Goal: Information Seeking & Learning: Learn about a topic

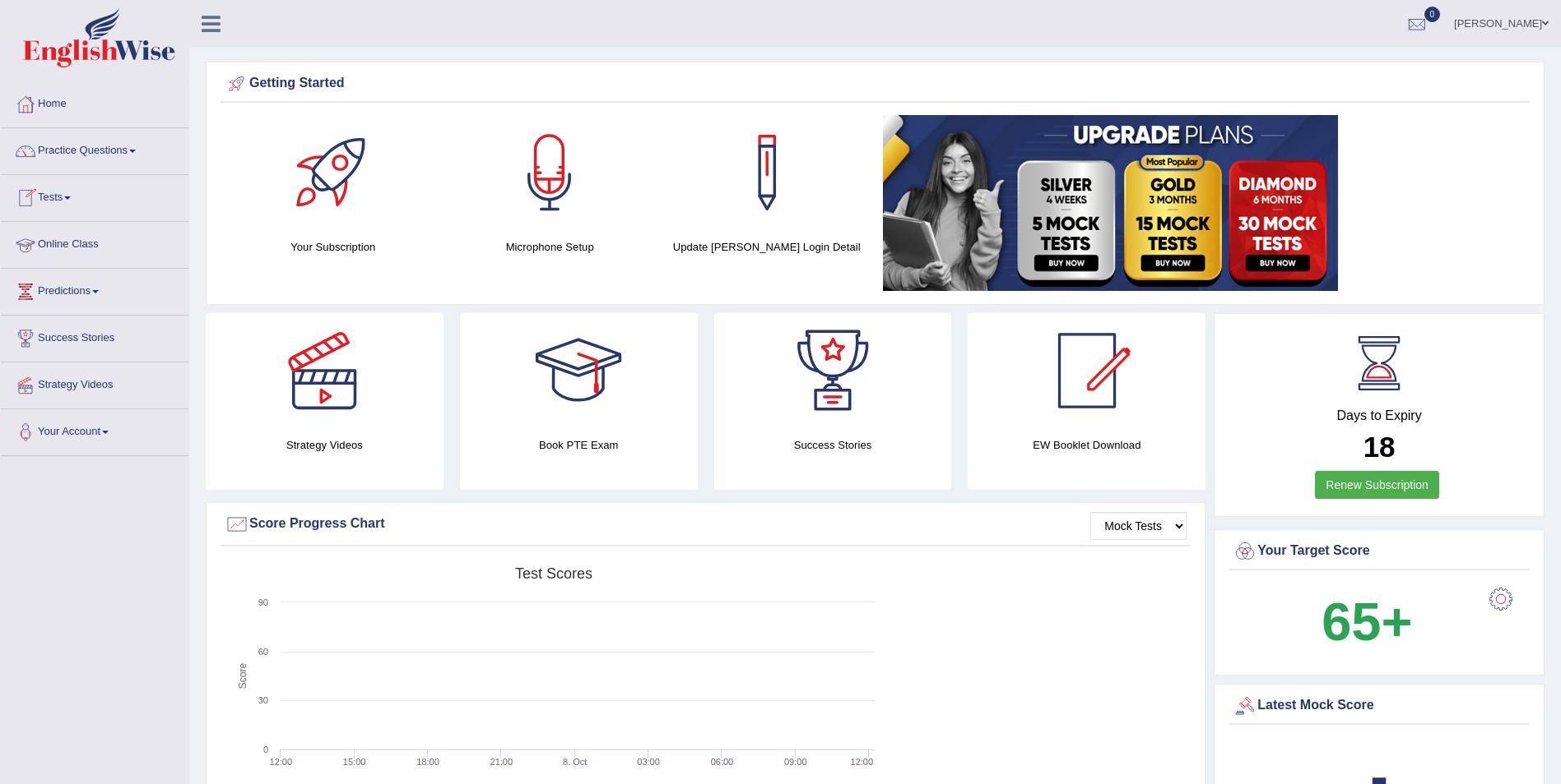
click at [72, 194] on link "Tests" at bounding box center [95, 196] width 188 height 42
click at [93, 145] on link "Practice Questions" at bounding box center [95, 149] width 188 height 42
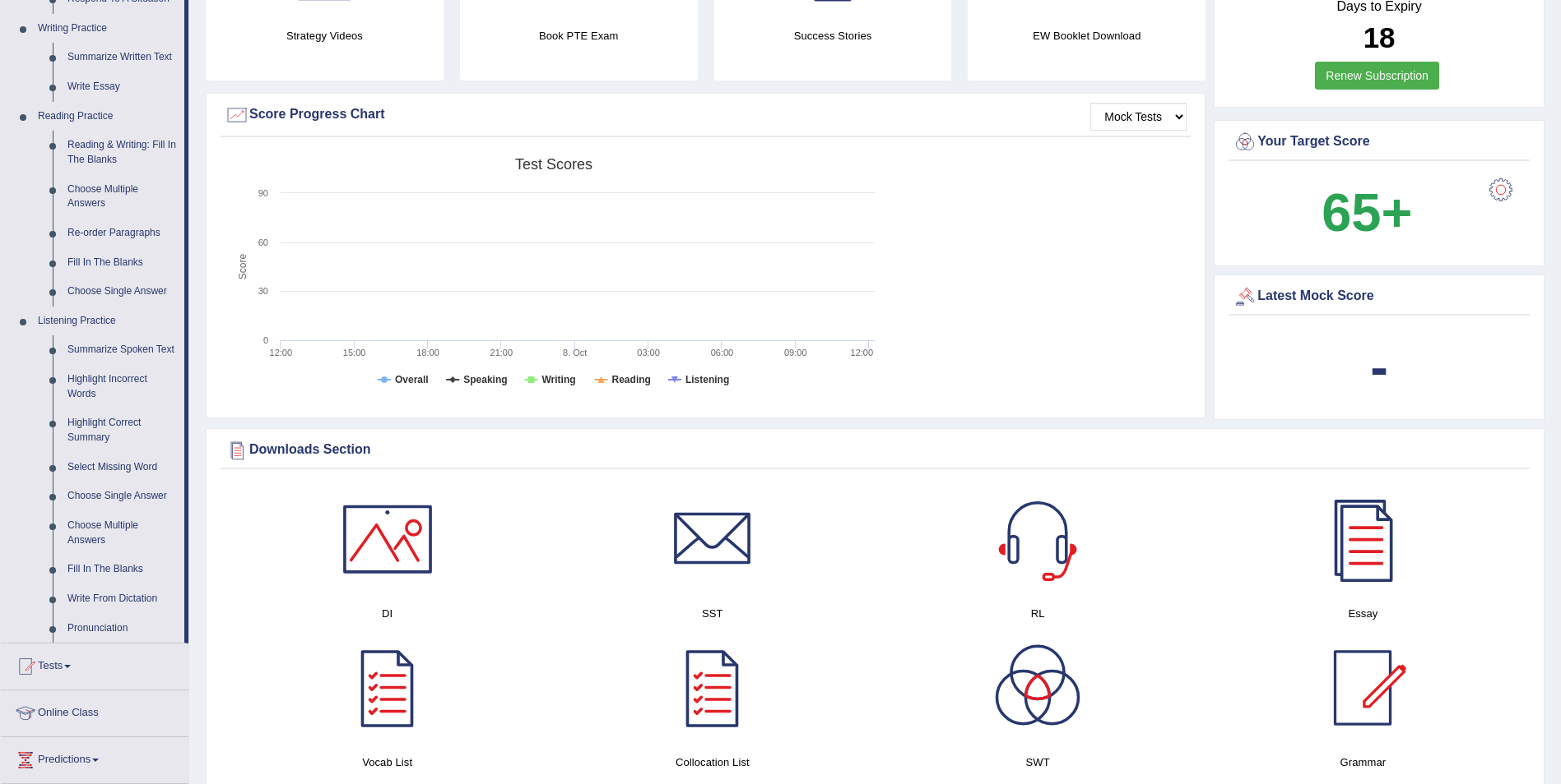
scroll to position [411, 0]
click at [110, 82] on link "Write Essay" at bounding box center [123, 86] width 125 height 30
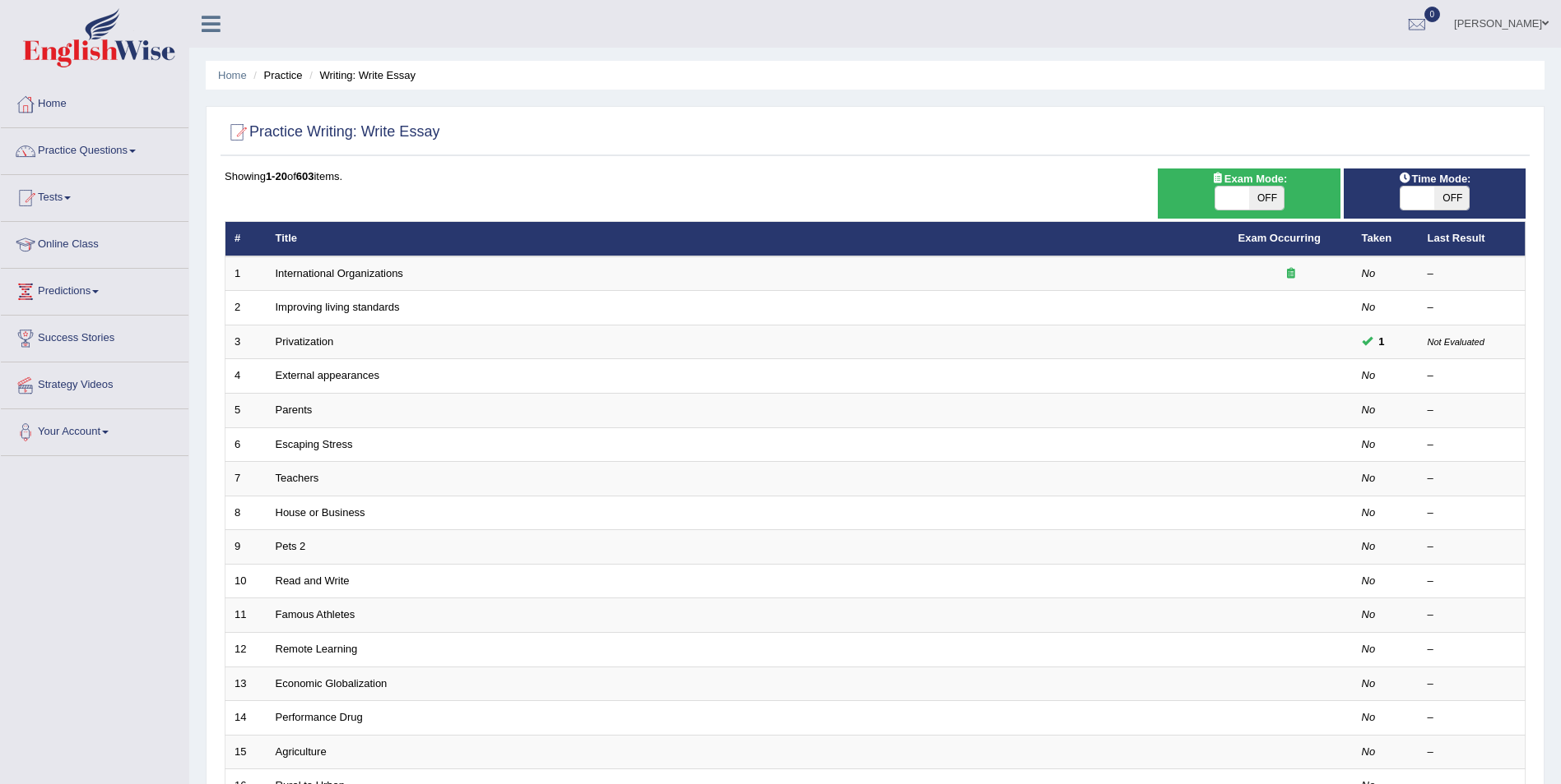
click at [1273, 195] on span "OFF" at bounding box center [1266, 198] width 35 height 23
checkbox input "true"
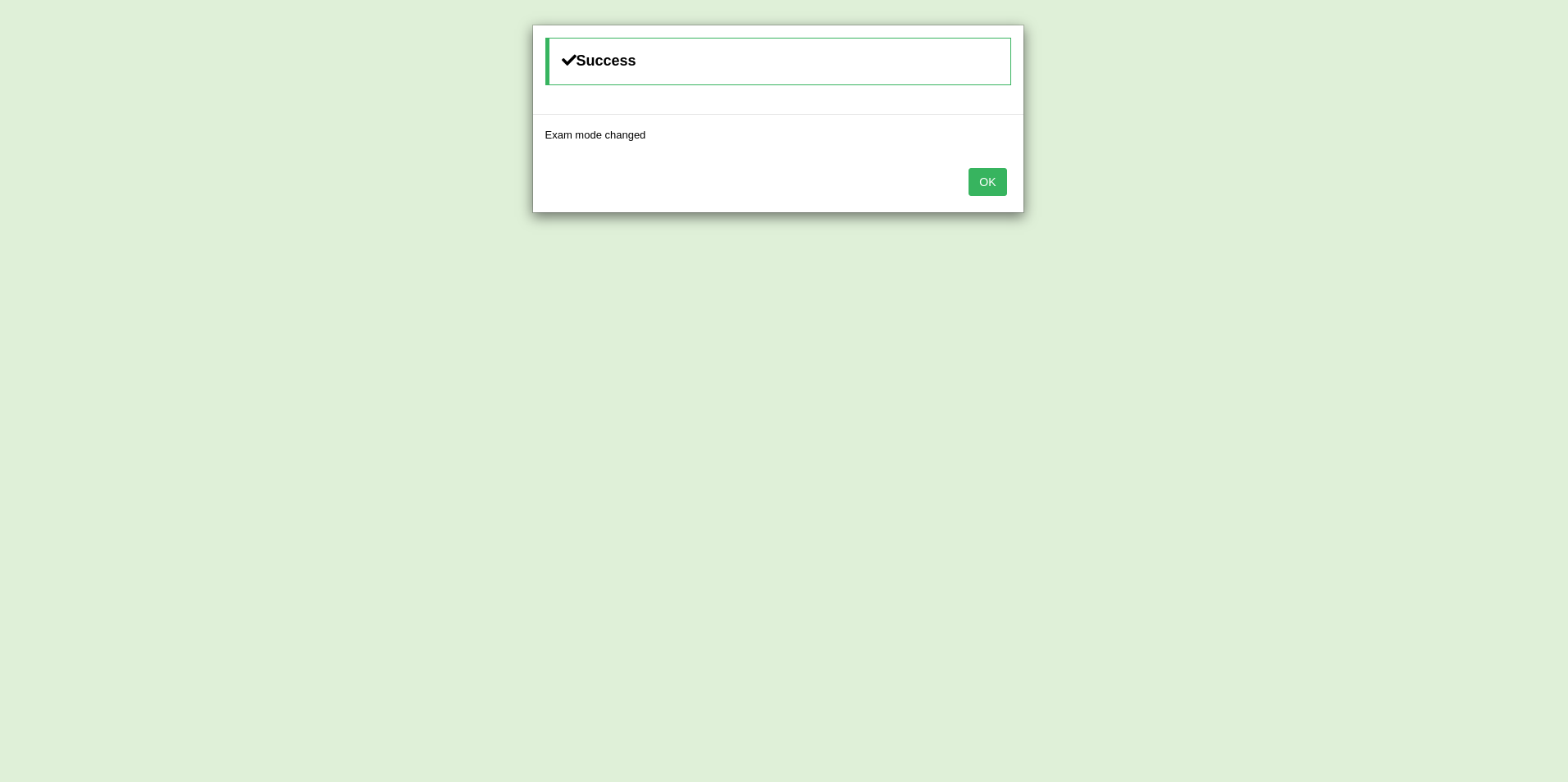
click at [986, 176] on button "OK" at bounding box center [987, 182] width 37 height 28
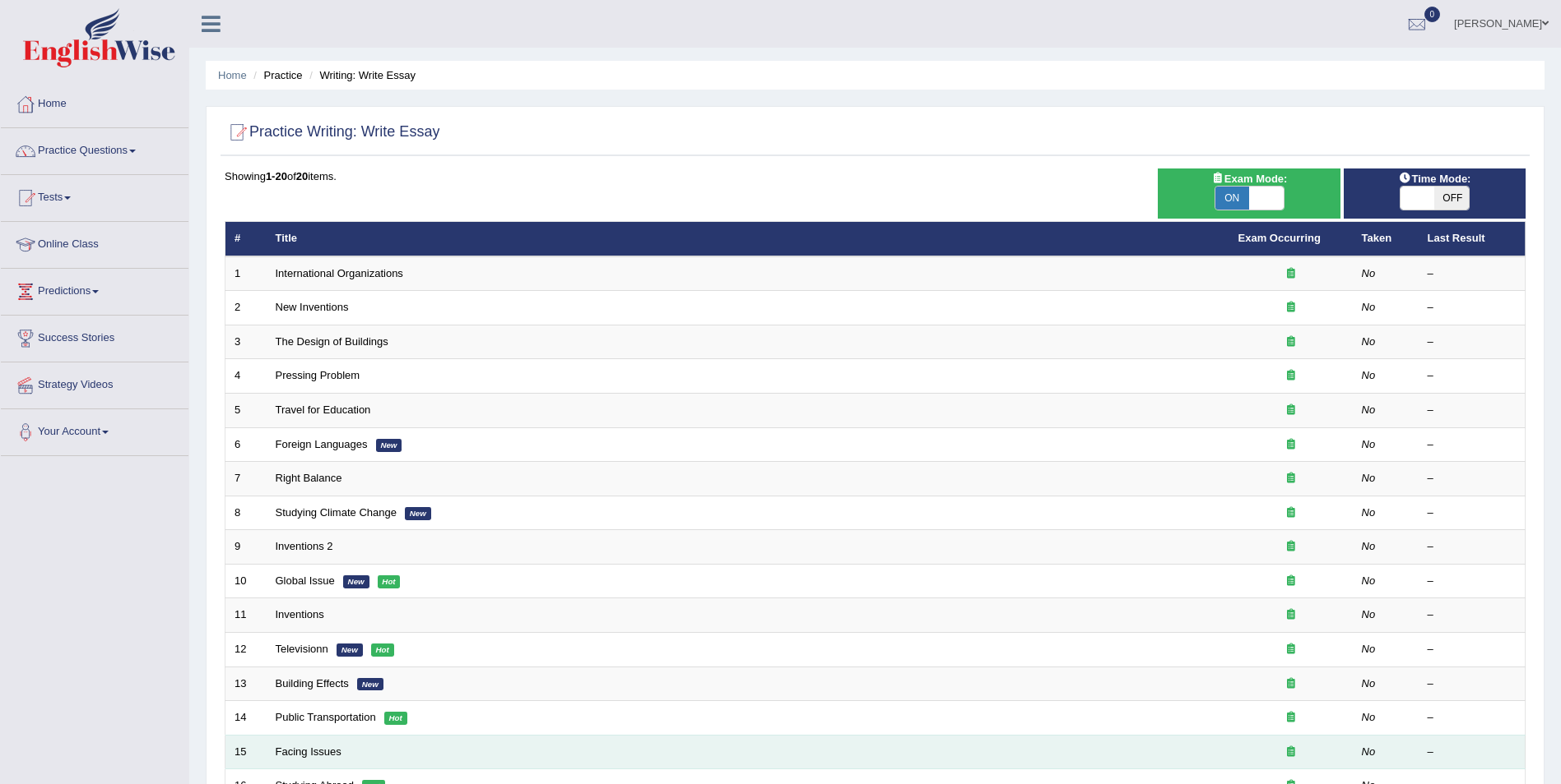
scroll to position [240, 0]
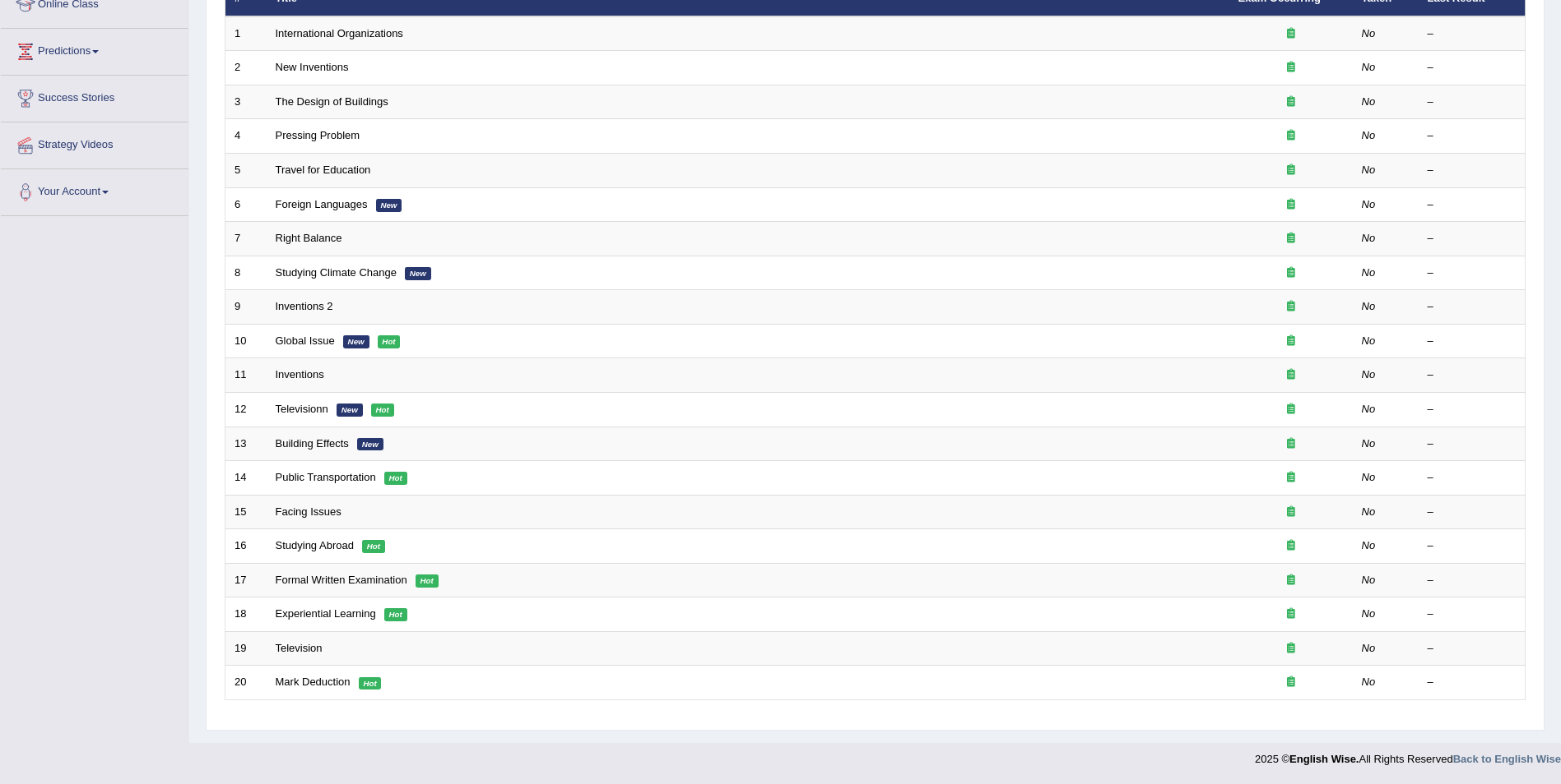
click at [964, 771] on footer "2025 © English Wise. All Rights Reserved Back to English Wise" at bounding box center [780, 764] width 1561 height 42
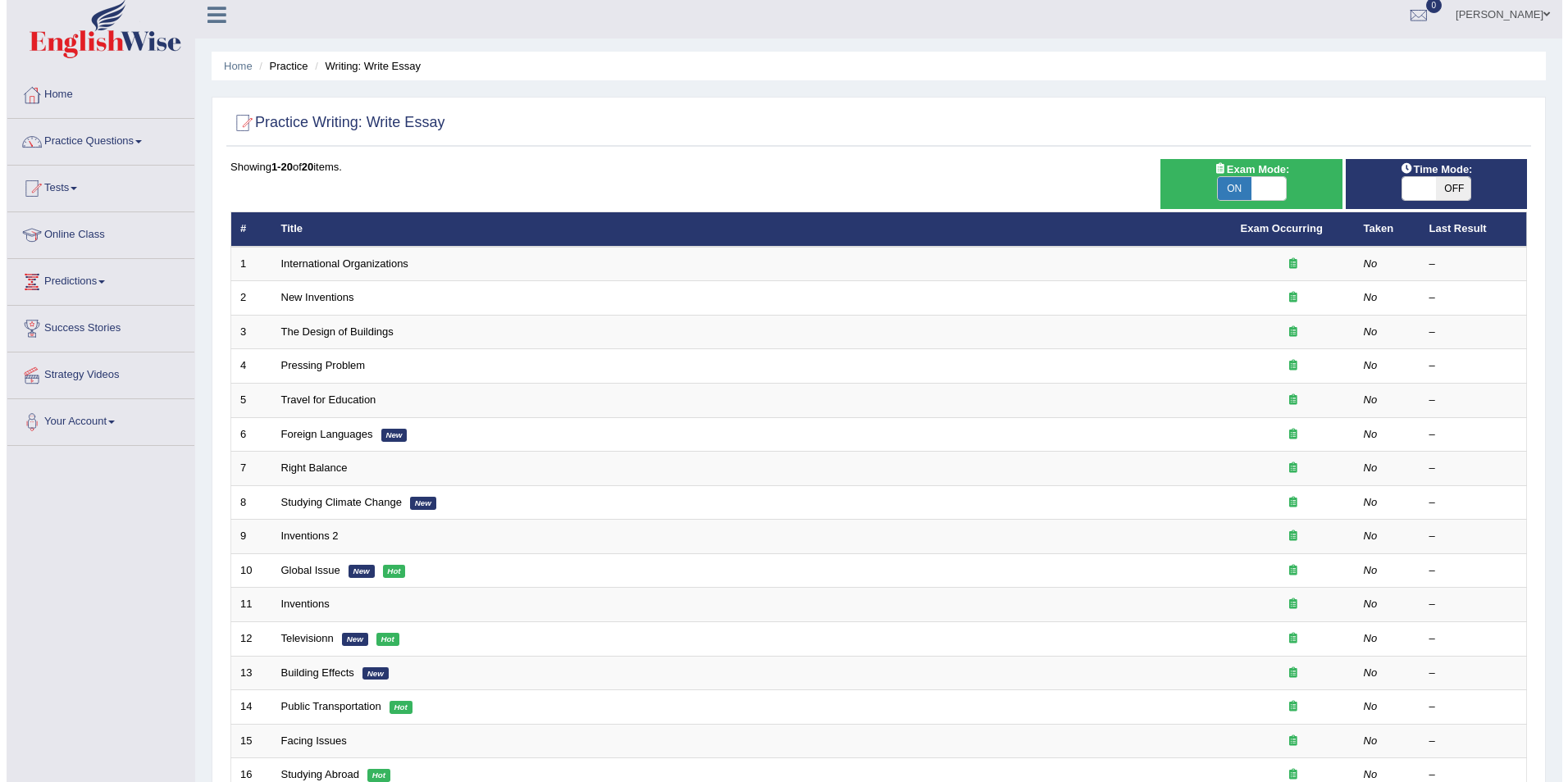
scroll to position [0, 0]
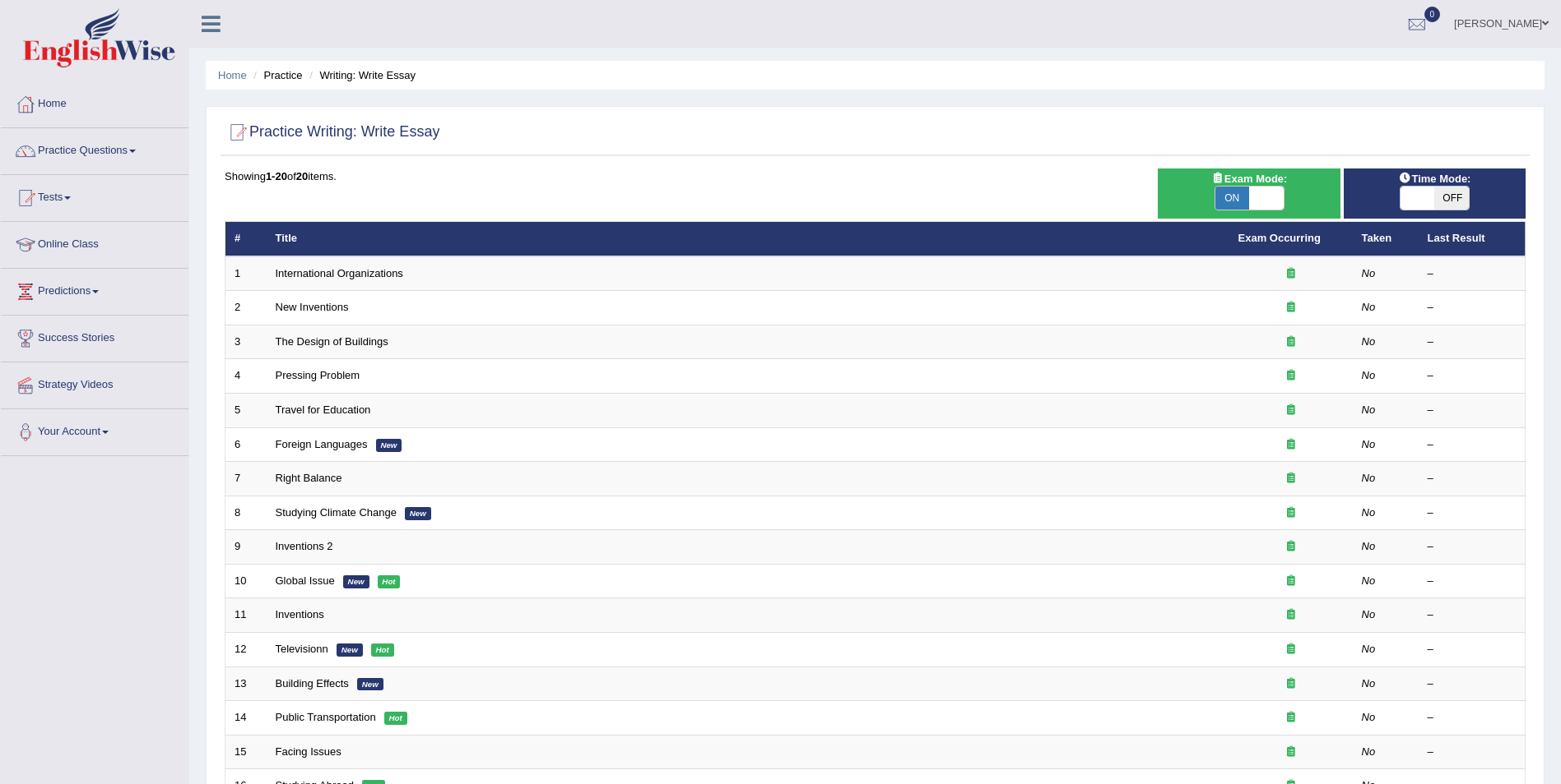
click at [1240, 190] on span "ON" at bounding box center [1232, 198] width 35 height 23
checkbox input "false"
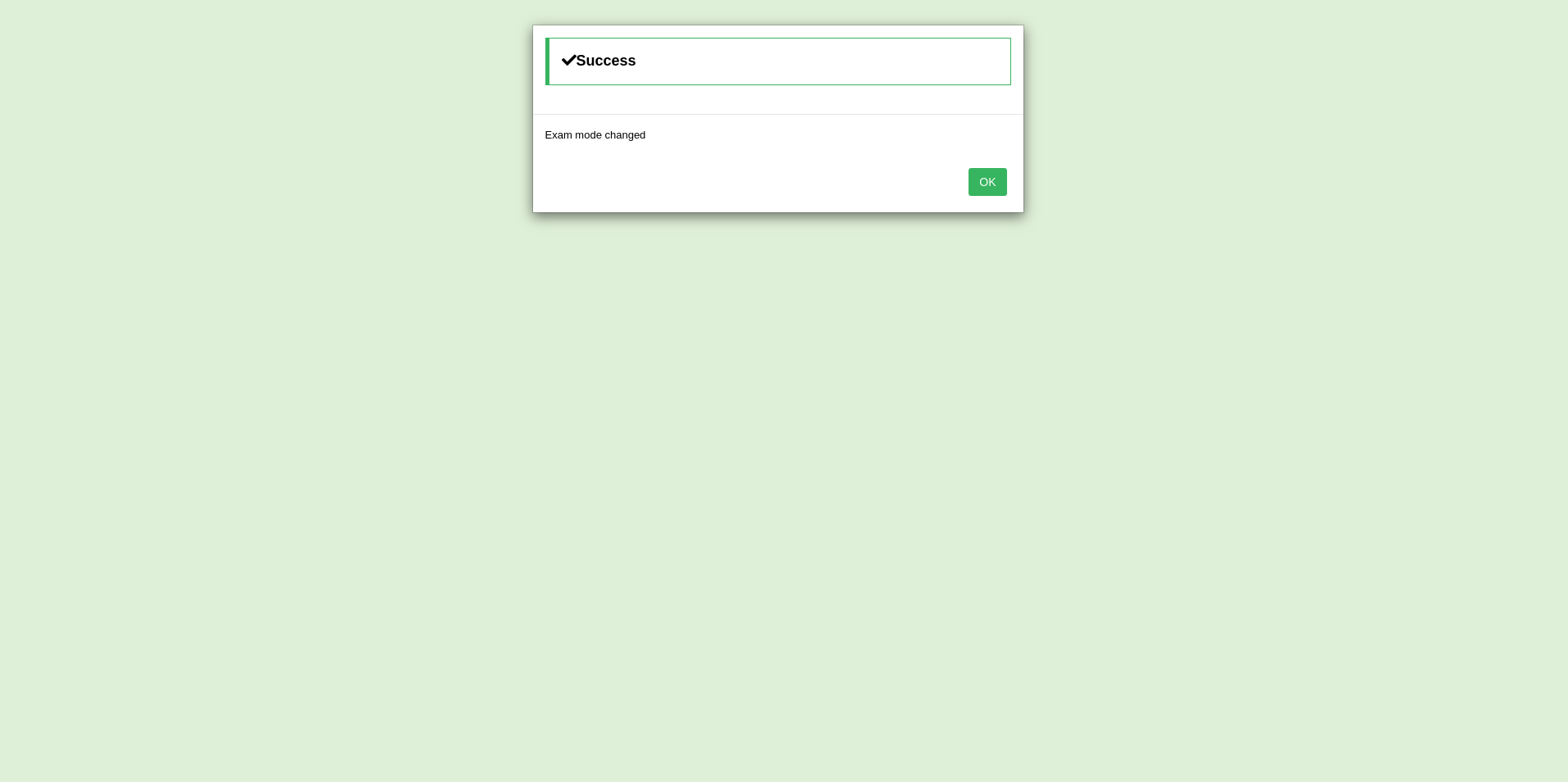
click at [988, 180] on button "OK" at bounding box center [987, 182] width 37 height 28
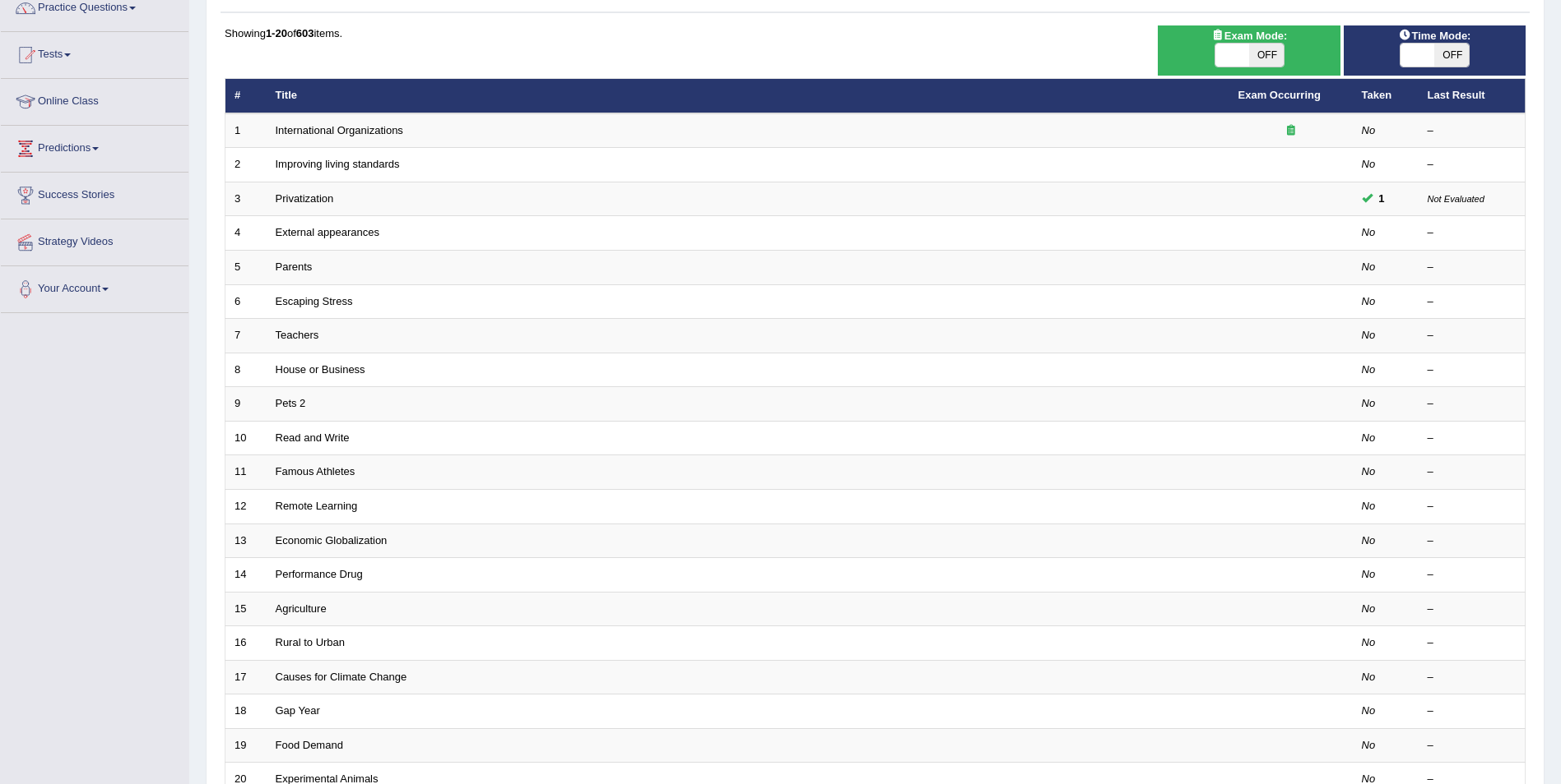
scroll to position [139, 0]
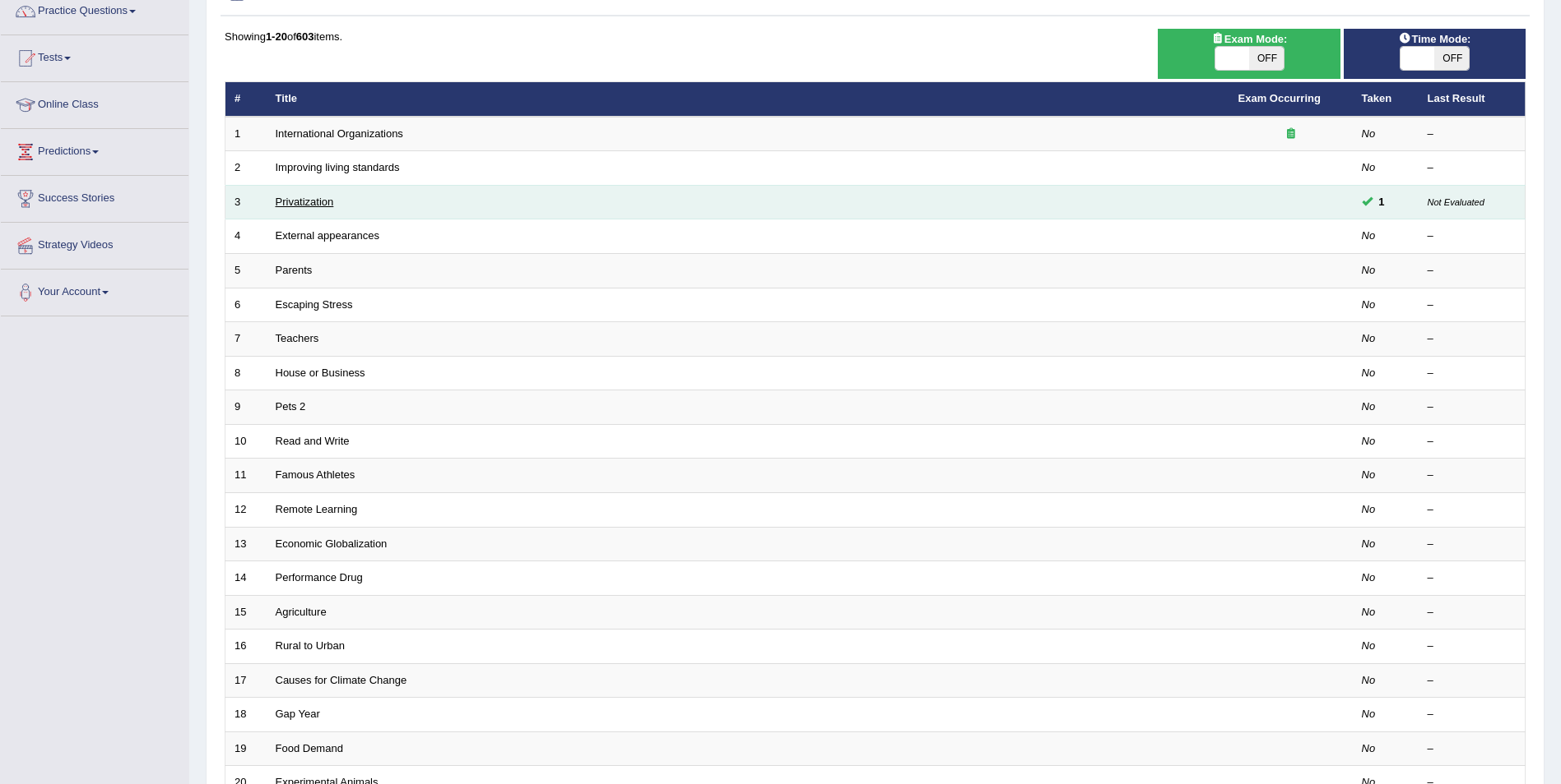
click at [308, 197] on link "Privatization" at bounding box center [305, 202] width 58 height 12
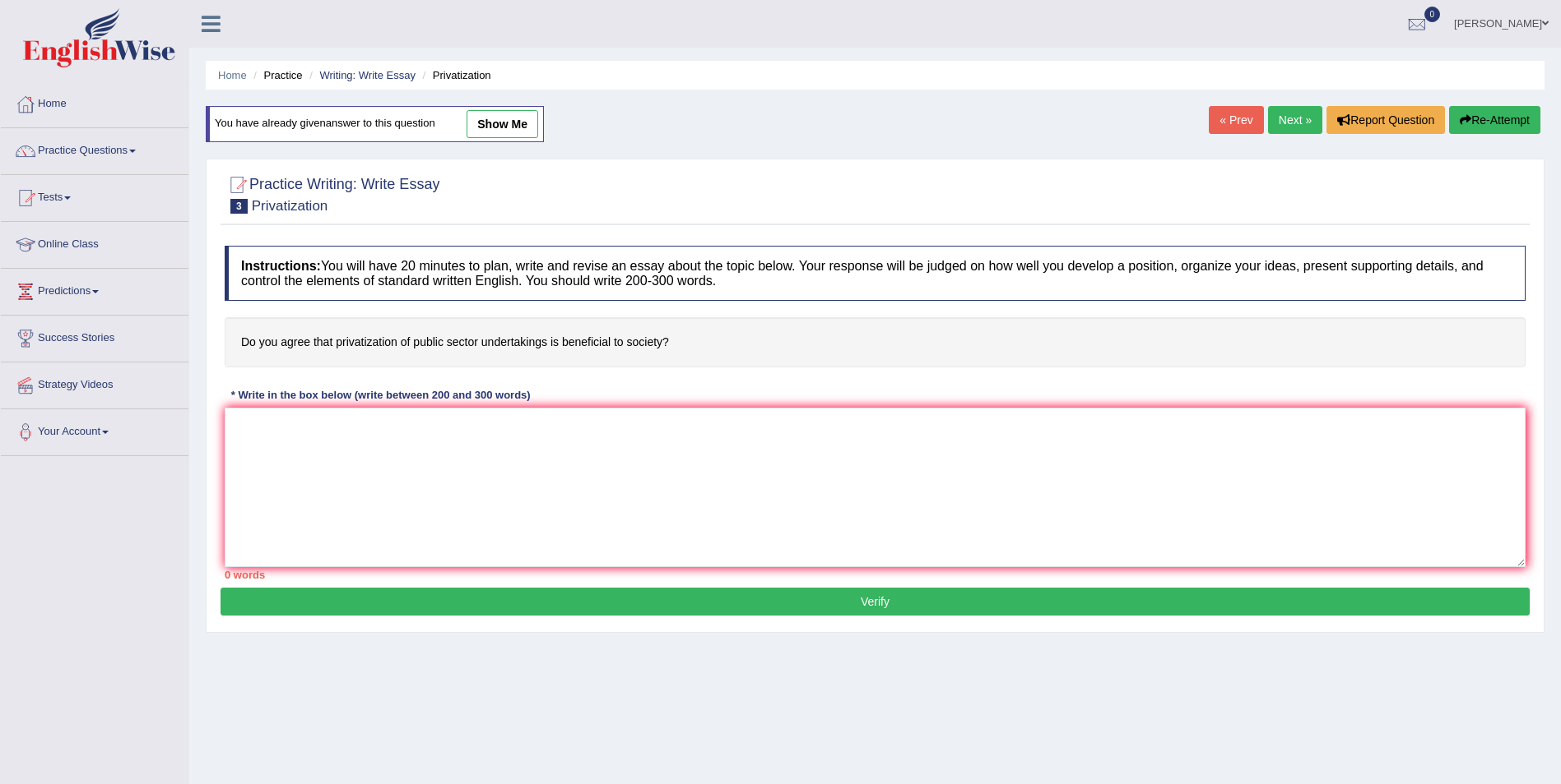
click at [505, 117] on link "show me" at bounding box center [503, 124] width 71 height 28
type textarea "The increasing influence of privatization on our lives has ignited numeraous di…"
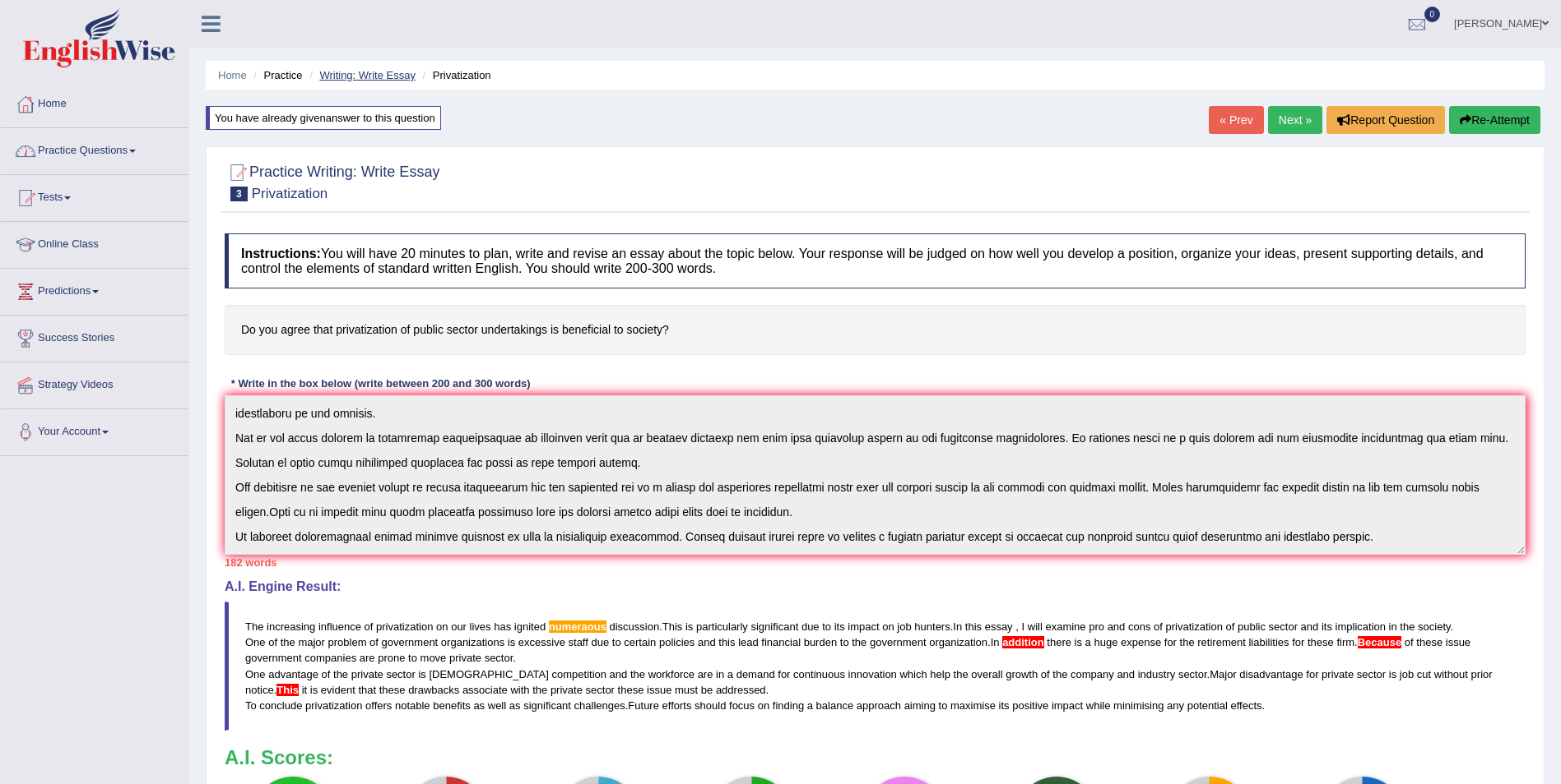
click at [399, 71] on link "Writing: Write Essay" at bounding box center [367, 75] width 96 height 12
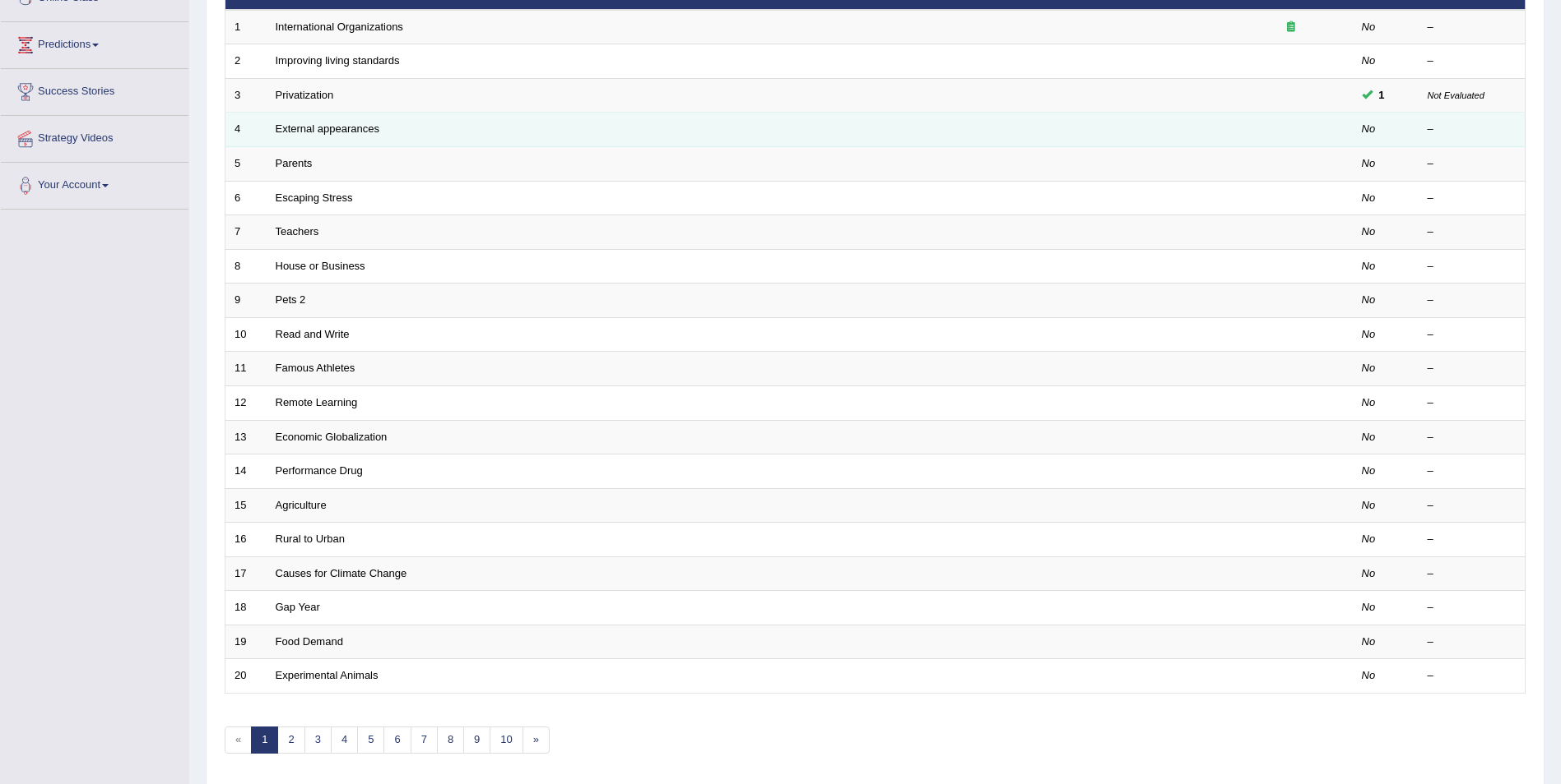
scroll to position [305, 0]
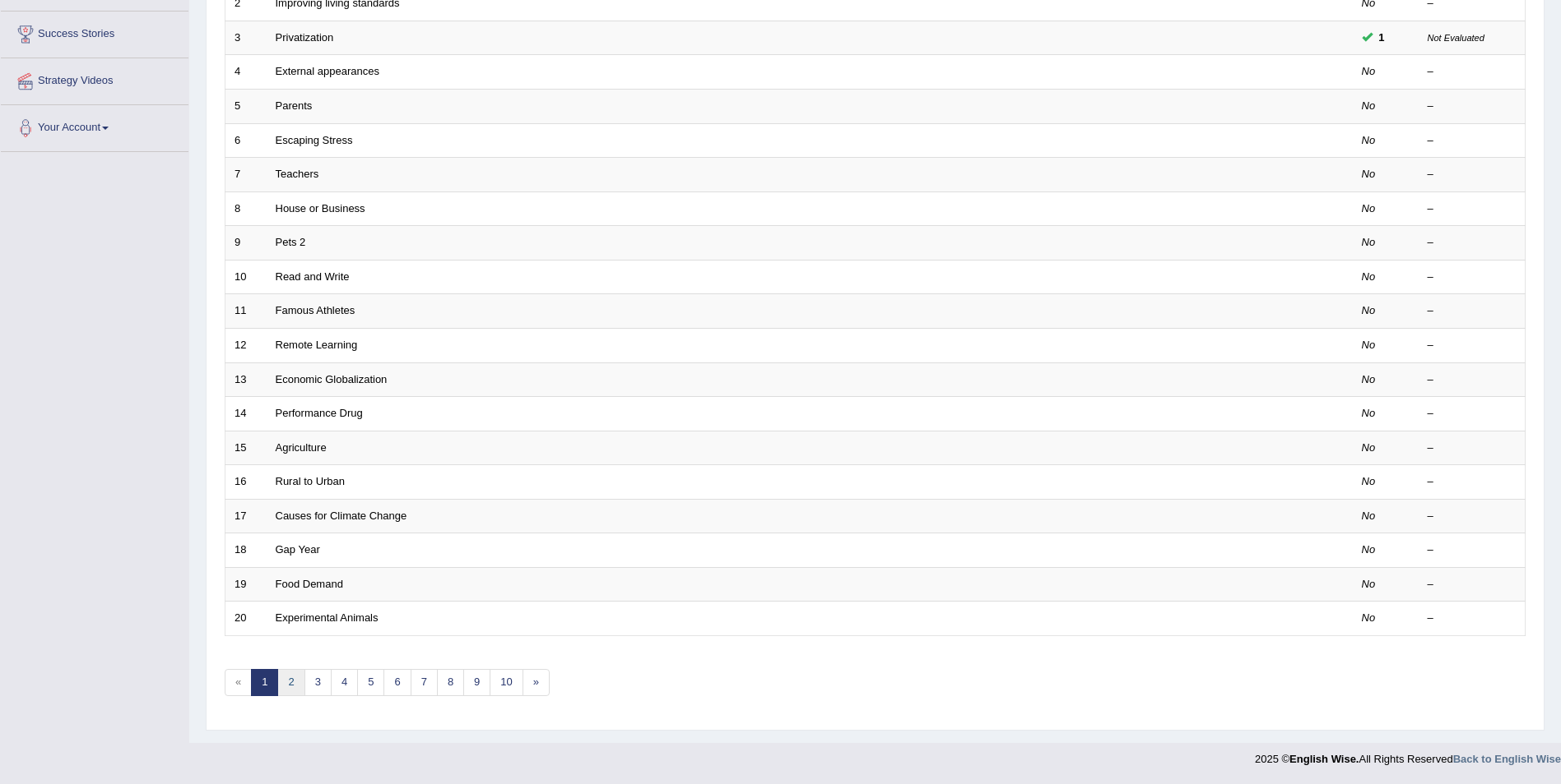
click at [297, 678] on link "2" at bounding box center [290, 682] width 27 height 27
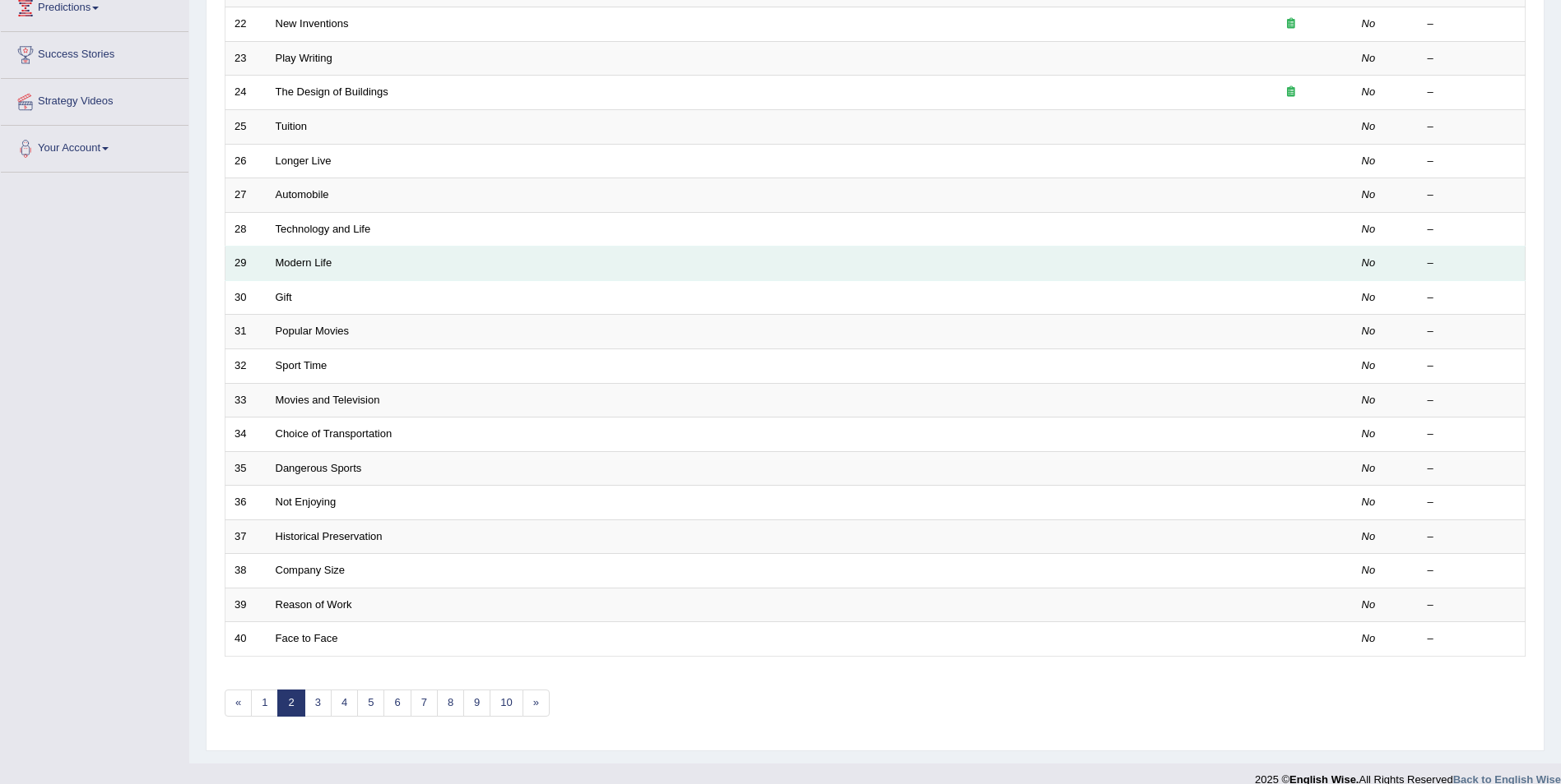
scroll to position [305, 0]
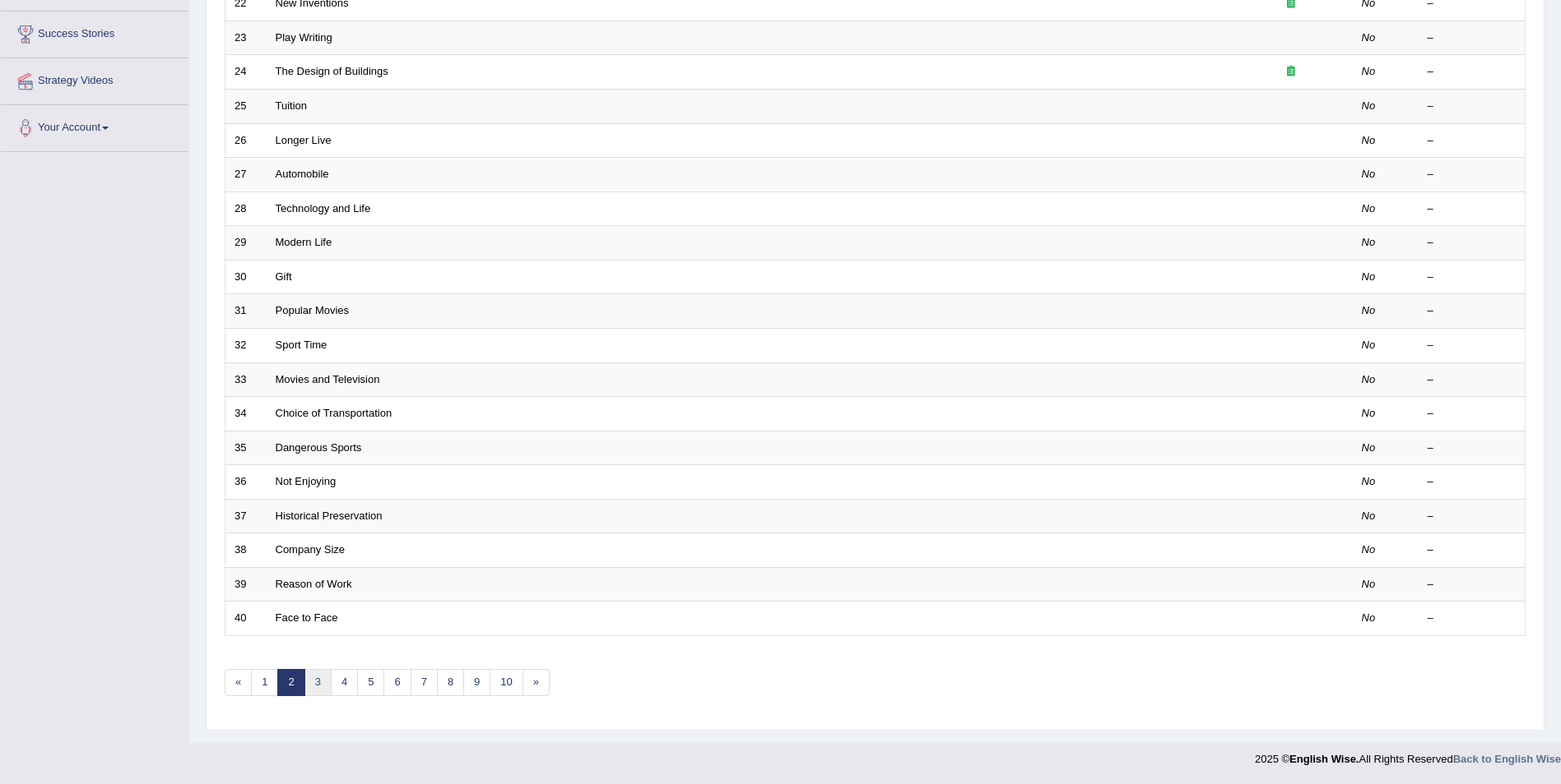
click at [321, 682] on link "3" at bounding box center [318, 682] width 27 height 27
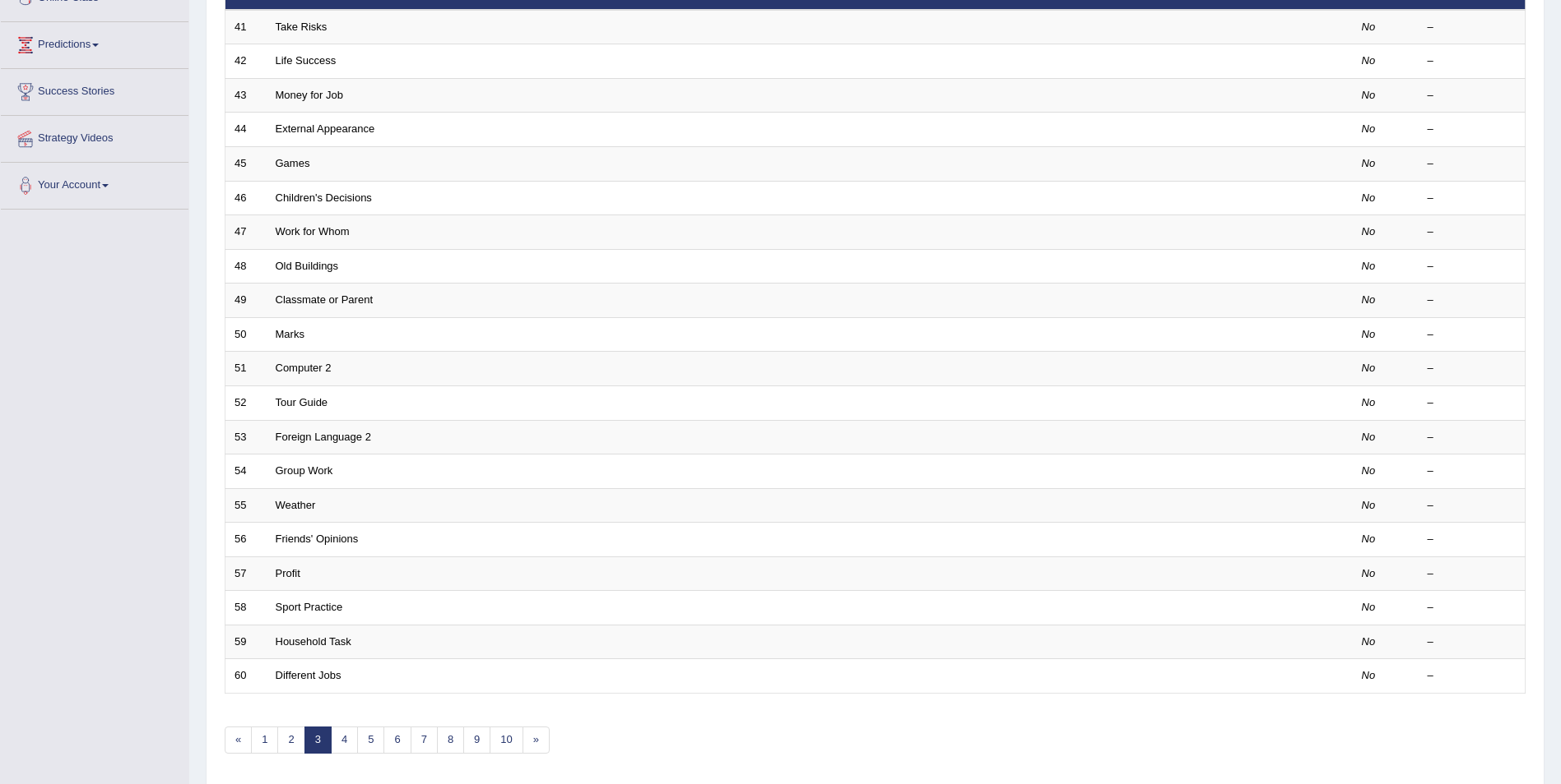
scroll to position [305, 0]
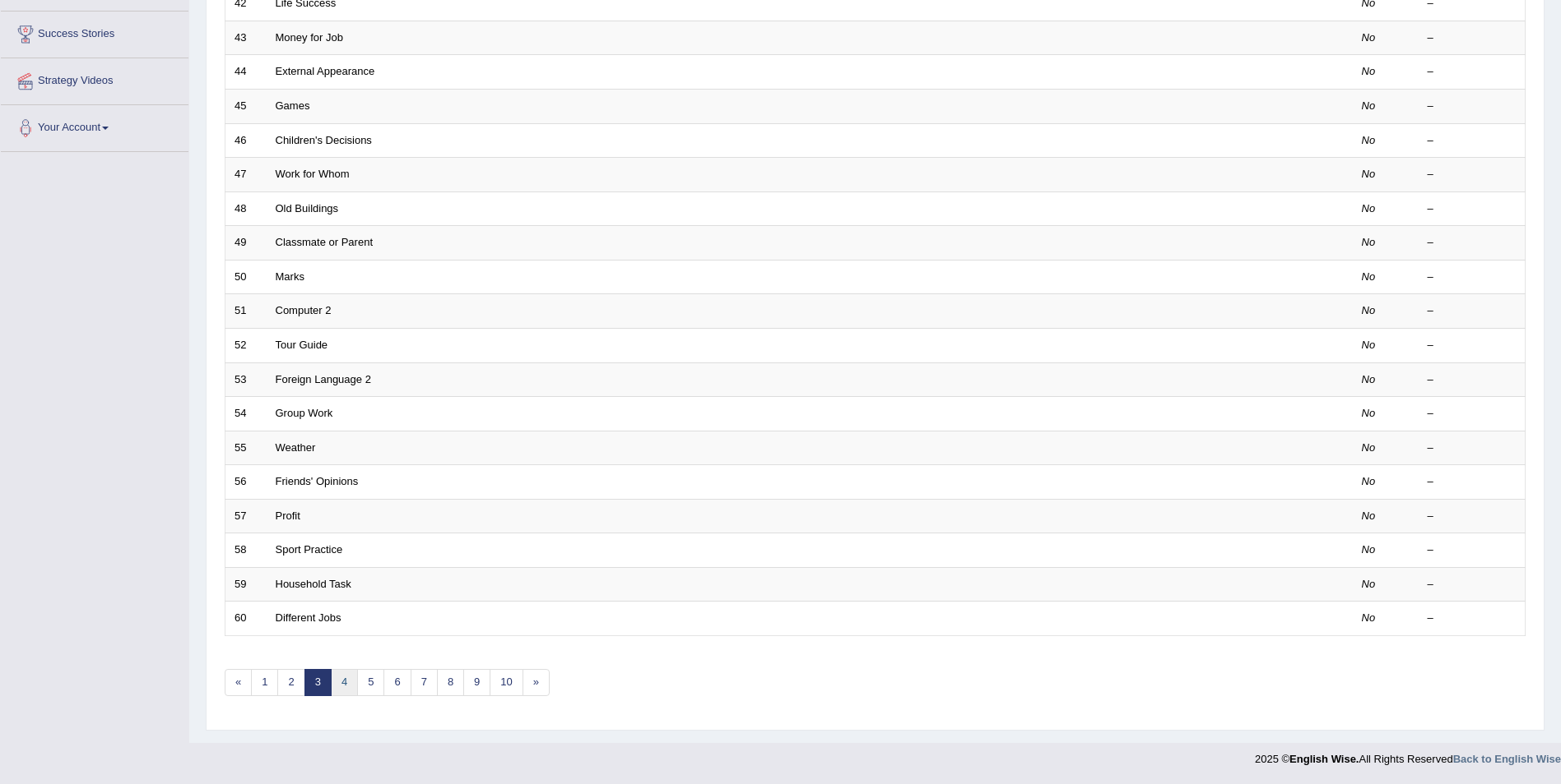
click at [348, 681] on link "4" at bounding box center [343, 682] width 27 height 27
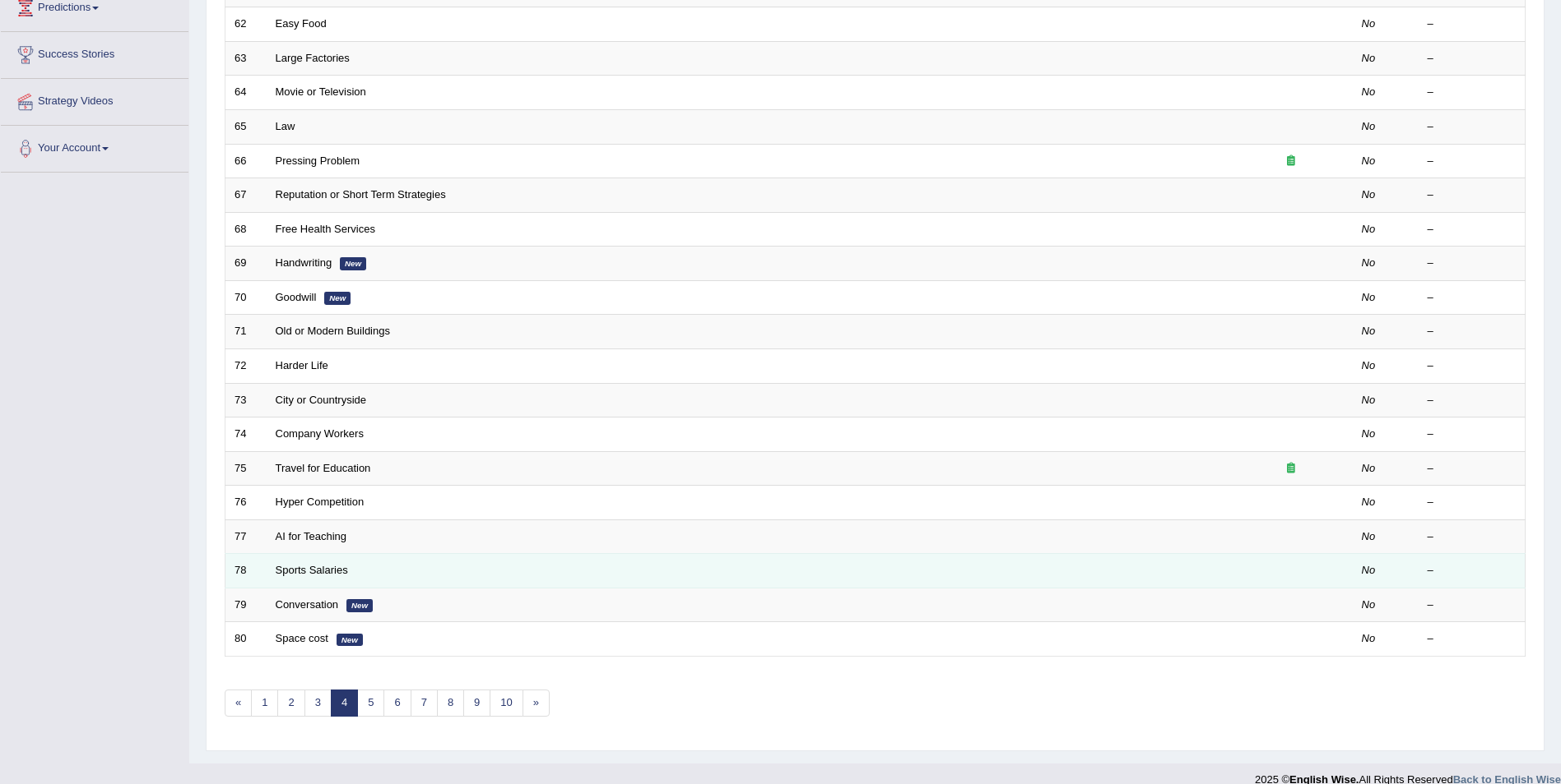
scroll to position [305, 0]
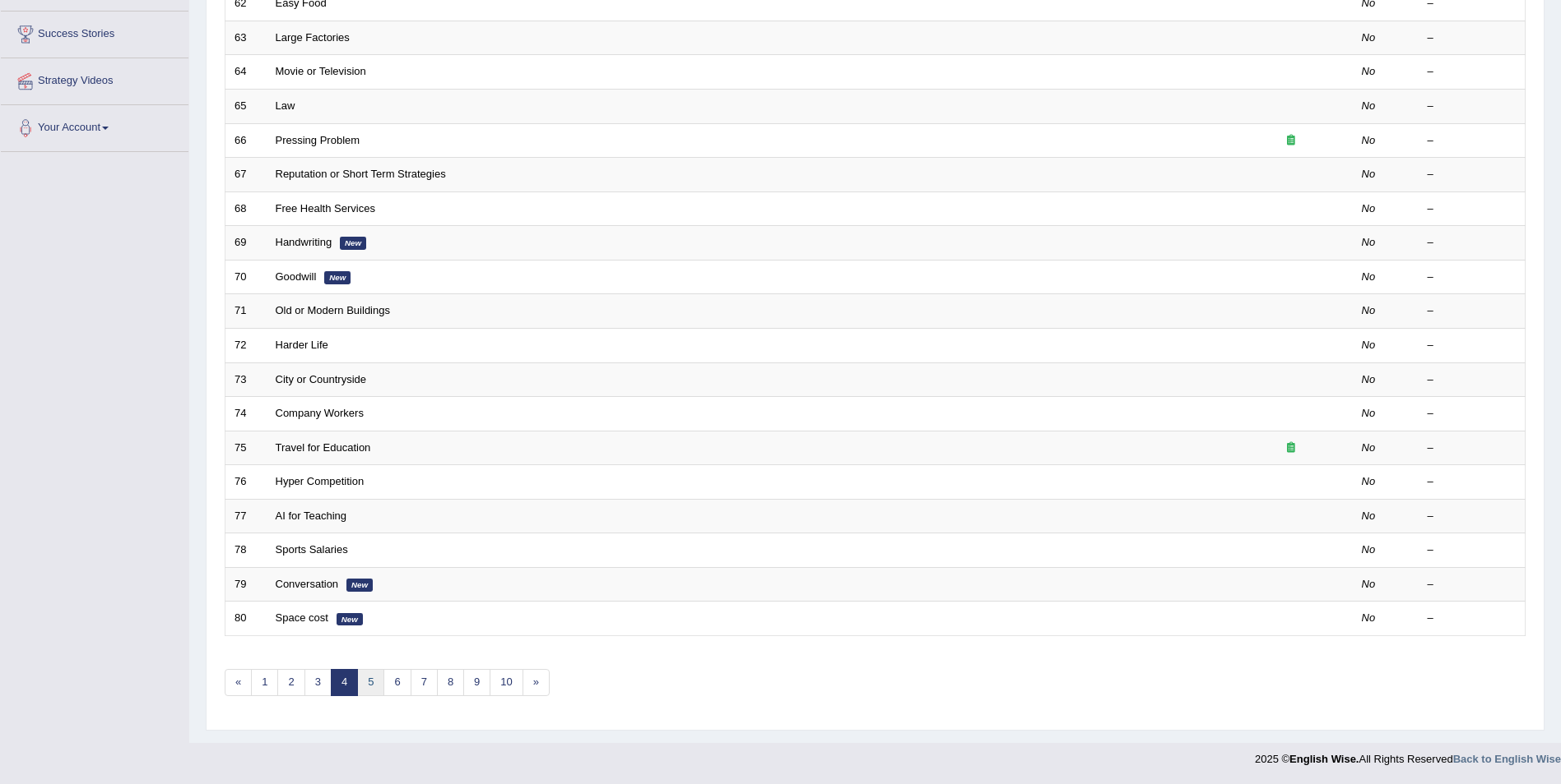
click at [369, 677] on link "5" at bounding box center [370, 682] width 27 height 27
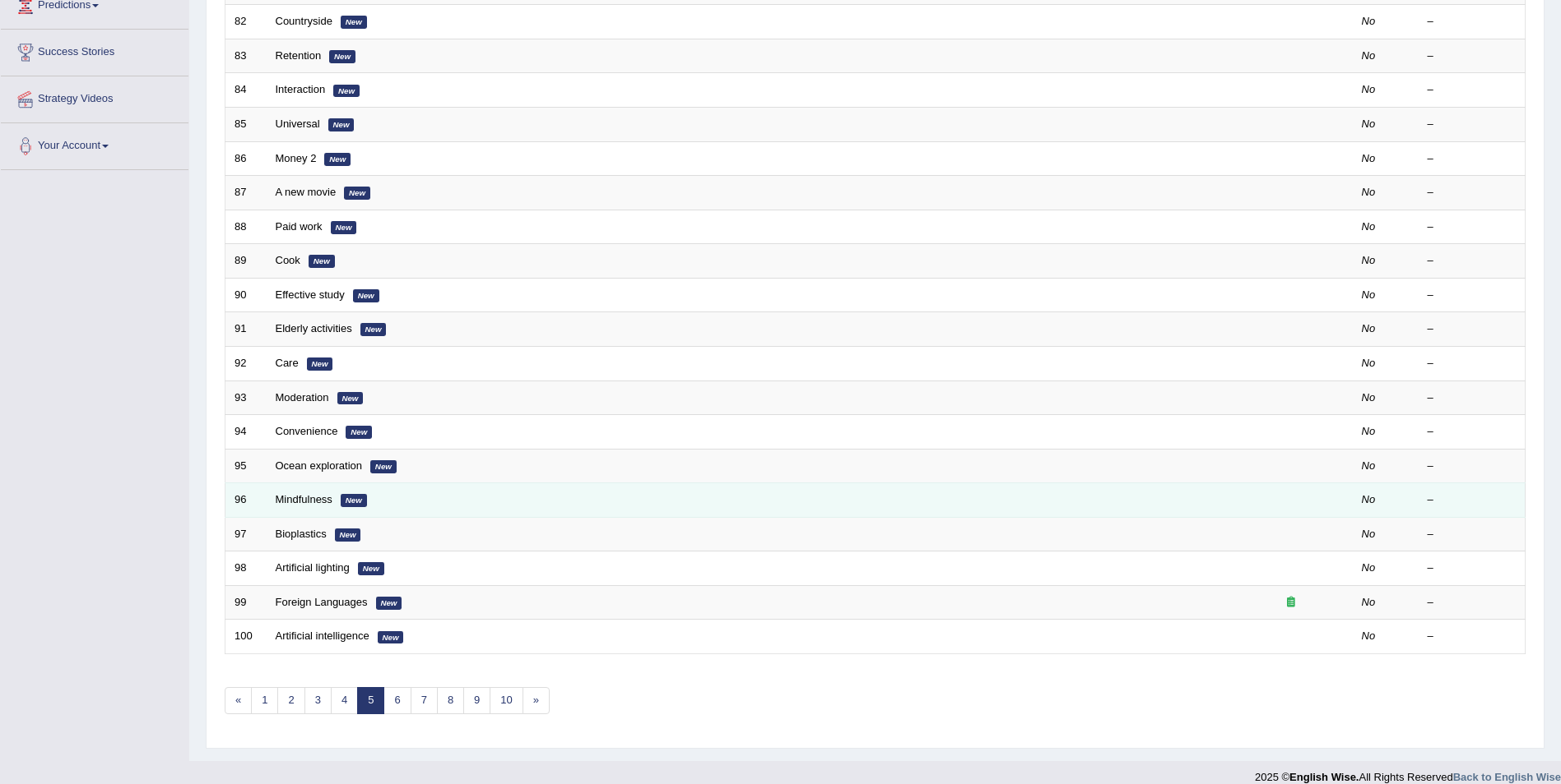
scroll to position [305, 0]
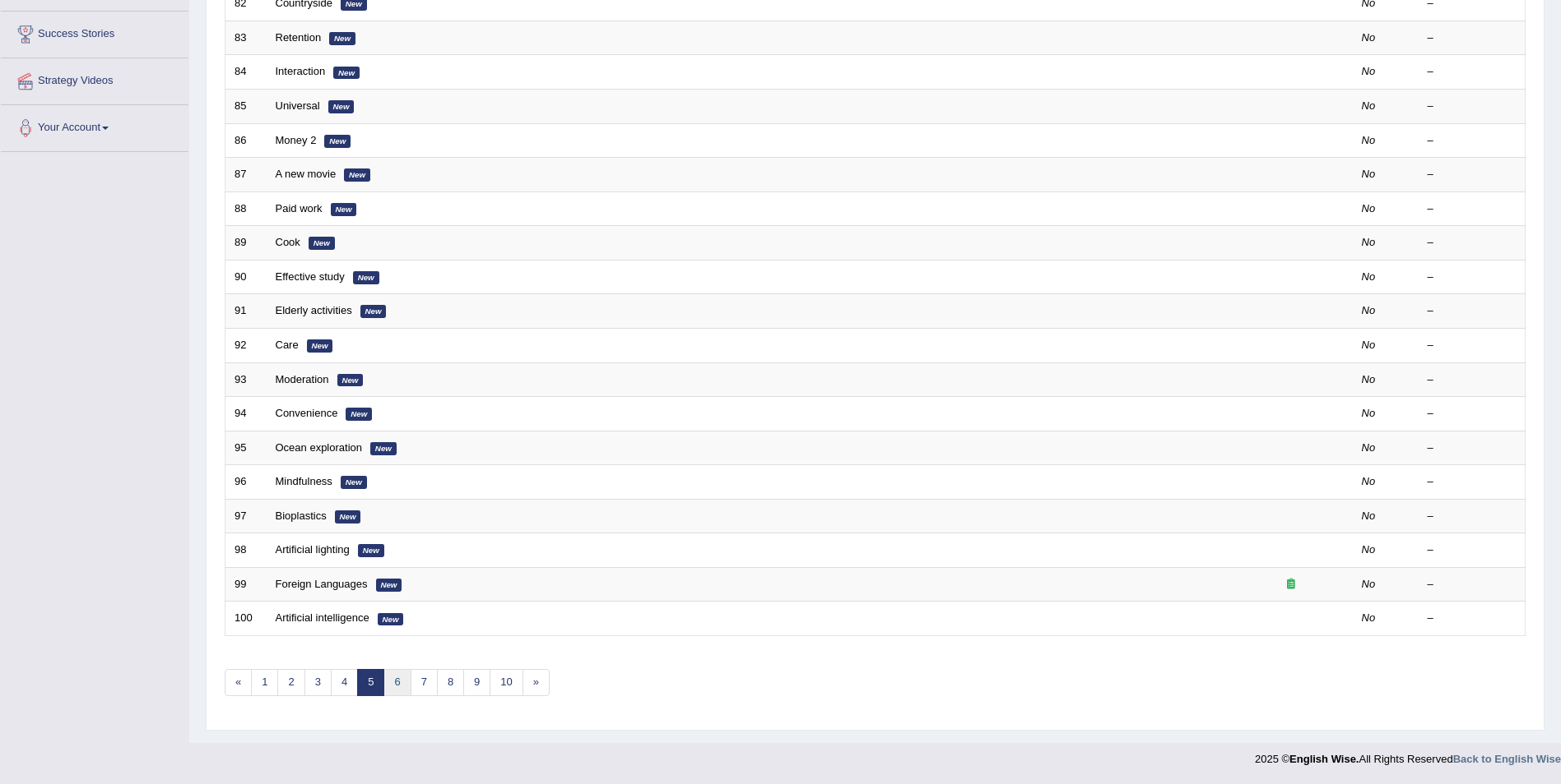
click at [405, 686] on link "6" at bounding box center [397, 682] width 27 height 27
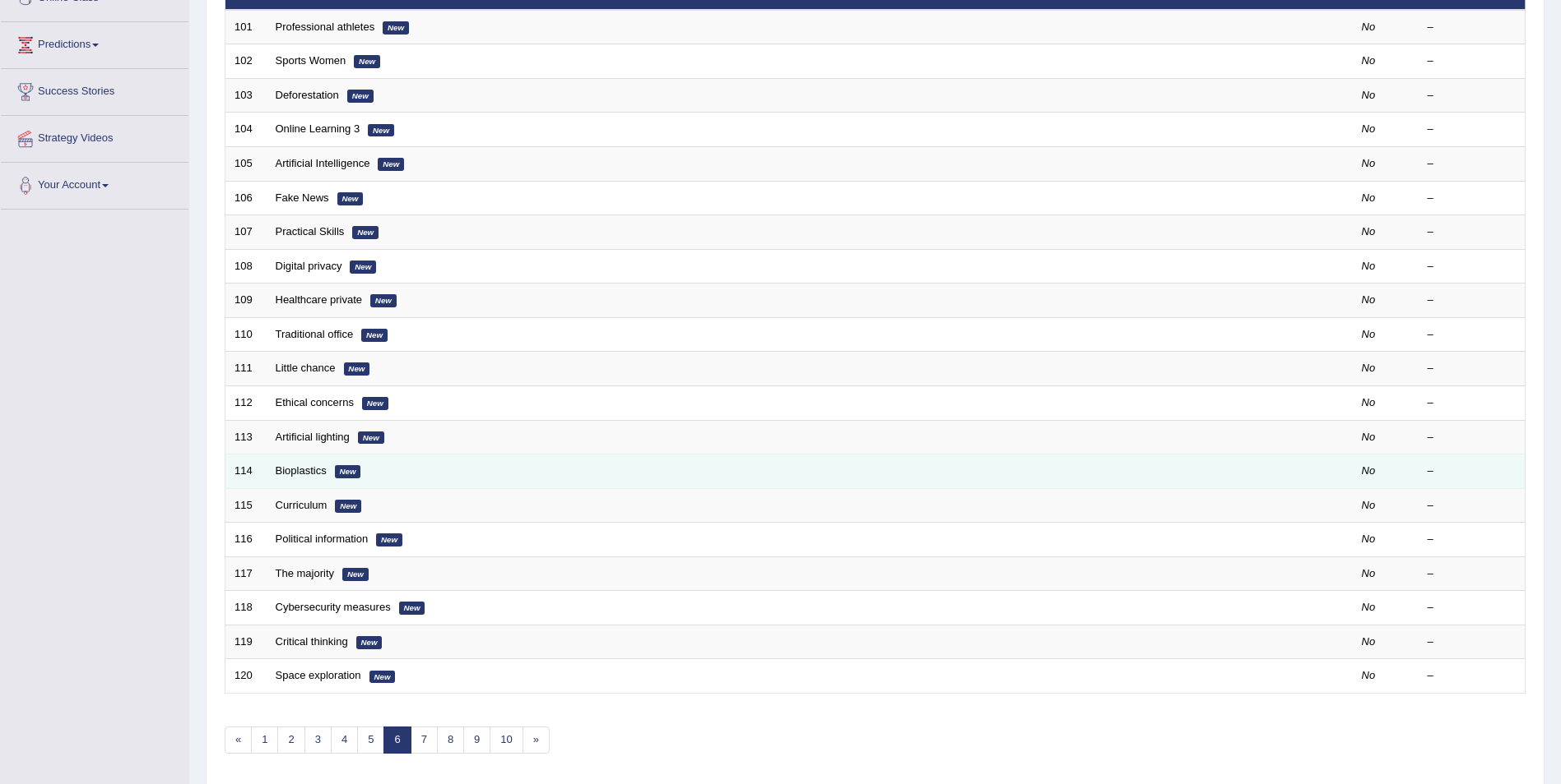
scroll to position [164, 0]
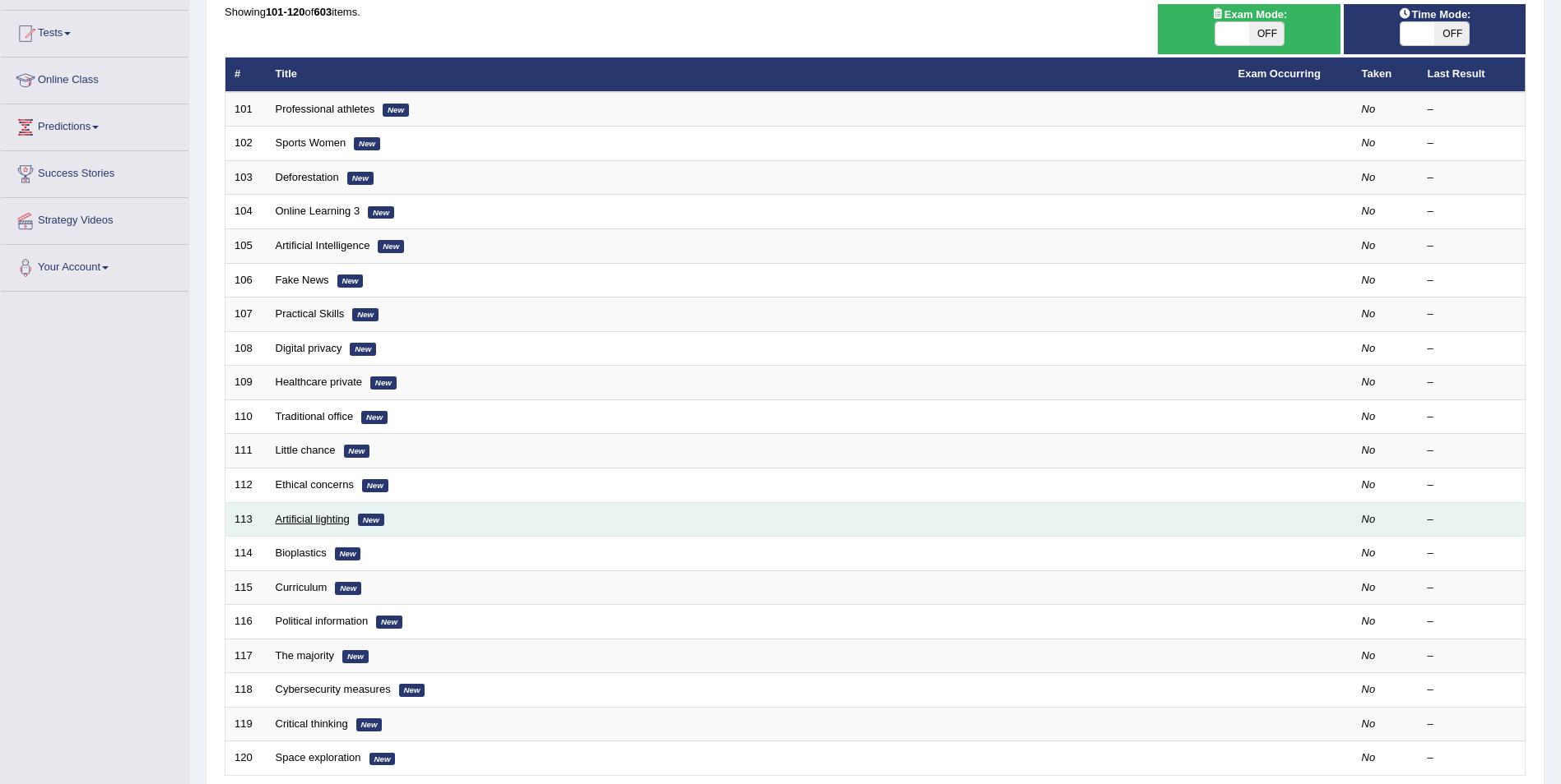
click at [310, 518] on link "Artificial lighting" at bounding box center [313, 519] width 74 height 12
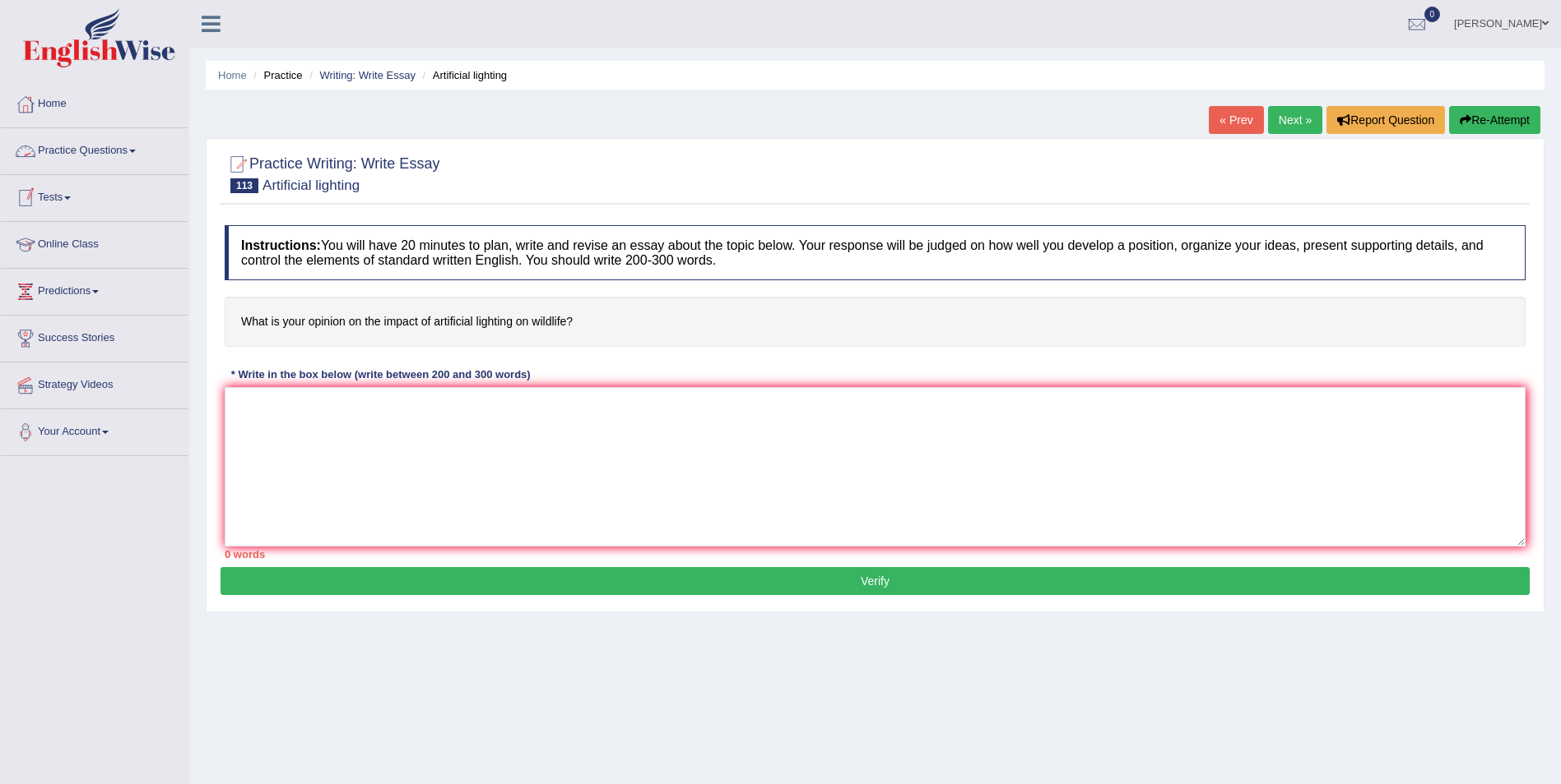
drag, startPoint x: 265, startPoint y: 180, endPoint x: 405, endPoint y: 196, distance: 140.9
click at [405, 196] on div "Practice Writing: Write Essay 113 Artificial lighting" at bounding box center [874, 176] width 1309 height 57
drag, startPoint x: 366, startPoint y: 183, endPoint x: 269, endPoint y: 183, distance: 97.0
click at [269, 183] on h2 "Practice Writing: Write Essay 113 Artificial lighting" at bounding box center [331, 173] width 215 height 42
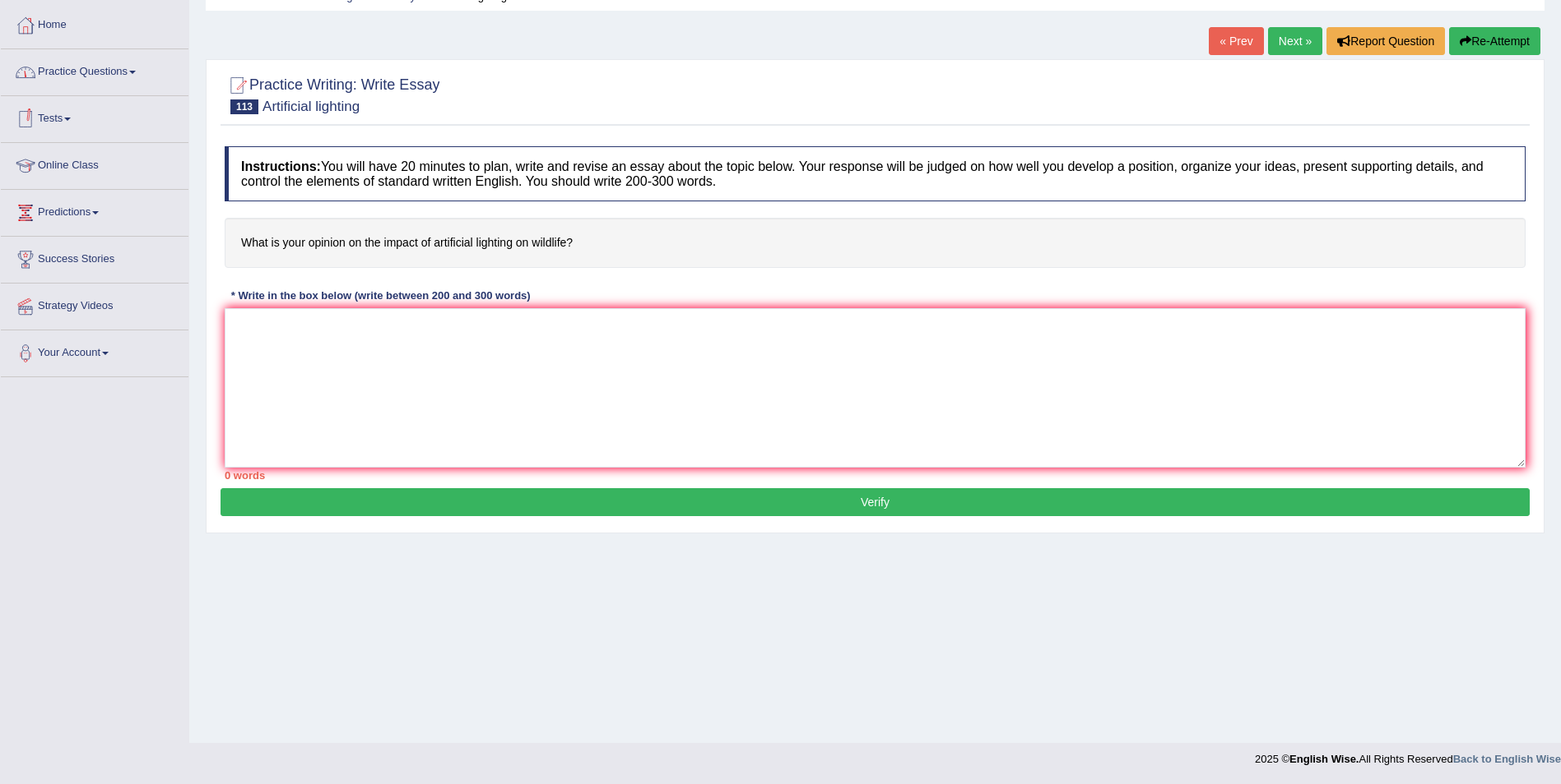
click at [110, 64] on link "Practice Questions" at bounding box center [95, 70] width 188 height 42
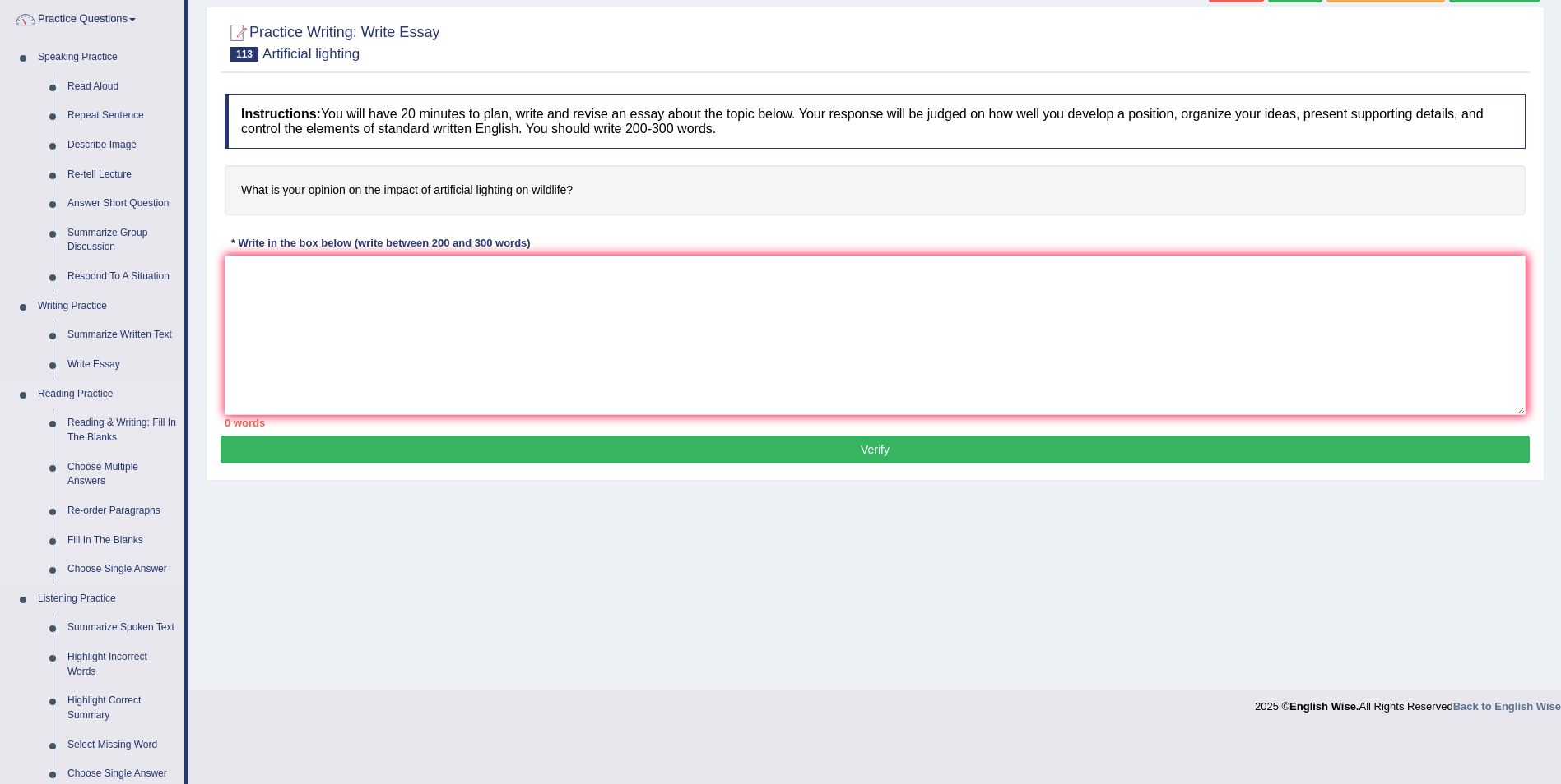
scroll to position [161, 0]
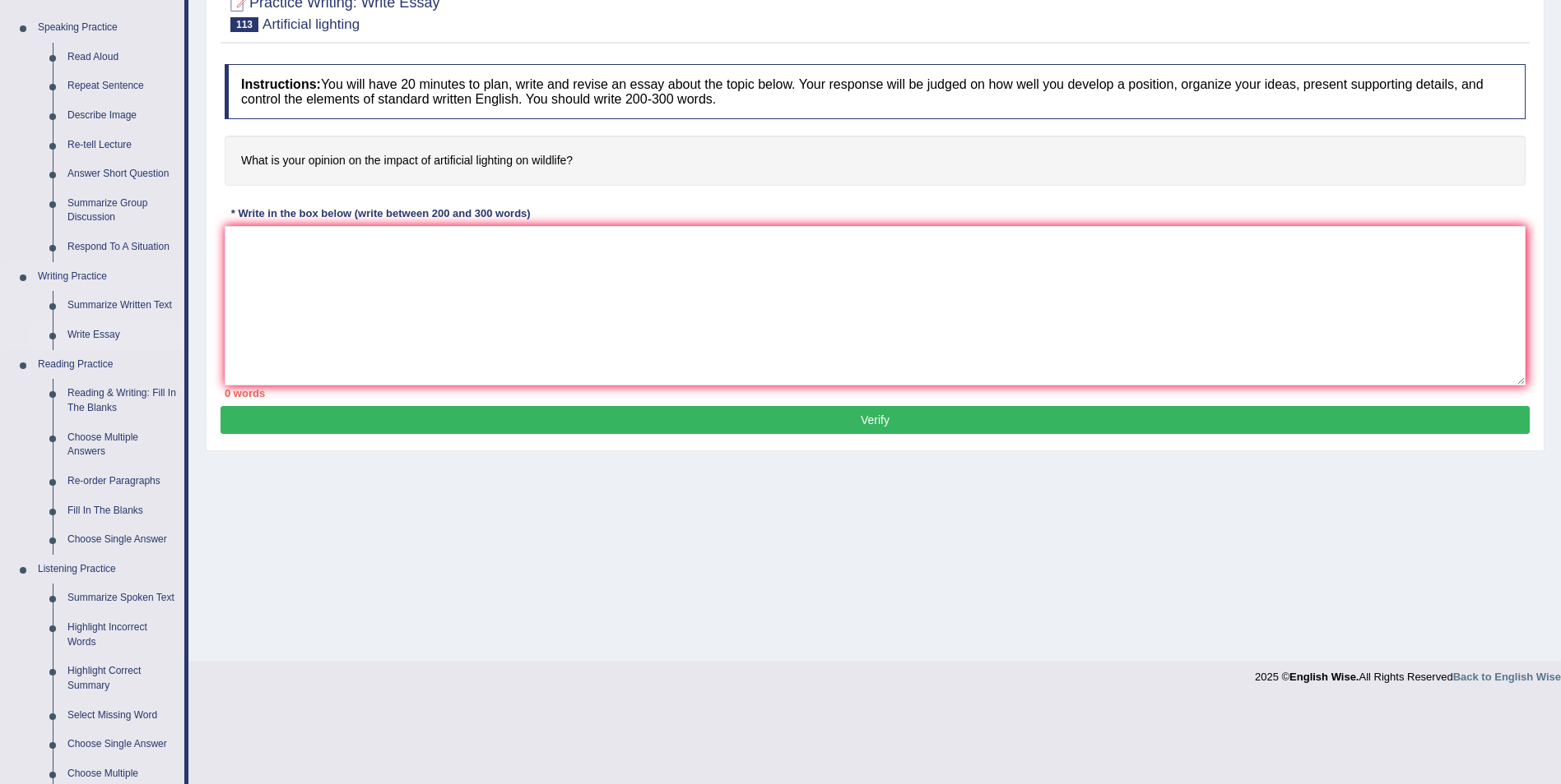
click at [94, 328] on link "Write Essay" at bounding box center [123, 335] width 125 height 30
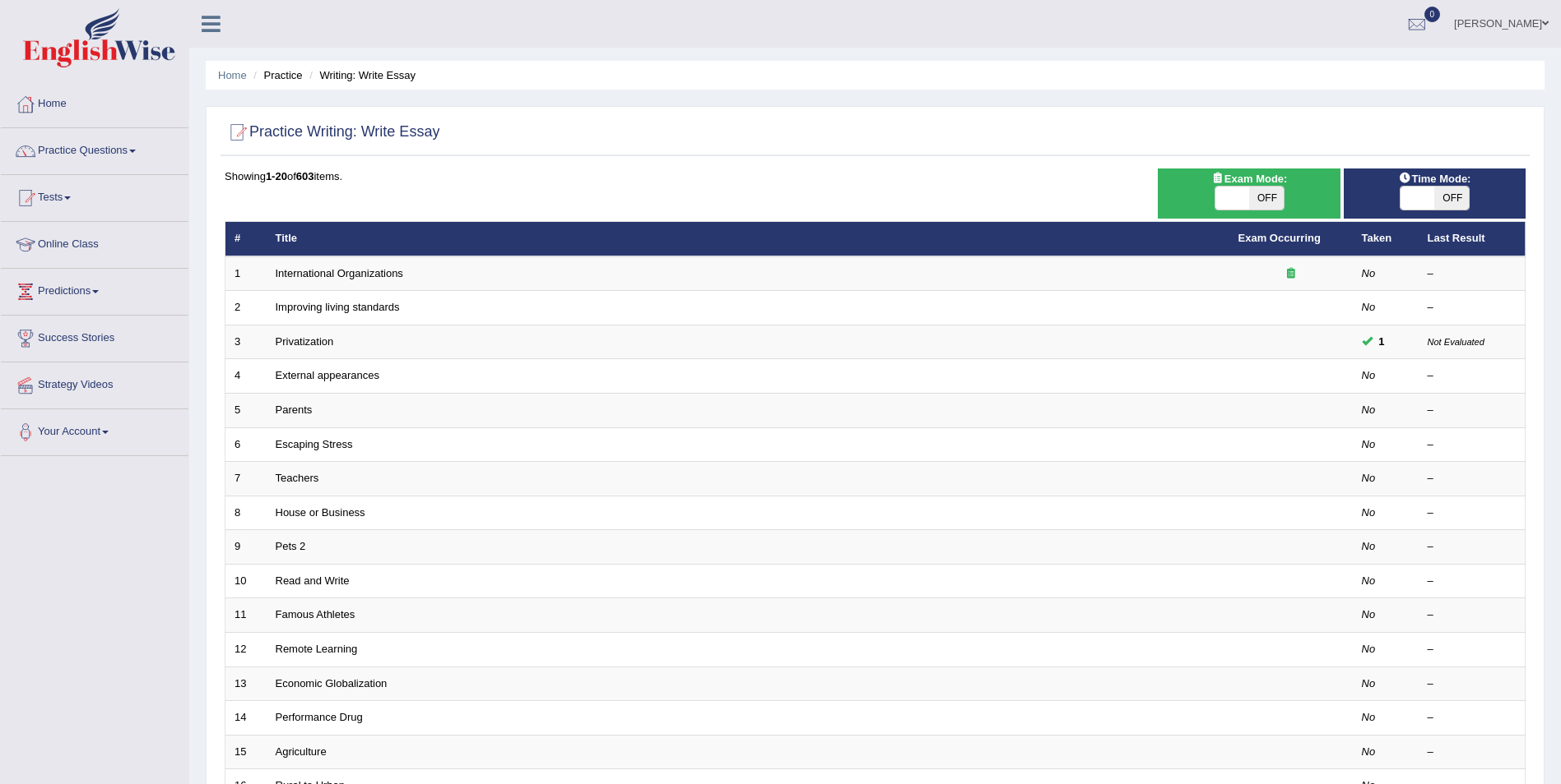
click at [1449, 198] on span "OFF" at bounding box center [1451, 198] width 35 height 23
checkbox input "true"
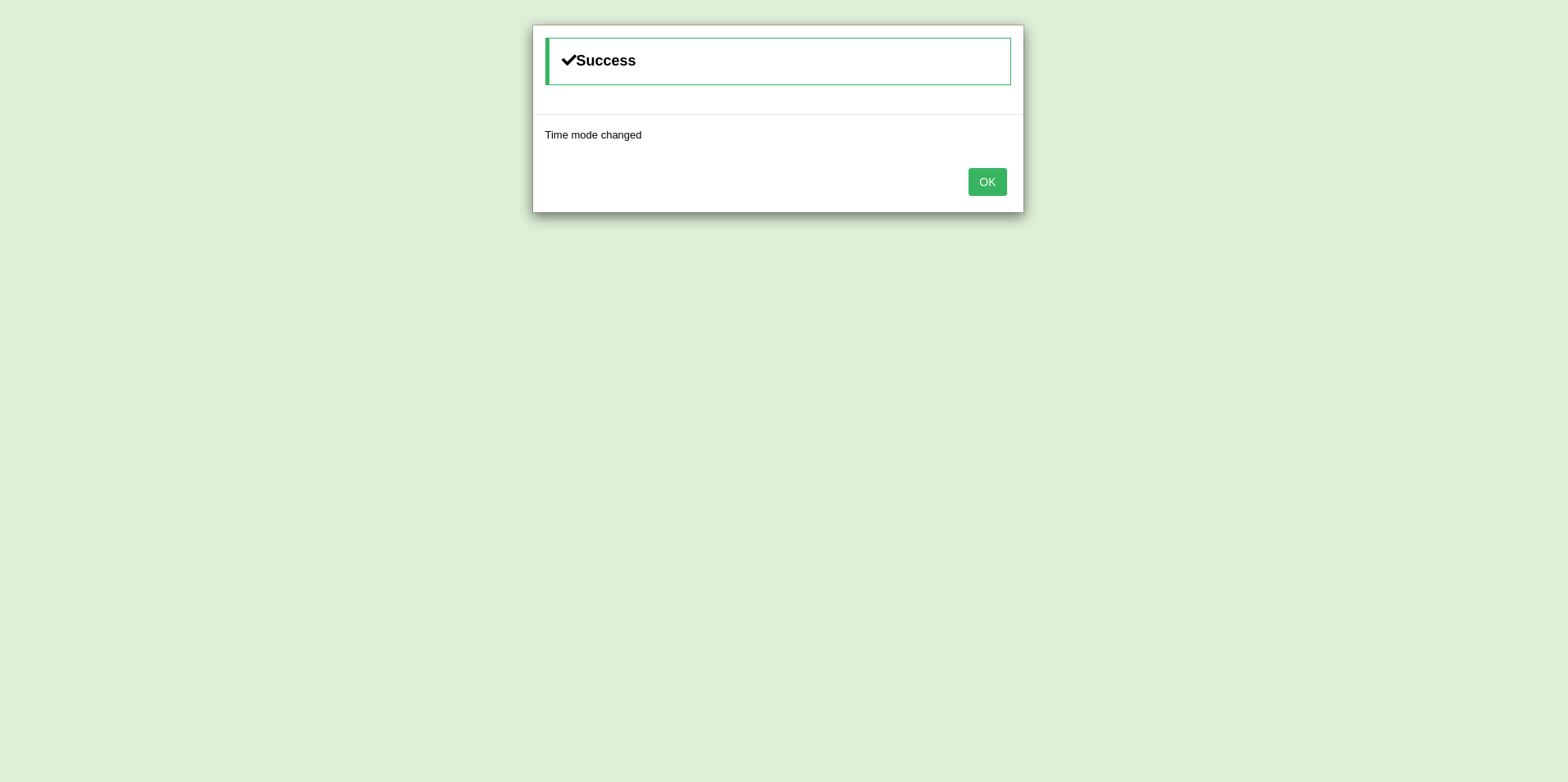
click at [990, 181] on button "OK" at bounding box center [987, 182] width 37 height 28
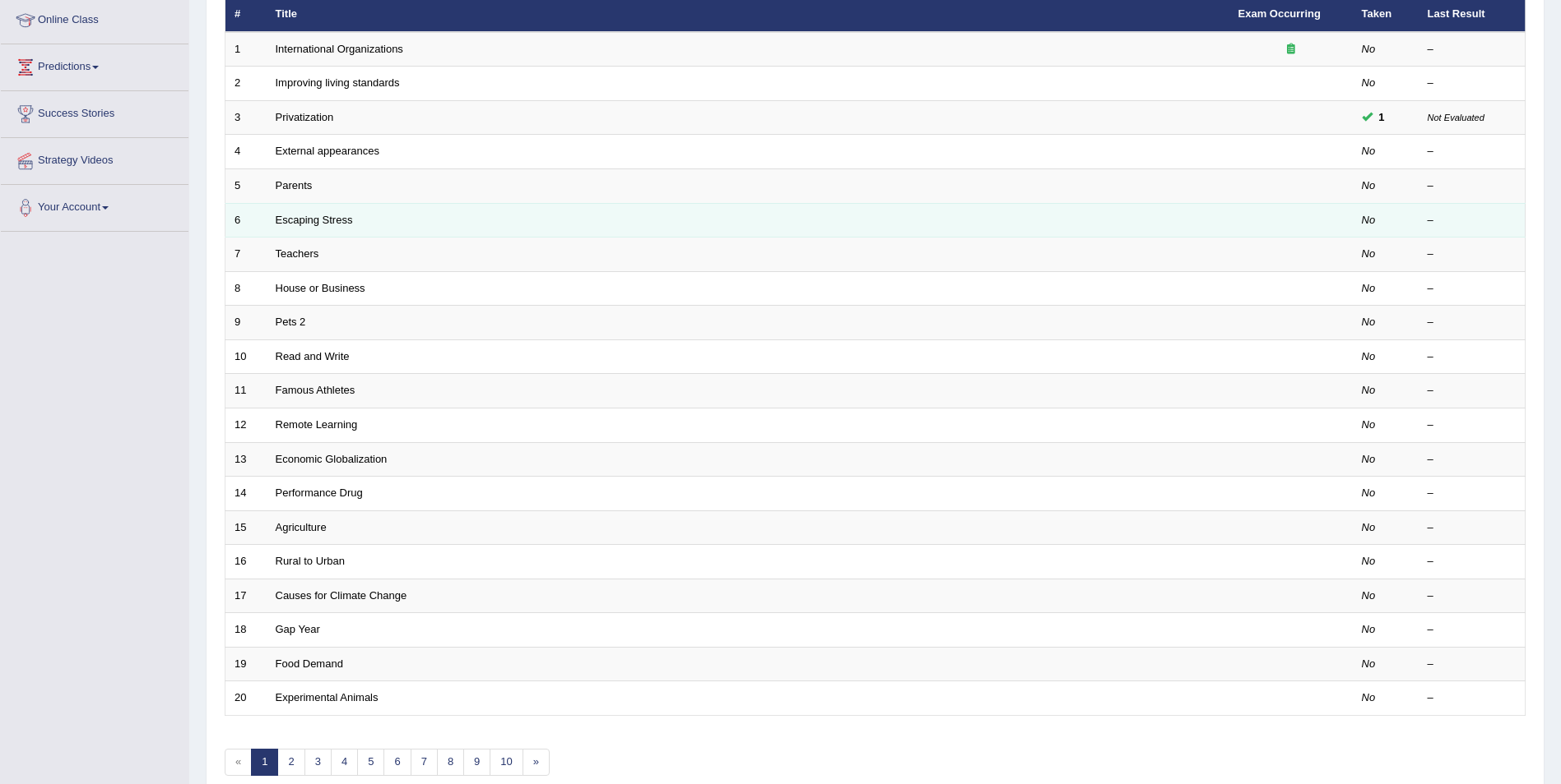
scroll to position [305, 0]
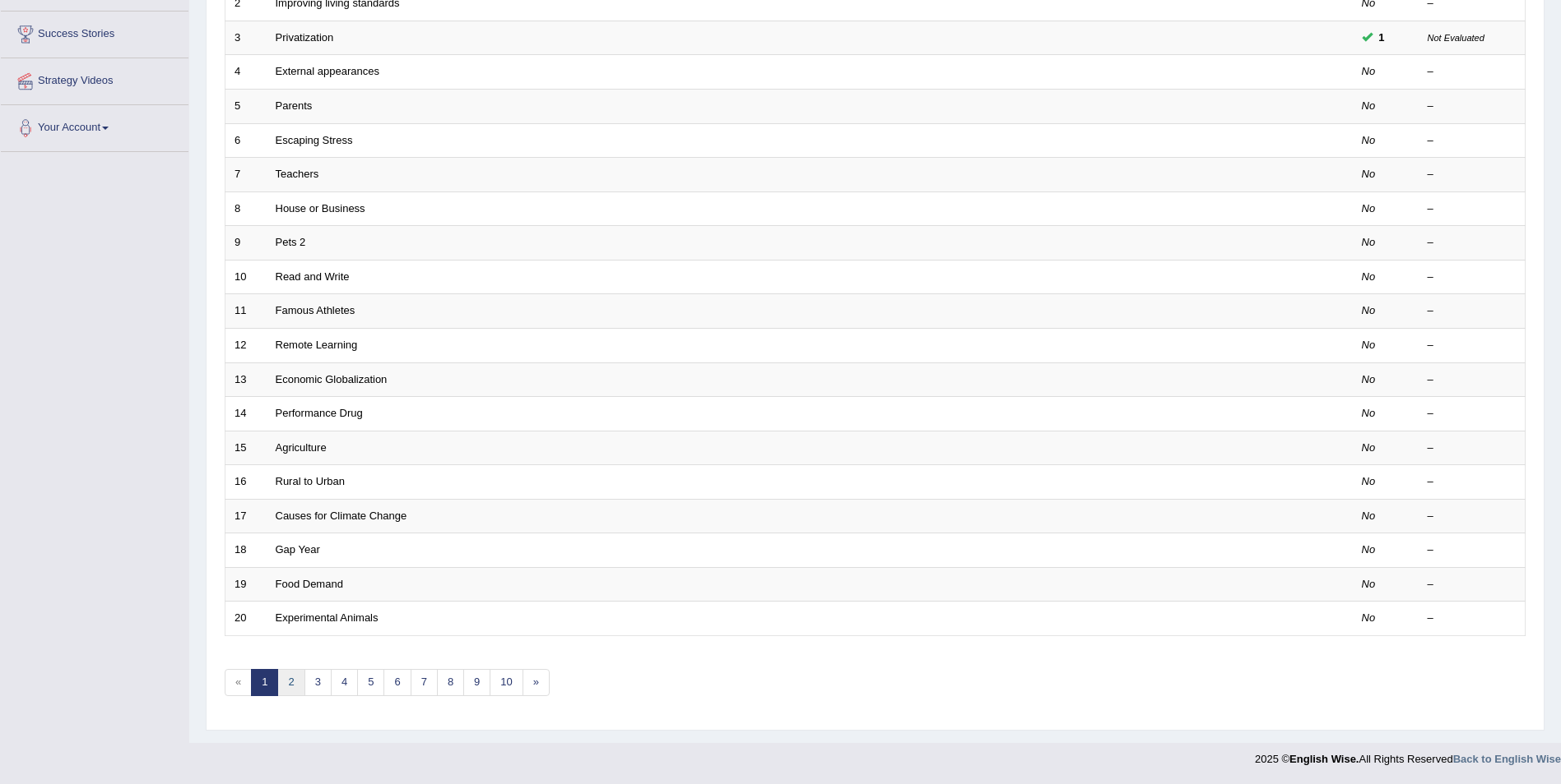
click at [291, 684] on link "2" at bounding box center [290, 682] width 27 height 27
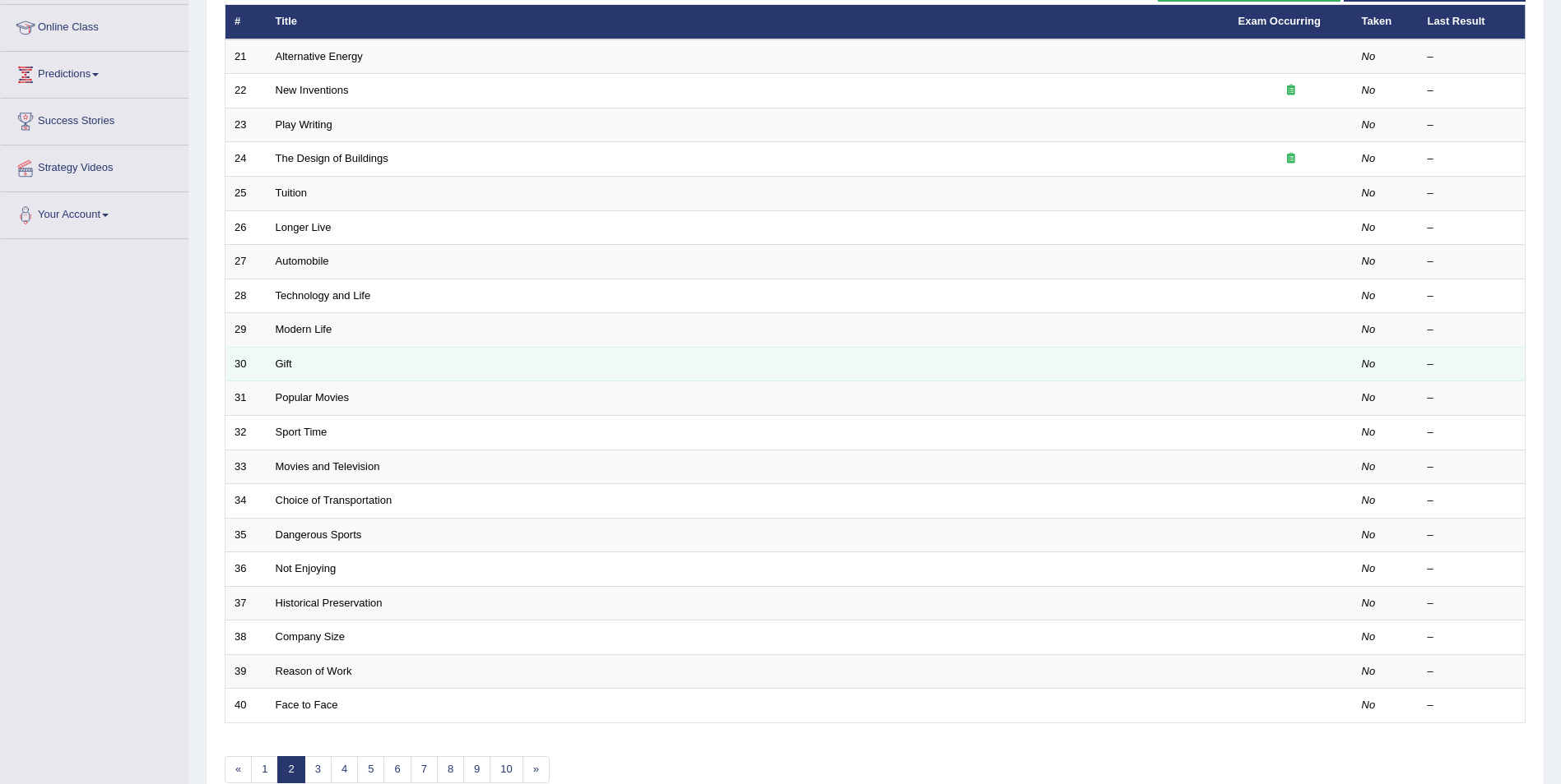
scroll to position [247, 0]
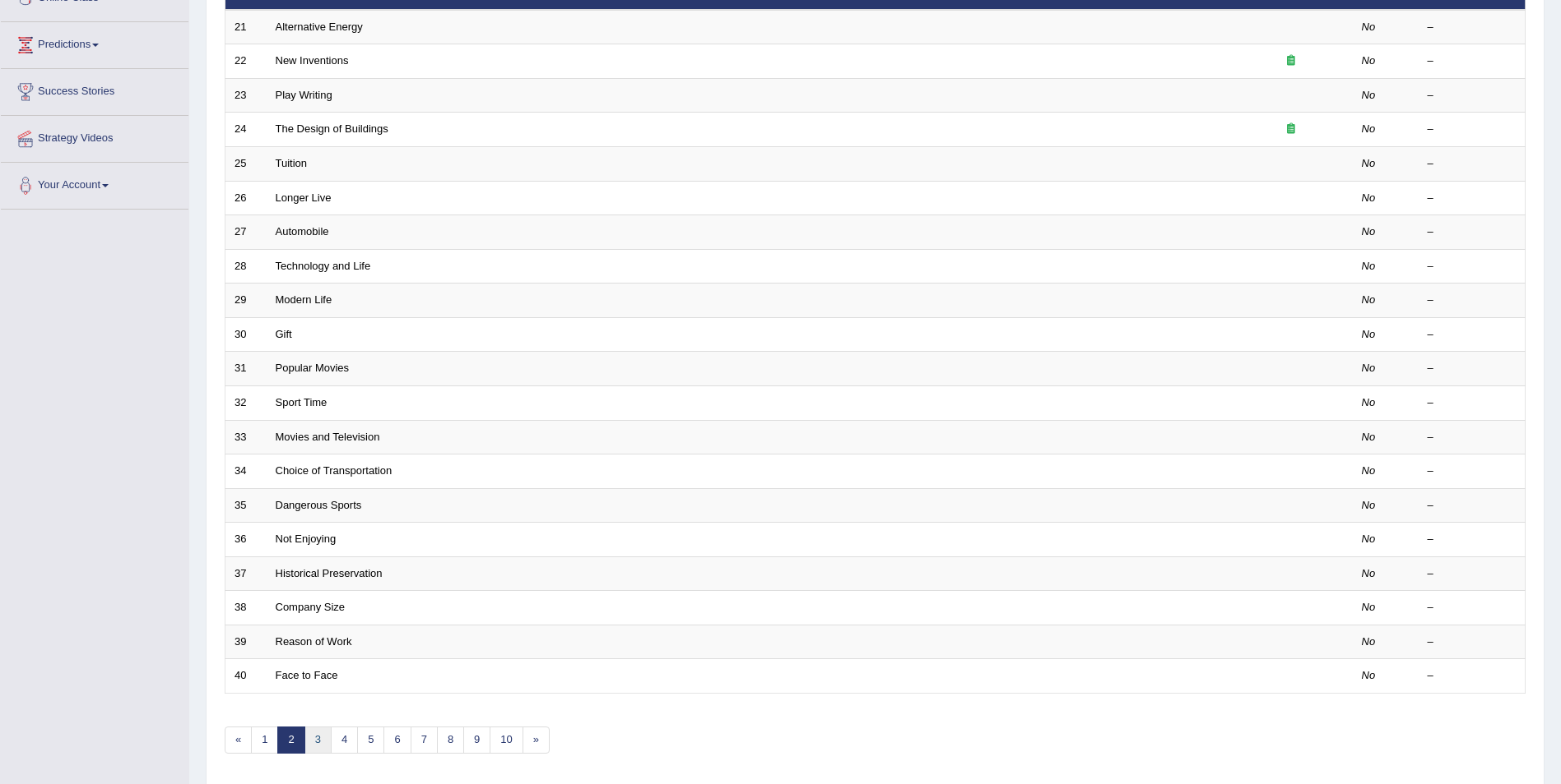
click at [319, 739] on link "3" at bounding box center [318, 740] width 27 height 27
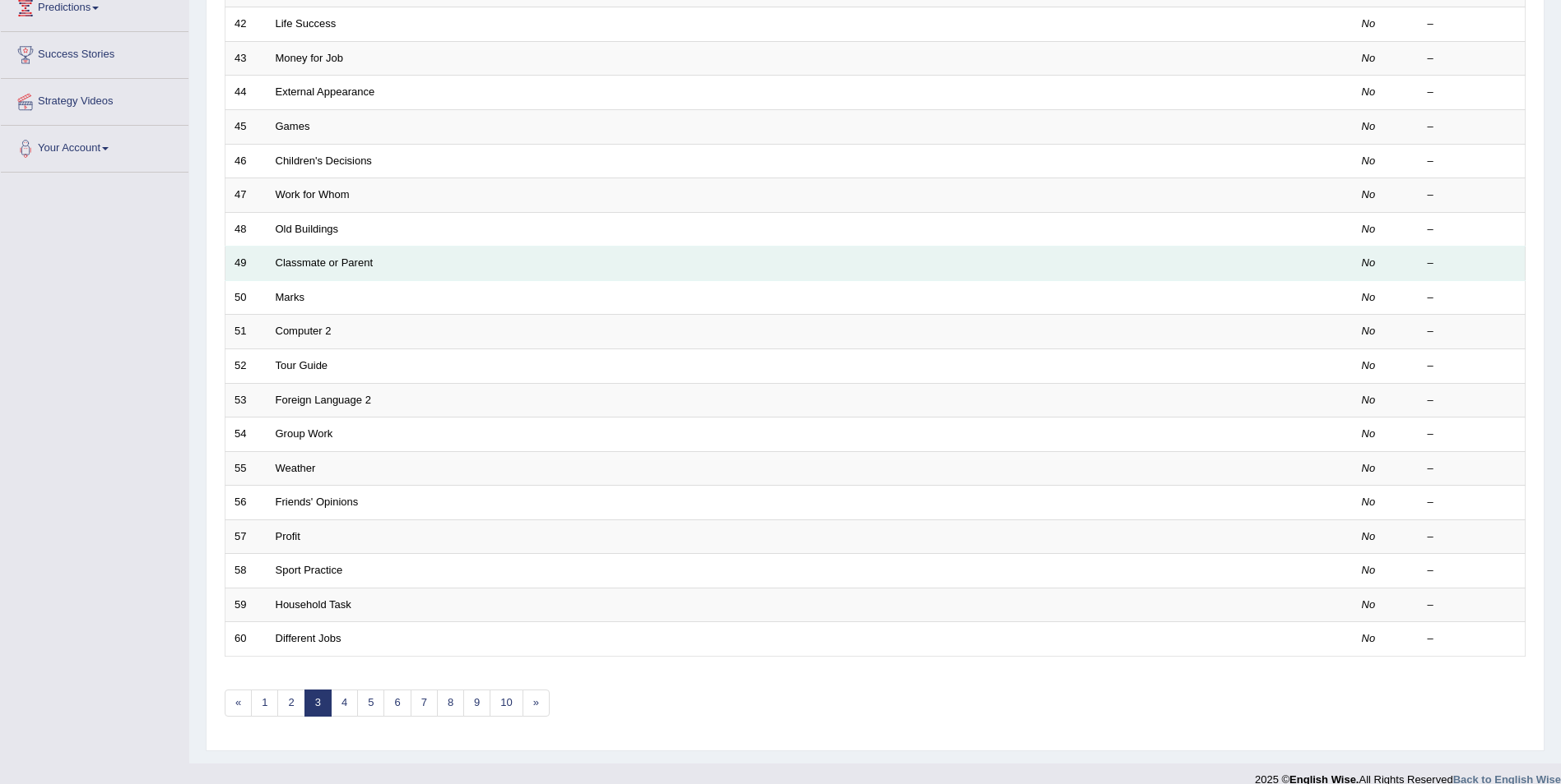
scroll to position [305, 0]
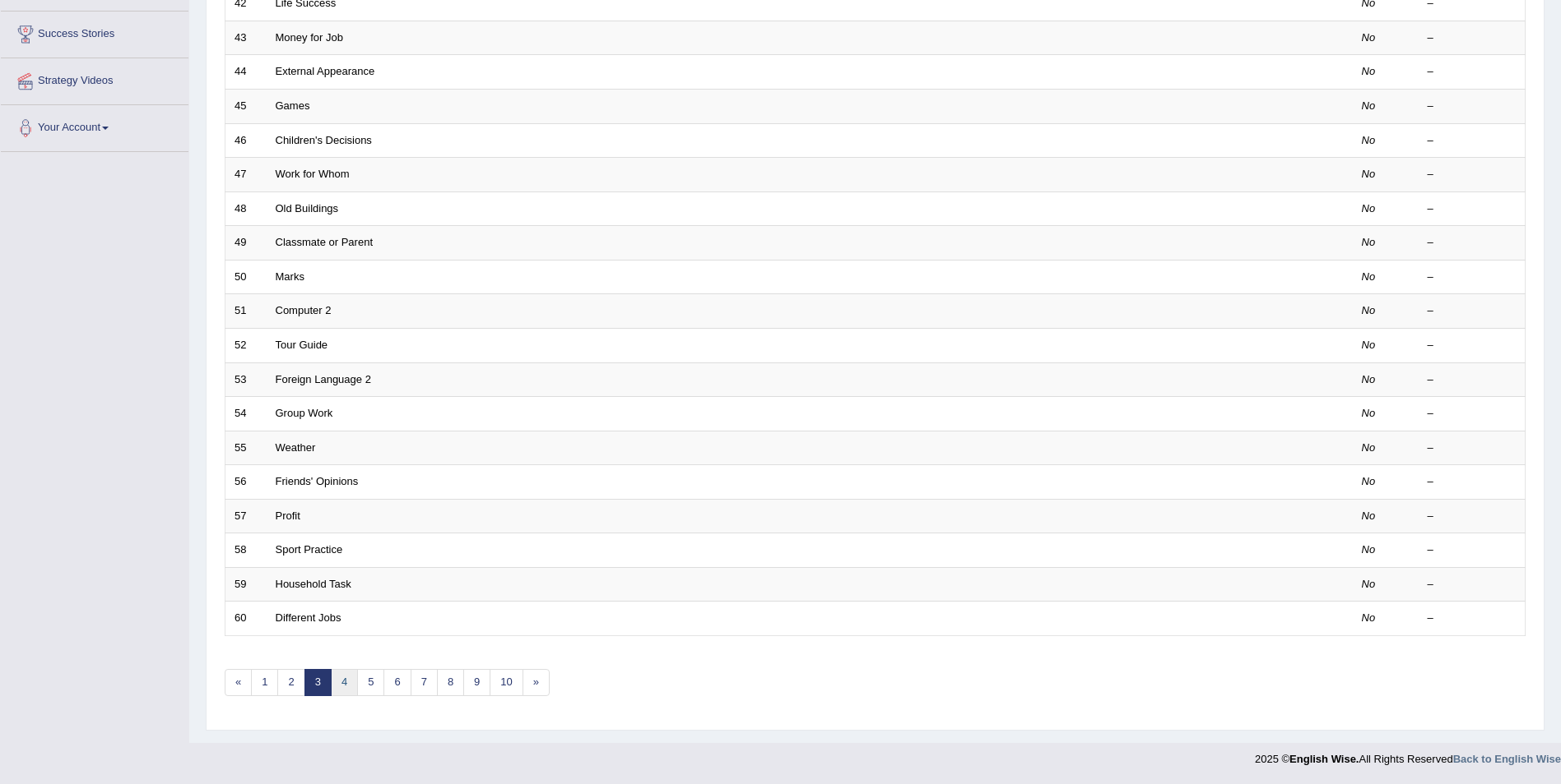
click at [341, 681] on link "4" at bounding box center [343, 682] width 27 height 27
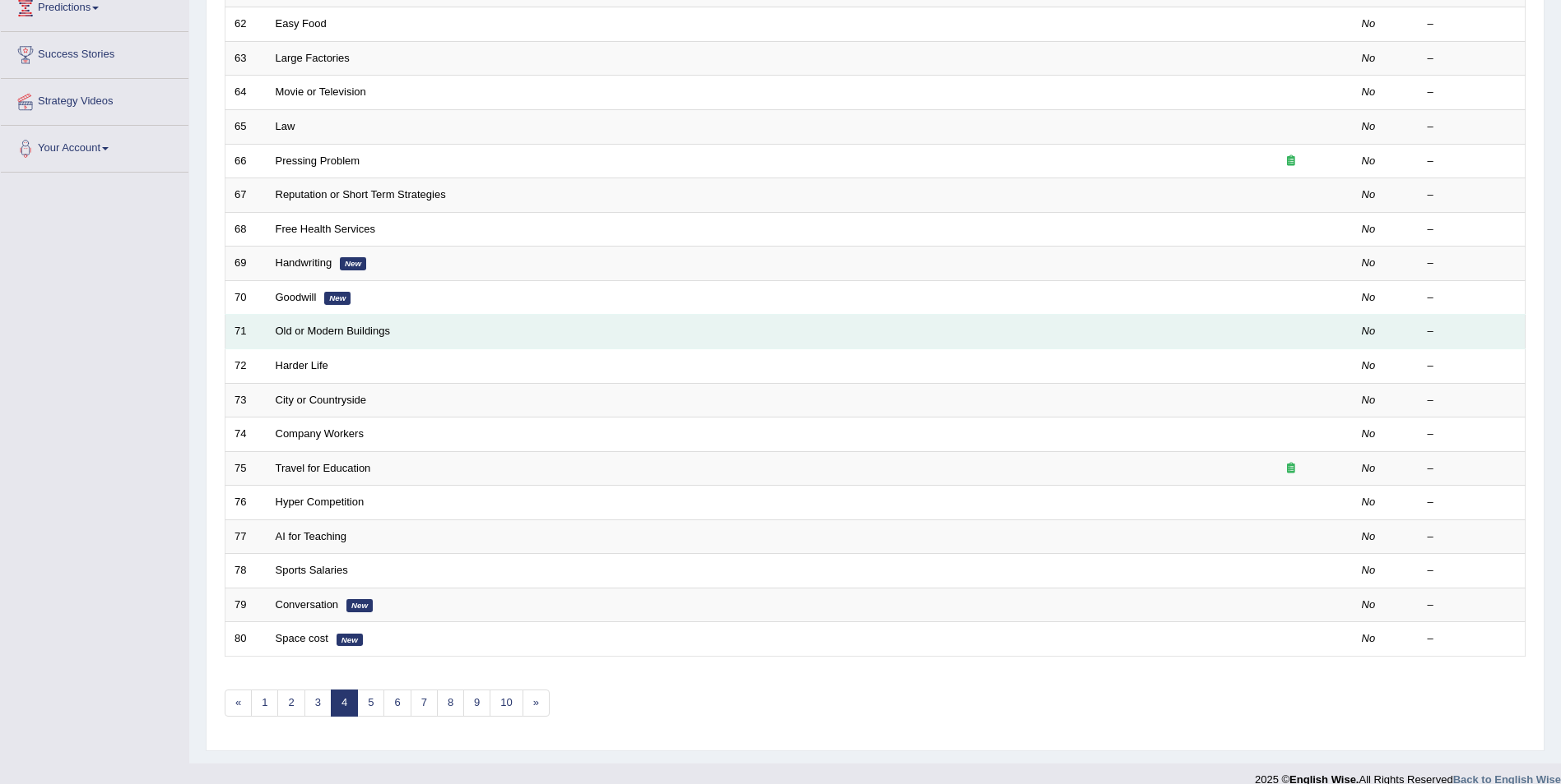
scroll to position [305, 0]
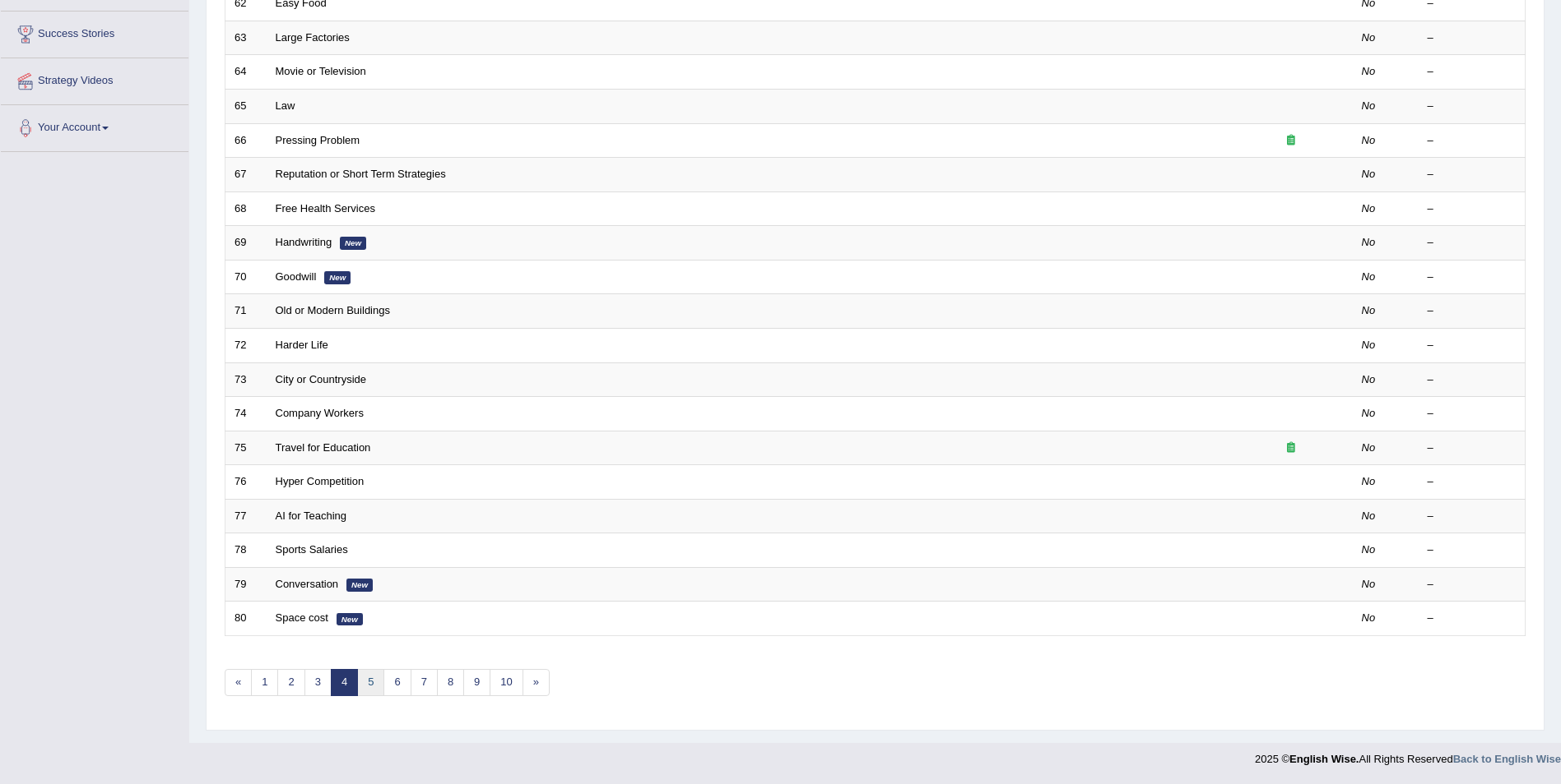
click at [374, 682] on link "5" at bounding box center [370, 682] width 27 height 27
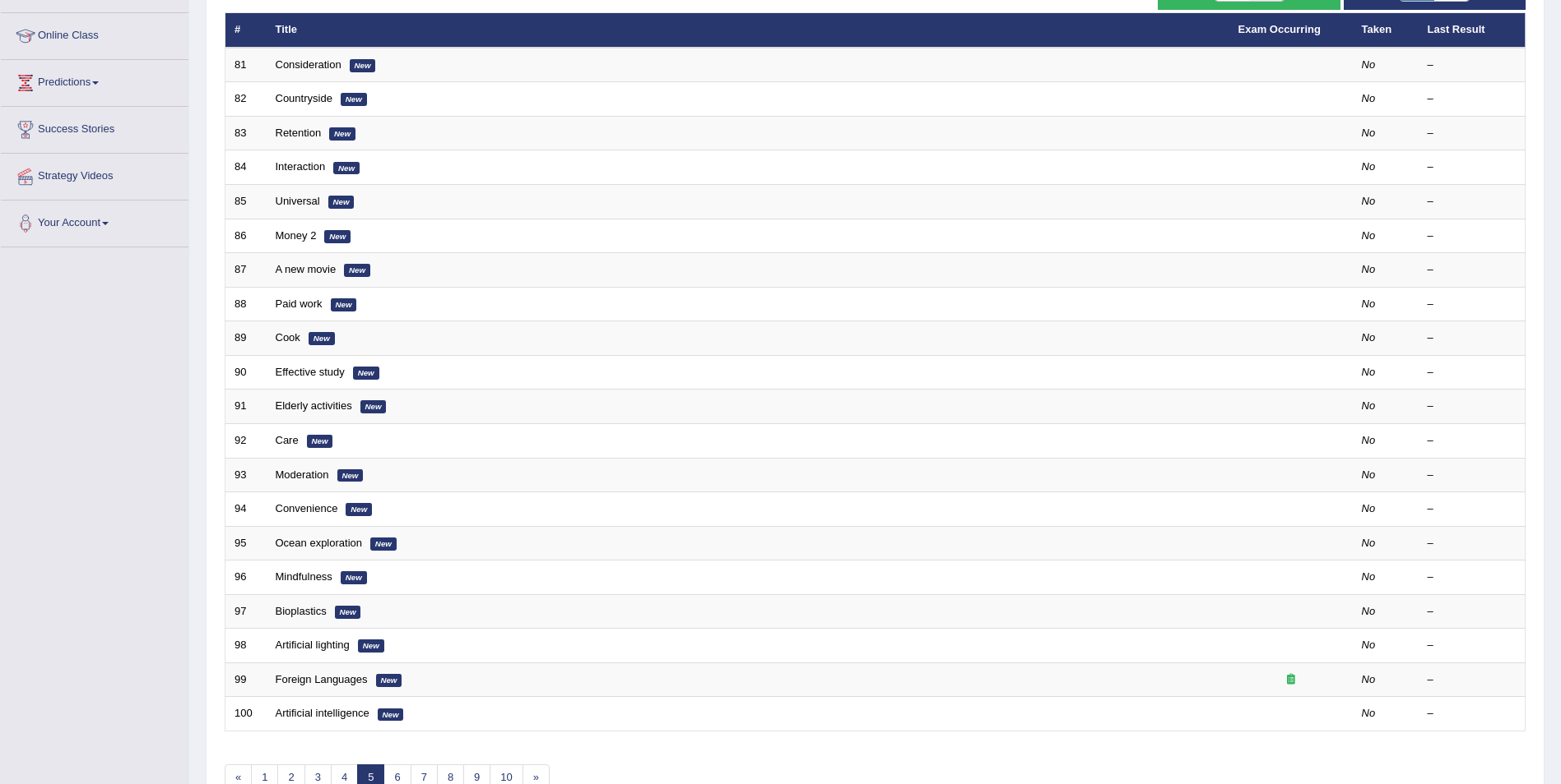
scroll to position [247, 0]
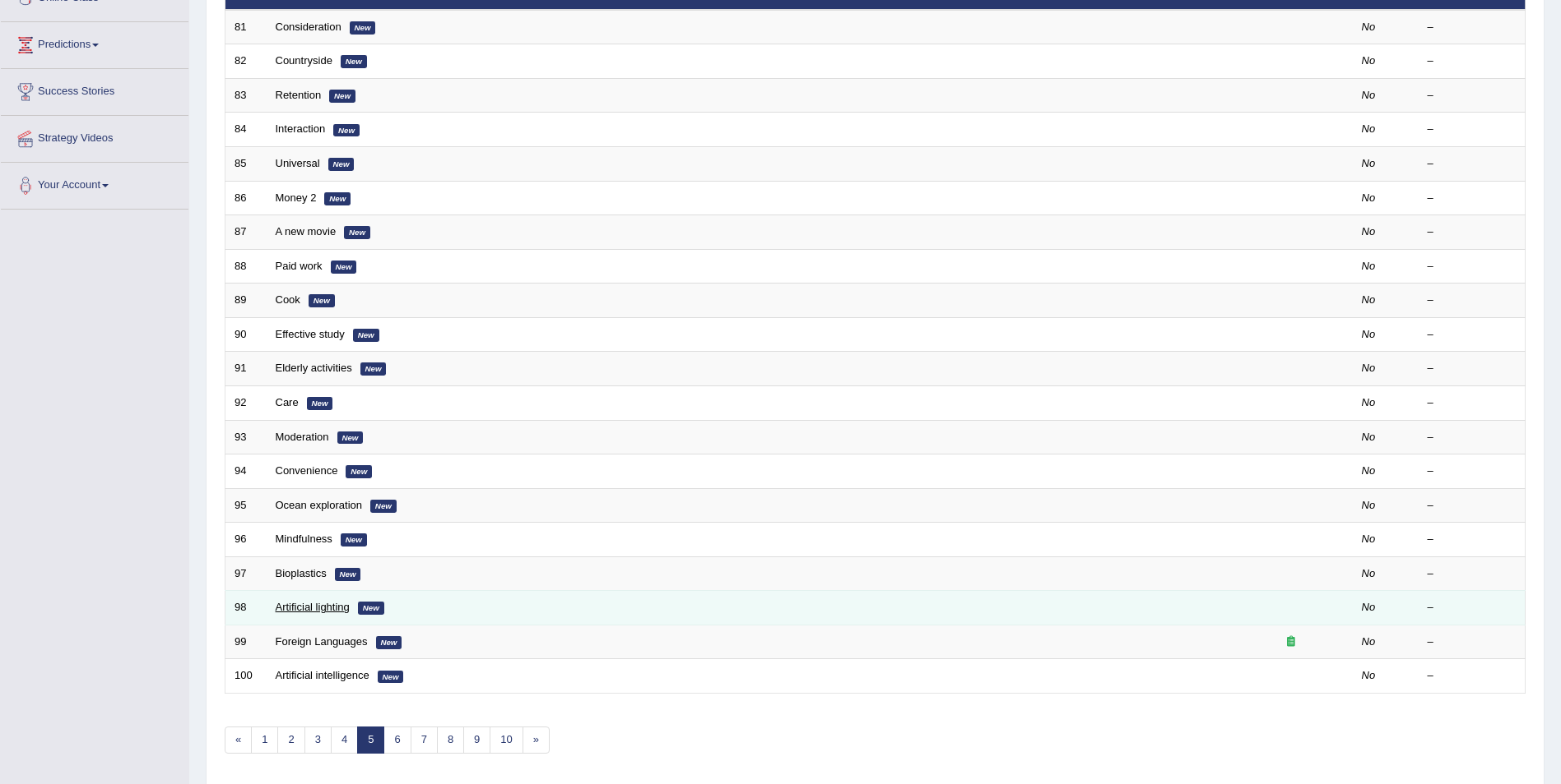
click at [328, 611] on link "Artificial lighting" at bounding box center [313, 607] width 74 height 12
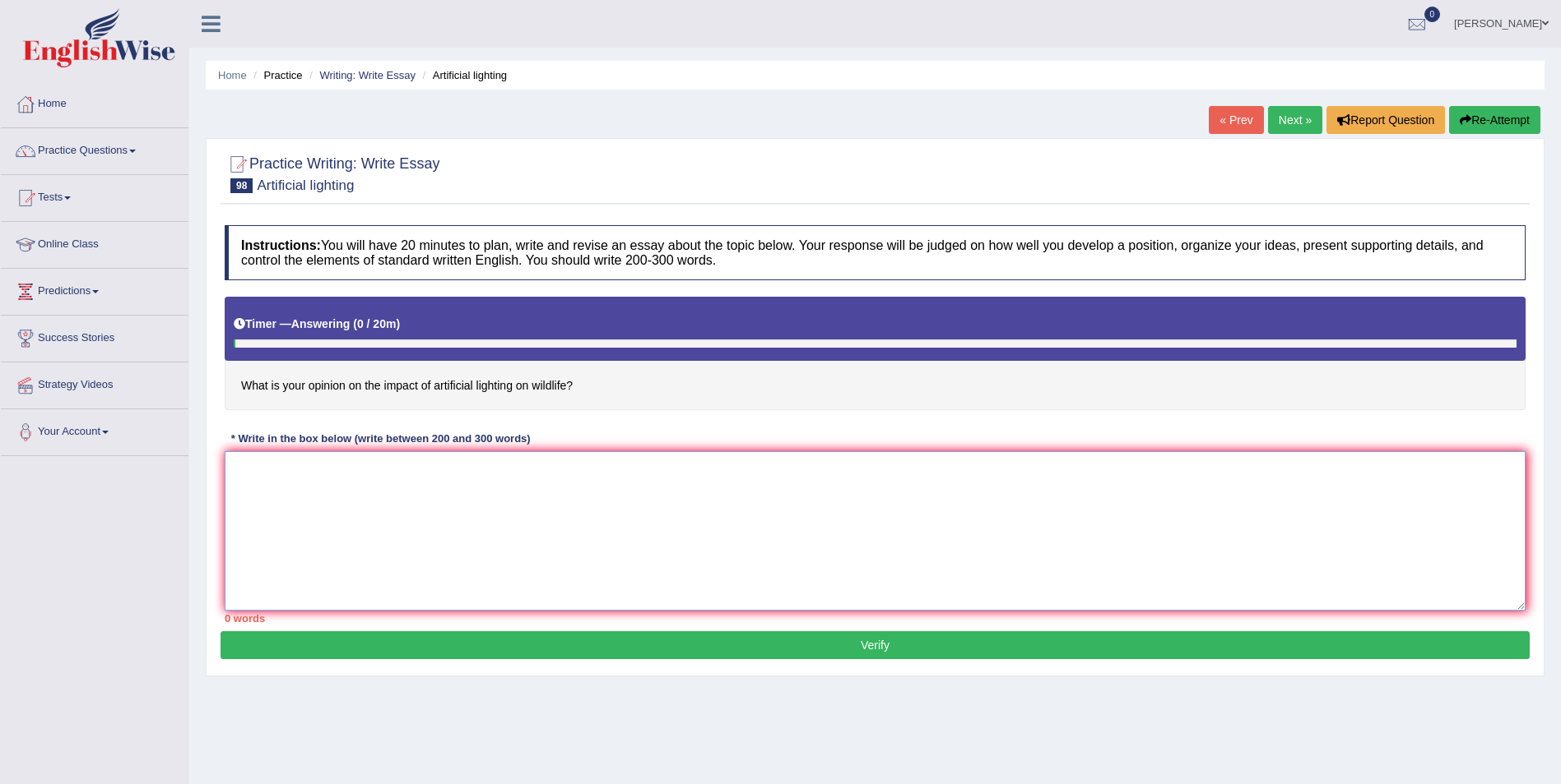
click at [225, 467] on textarea at bounding box center [874, 531] width 1301 height 159
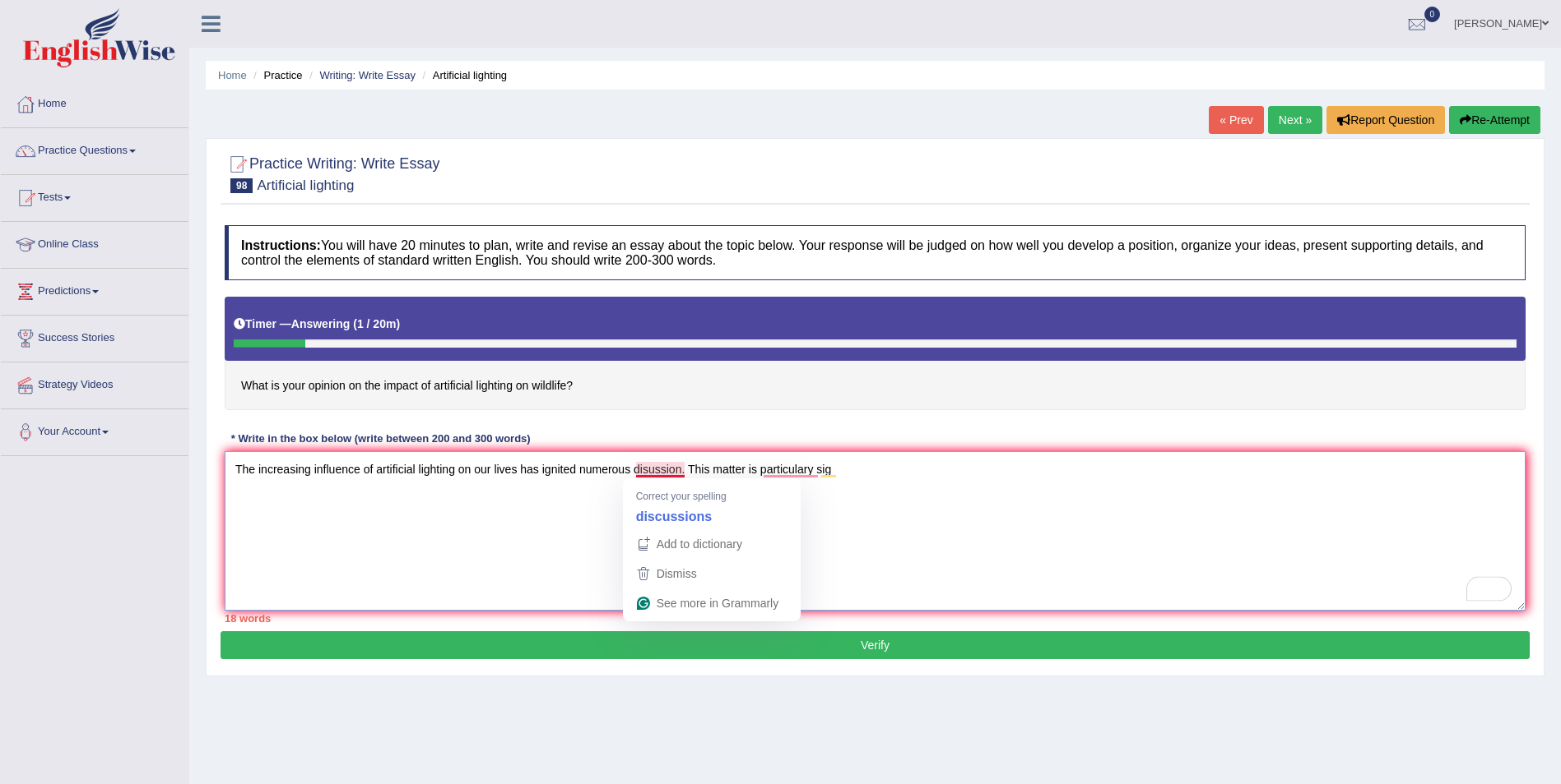
click at [647, 468] on textarea "The increasing influence of artificial lighting on our lives has ignited numero…" at bounding box center [874, 531] width 1301 height 159
click at [686, 471] on textarea "The increasing influence of artificial lighting on our lives has ignited numero…" at bounding box center [874, 531] width 1301 height 159
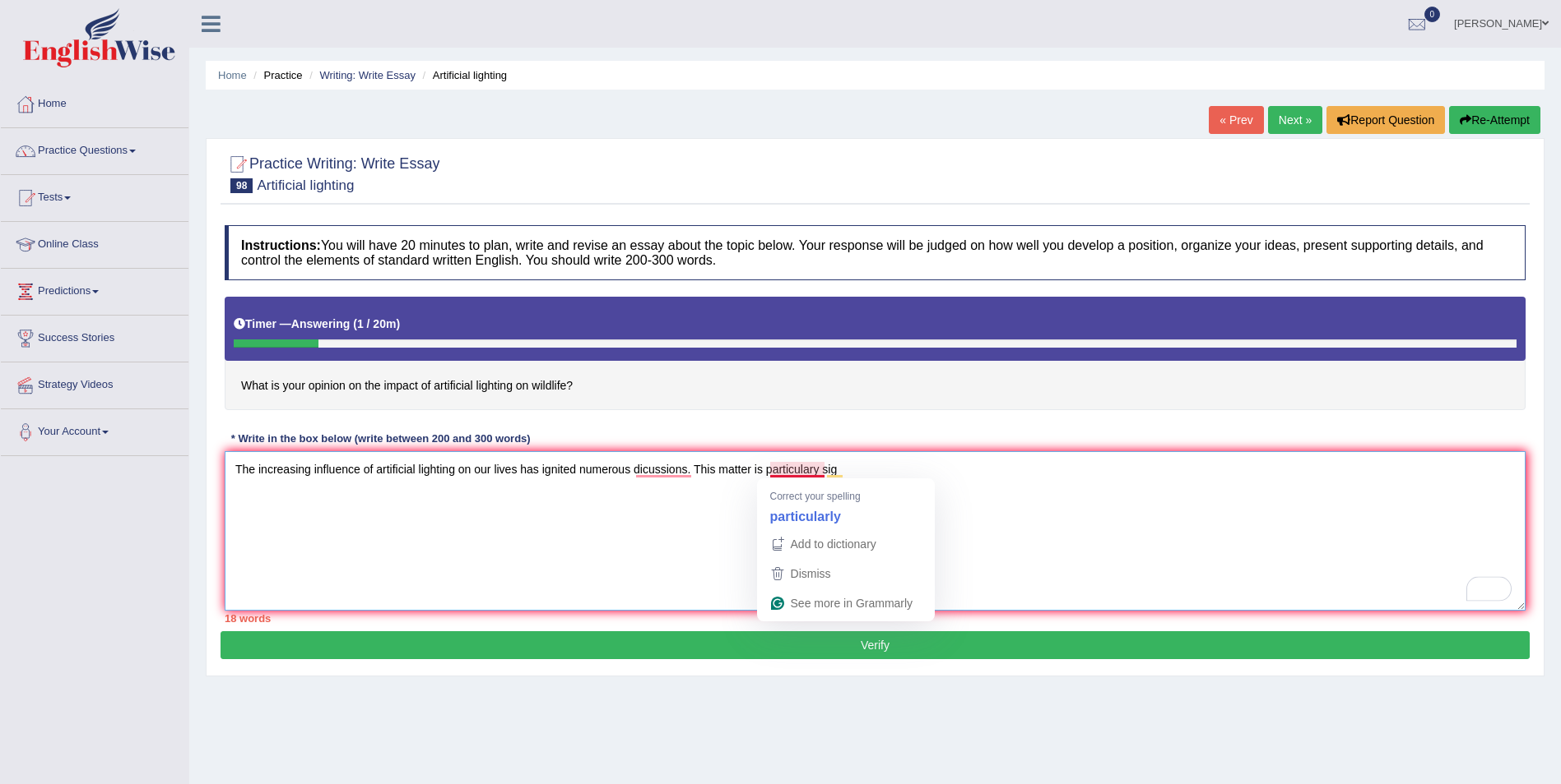
click at [817, 471] on textarea "The increasing influence of artificial lighting on our lives has ignited numero…" at bounding box center [874, 531] width 1301 height 159
click at [869, 461] on textarea "The increasing influence of artificial lighting on our lives has ignited numero…" at bounding box center [874, 531] width 1301 height 159
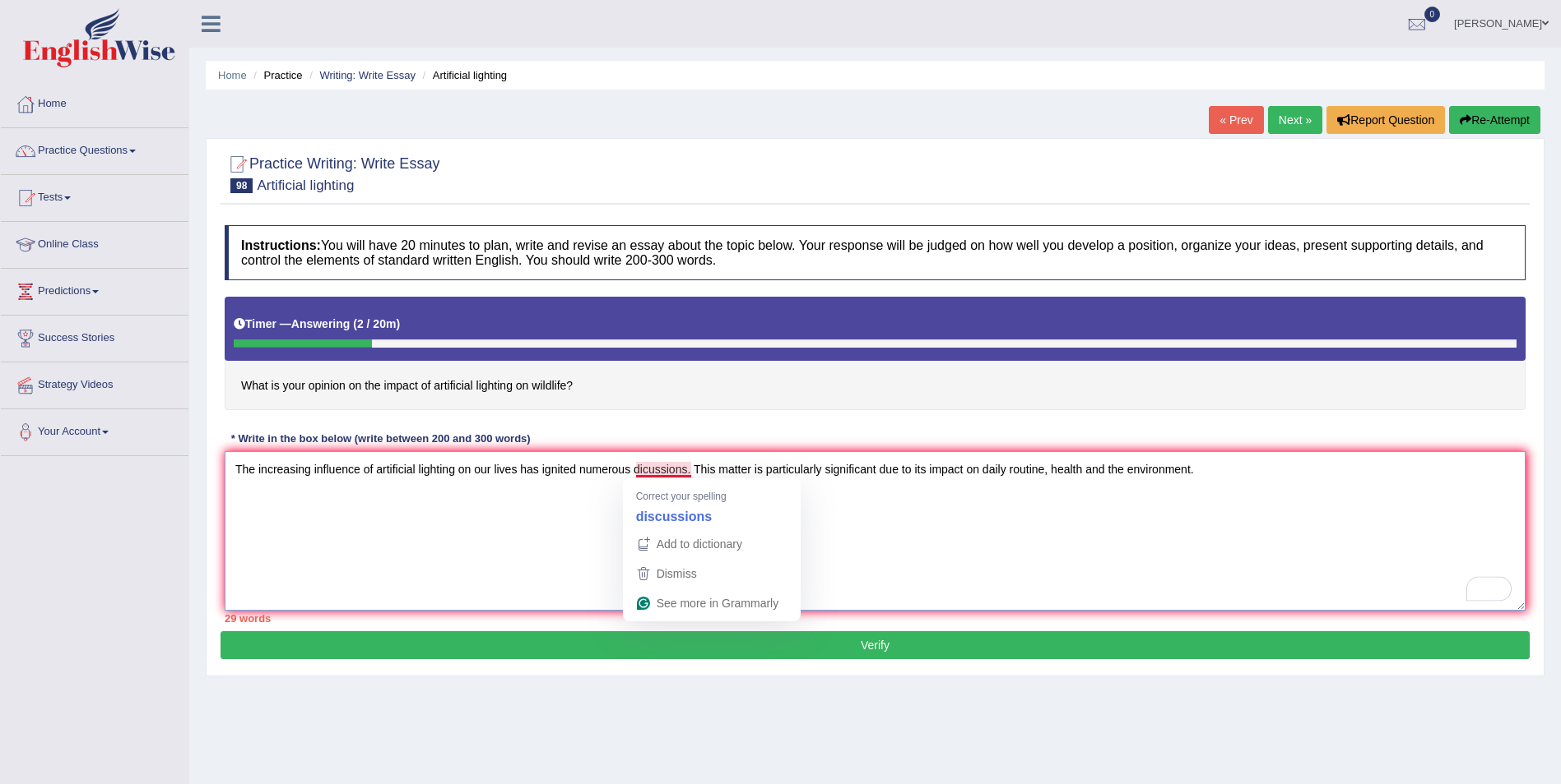
click at [644, 470] on textarea "The increasing influence of artificial lighting on our lives has ignited numero…" at bounding box center [874, 531] width 1301 height 159
click at [1220, 473] on textarea "The increasing influence of artificial lighting on our lives has ignited numero…" at bounding box center [874, 531] width 1301 height 159
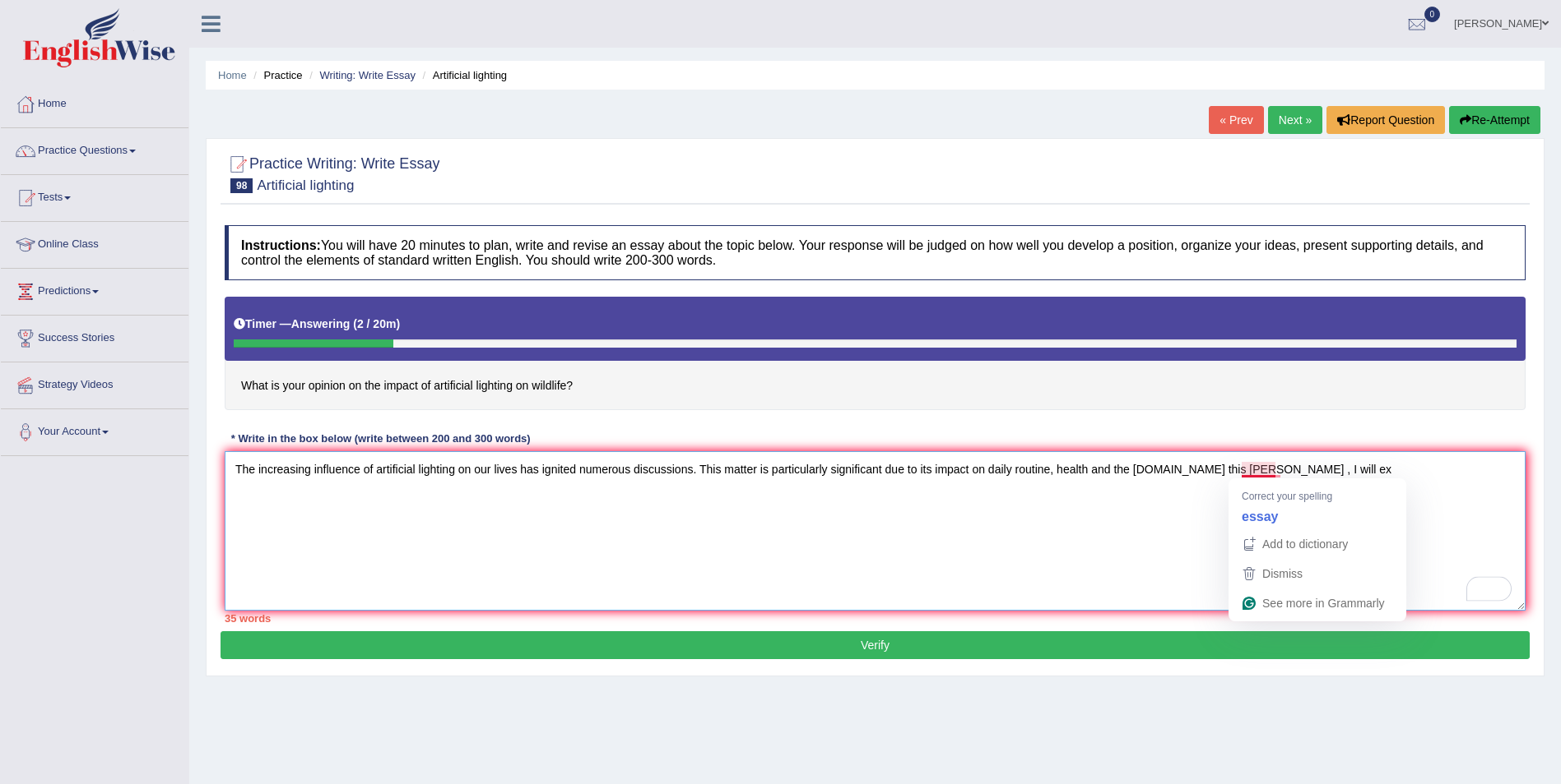
click at [1263, 472] on textarea "The increasing influence of artificial lighting on our lives has ignited numero…" at bounding box center [874, 531] width 1301 height 159
click at [1328, 469] on textarea "The increasing influence of artificial lighting on our lives has ignited numero…" at bounding box center [874, 531] width 1301 height 159
click at [1256, 463] on textarea "The increasing influence of artificial lighting on our lives has ignited numero…" at bounding box center [874, 531] width 1301 height 159
click at [1379, 472] on textarea "The increasing influence of artificial lighting on our lives has ignited numero…" at bounding box center [874, 531] width 1301 height 159
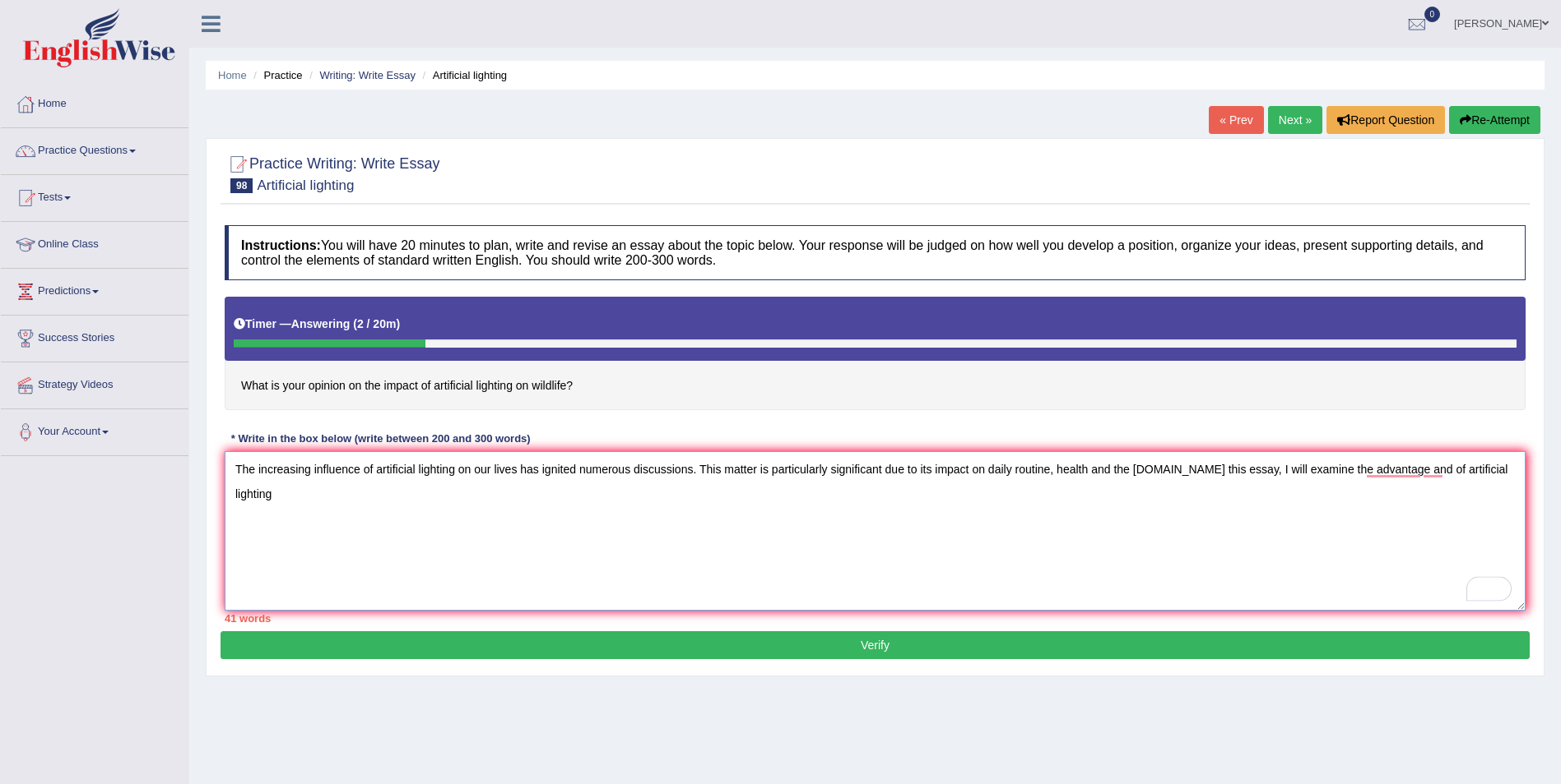
click at [1446, 467] on textarea "The increasing influence of artificial lighting on our lives has ignited numero…" at bounding box center [874, 531] width 1301 height 159
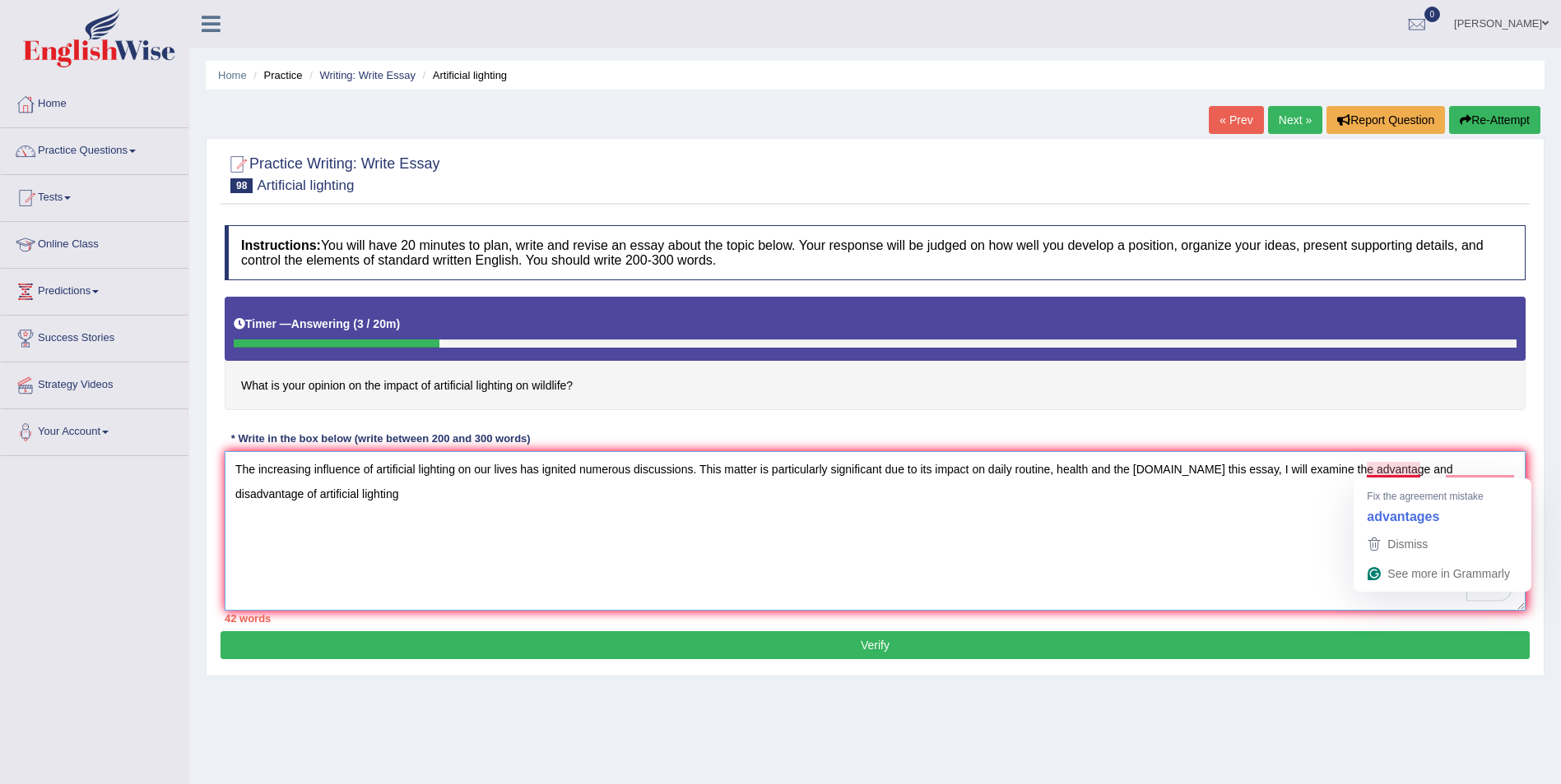
click at [1419, 469] on textarea "The increasing influence of artificial lighting on our lives has ignited numero…" at bounding box center [874, 531] width 1301 height 159
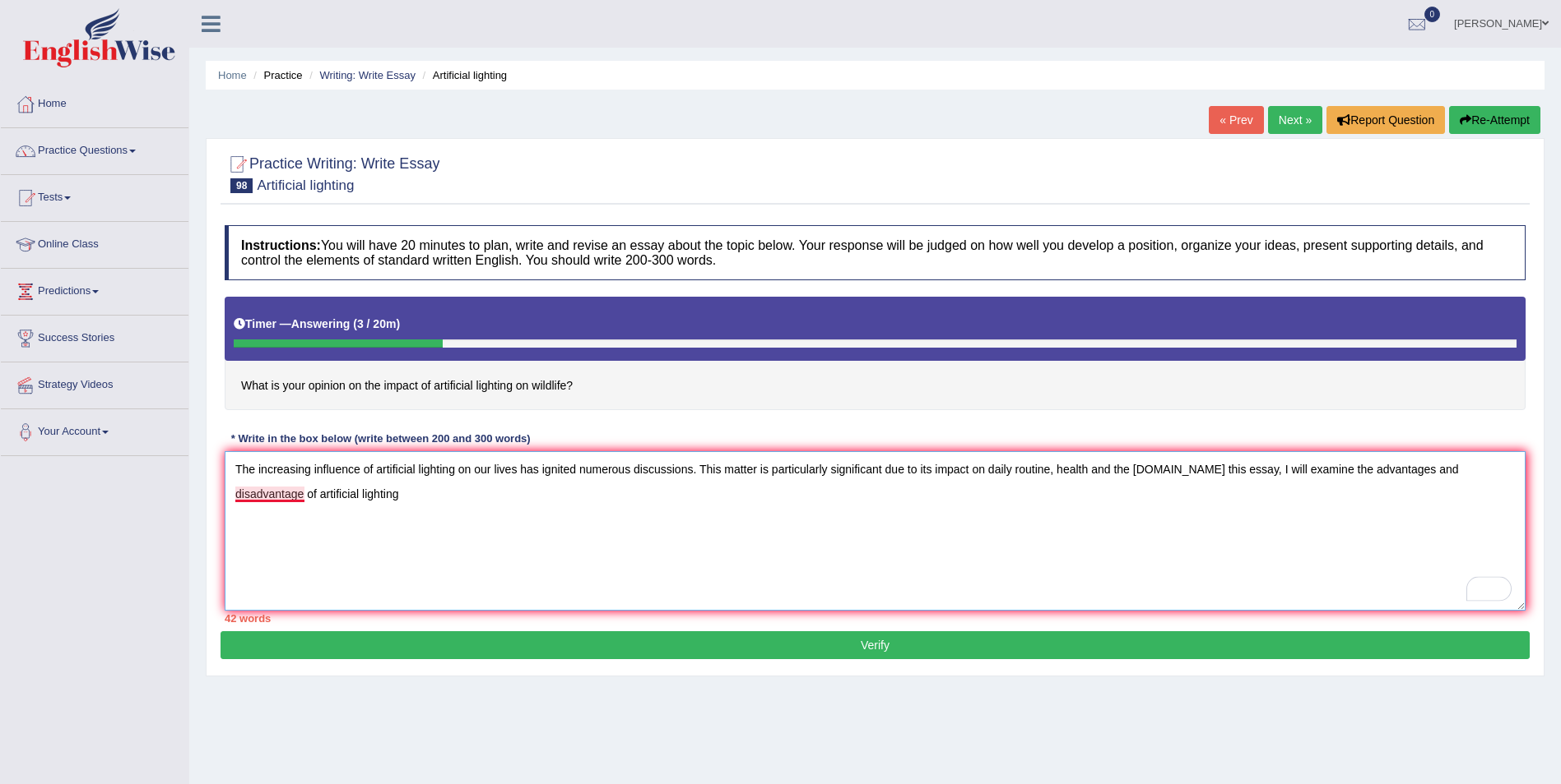
click at [303, 489] on textarea "The increasing influence of artificial lighting on our lives has ignited numero…" at bounding box center [874, 531] width 1301 height 159
click at [419, 492] on textarea "The increasing influence of artificial lighting on our lives has ignited numero…" at bounding box center [874, 531] width 1301 height 159
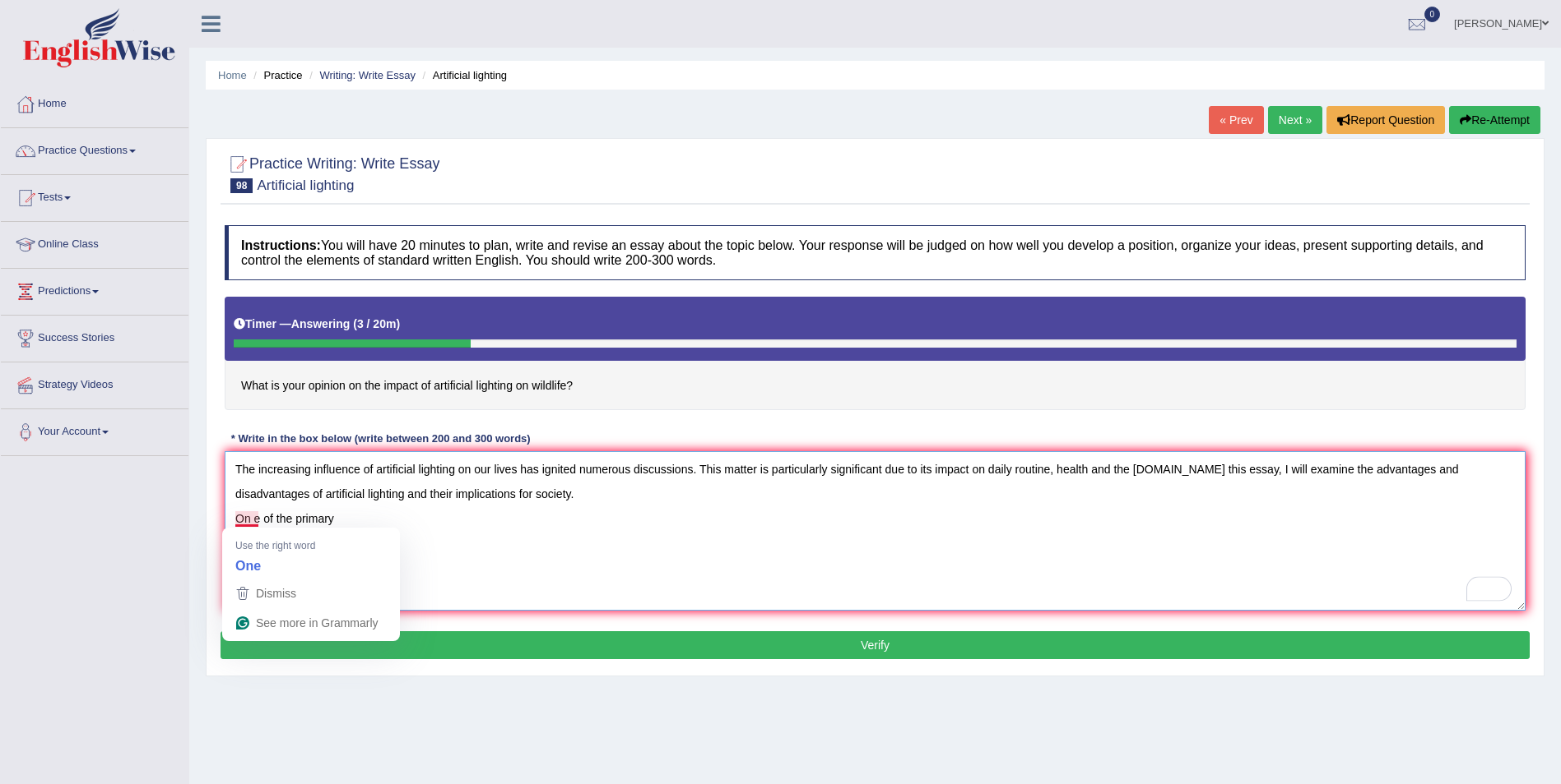
click at [251, 520] on textarea "The increasing influence of artificial lighting on our lives has ignited numero…" at bounding box center [874, 531] width 1301 height 159
click at [329, 518] on textarea "The increasing influence of artificial lighting on our lives has ignited numero…" at bounding box center [874, 531] width 1301 height 159
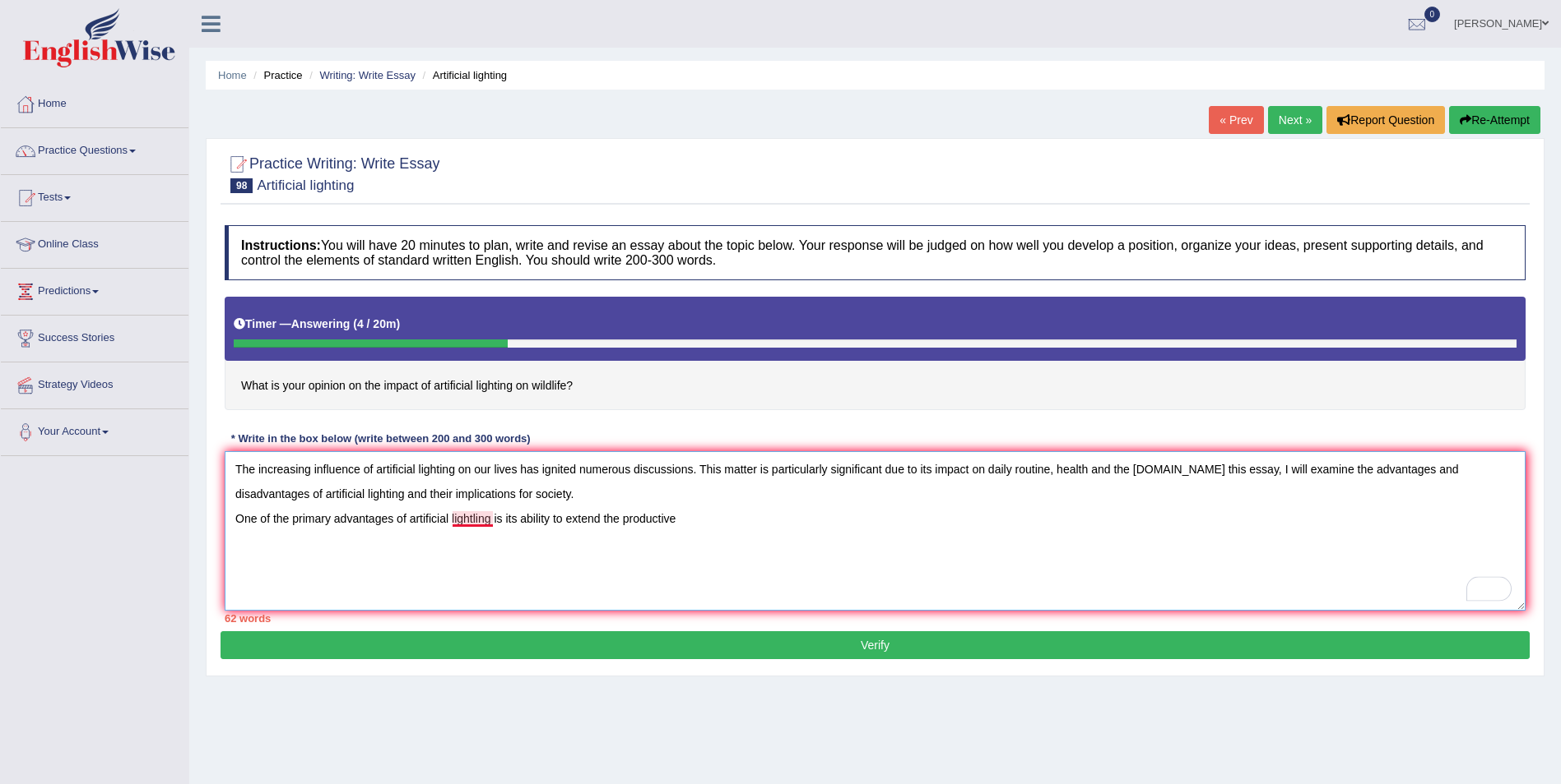
click at [475, 520] on textarea "The increasing influence of artificial lighting on our lives has ignited numero…" at bounding box center [874, 531] width 1301 height 159
click at [691, 515] on textarea "The increasing influence of artificial lighting on our lives has ignited numero…" at bounding box center [874, 531] width 1301 height 159
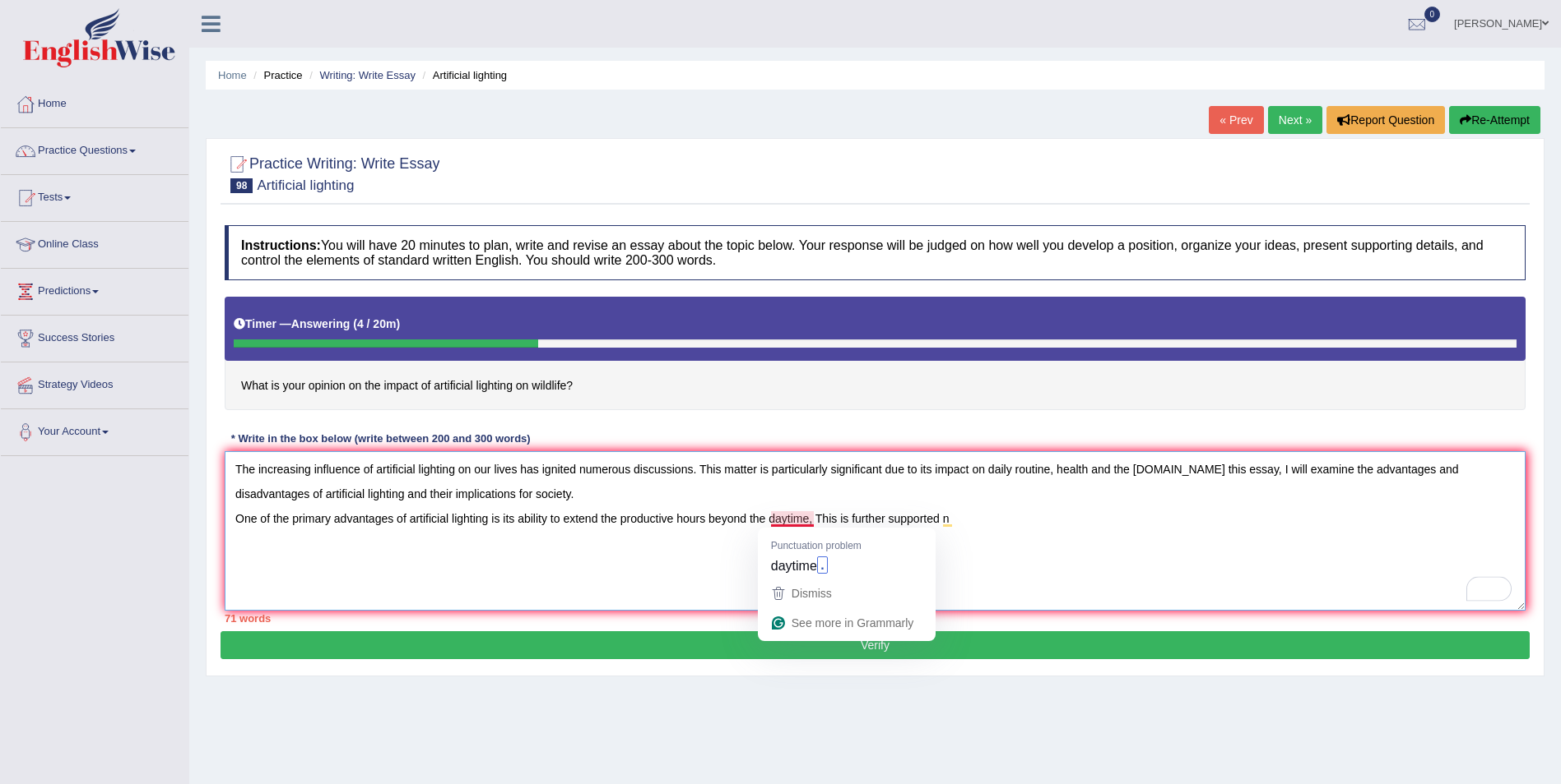
click at [814, 520] on textarea "The increasing influence of artificial lighting on our lives has ignited numero…" at bounding box center [874, 531] width 1301 height 159
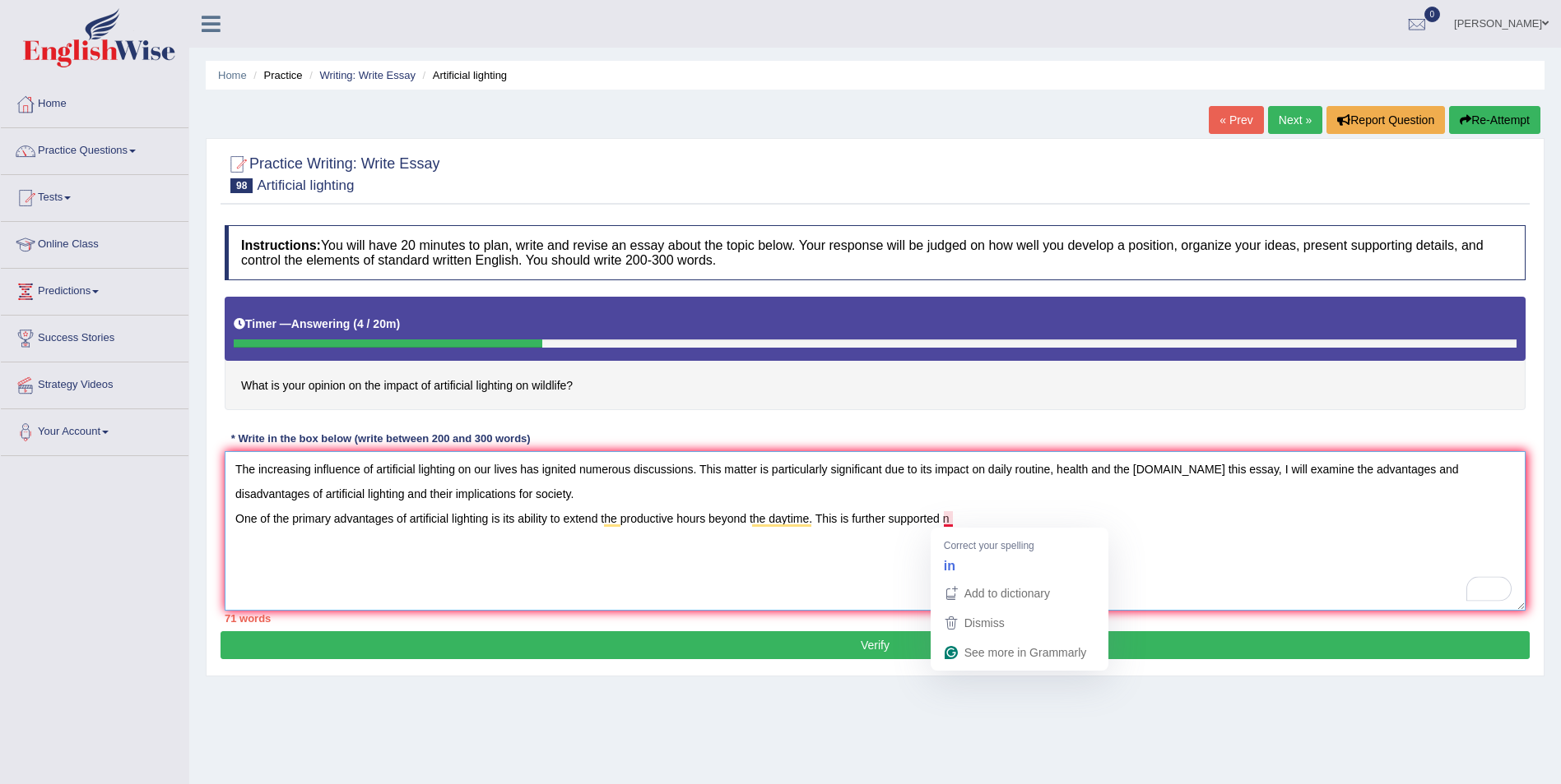
click at [954, 519] on textarea "The increasing influence of artificial lighting on our lives has ignited numero…" at bounding box center [874, 531] width 1301 height 159
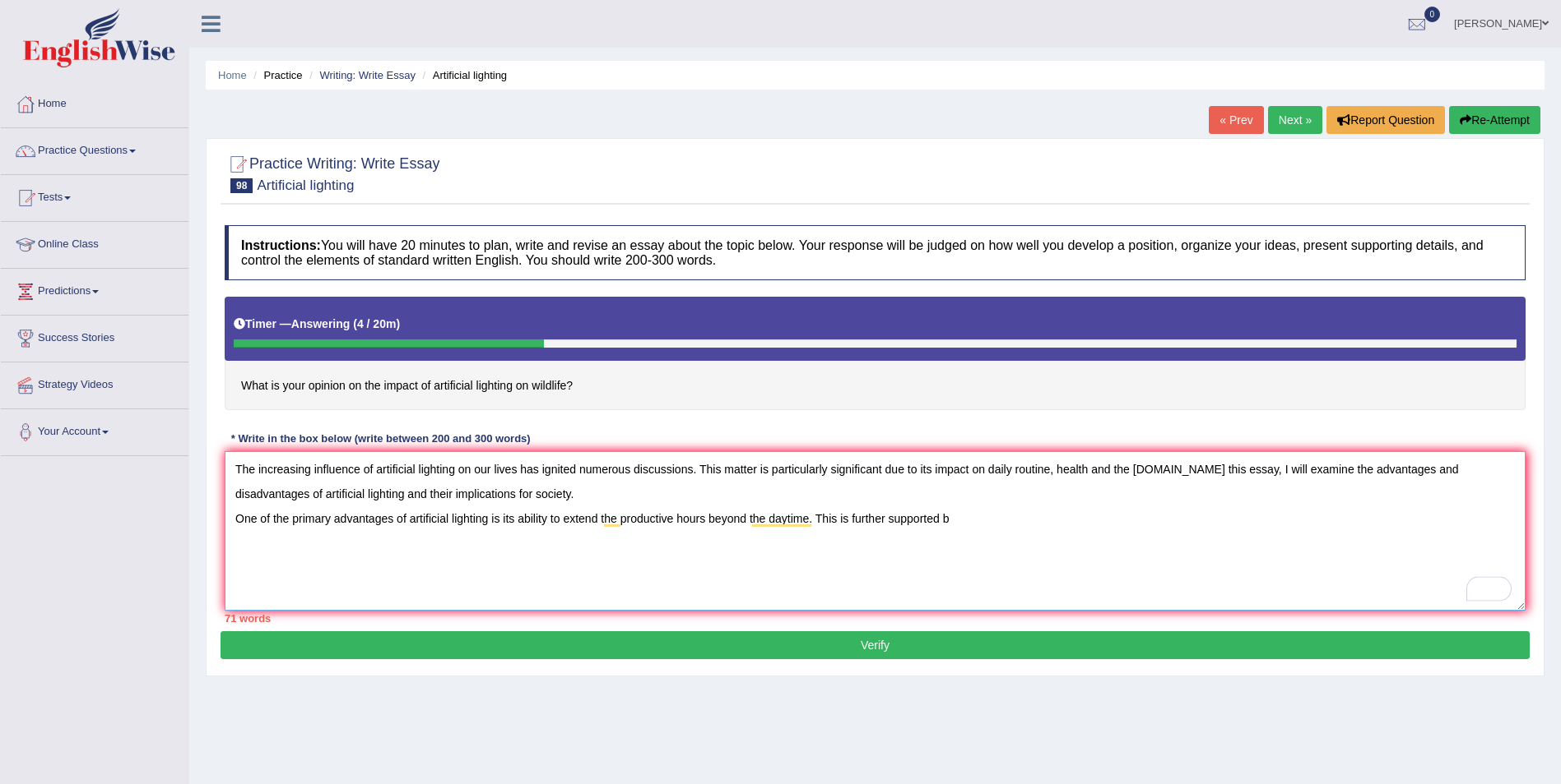
type textarea "The increasing influence of artificial lighting on our lives has ignited numero…"
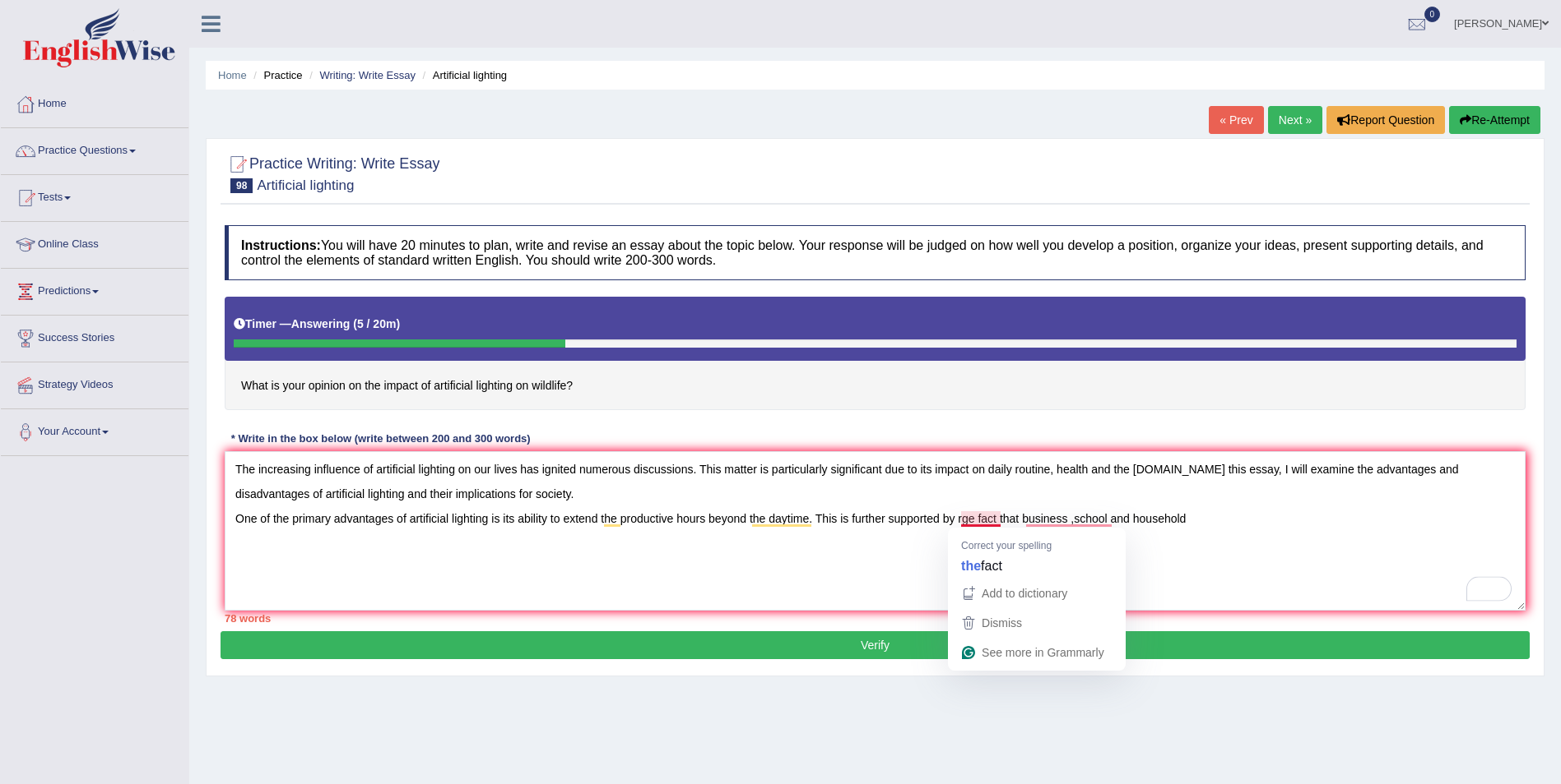
click at [968, 517] on textarea "The increasing influence of artificial lighting on our lives has ignited numero…" at bounding box center [874, 531] width 1301 height 159
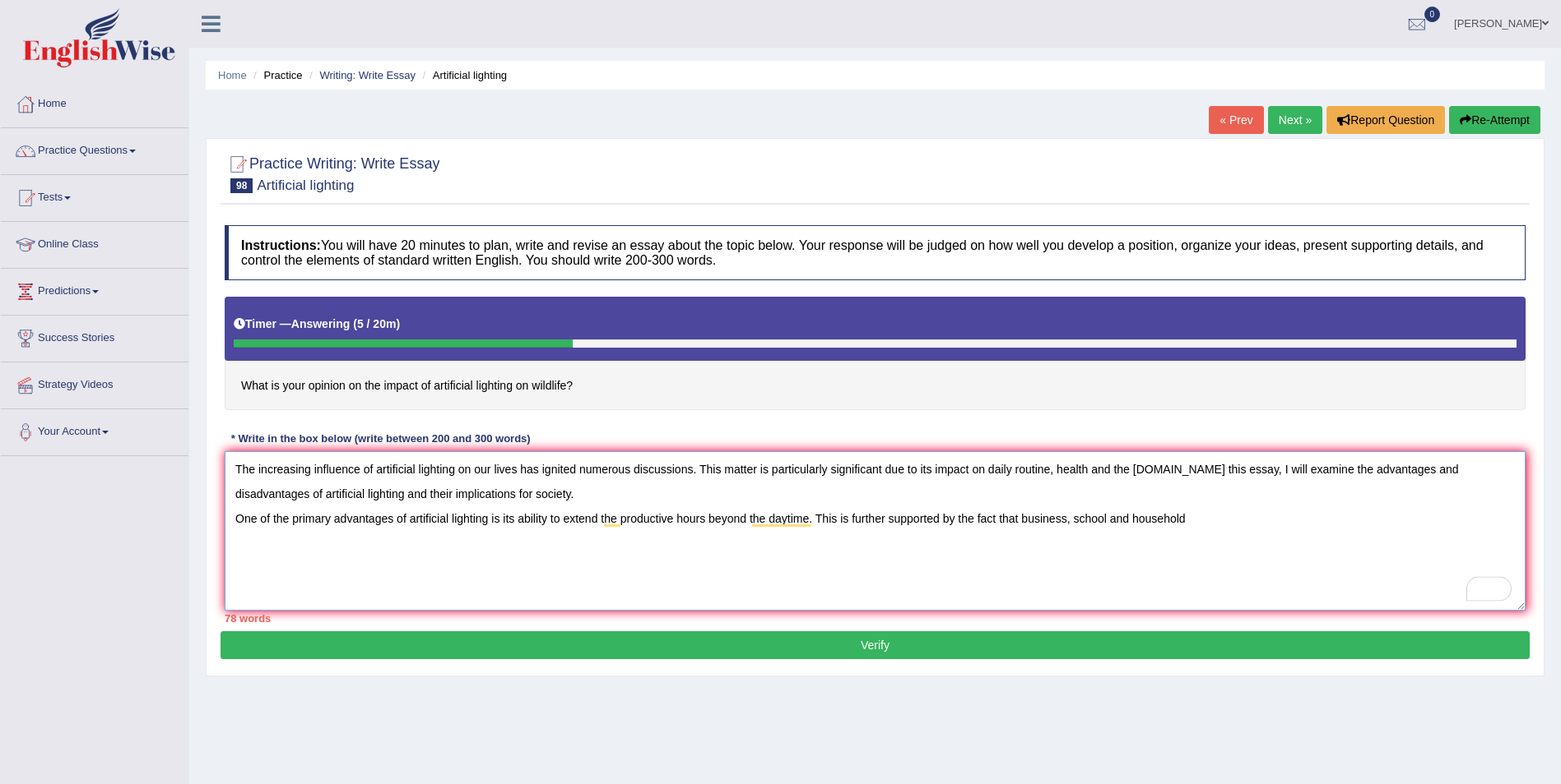
click at [1195, 517] on textarea "The increasing influence of artificial lighting on our lives has ignited numero…" at bounding box center [874, 531] width 1301 height 159
click at [392, 545] on textarea "The increasing influence of artificial lighting on our lives has ignited numero…" at bounding box center [874, 531] width 1301 height 159
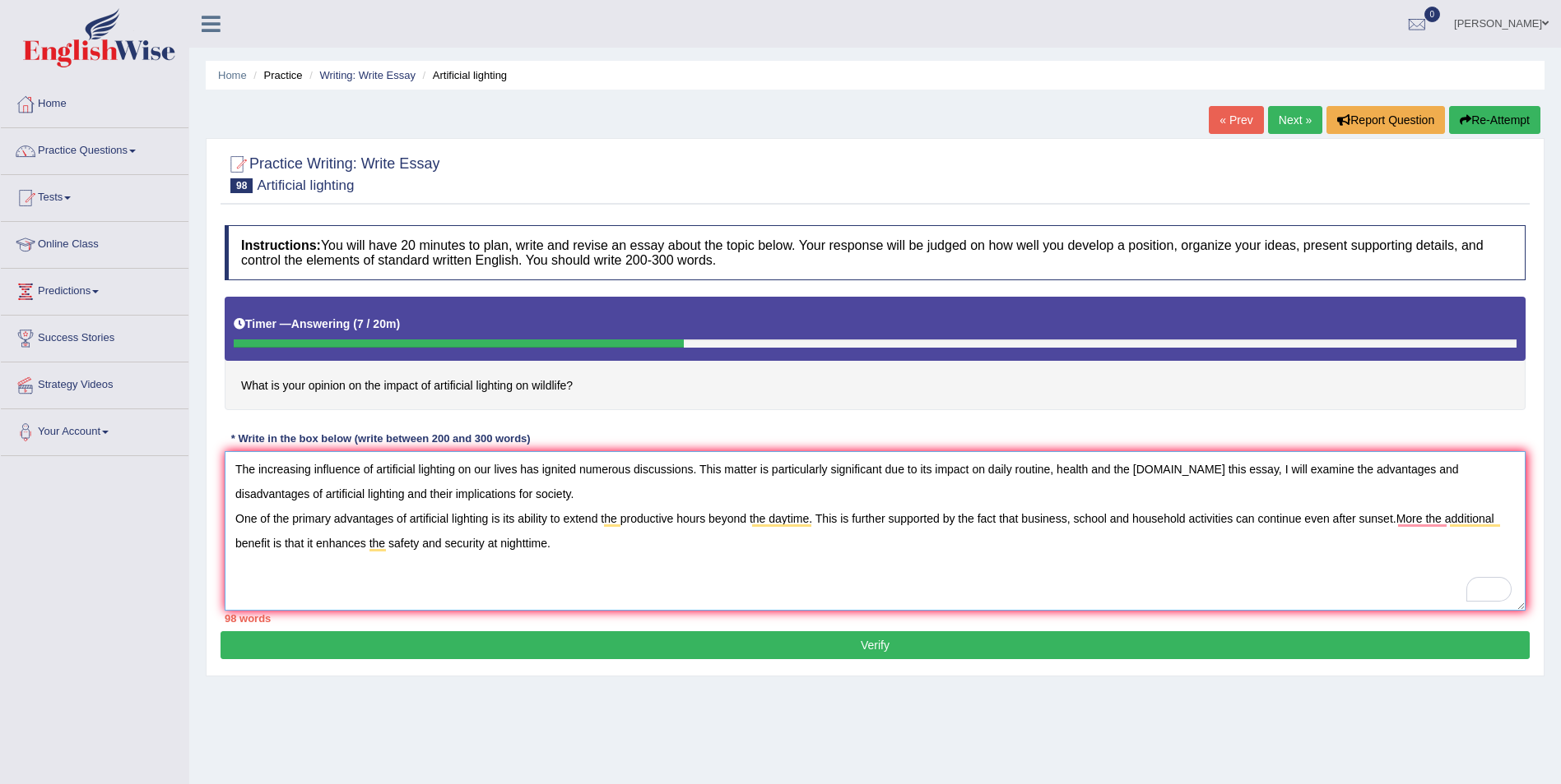
click at [560, 549] on textarea "The increasing influence of artificial lighting on our lives has ignited numero…" at bounding box center [874, 531] width 1301 height 159
click at [615, 544] on textarea "The increasing influence of artificial lighting on our lives has ignited numero…" at bounding box center [874, 531] width 1301 height 159
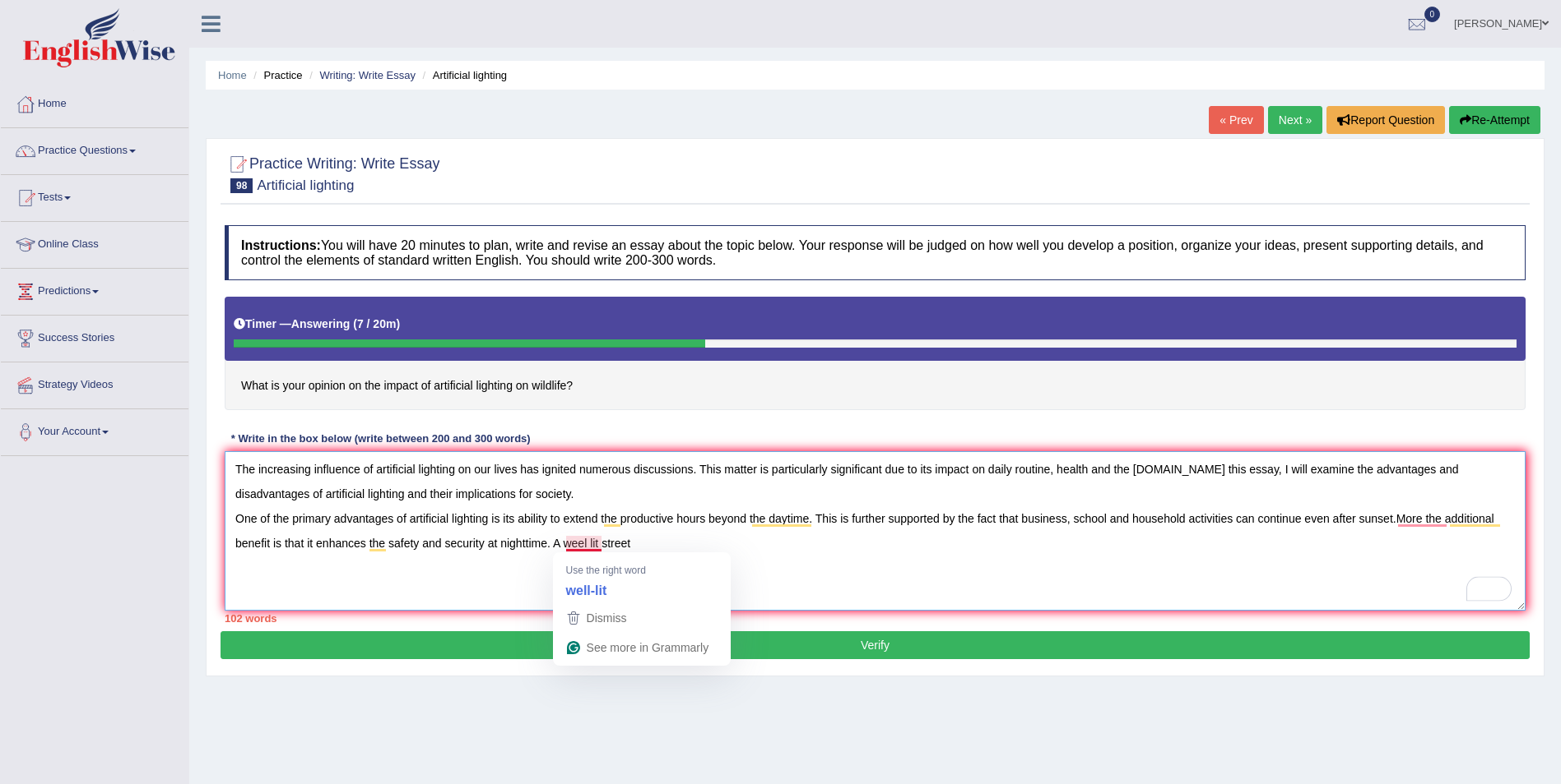
click at [585, 542] on textarea "The increasing influence of artificial lighting on our lives has ignited numero…" at bounding box center [874, 531] width 1301 height 159
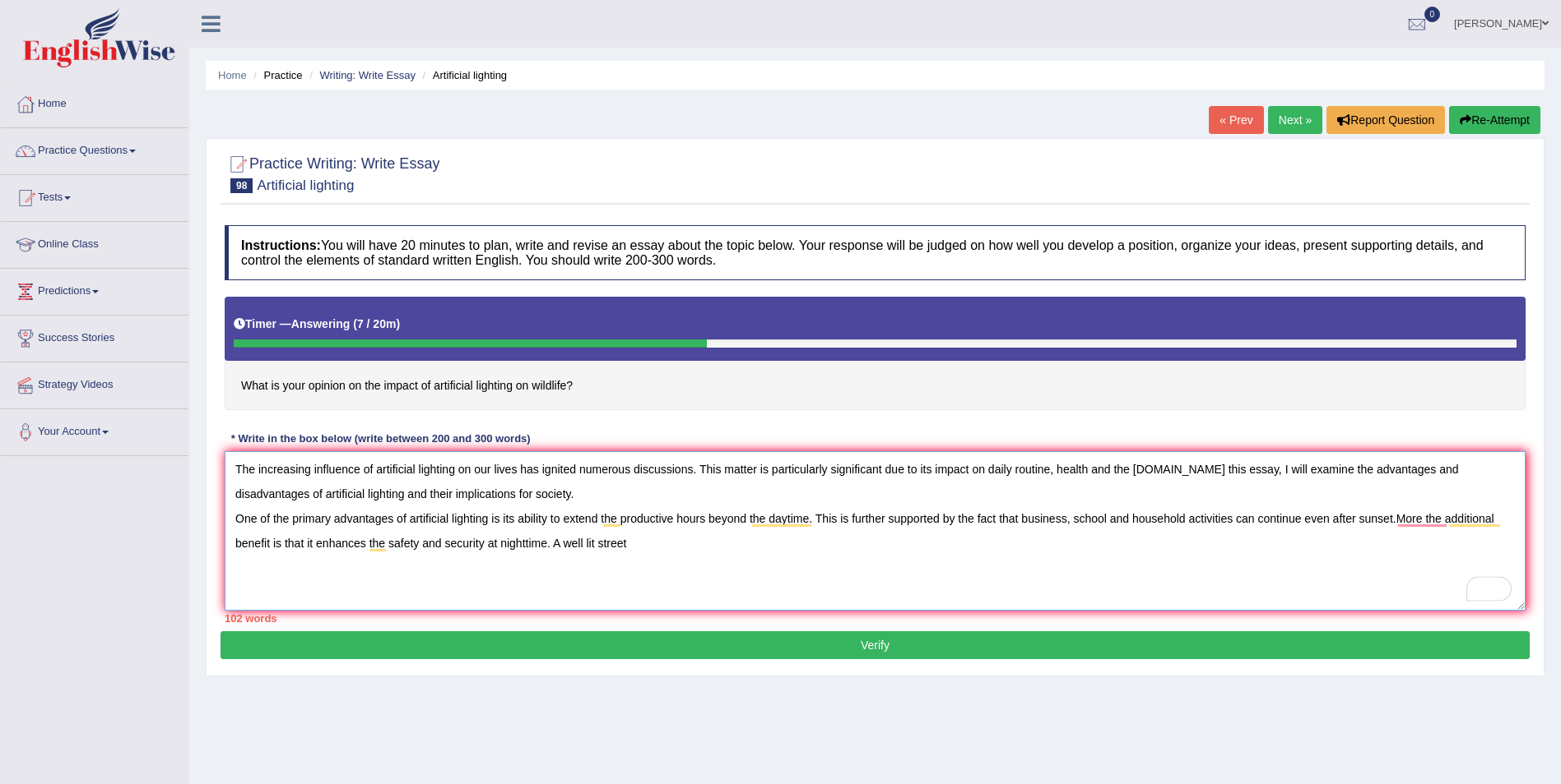
click at [643, 540] on textarea "The increasing influence of artificial lighting on our lives has ignited numero…" at bounding box center [874, 531] width 1301 height 159
click at [761, 543] on textarea "The increasing influence of artificial lighting on our lives has ignited numero…" at bounding box center [874, 531] width 1301 height 159
click at [854, 540] on textarea "The increasing influence of artificial lighting on our lives has ignited numero…" at bounding box center [874, 531] width 1301 height 159
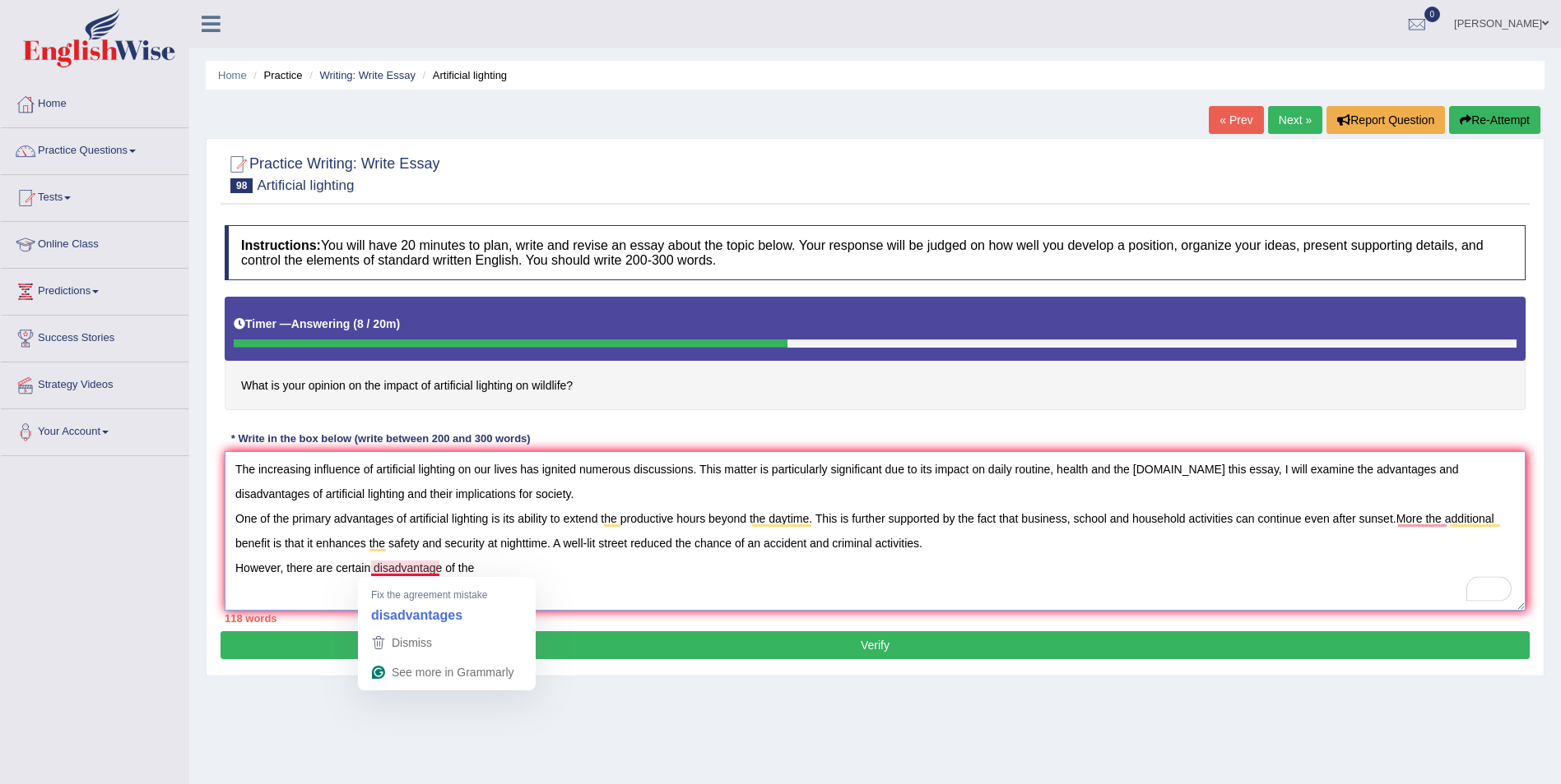
click at [438, 569] on textarea "The increasing influence of artificial lighting on our lives has ignited numero…" at bounding box center [874, 531] width 1301 height 159
click at [505, 570] on textarea "The increasing influence of artificial lighting on our lives has ignited numero…" at bounding box center [874, 531] width 1301 height 159
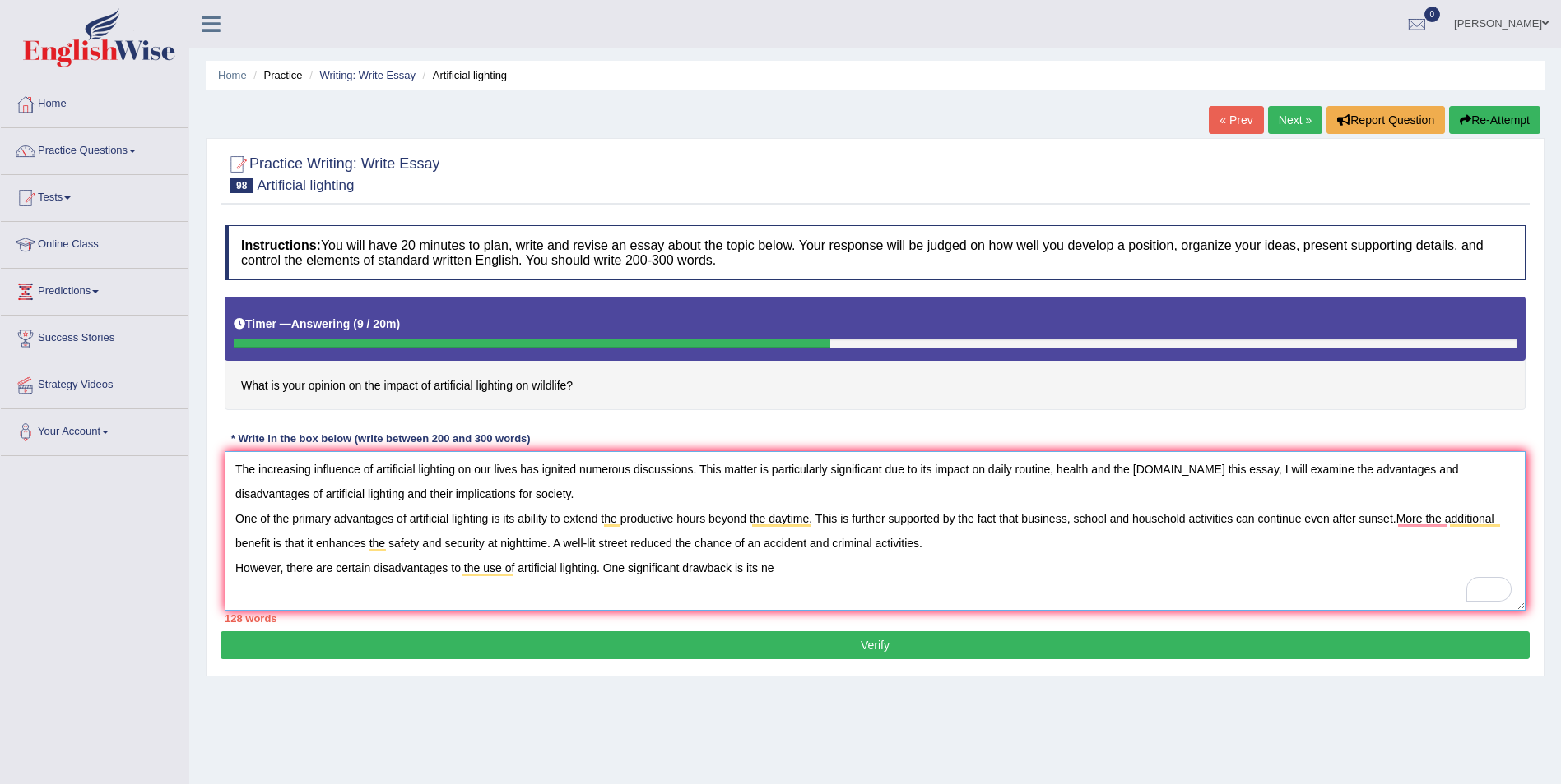
click at [778, 565] on textarea "The increasing influence of artificial lighting on our lives has ignited numero…" at bounding box center [874, 531] width 1301 height 159
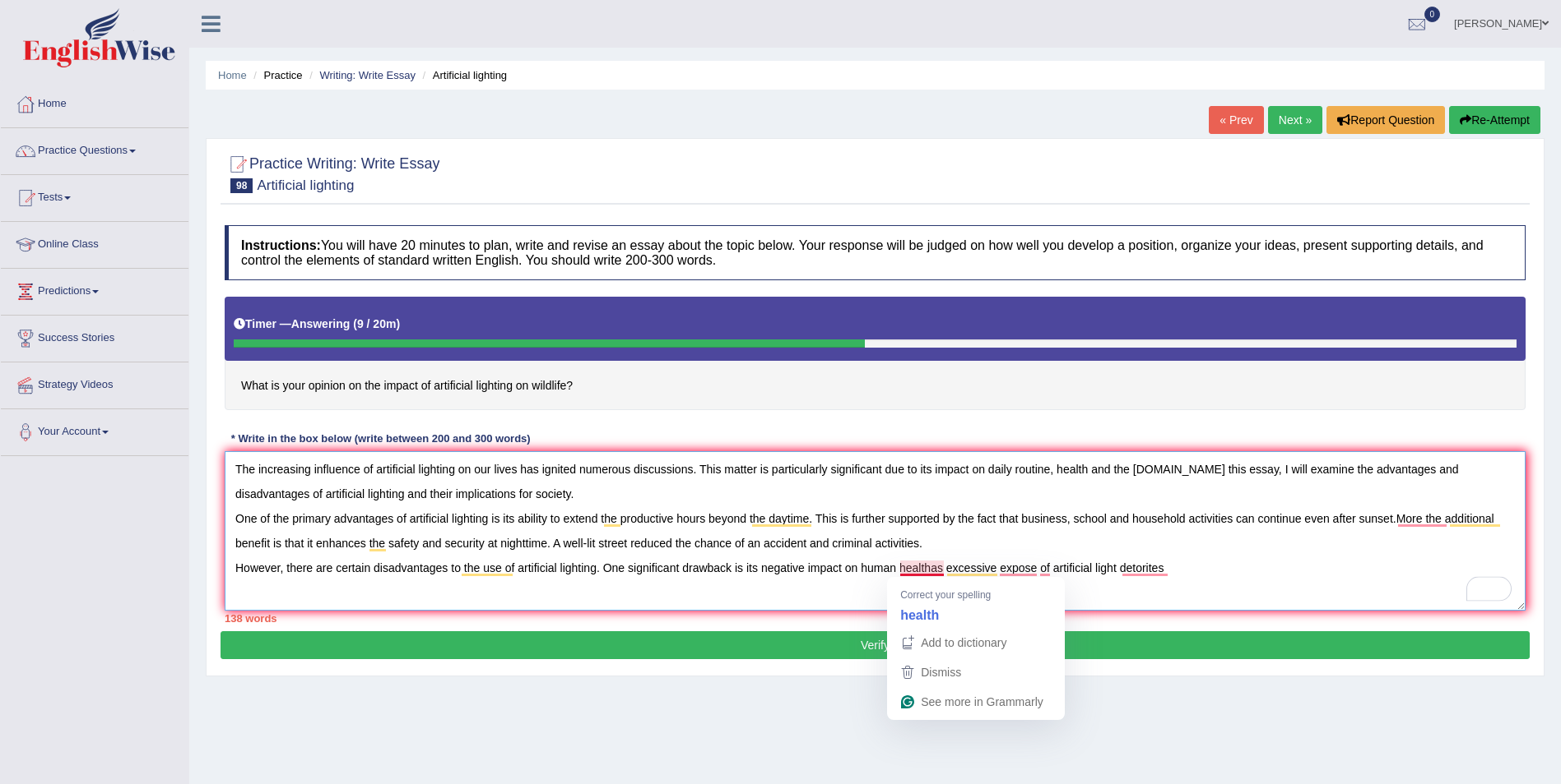
click at [934, 566] on textarea "The increasing influence of artificial lighting on our lives has ignited numero…" at bounding box center [874, 531] width 1301 height 159
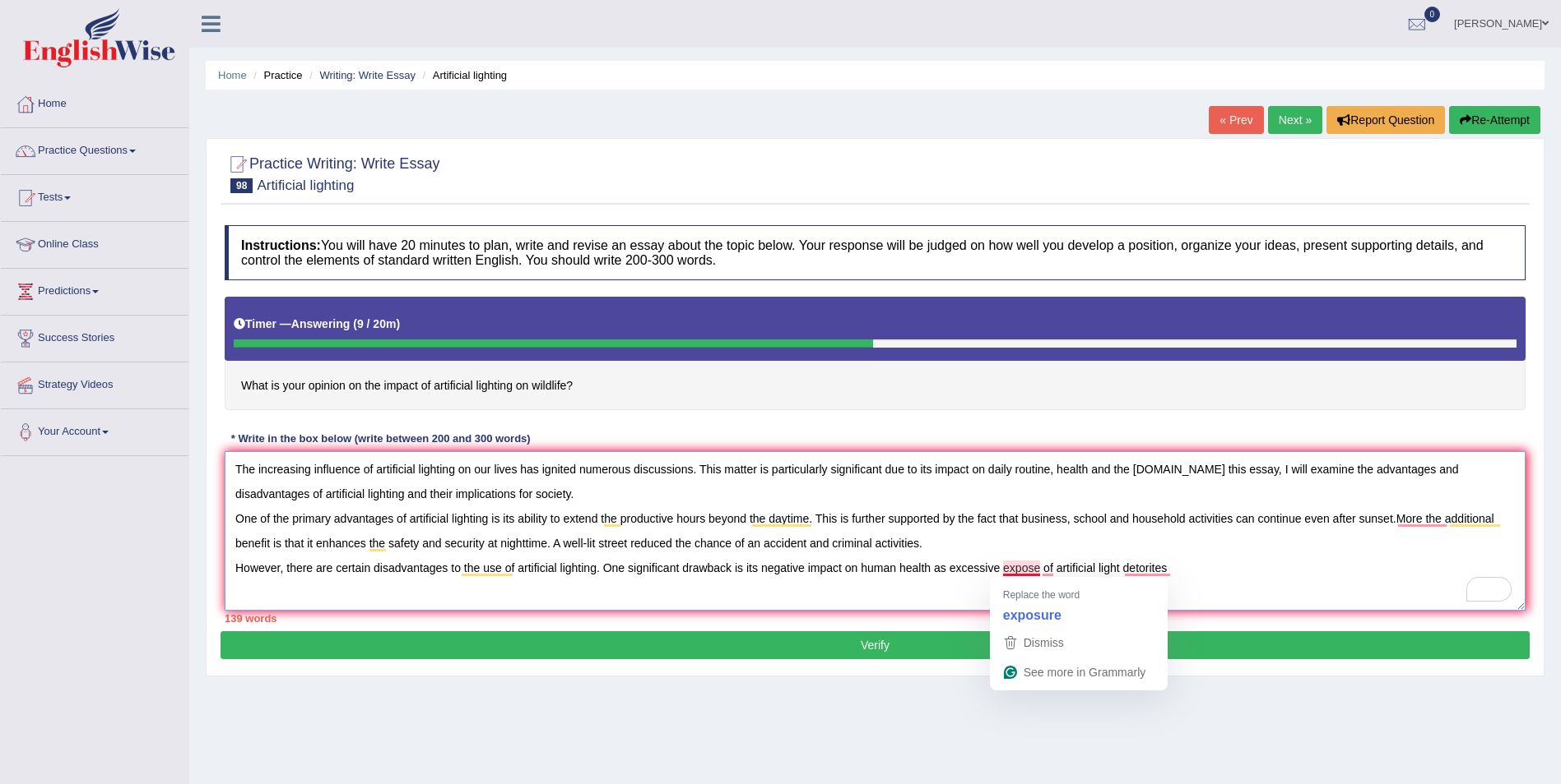
click at [1032, 566] on textarea "The increasing influence of artificial lighting on our lives has ignited numero…" at bounding box center [874, 531] width 1301 height 159
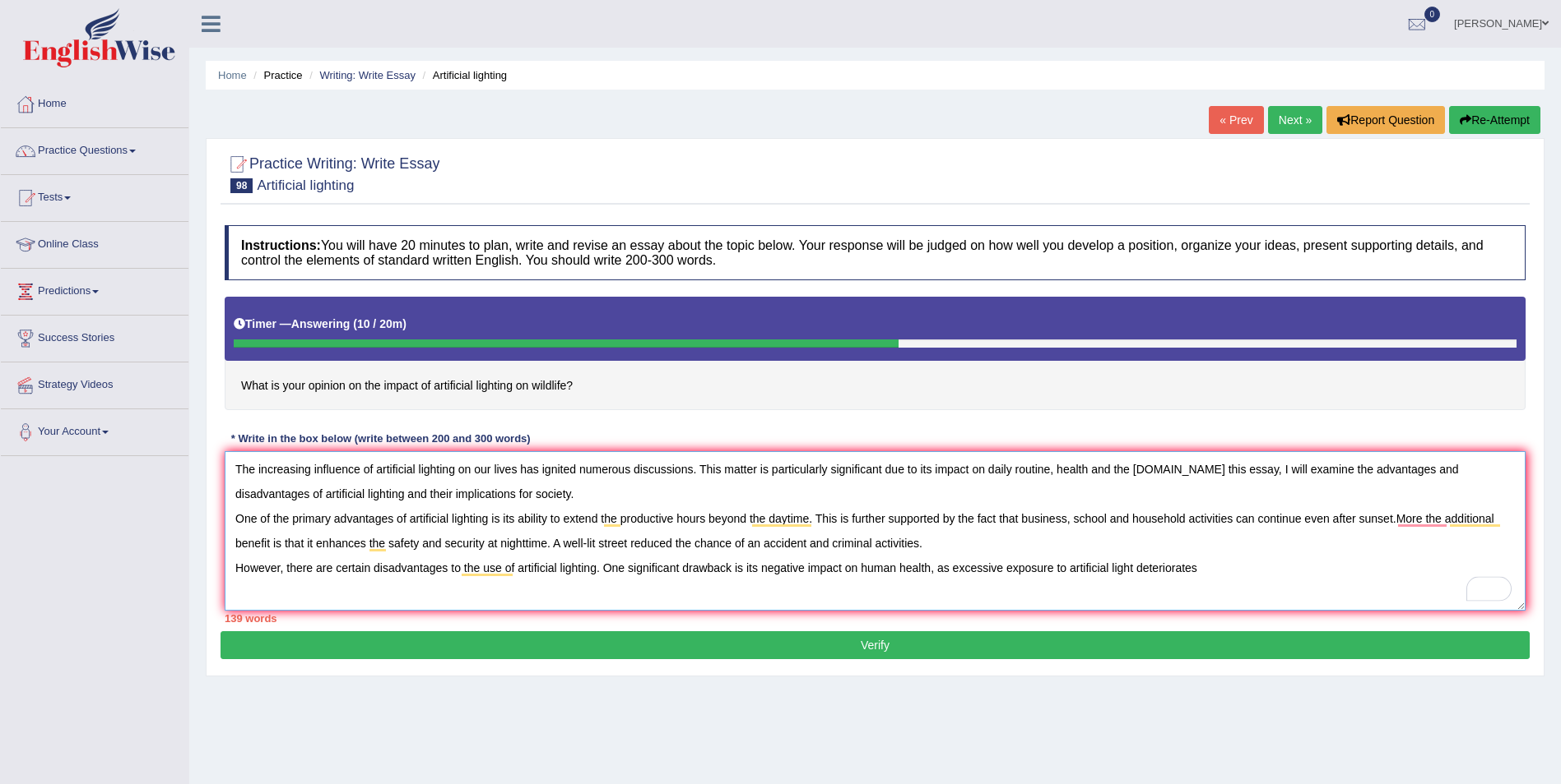
click at [1215, 565] on textarea "The increasing influence of artificial lighting on our lives has ignited numero…" at bounding box center [874, 531] width 1301 height 159
type textarea "The increasing influence of artificial lighting on our lives has ignited numero…"
click at [1381, 565] on textarea "The increasing influence of artificial lighting on our lives has ignited numero…" at bounding box center [874, 531] width 1301 height 159
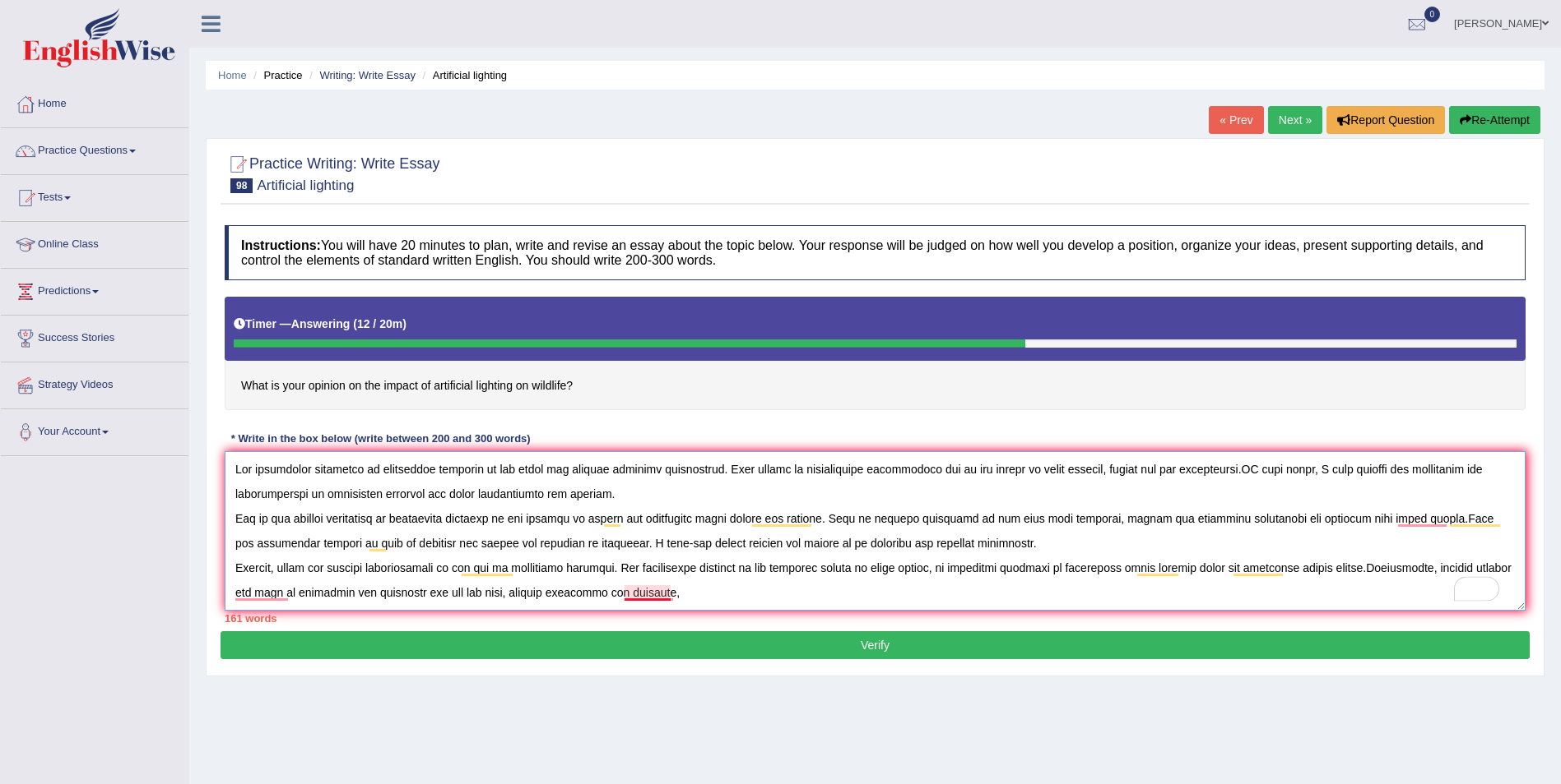
click at [642, 593] on textarea "To enrich screen reader interactions, please activate Accessibility in Grammarl…" at bounding box center [874, 531] width 1301 height 159
click at [669, 594] on textarea "To enrich screen reader interactions, please activate Accessibility in Grammarl…" at bounding box center [874, 531] width 1301 height 159
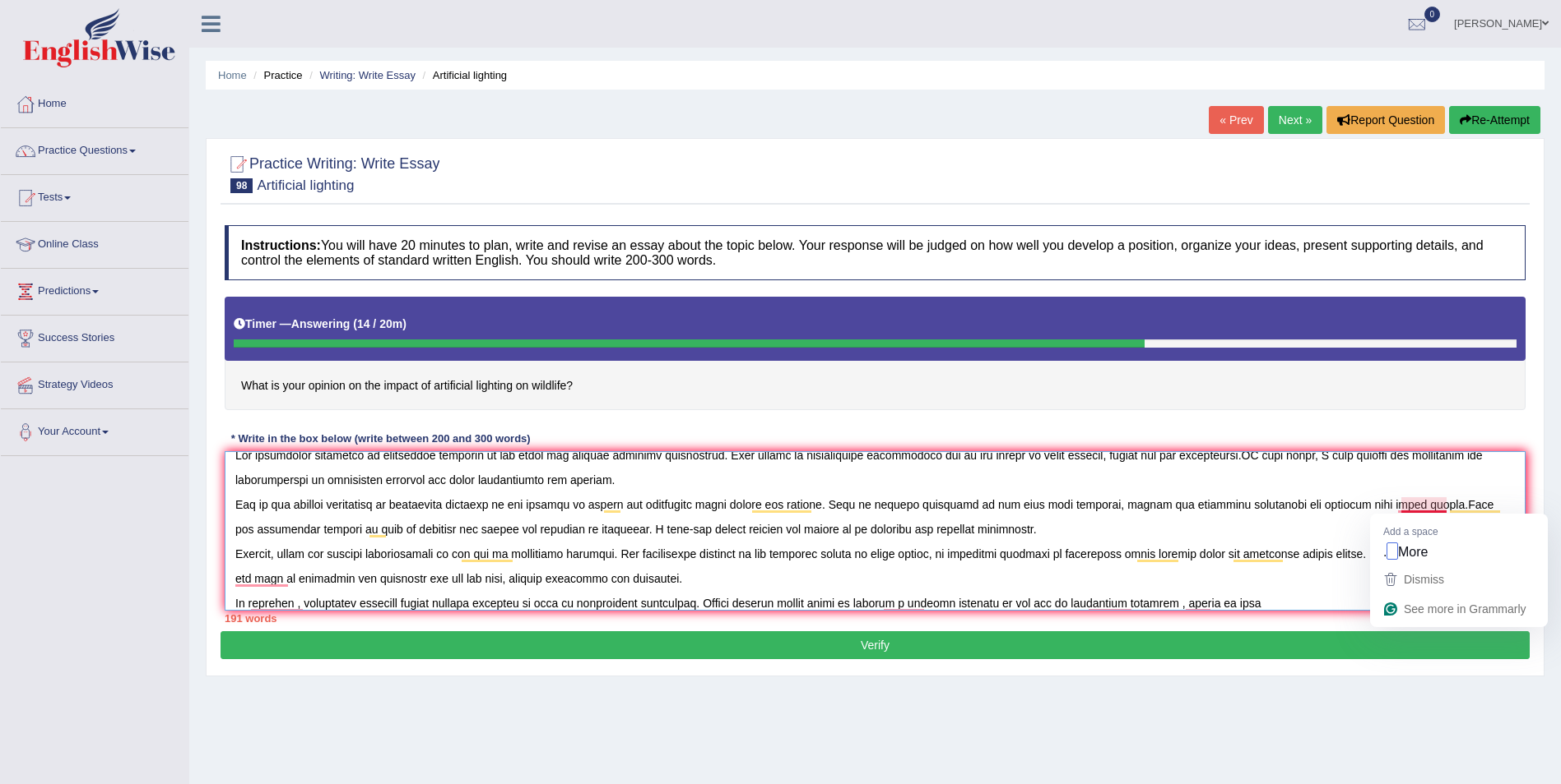
click at [1401, 499] on textarea "To enrich screen reader interactions, please activate Accessibility in Grammarl…" at bounding box center [874, 531] width 1301 height 159
click at [1425, 501] on textarea "To enrich screen reader interactions, please activate Accessibility in Grammarl…" at bounding box center [874, 531] width 1301 height 159
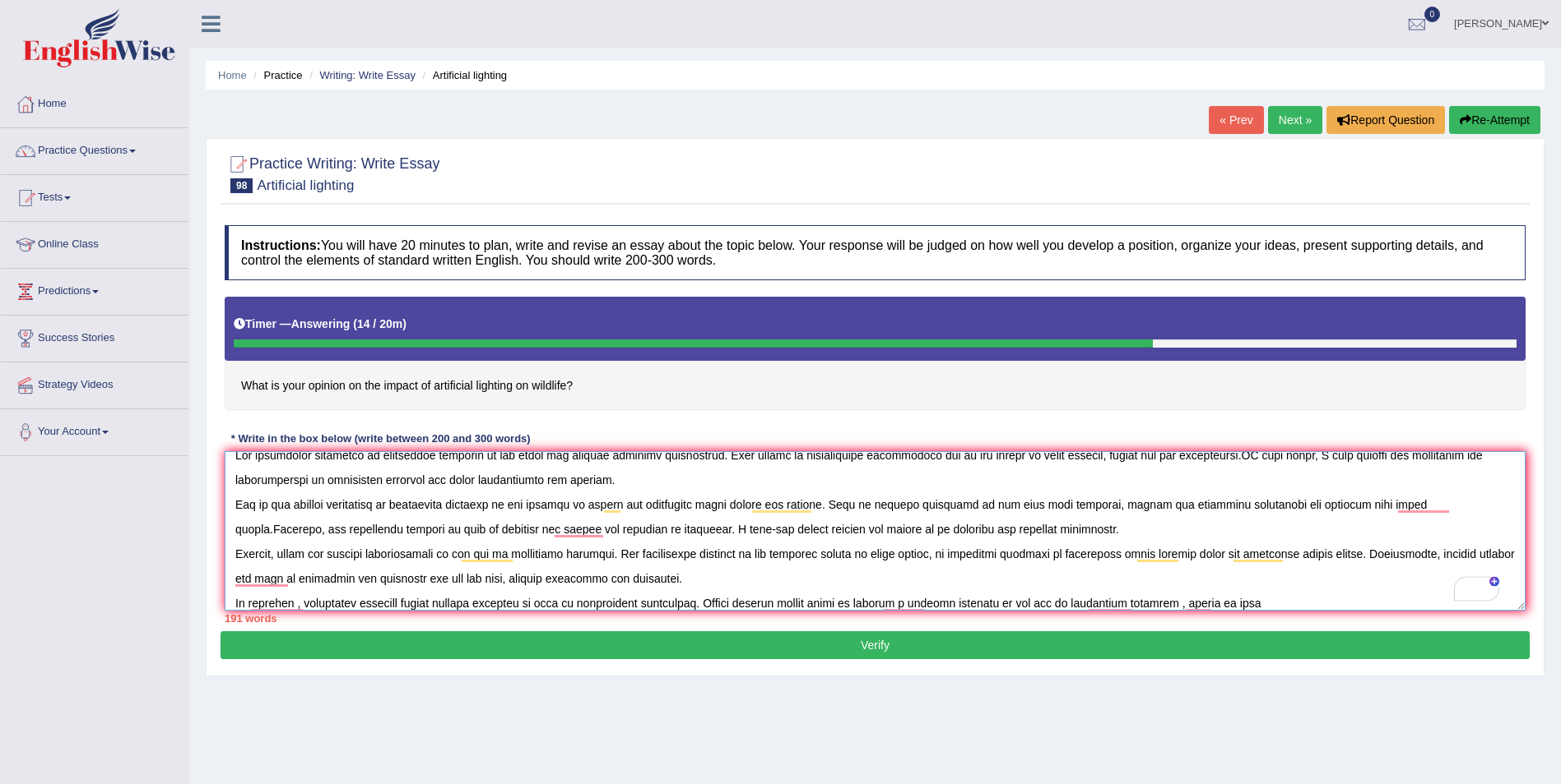
click at [1223, 598] on textarea "To enrich screen reader interactions, please activate Accessibility in Grammarl…" at bounding box center [874, 531] width 1301 height 159
click at [1240, 598] on textarea "To enrich screen reader interactions, please activate Accessibility in Grammarl…" at bounding box center [874, 531] width 1301 height 159
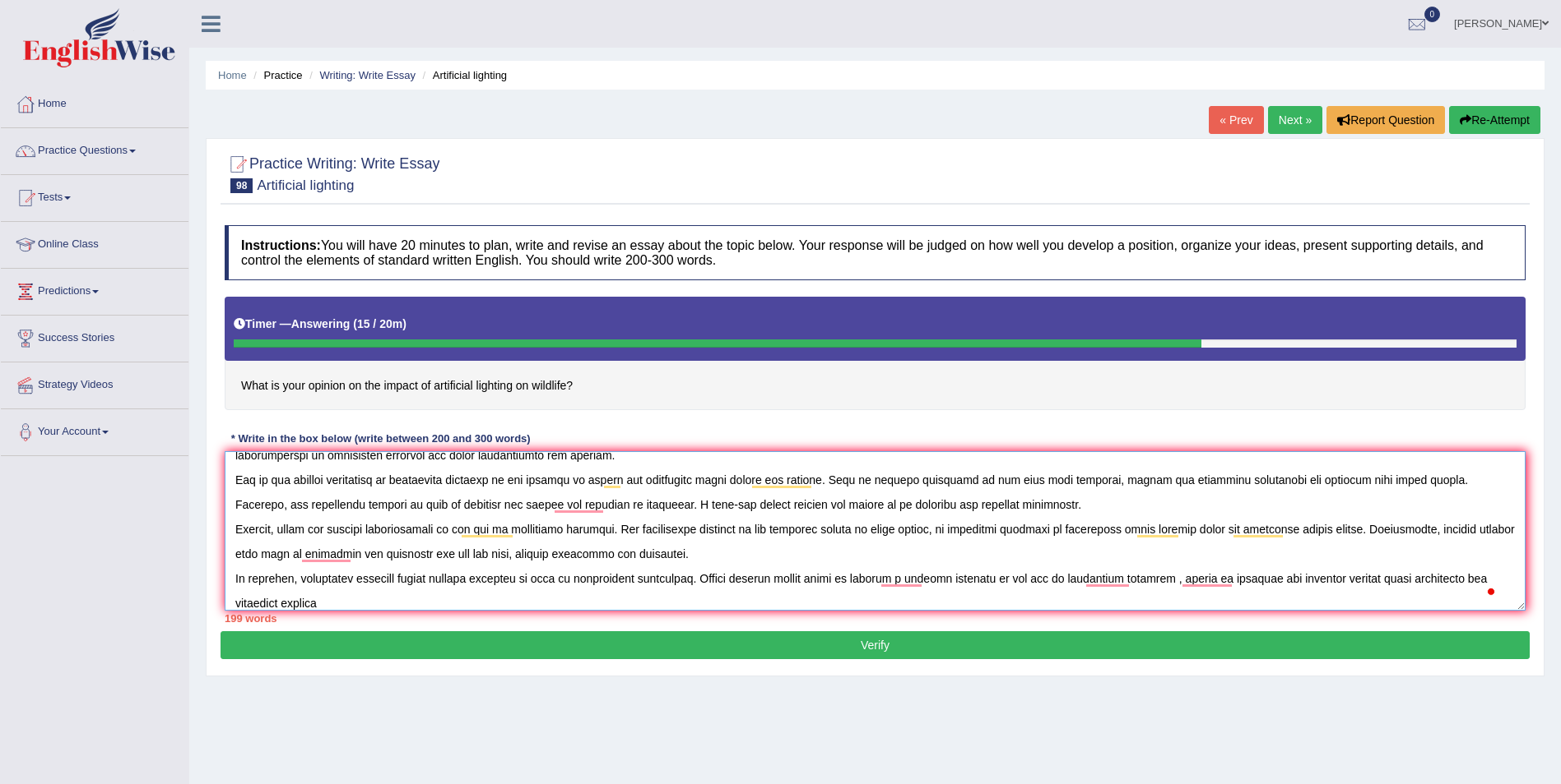
click at [297, 603] on textarea "To enrich screen reader interactions, please activate Accessibility in Grammarl…" at bounding box center [874, 531] width 1301 height 159
click at [297, 598] on textarea "To enrich screen reader interactions, please activate Accessibility in Grammarl…" at bounding box center [874, 531] width 1301 height 159
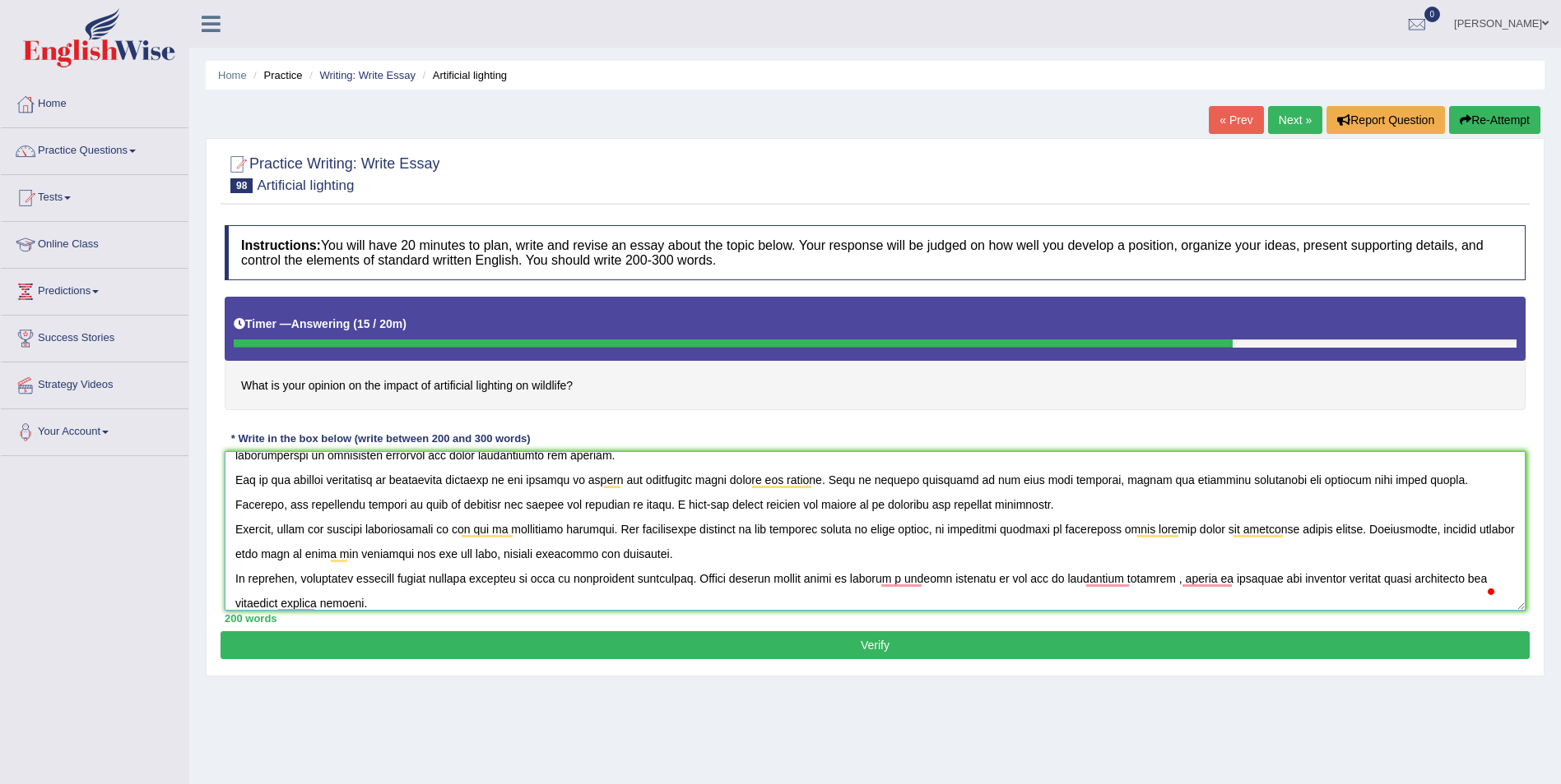
click at [671, 545] on textarea "To enrich screen reader interactions, please activate Accessibility in Grammarl…" at bounding box center [874, 531] width 1301 height 159
type textarea "The increasing influence of artificial lighting on our lives has ignited numero…"
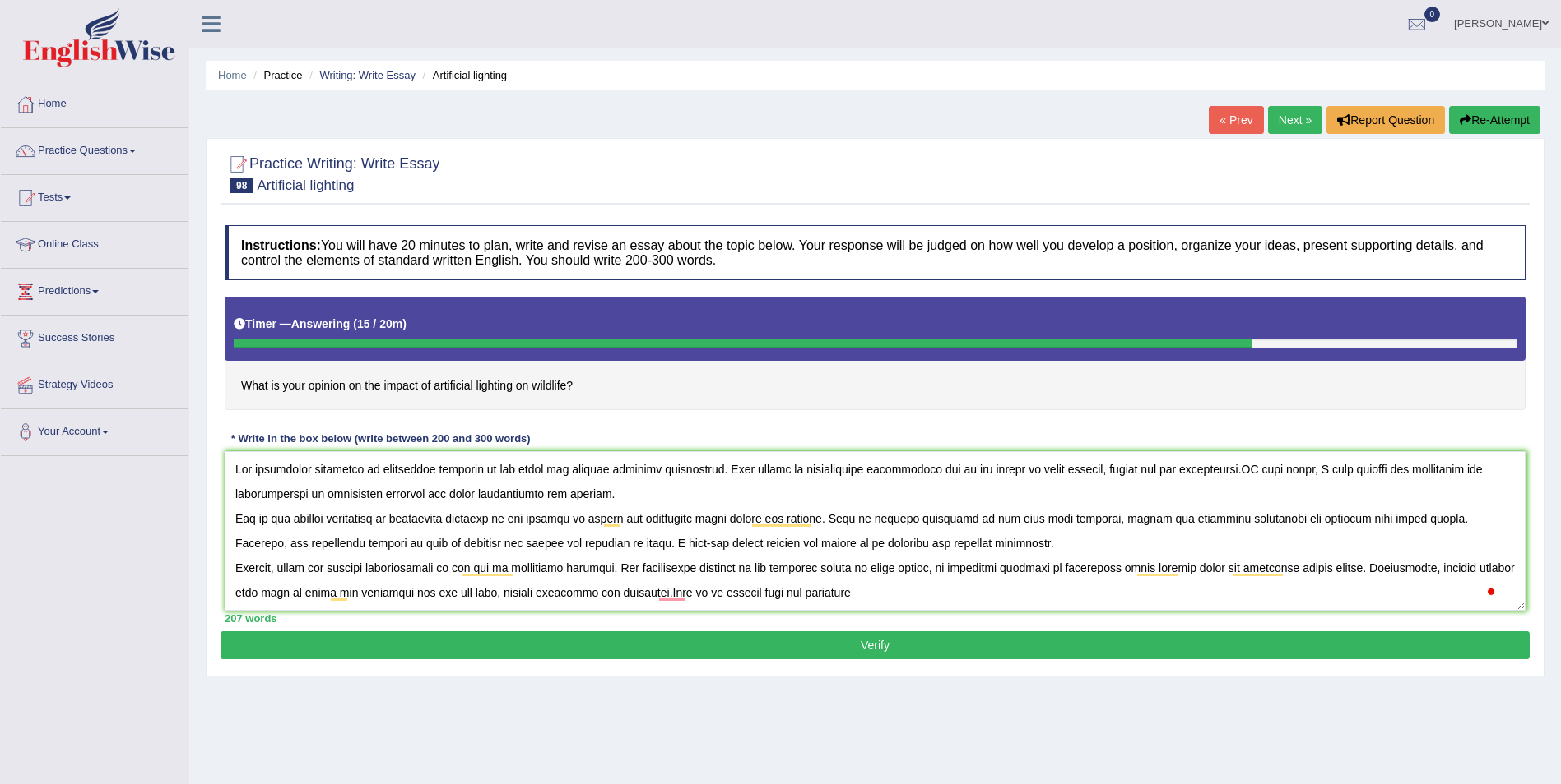
scroll to position [39, 0]
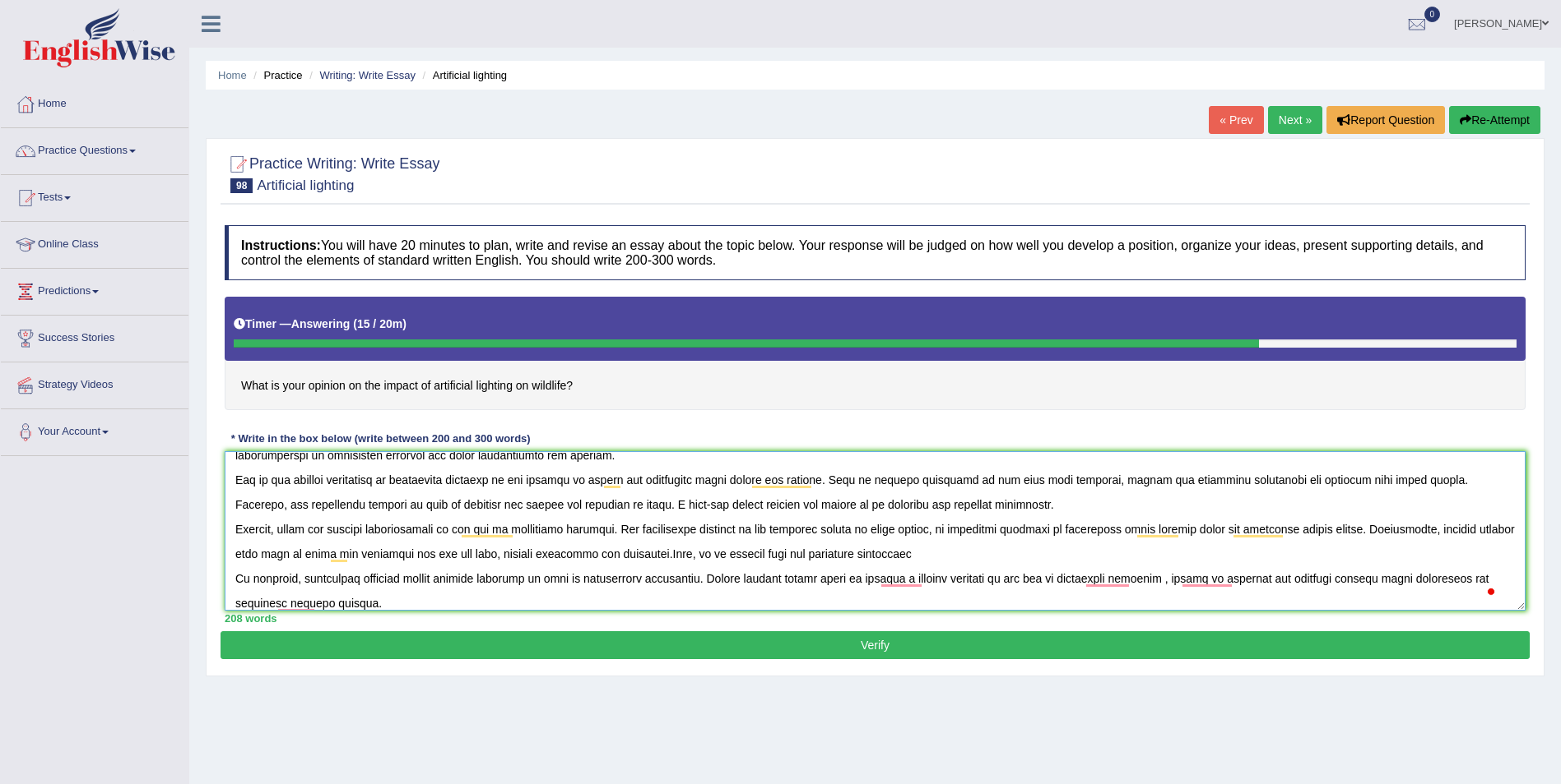
click at [925, 556] on textarea "To enrich screen reader interactions, please activate Accessibility in Grammarl…" at bounding box center [874, 531] width 1301 height 159
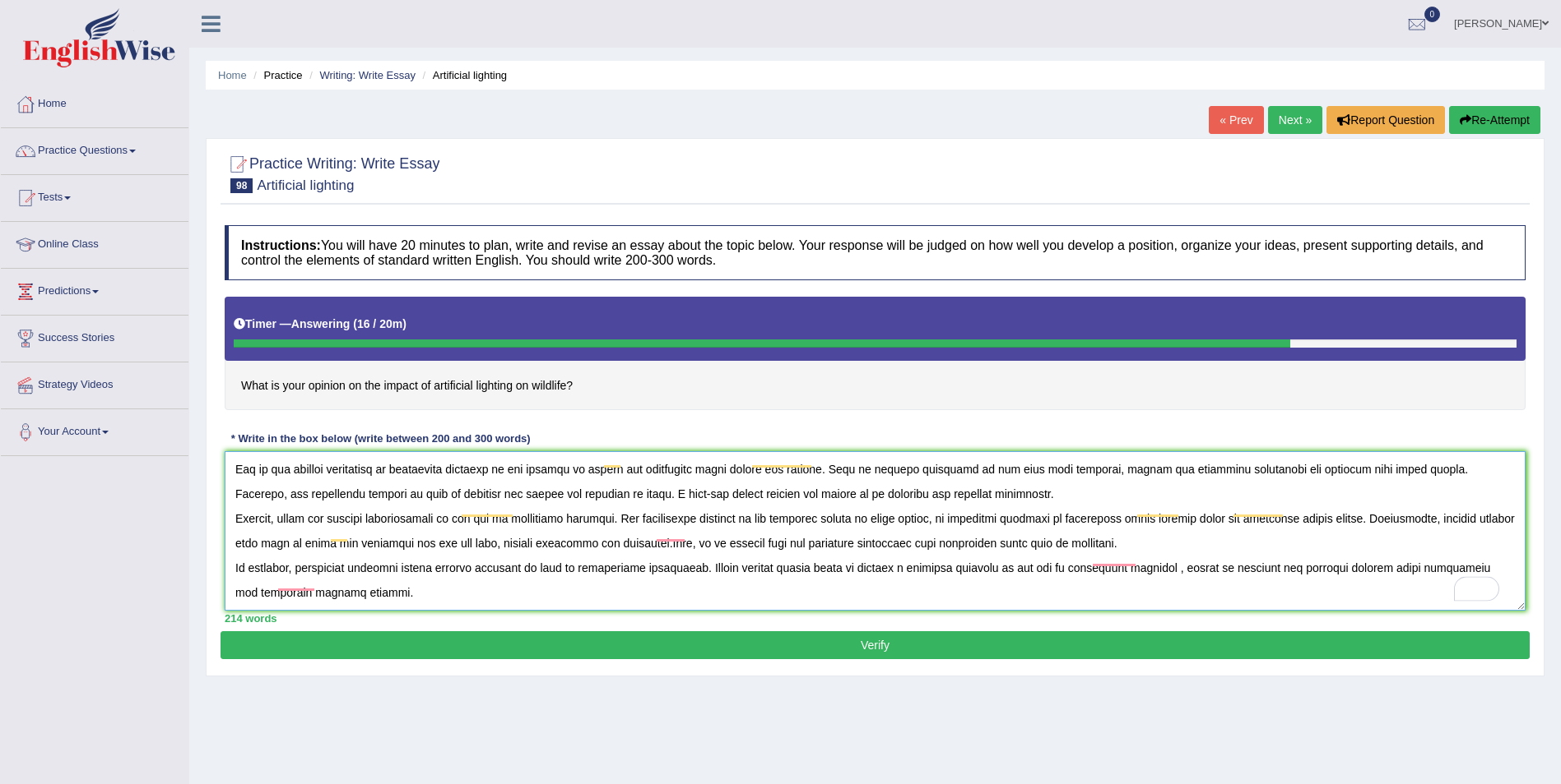
scroll to position [74, 0]
type textarea "The increasing influence of artificial lighting on our lives has ignited numero…"
click at [875, 646] on button "Verify" at bounding box center [874, 646] width 1309 height 28
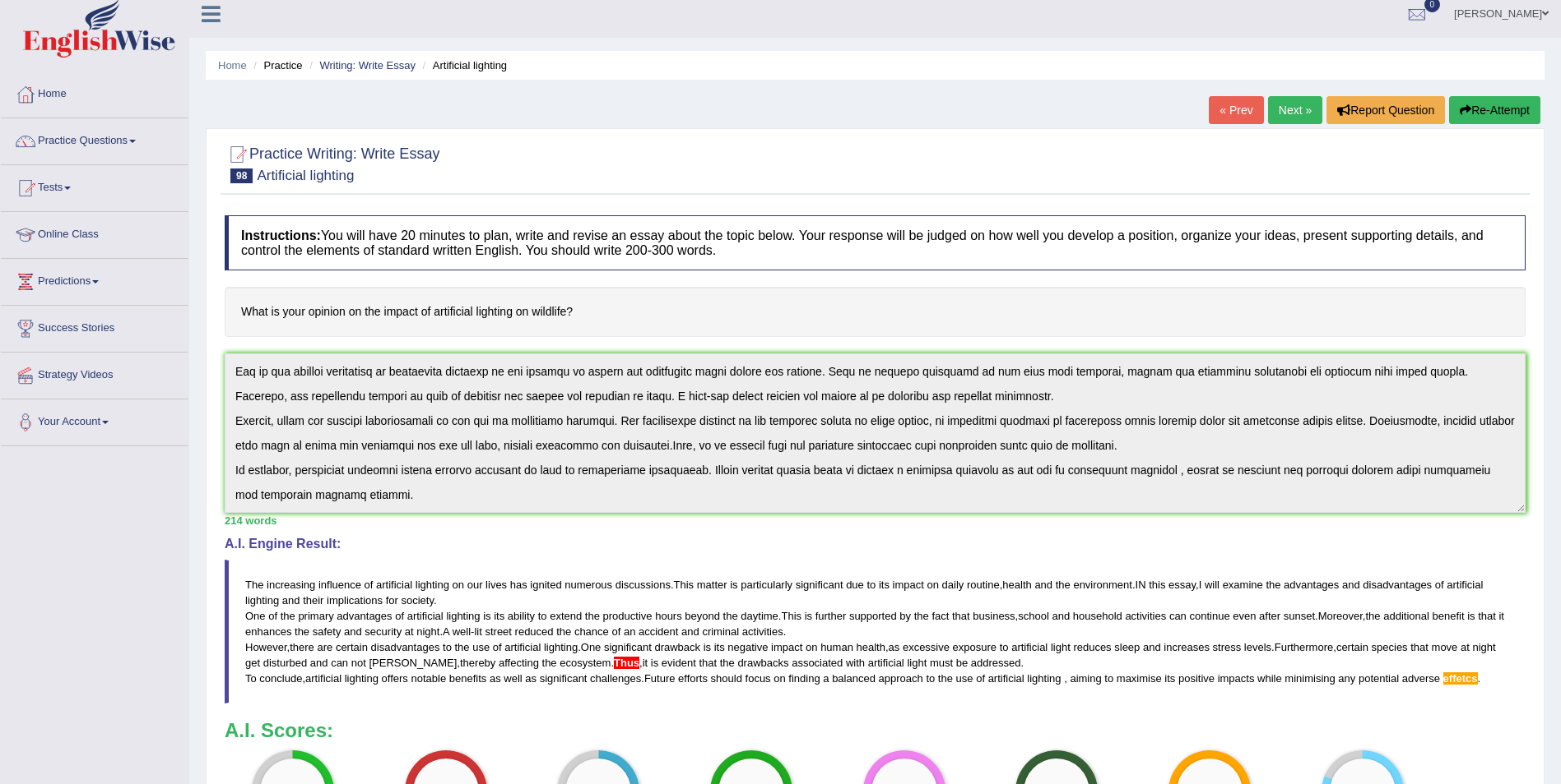
scroll to position [0, 0]
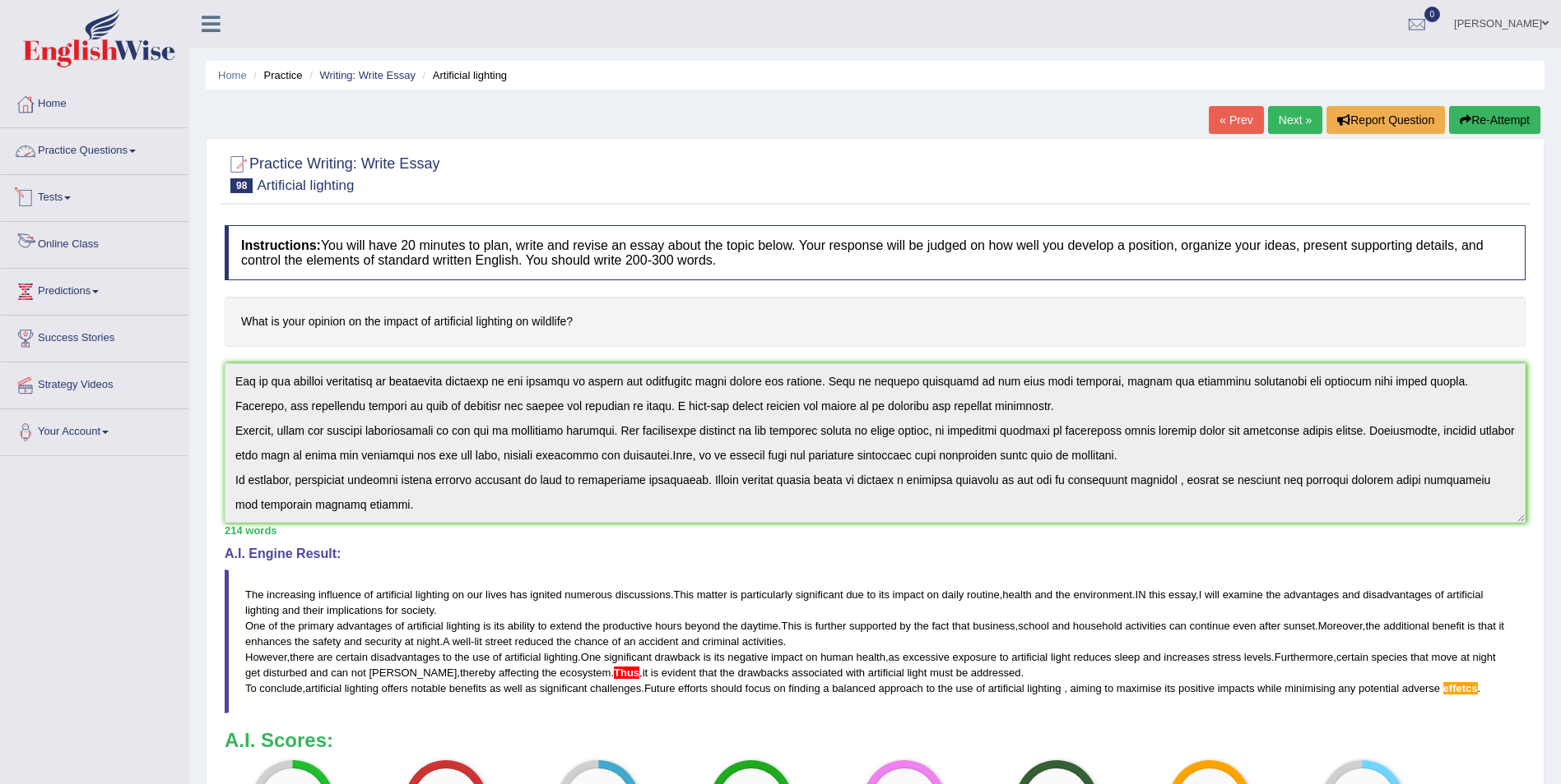
click at [82, 150] on link "Practice Questions" at bounding box center [95, 149] width 188 height 42
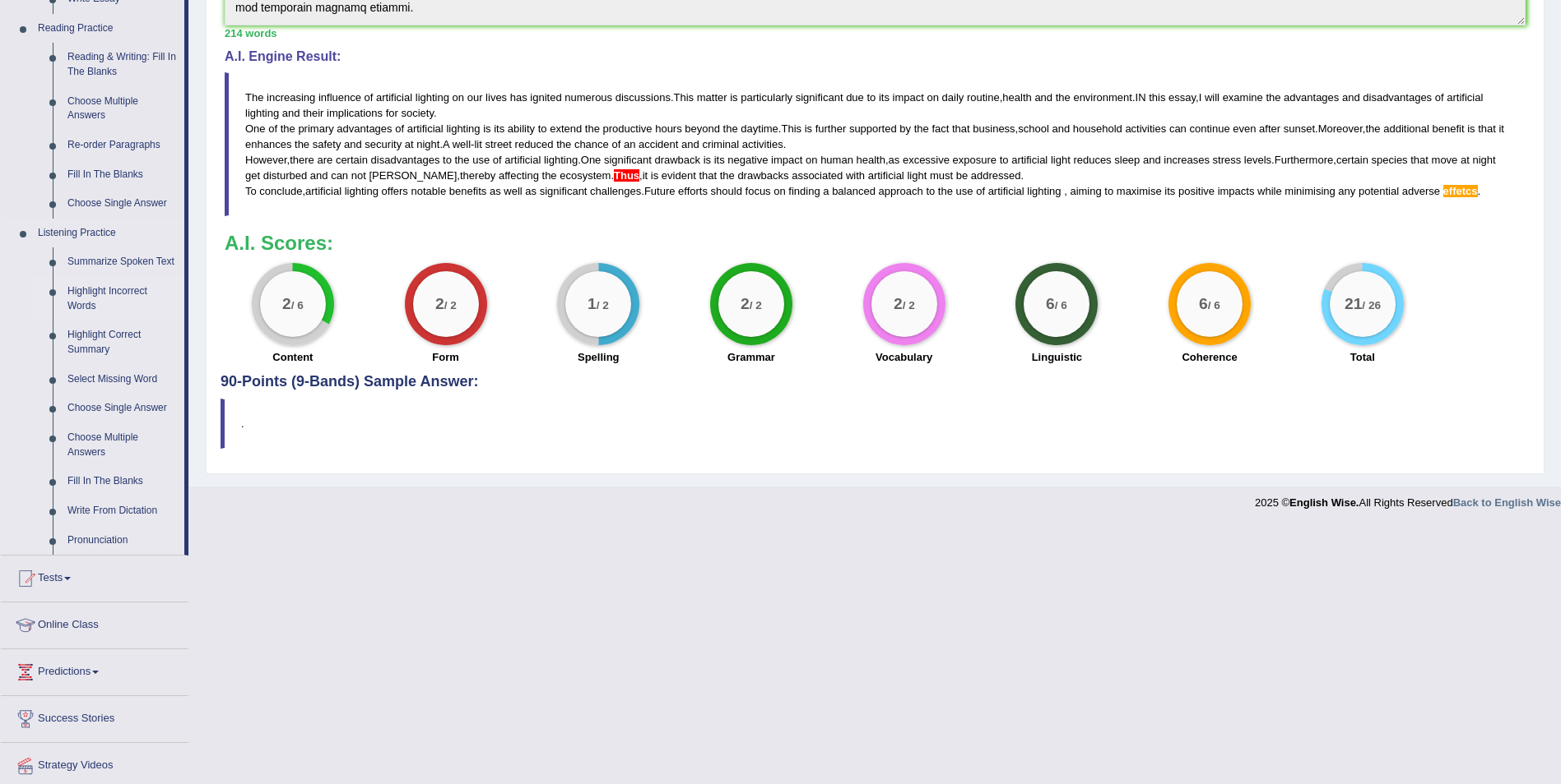
scroll to position [469, 0]
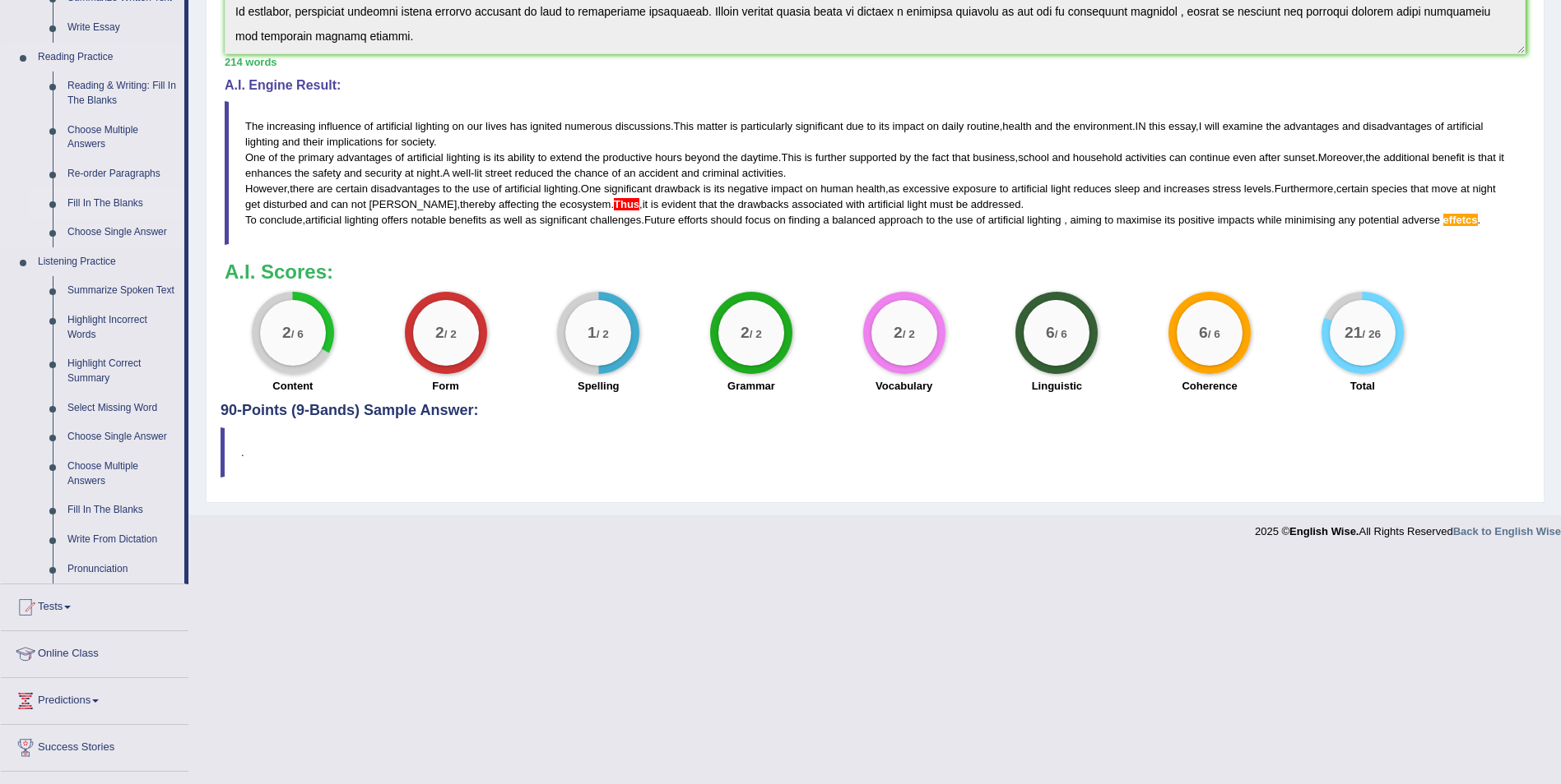
click at [104, 200] on link "Fill In The Blanks" at bounding box center [123, 204] width 125 height 30
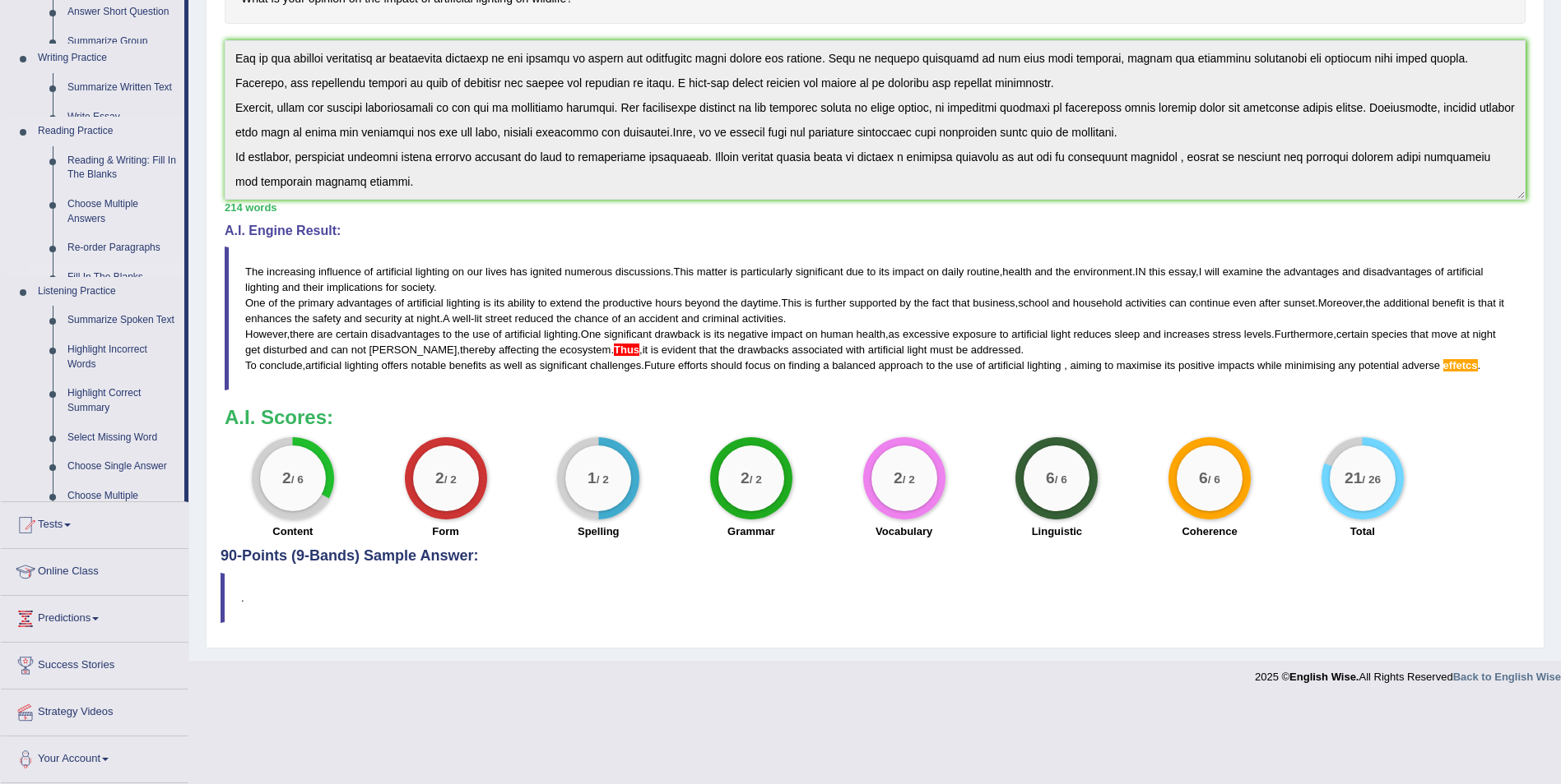
scroll to position [241, 0]
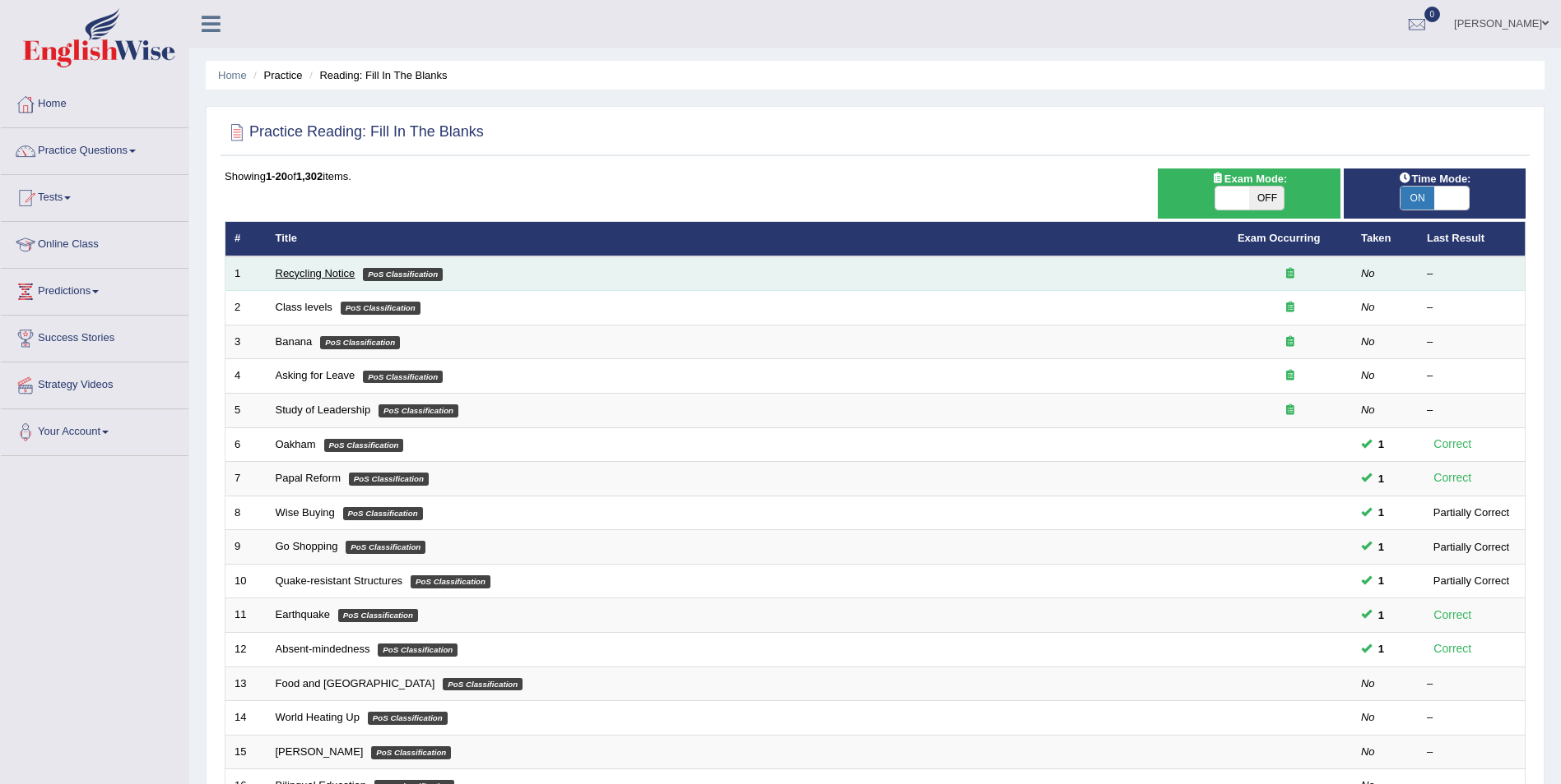
click at [281, 274] on link "Recycling Notice" at bounding box center [316, 273] width 80 height 12
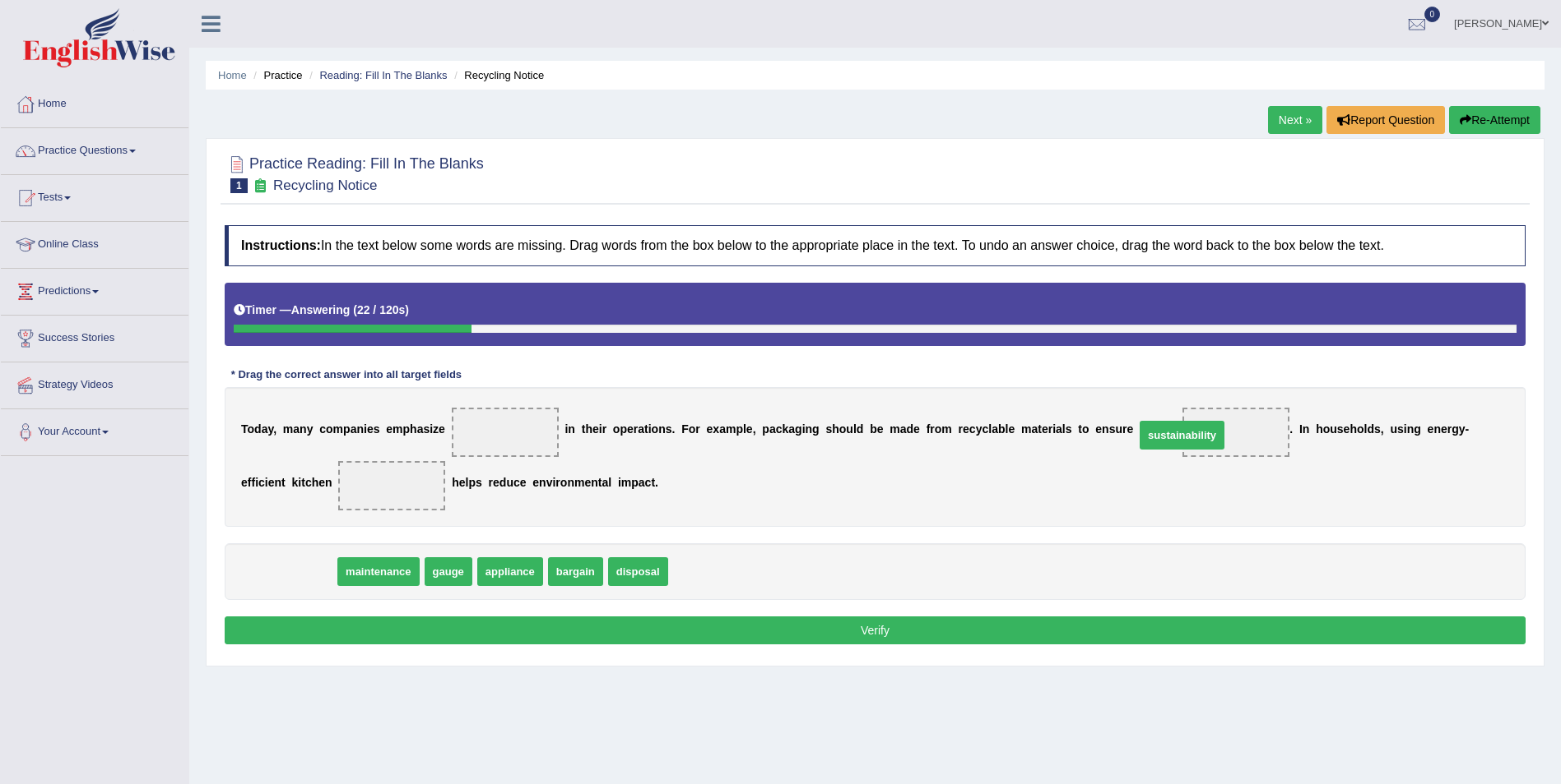
drag, startPoint x: 273, startPoint y: 572, endPoint x: 1165, endPoint y: 436, distance: 902.3
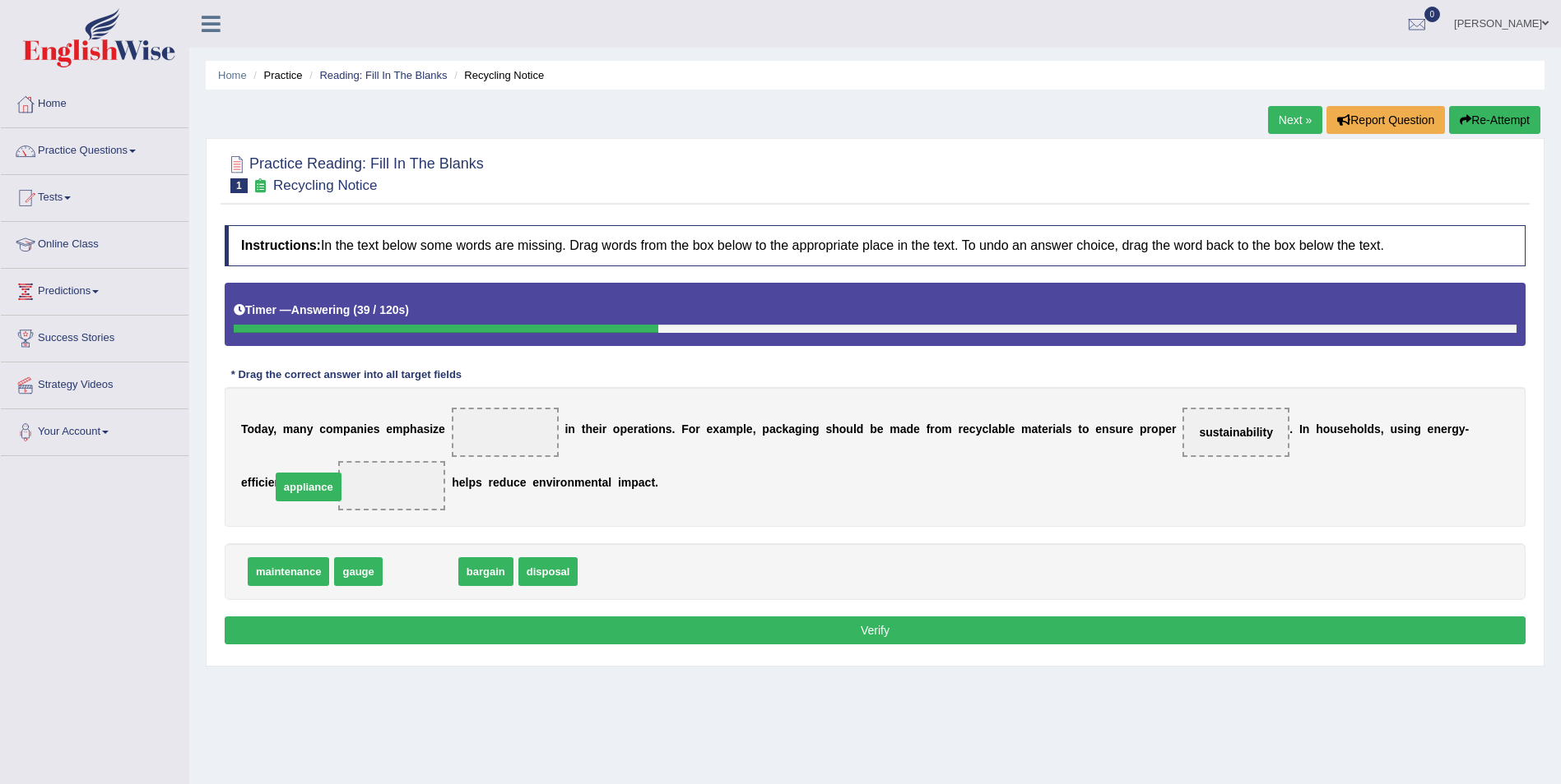
drag, startPoint x: 418, startPoint y: 574, endPoint x: 306, endPoint y: 489, distance: 140.6
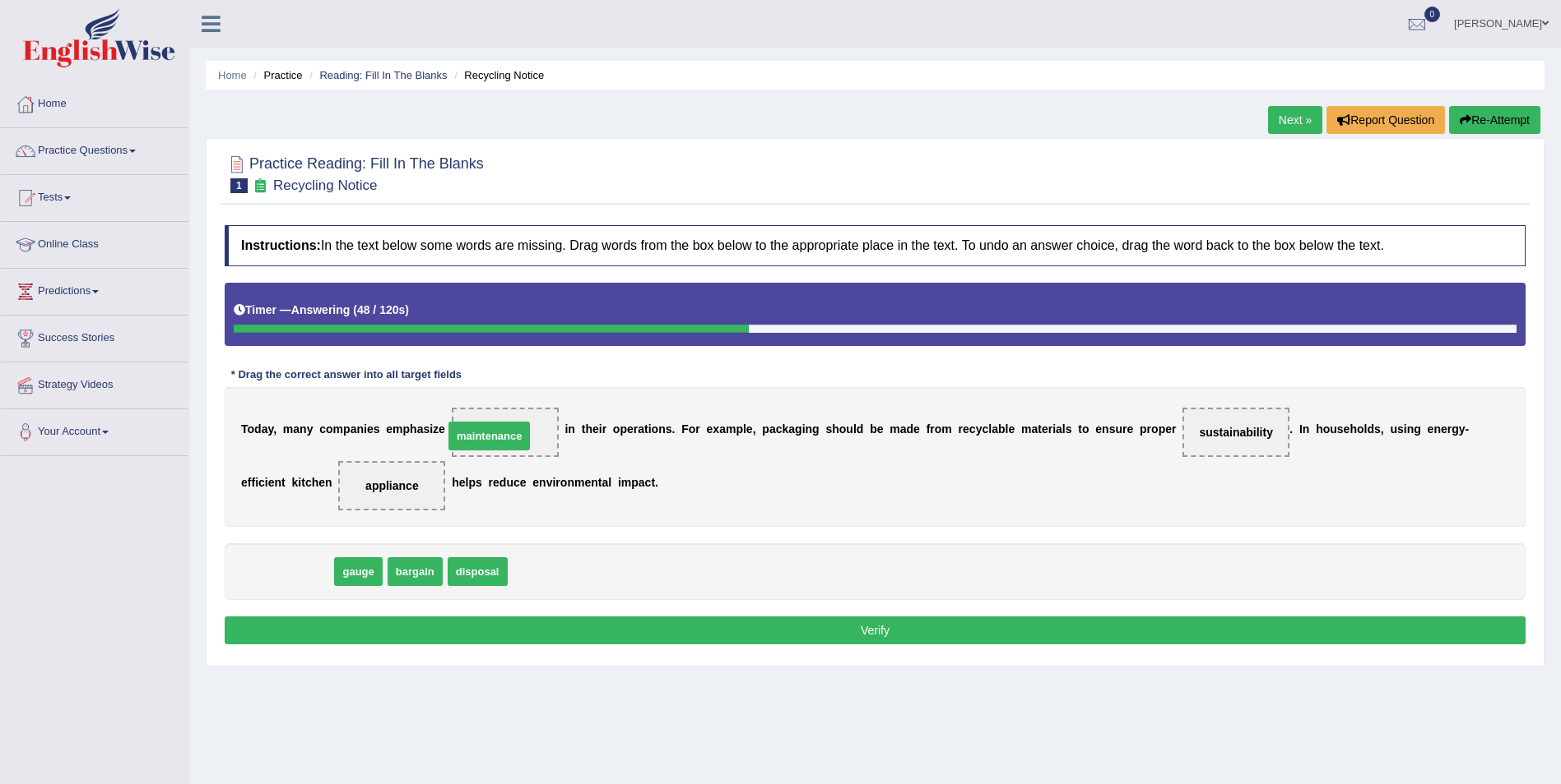
drag, startPoint x: 294, startPoint y: 572, endPoint x: 495, endPoint y: 437, distance: 242.1
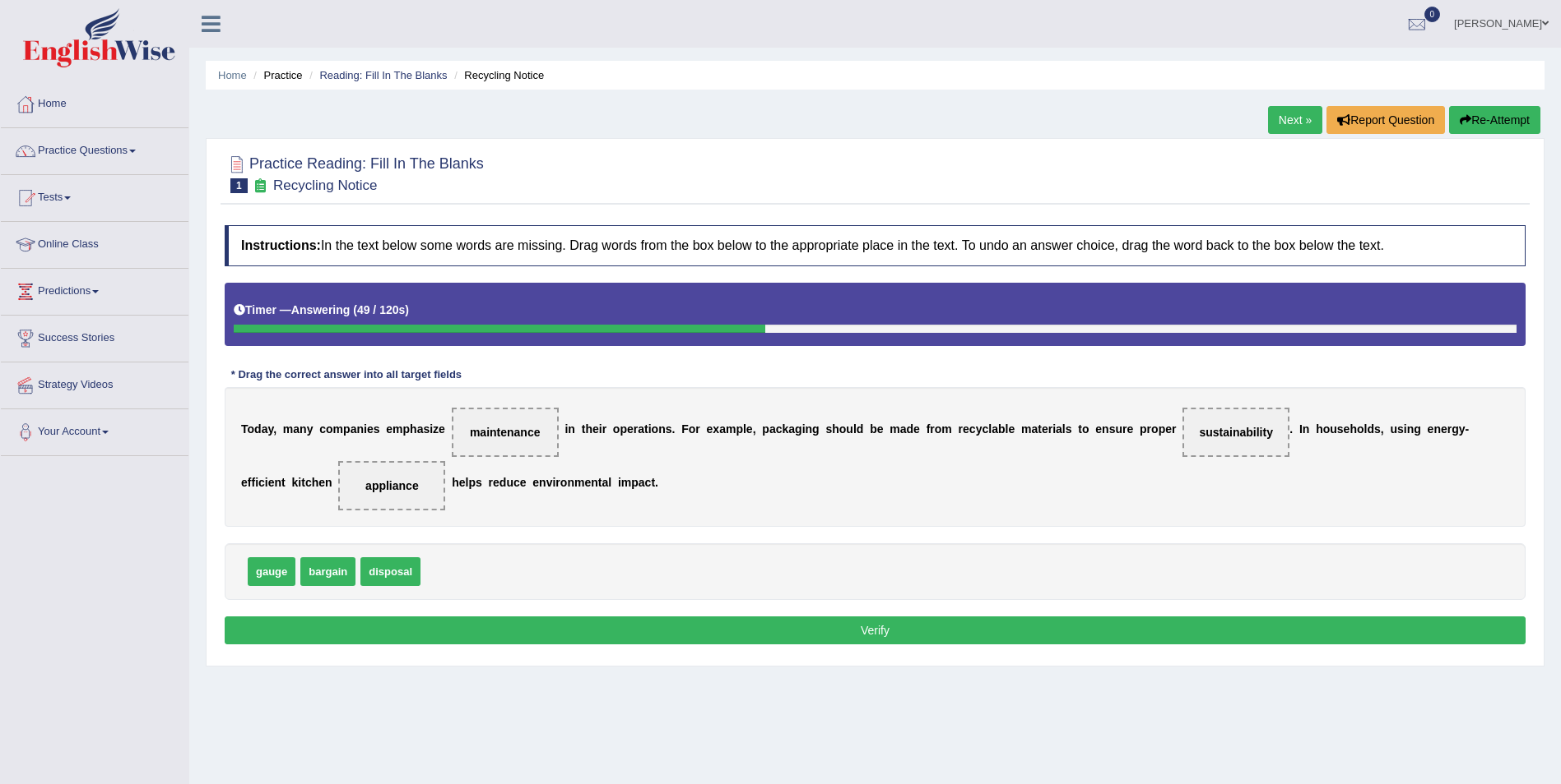
click at [891, 626] on button "Verify" at bounding box center [874, 631] width 1301 height 28
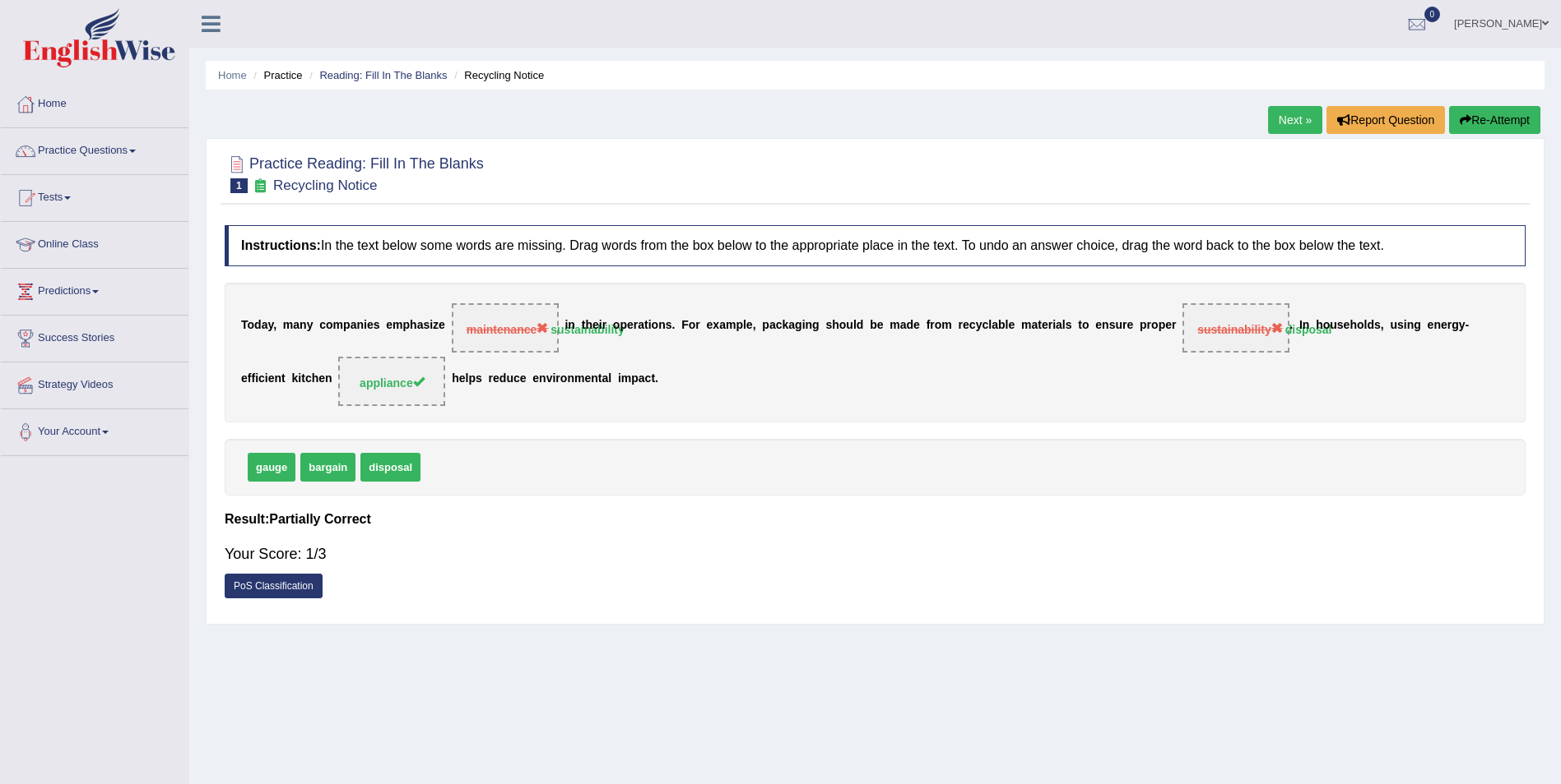
click at [1279, 114] on link "Next »" at bounding box center [1295, 120] width 54 height 28
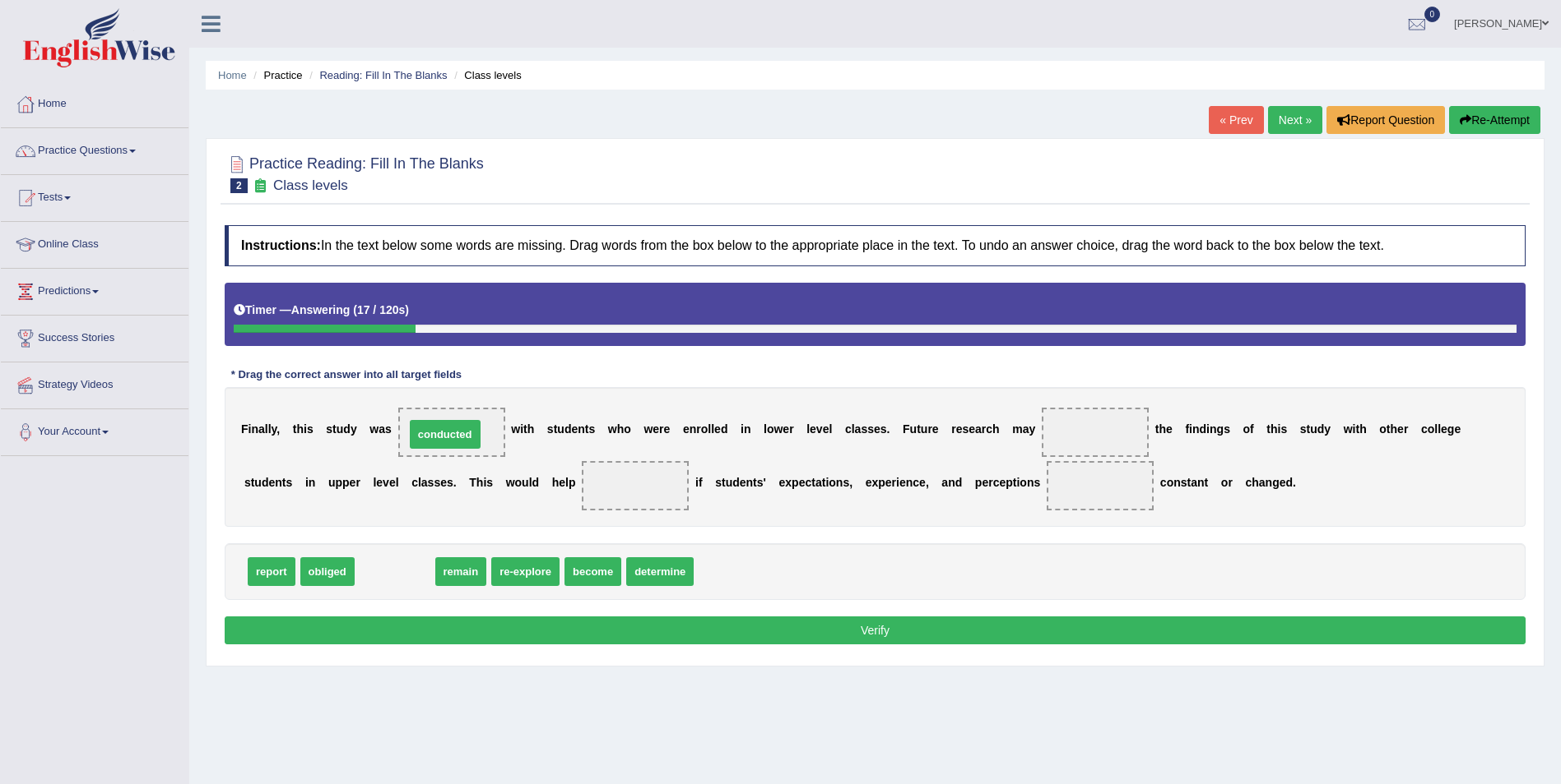
drag, startPoint x: 389, startPoint y: 573, endPoint x: 439, endPoint y: 436, distance: 145.8
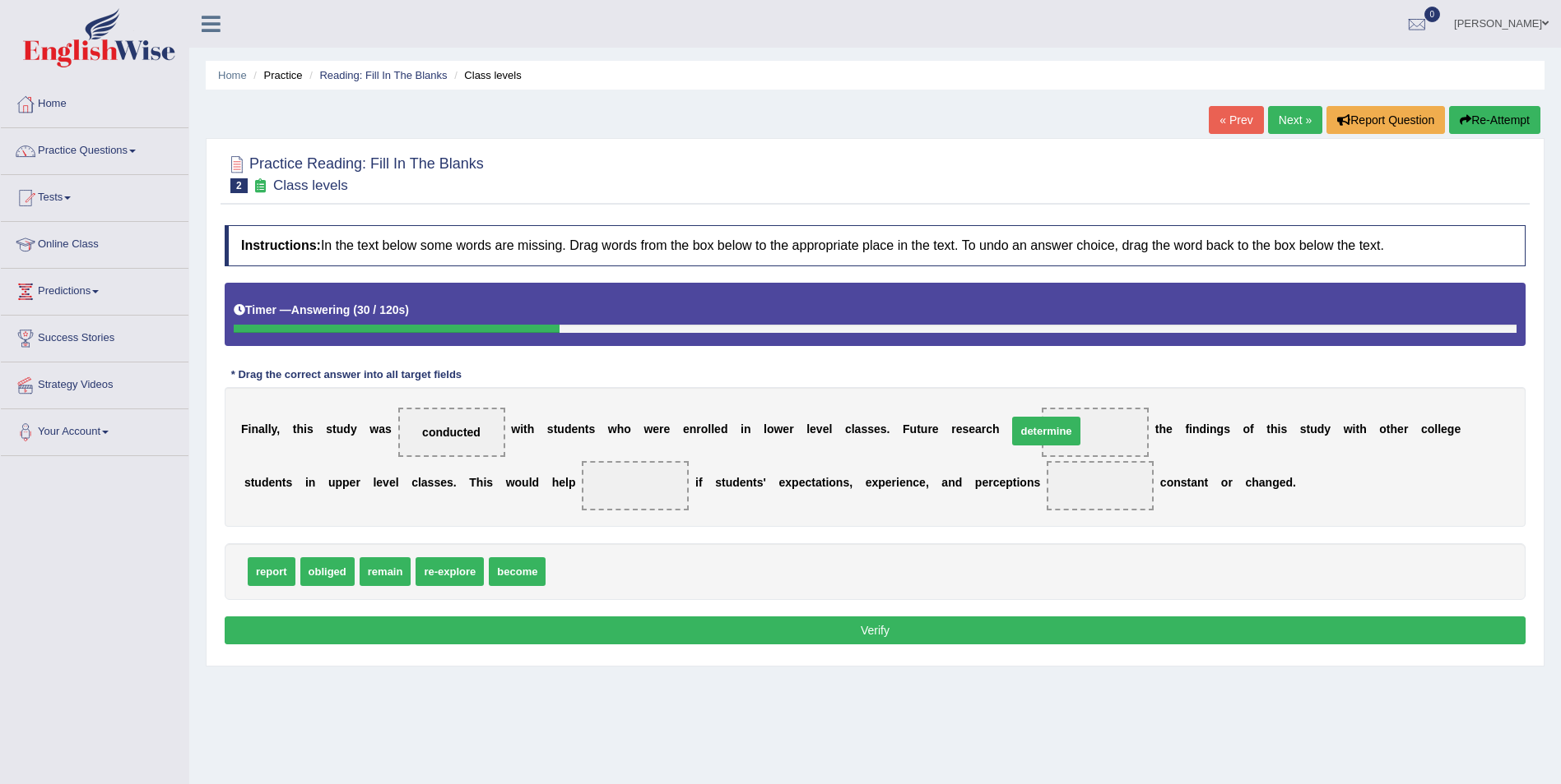
drag, startPoint x: 585, startPoint y: 577, endPoint x: 1047, endPoint y: 437, distance: 482.7
drag, startPoint x: 443, startPoint y: 573, endPoint x: 505, endPoint y: 487, distance: 106.0
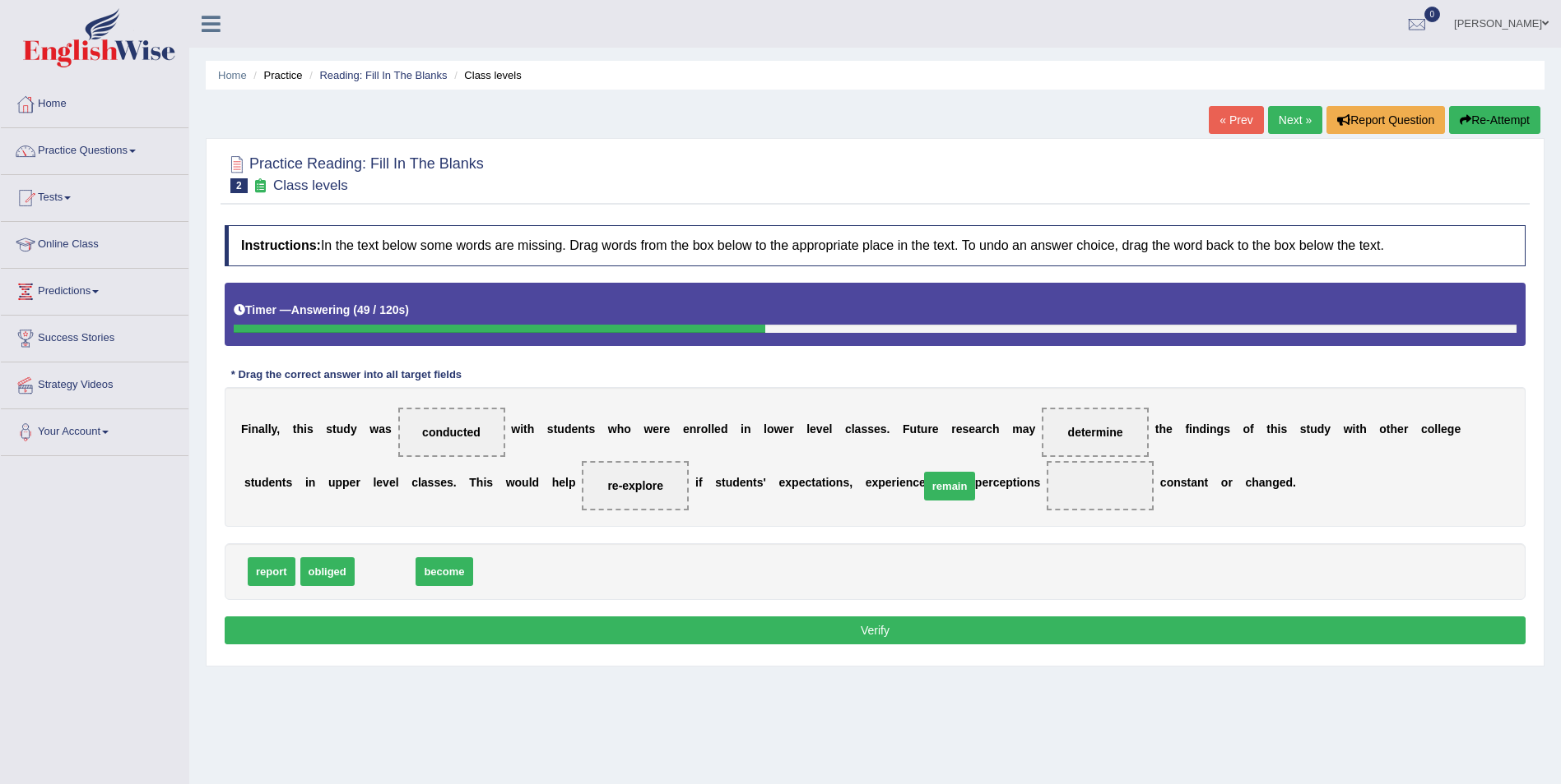
drag, startPoint x: 373, startPoint y: 570, endPoint x: 937, endPoint y: 485, distance: 570.4
click at [862, 627] on button "Verify" at bounding box center [874, 631] width 1301 height 28
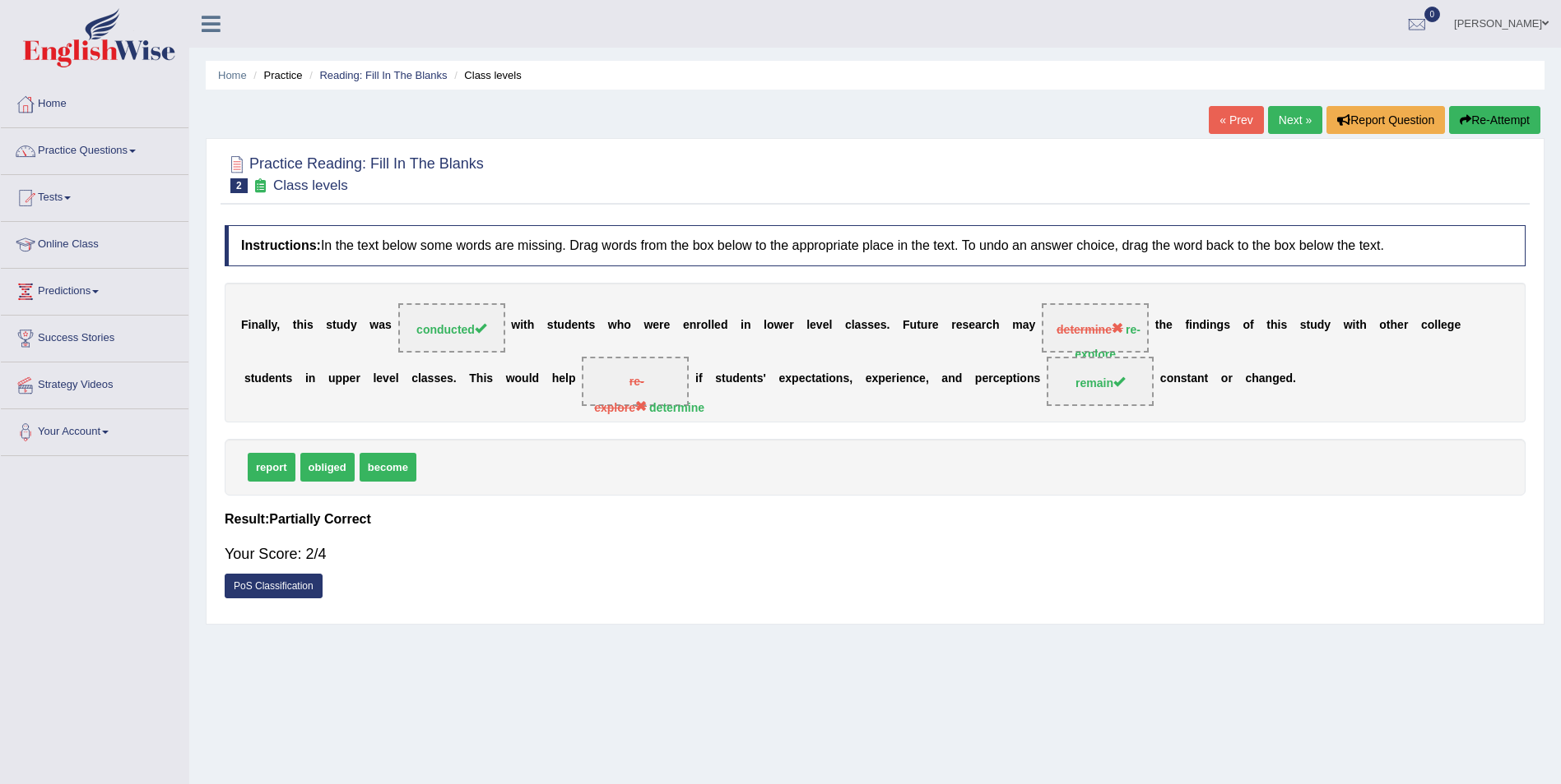
click at [1283, 123] on link "Next »" at bounding box center [1295, 120] width 54 height 28
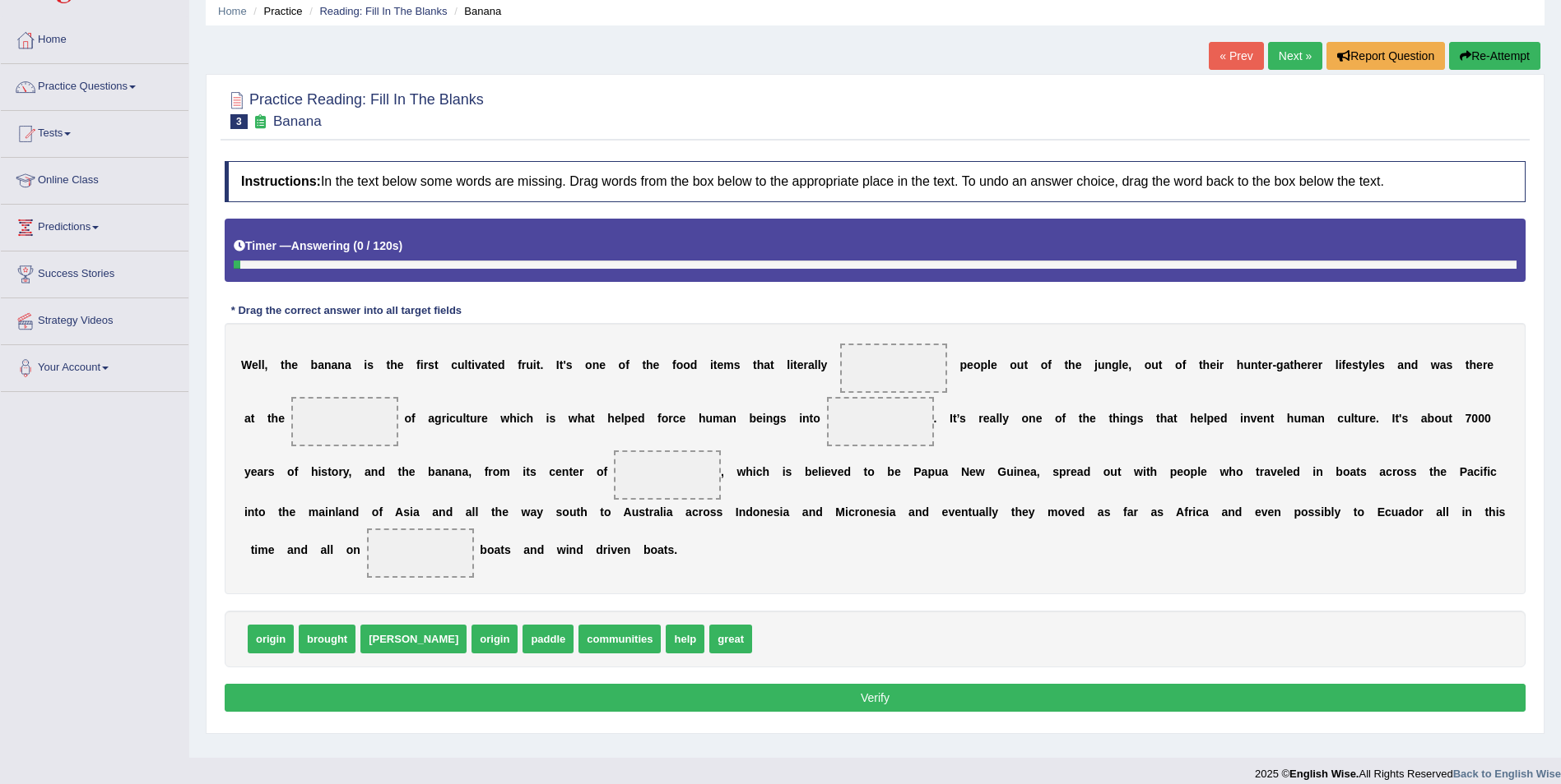
scroll to position [79, 0]
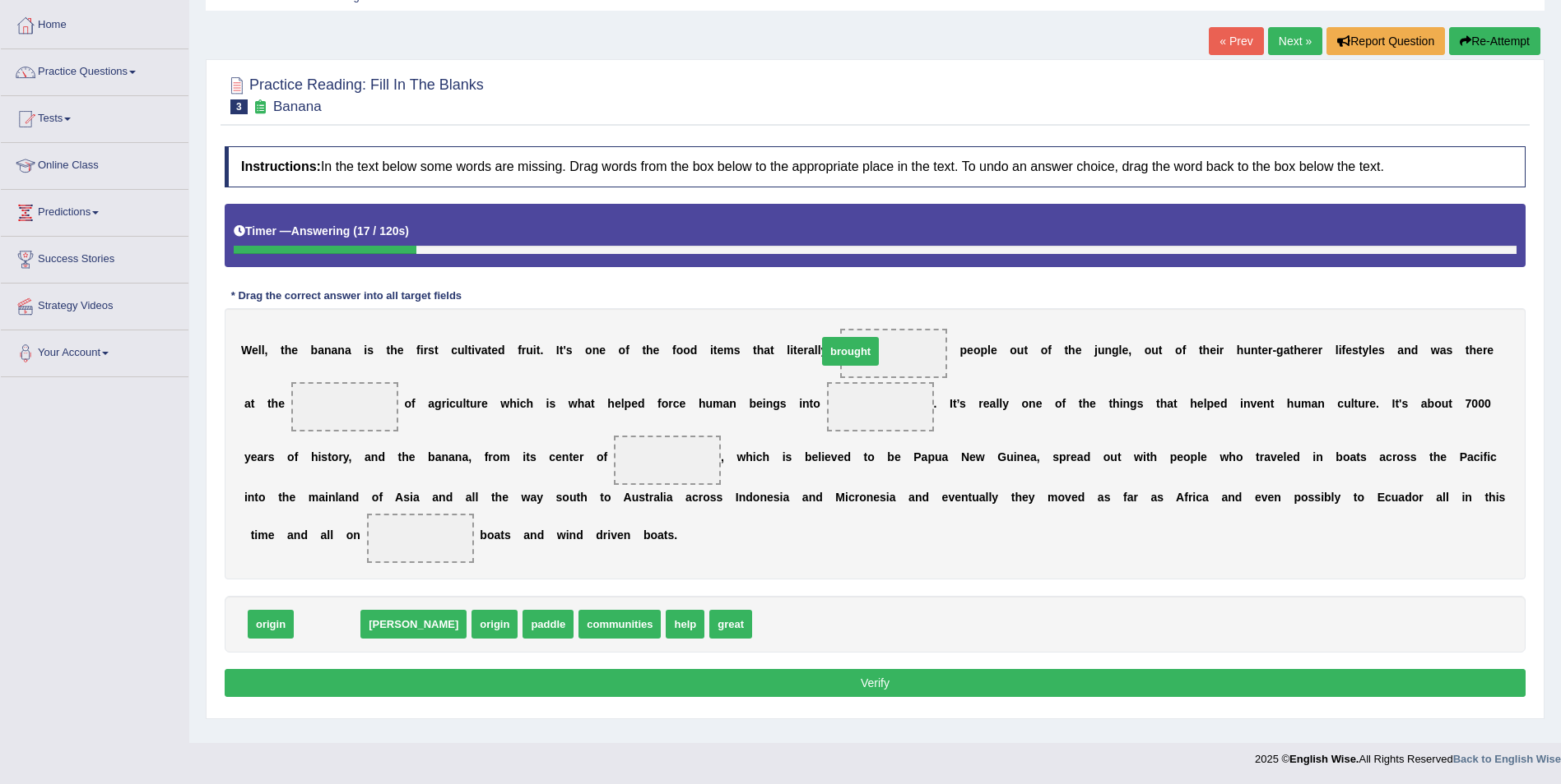
drag, startPoint x: 324, startPoint y: 624, endPoint x: 849, endPoint y: 351, distance: 591.7
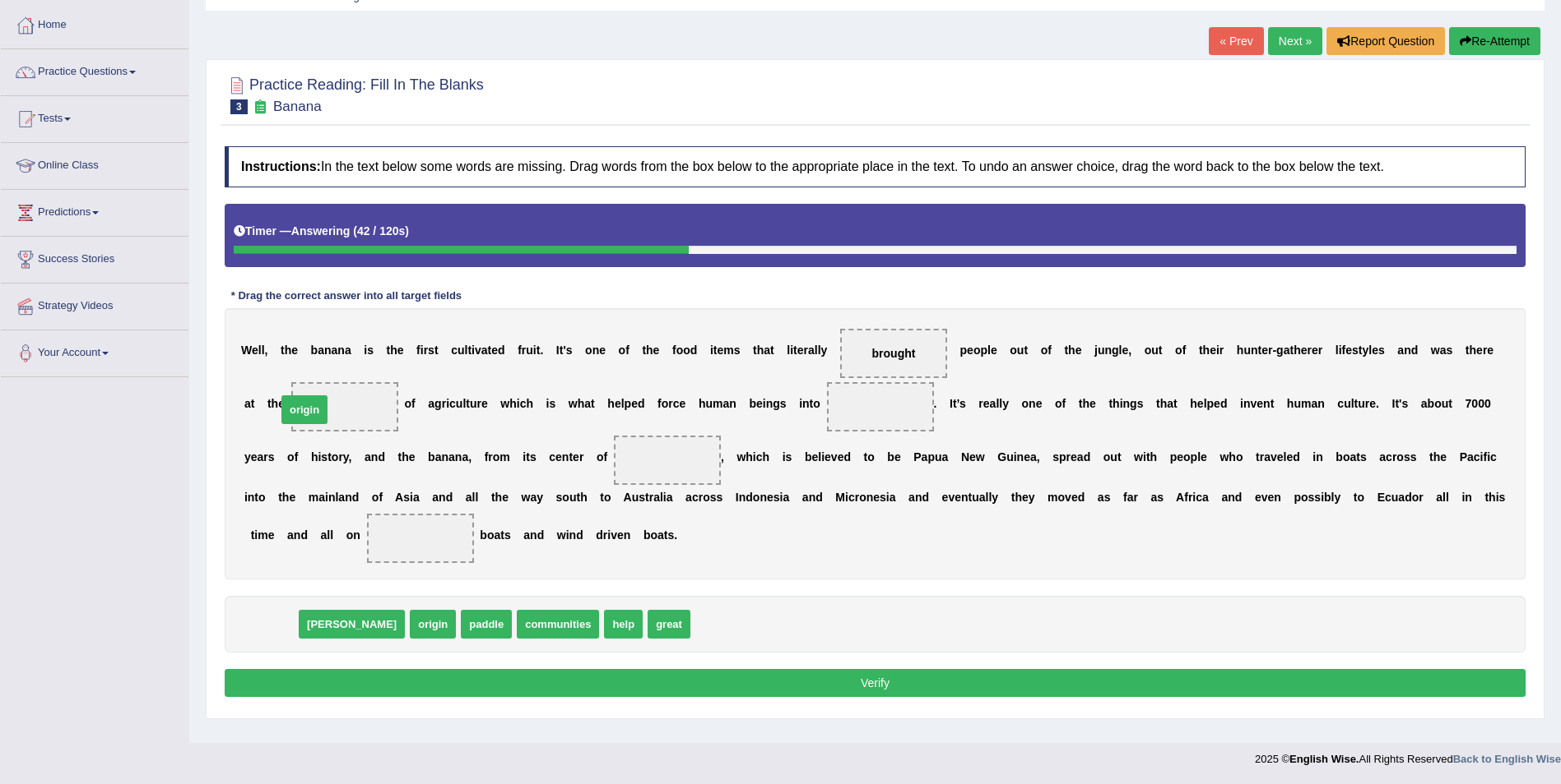
drag, startPoint x: 272, startPoint y: 629, endPoint x: 306, endPoint y: 414, distance: 217.7
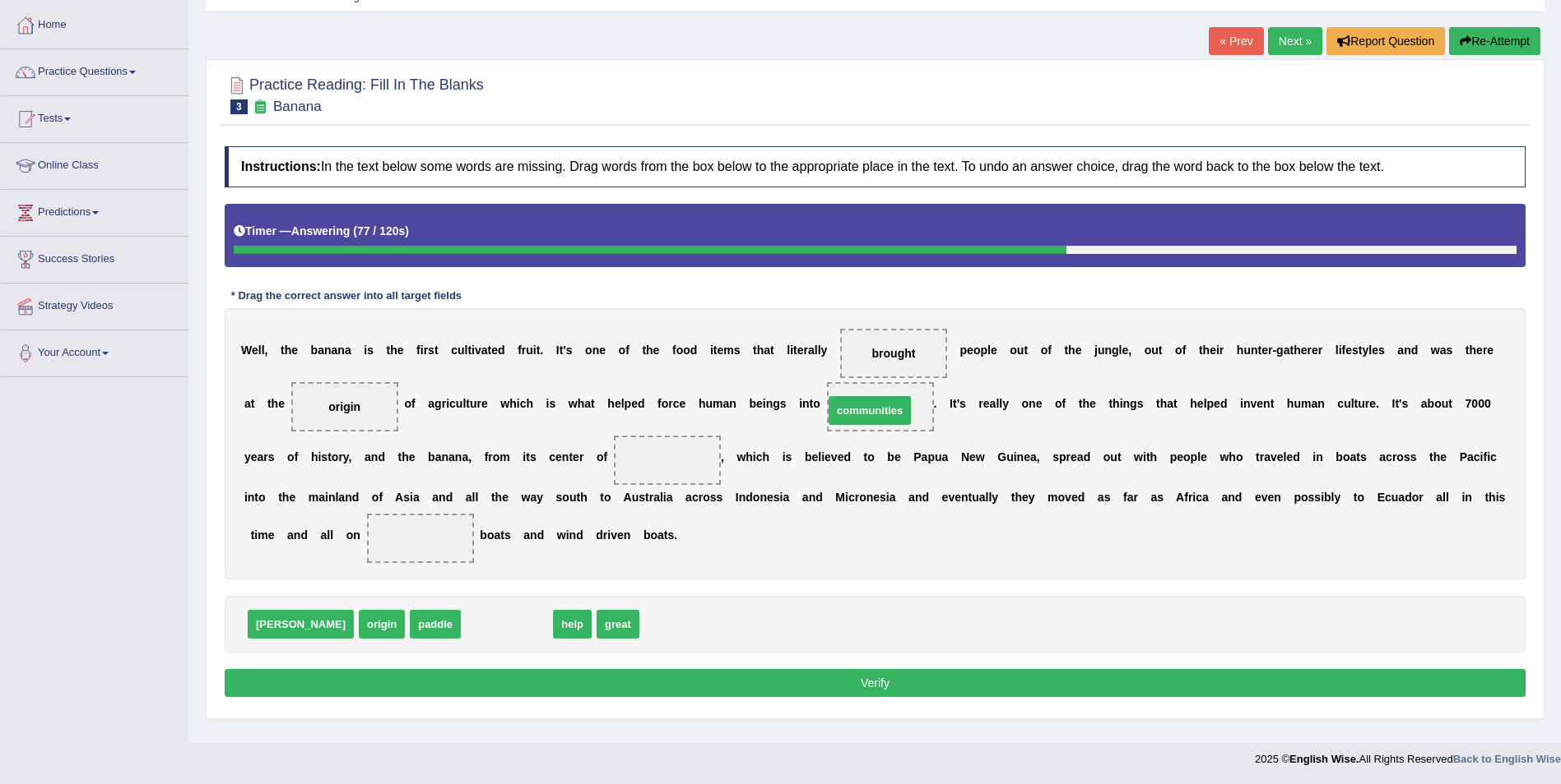
drag, startPoint x: 437, startPoint y: 628, endPoint x: 799, endPoint y: 413, distance: 421.0
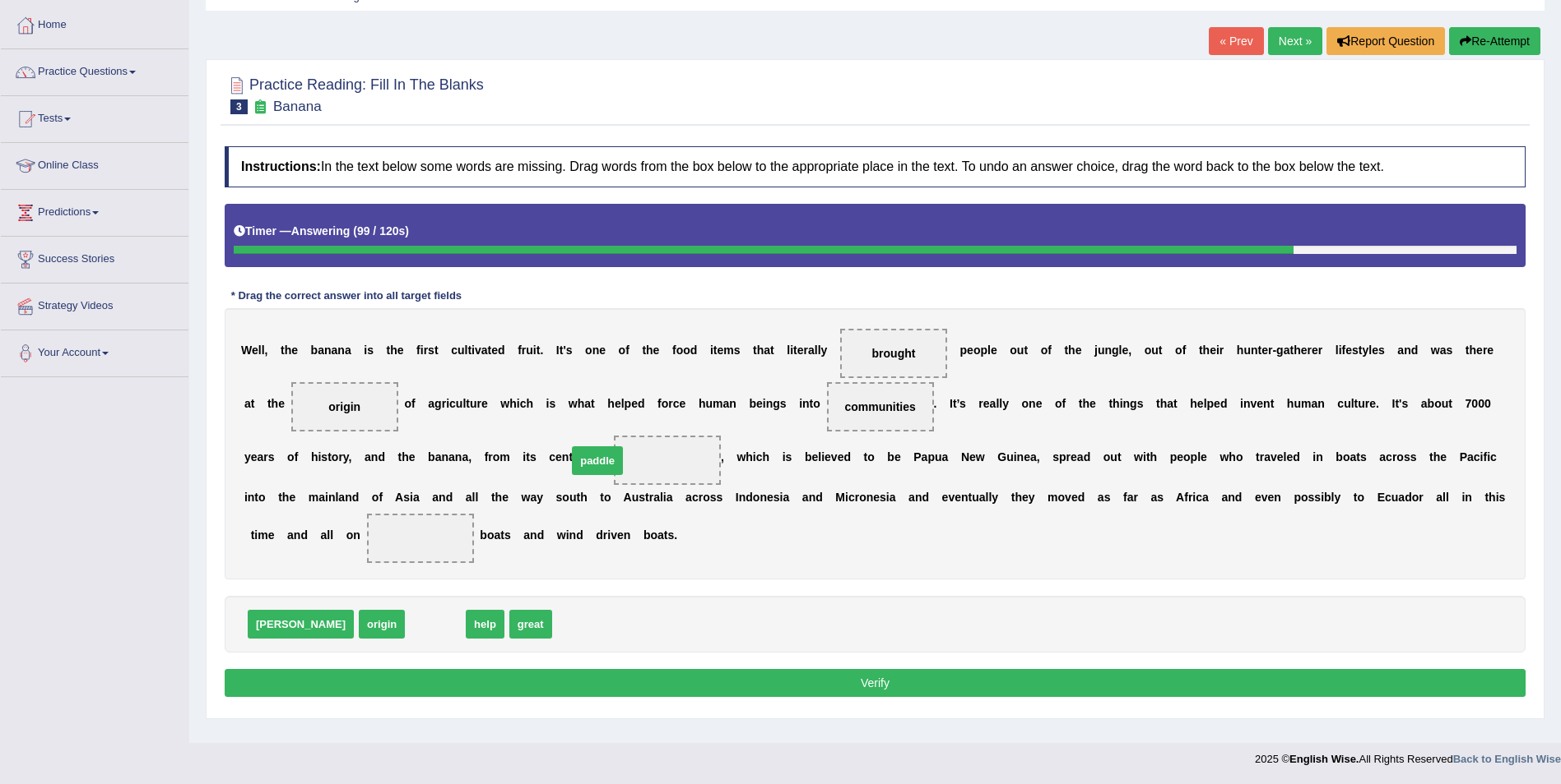
drag, startPoint x: 376, startPoint y: 630, endPoint x: 538, endPoint y: 467, distance: 229.8
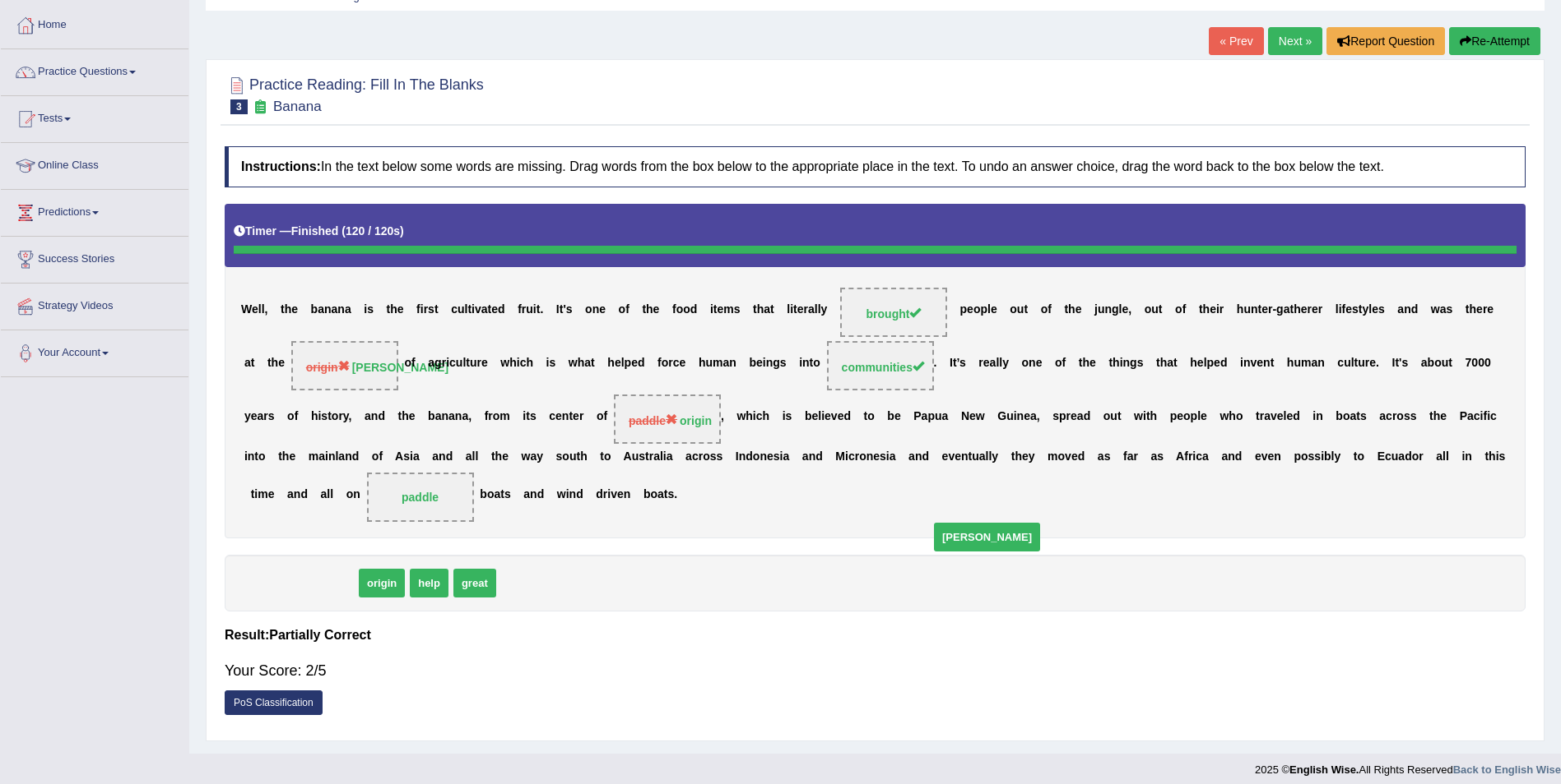
drag, startPoint x: 267, startPoint y: 626, endPoint x: 954, endPoint y: 579, distance: 688.6
click at [1292, 38] on link "Next »" at bounding box center [1295, 41] width 54 height 28
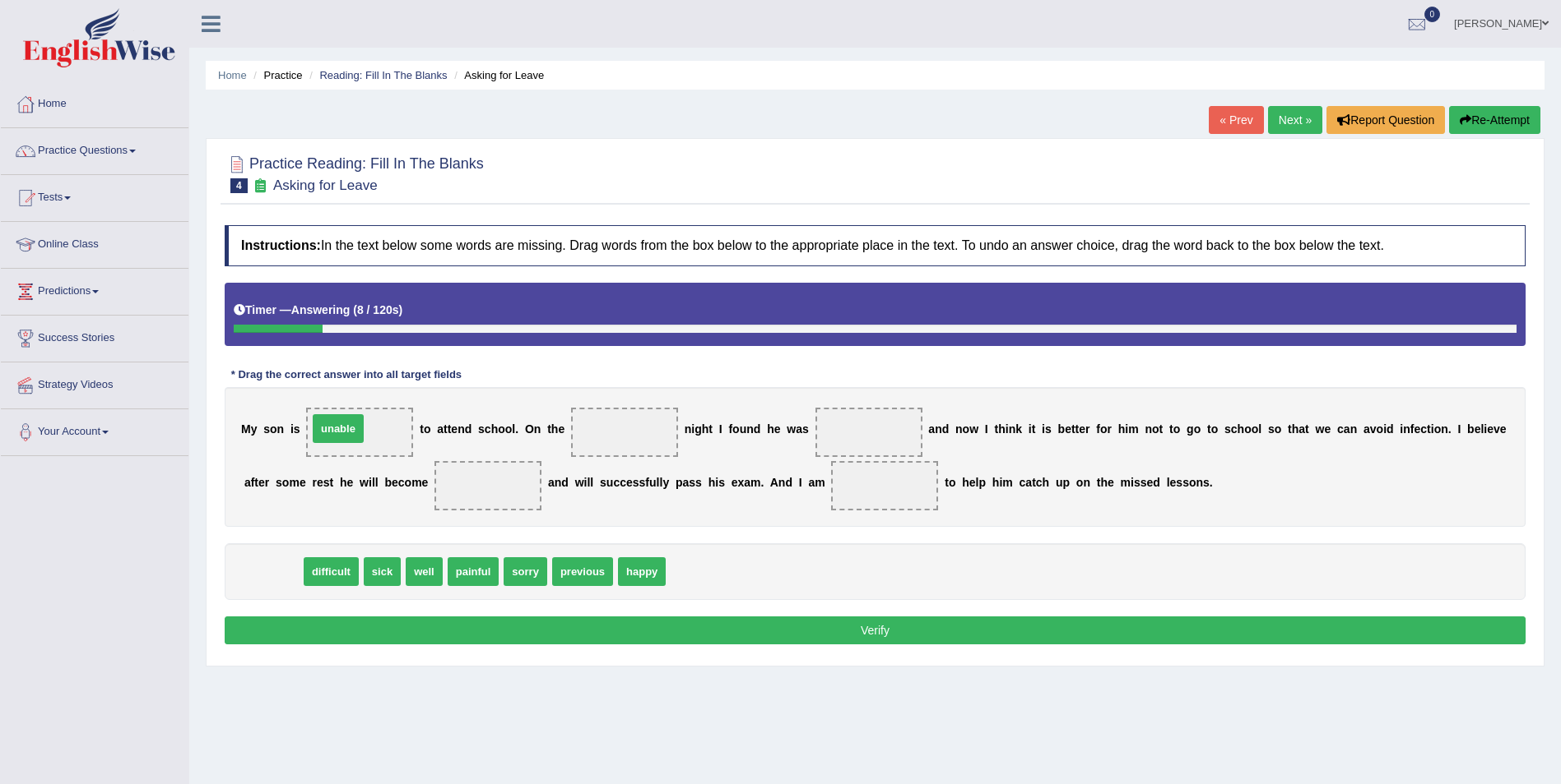
drag, startPoint x: 273, startPoint y: 569, endPoint x: 338, endPoint y: 426, distance: 157.1
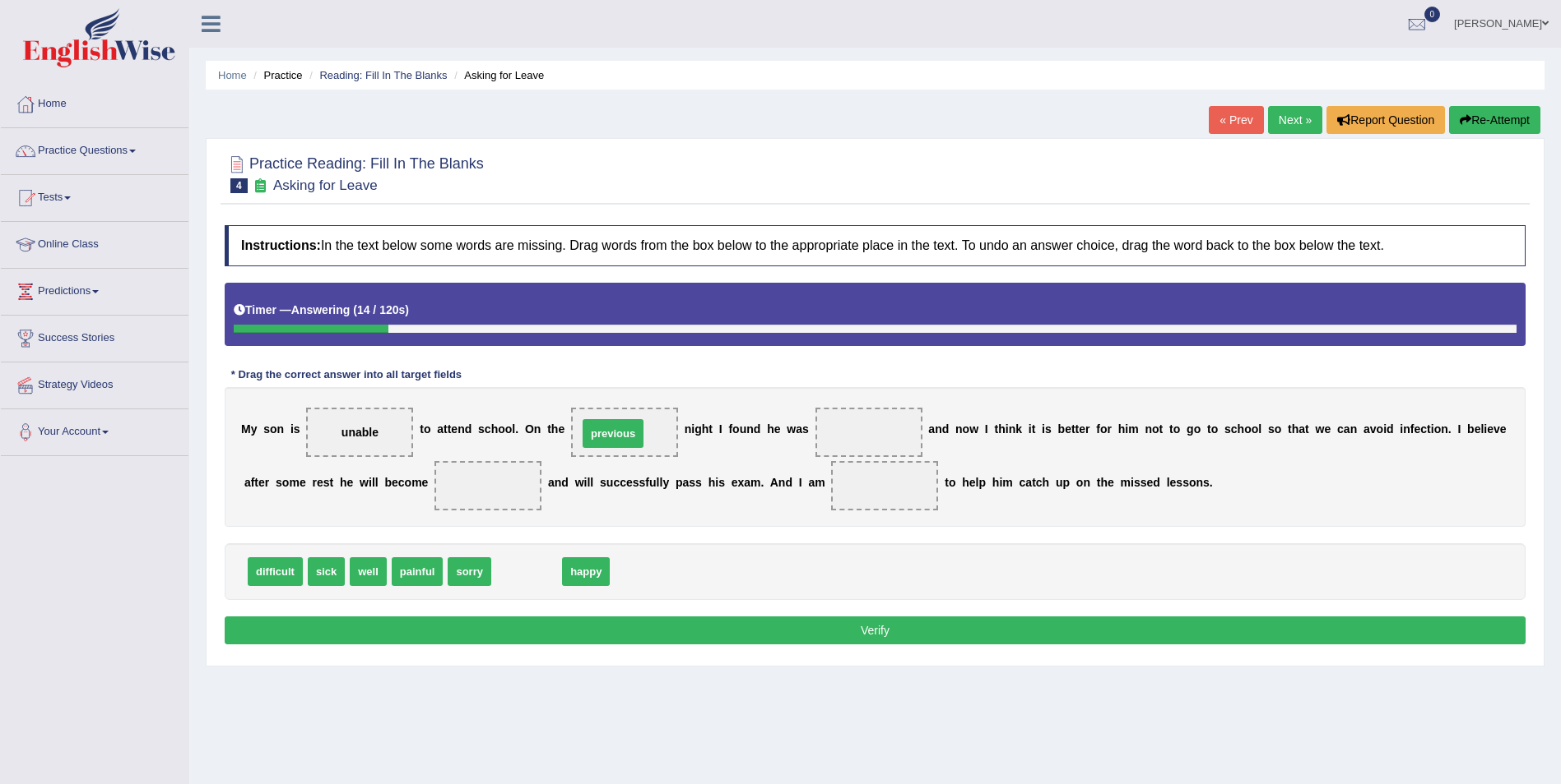
drag, startPoint x: 521, startPoint y: 568, endPoint x: 608, endPoint y: 430, distance: 163.1
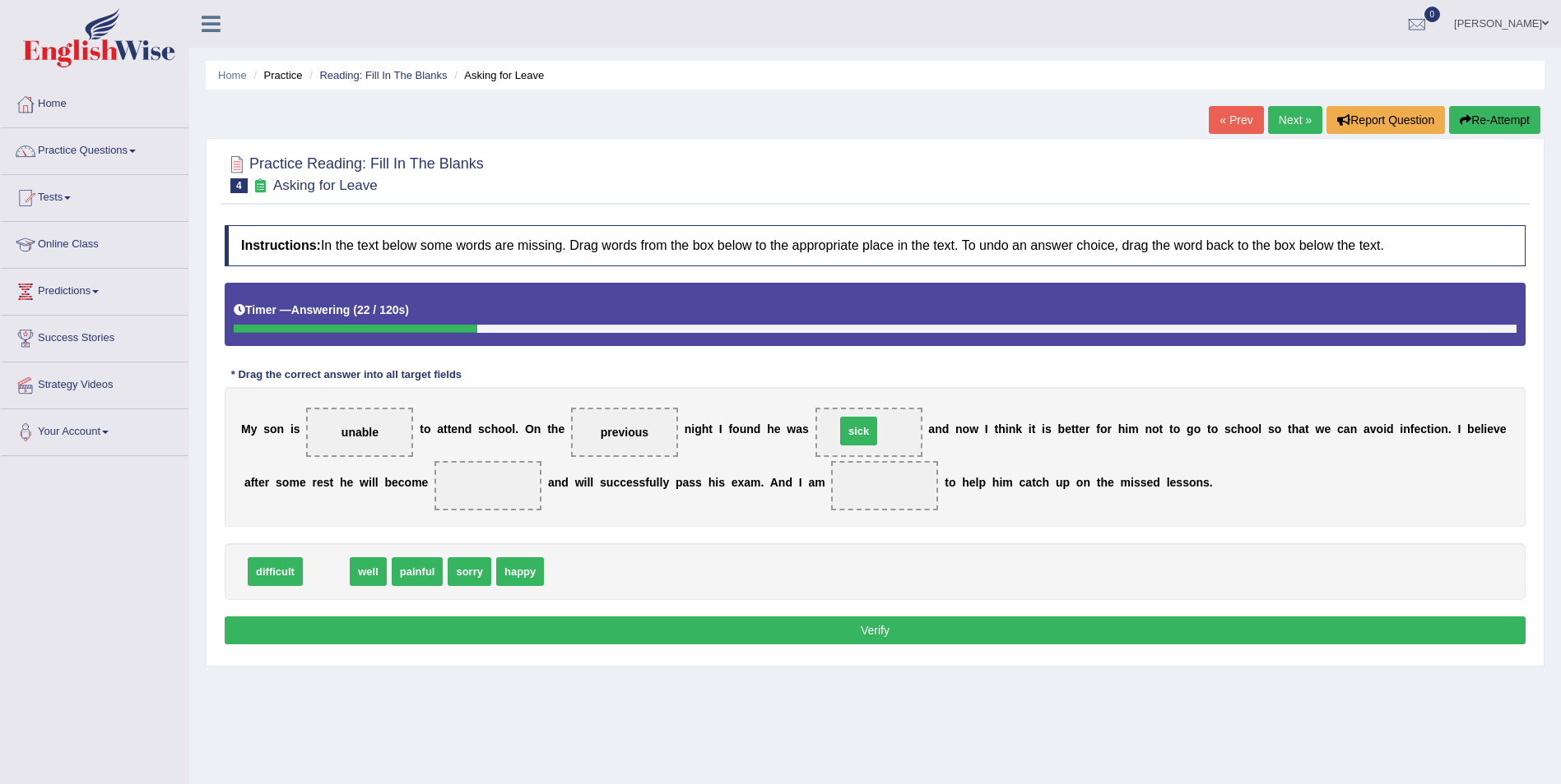
drag, startPoint x: 328, startPoint y: 569, endPoint x: 861, endPoint y: 429, distance: 551.1
drag, startPoint x: 322, startPoint y: 572, endPoint x: 407, endPoint y: 483, distance: 123.1
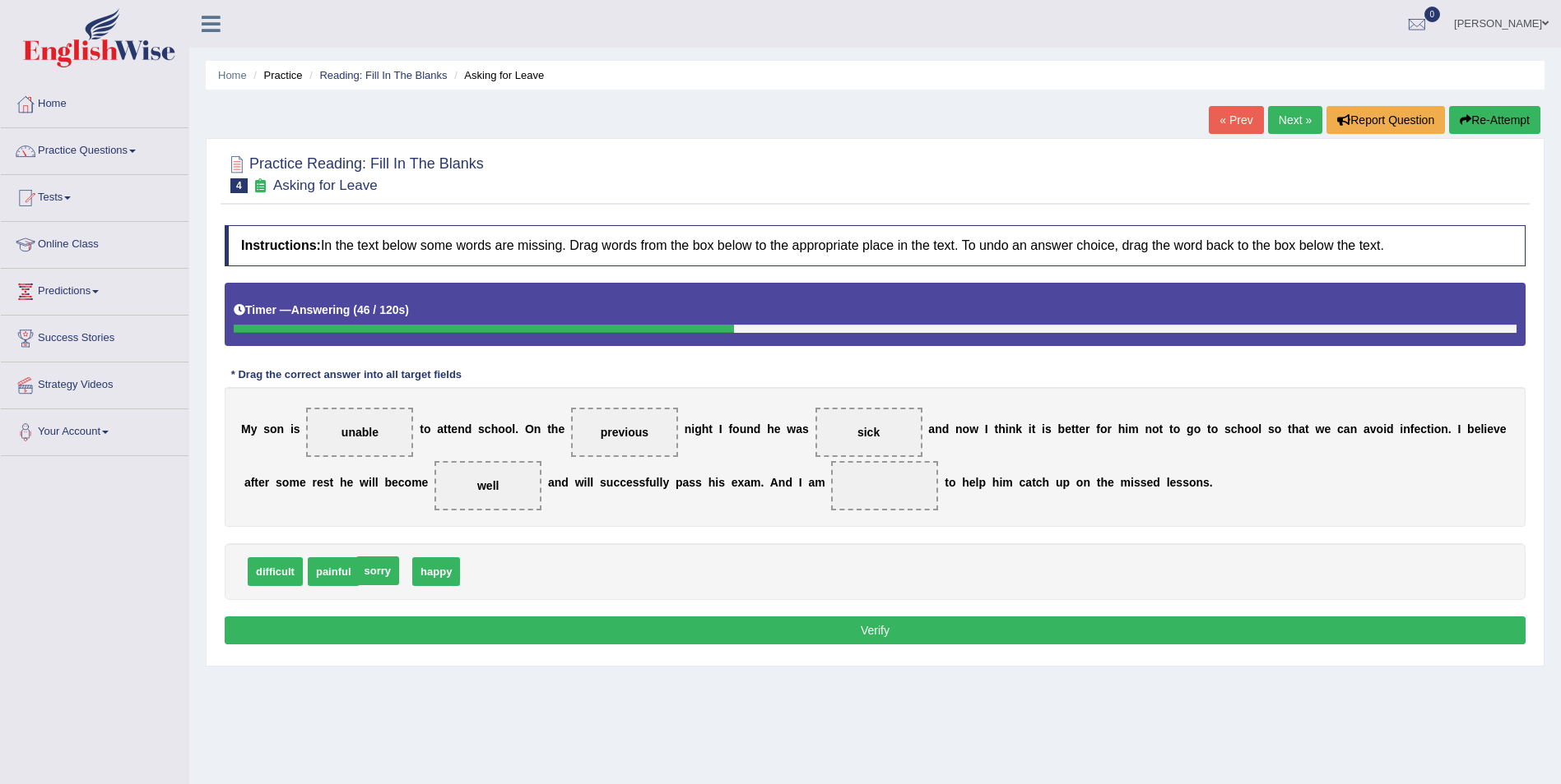
drag, startPoint x: 378, startPoint y: 571, endPoint x: 369, endPoint y: 570, distance: 9.1
drag, startPoint x: 430, startPoint y: 573, endPoint x: 804, endPoint y: 486, distance: 384.0
click at [875, 628] on button "Verify" at bounding box center [874, 631] width 1301 height 28
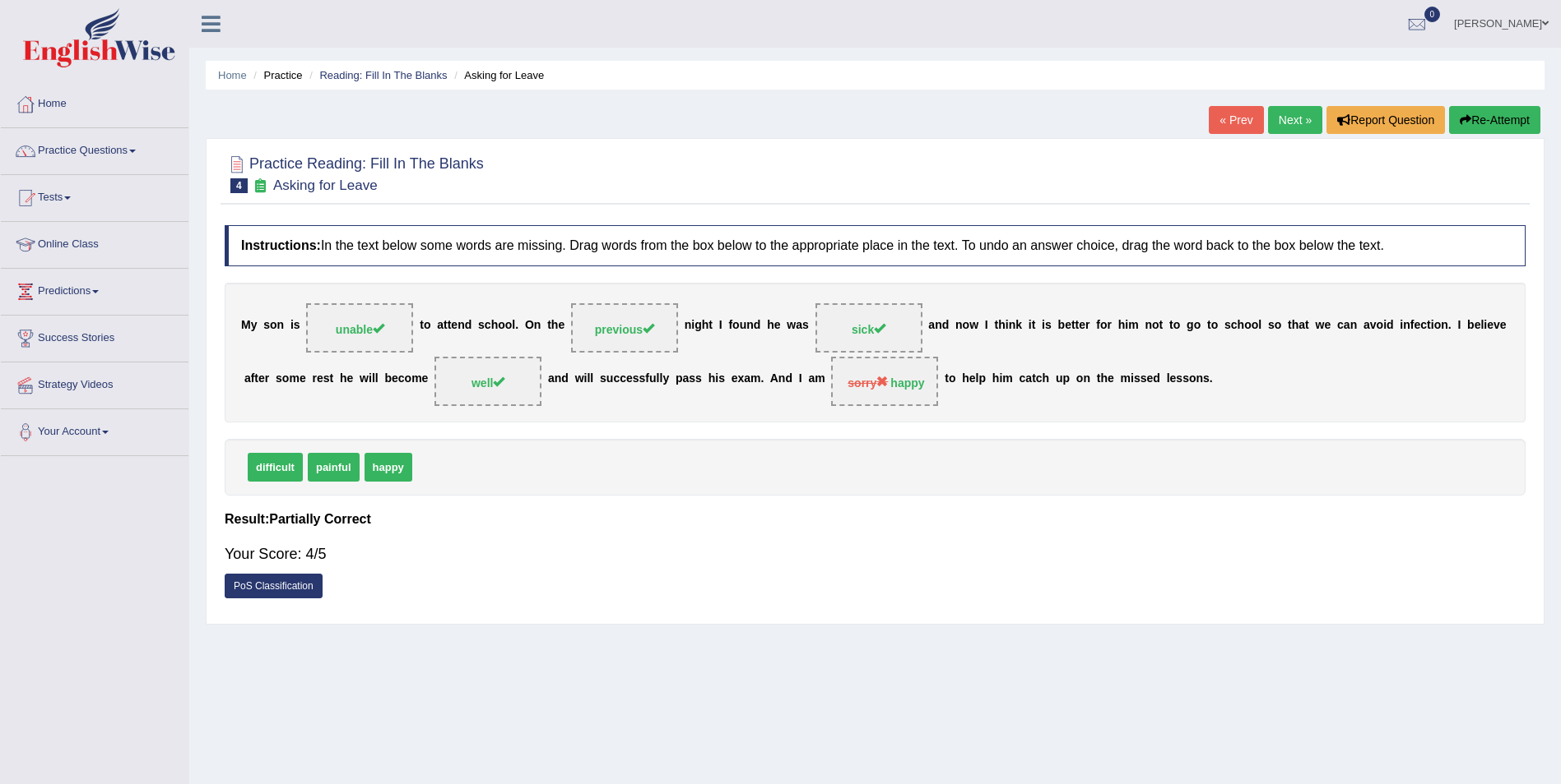
click at [1285, 129] on link "Next »" at bounding box center [1295, 120] width 54 height 28
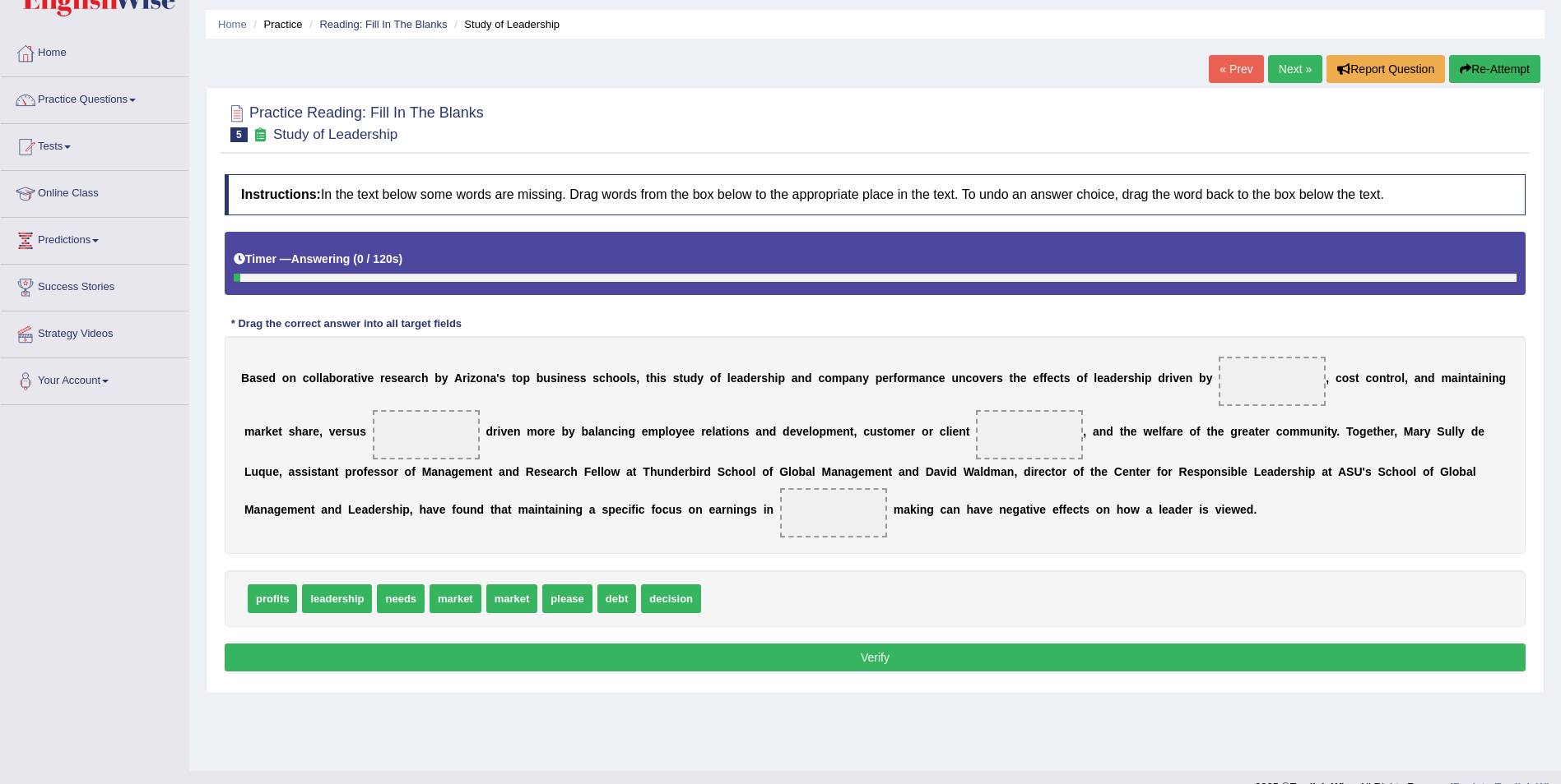
scroll to position [79, 0]
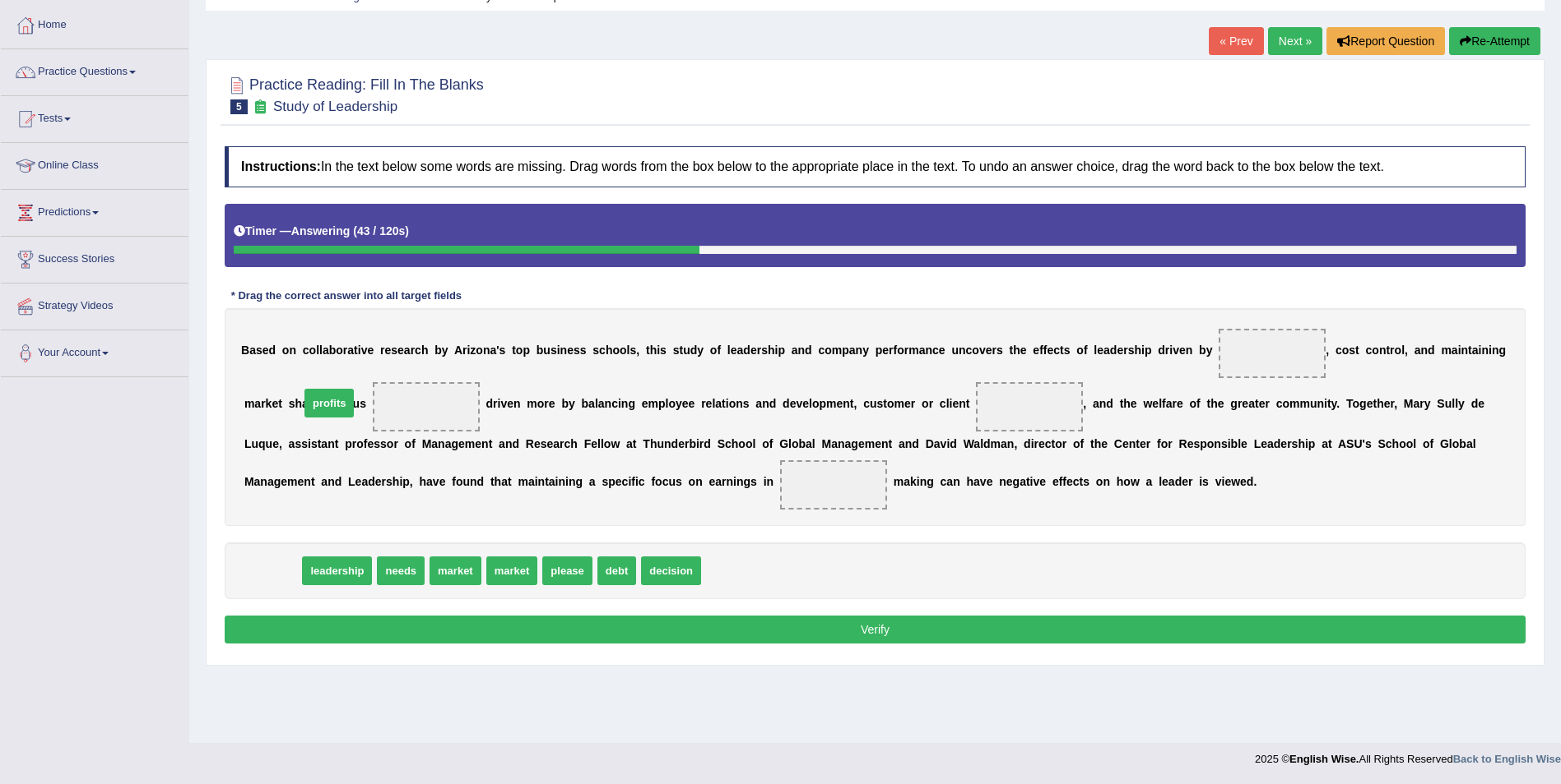
drag, startPoint x: 271, startPoint y: 568, endPoint x: 322, endPoint y: 408, distance: 167.9
click at [409, 405] on span "profits" at bounding box center [426, 406] width 37 height 13
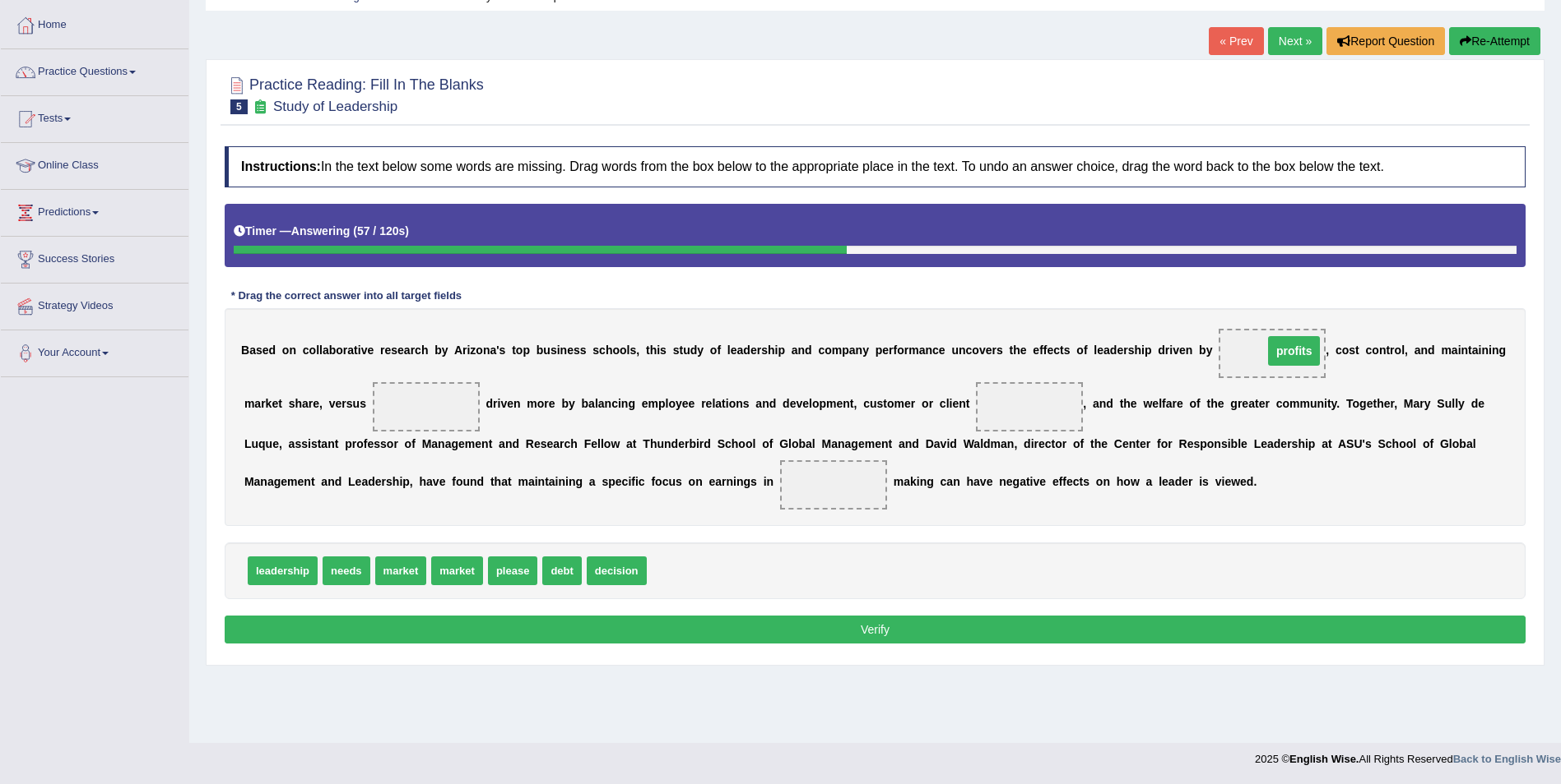
drag, startPoint x: 330, startPoint y: 407, endPoint x: 1198, endPoint y: 351, distance: 869.8
drag, startPoint x: 394, startPoint y: 570, endPoint x: 324, endPoint y: 404, distance: 180.2
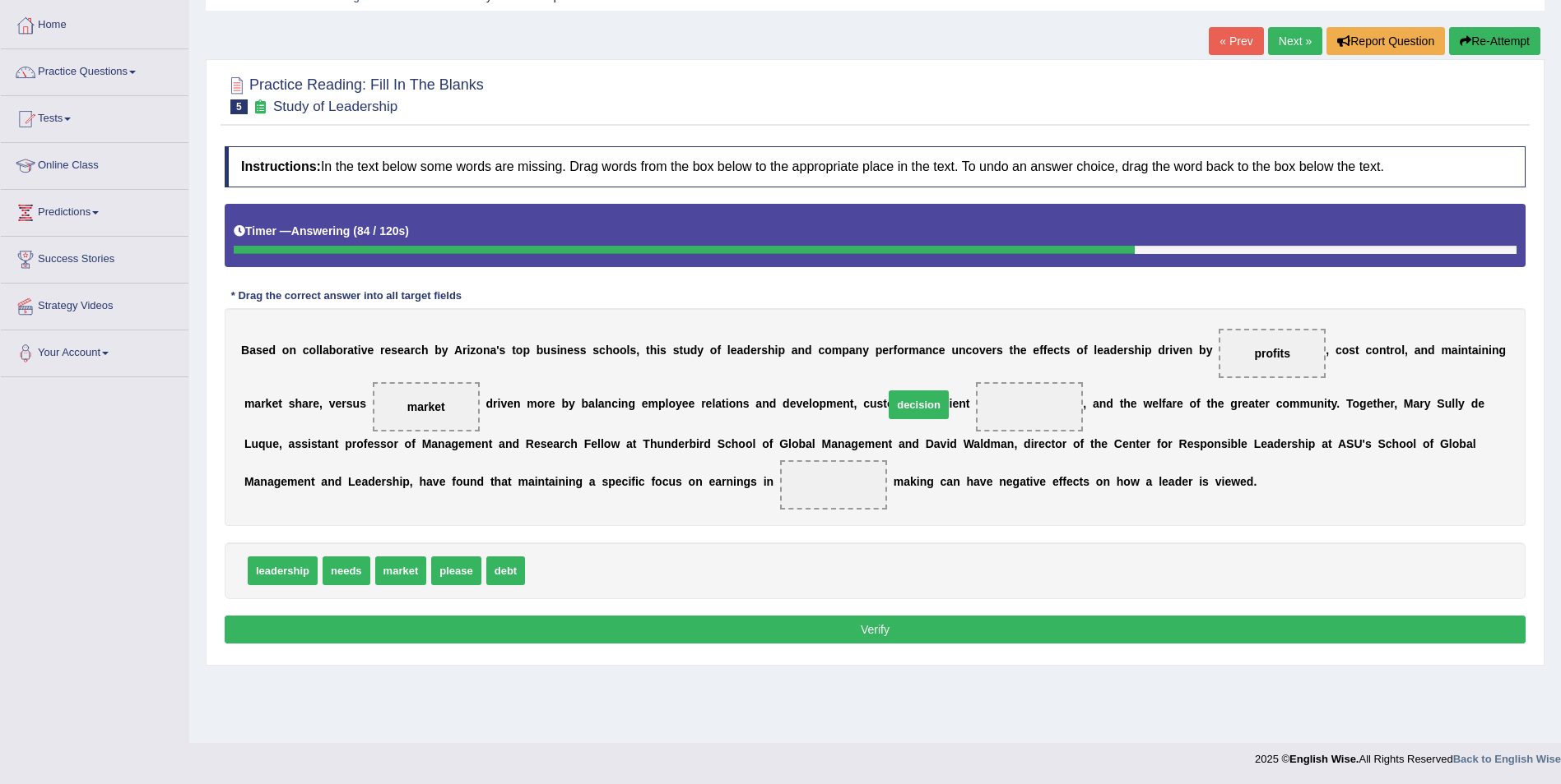
drag, startPoint x: 554, startPoint y: 570, endPoint x: 912, endPoint y: 404, distance: 394.6
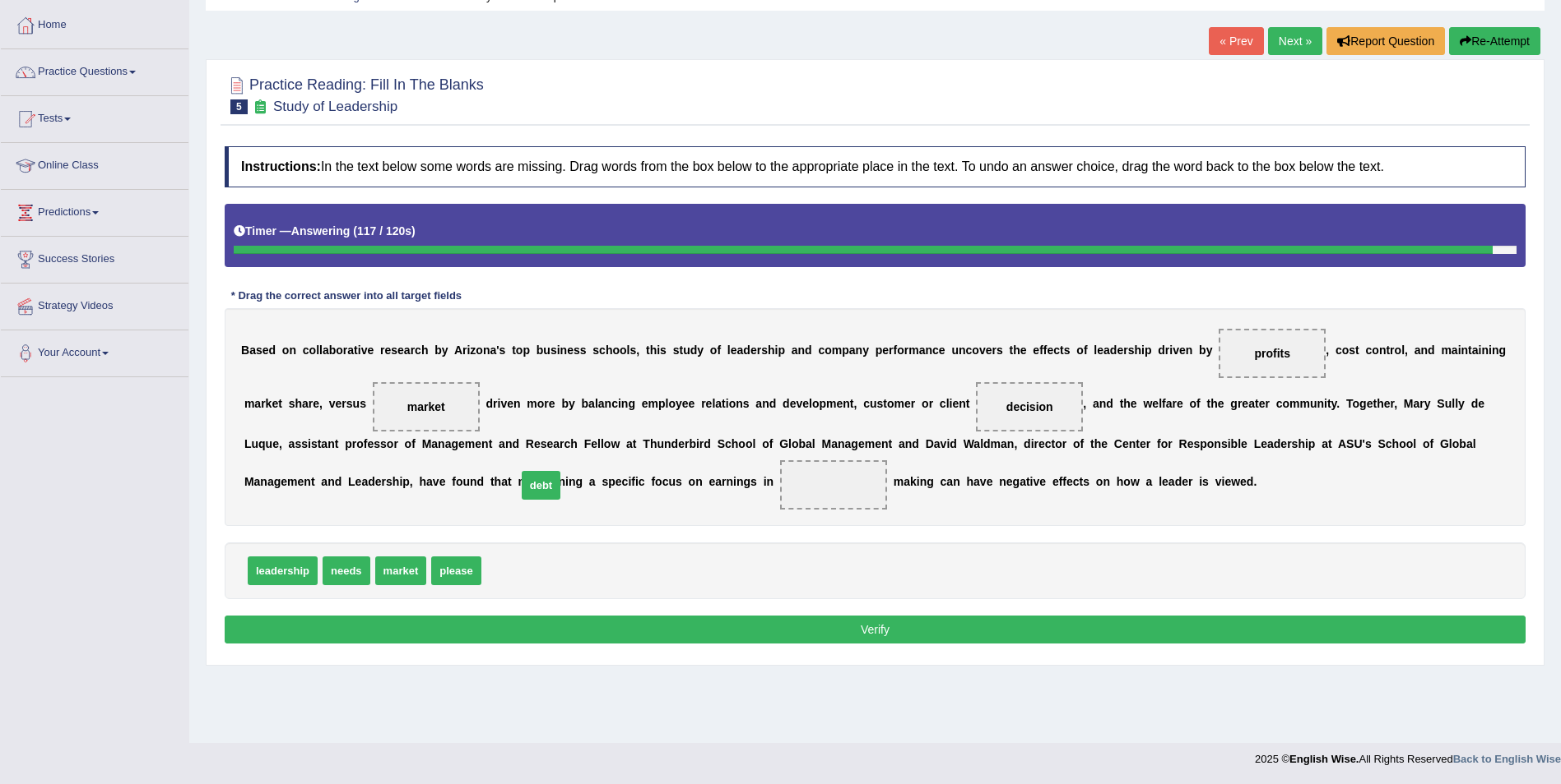
drag, startPoint x: 497, startPoint y: 572, endPoint x: 531, endPoint y: 486, distance: 92.5
click at [882, 624] on button "Verify" at bounding box center [874, 630] width 1301 height 28
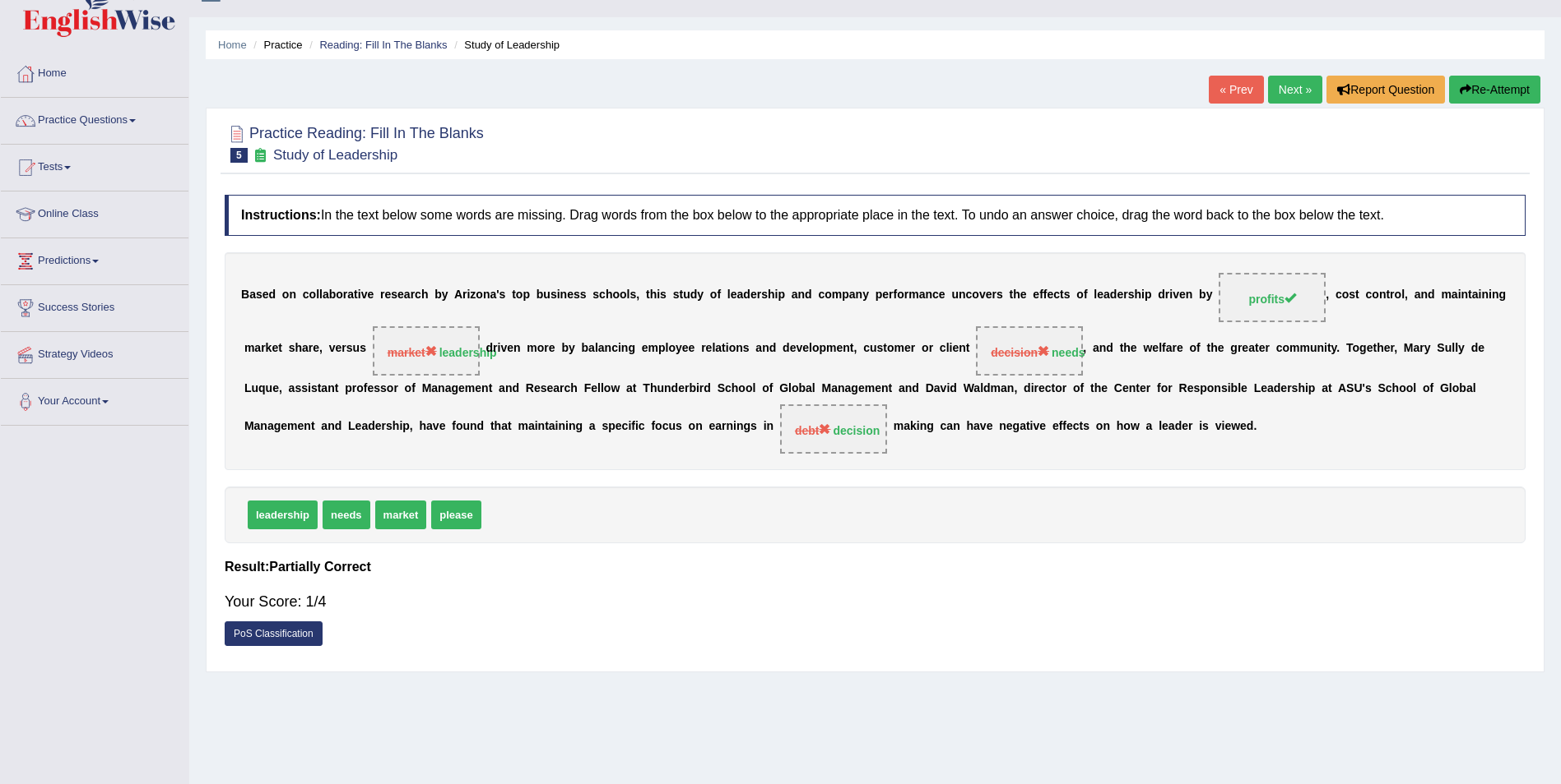
scroll to position [0, 0]
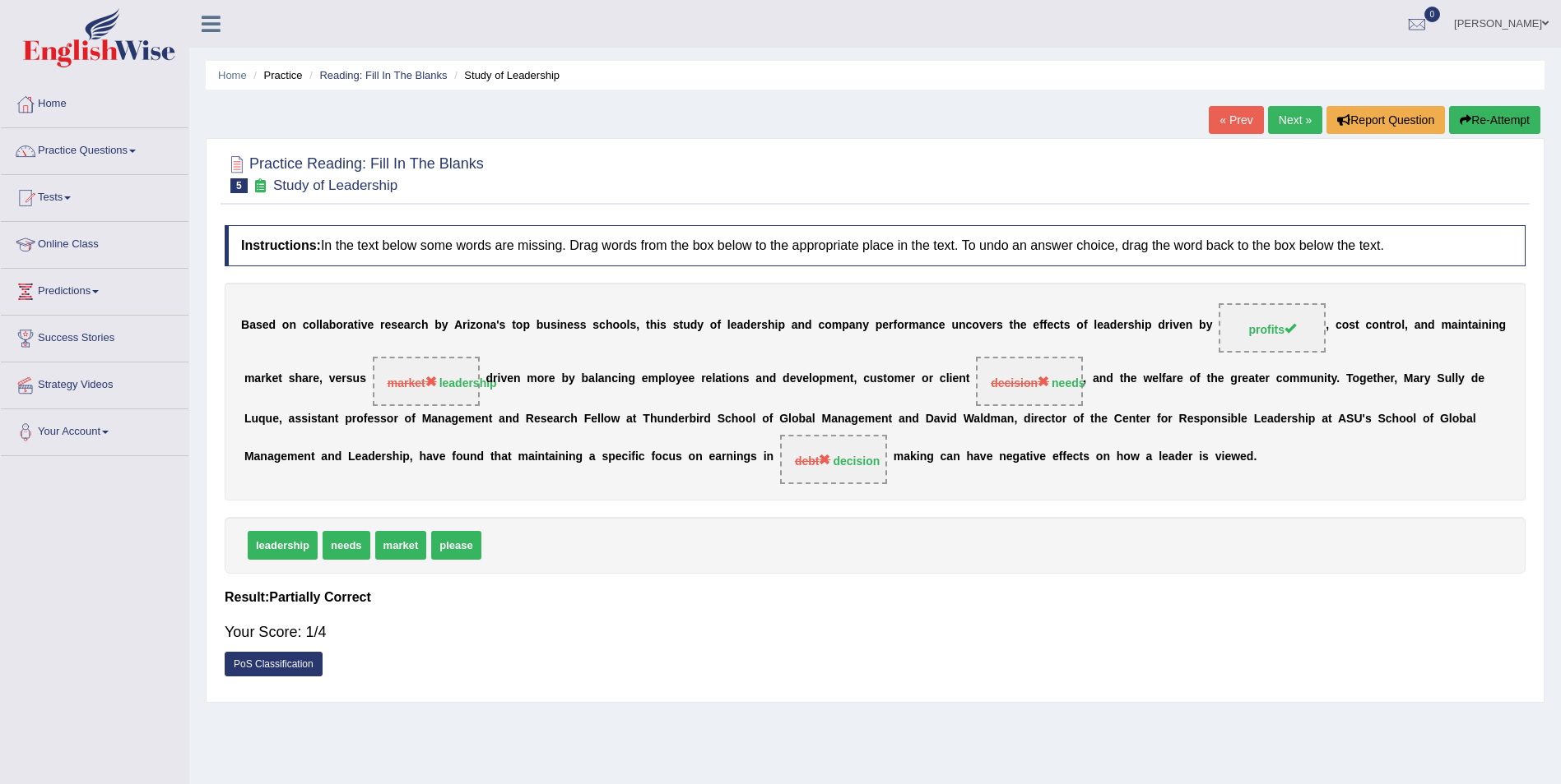
click at [1287, 120] on link "Next »" at bounding box center [1295, 120] width 54 height 28
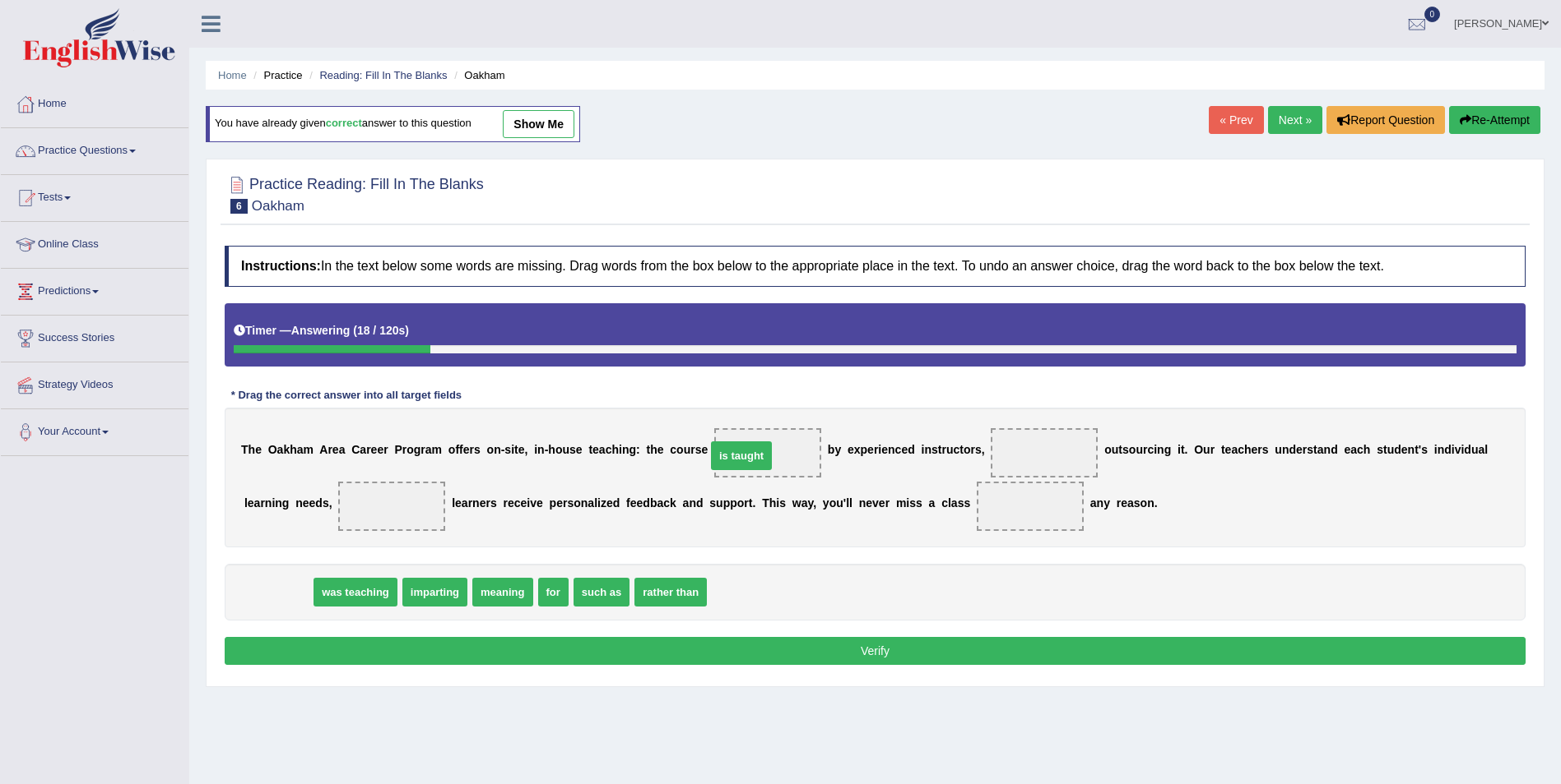
drag, startPoint x: 270, startPoint y: 594, endPoint x: 733, endPoint y: 458, distance: 482.6
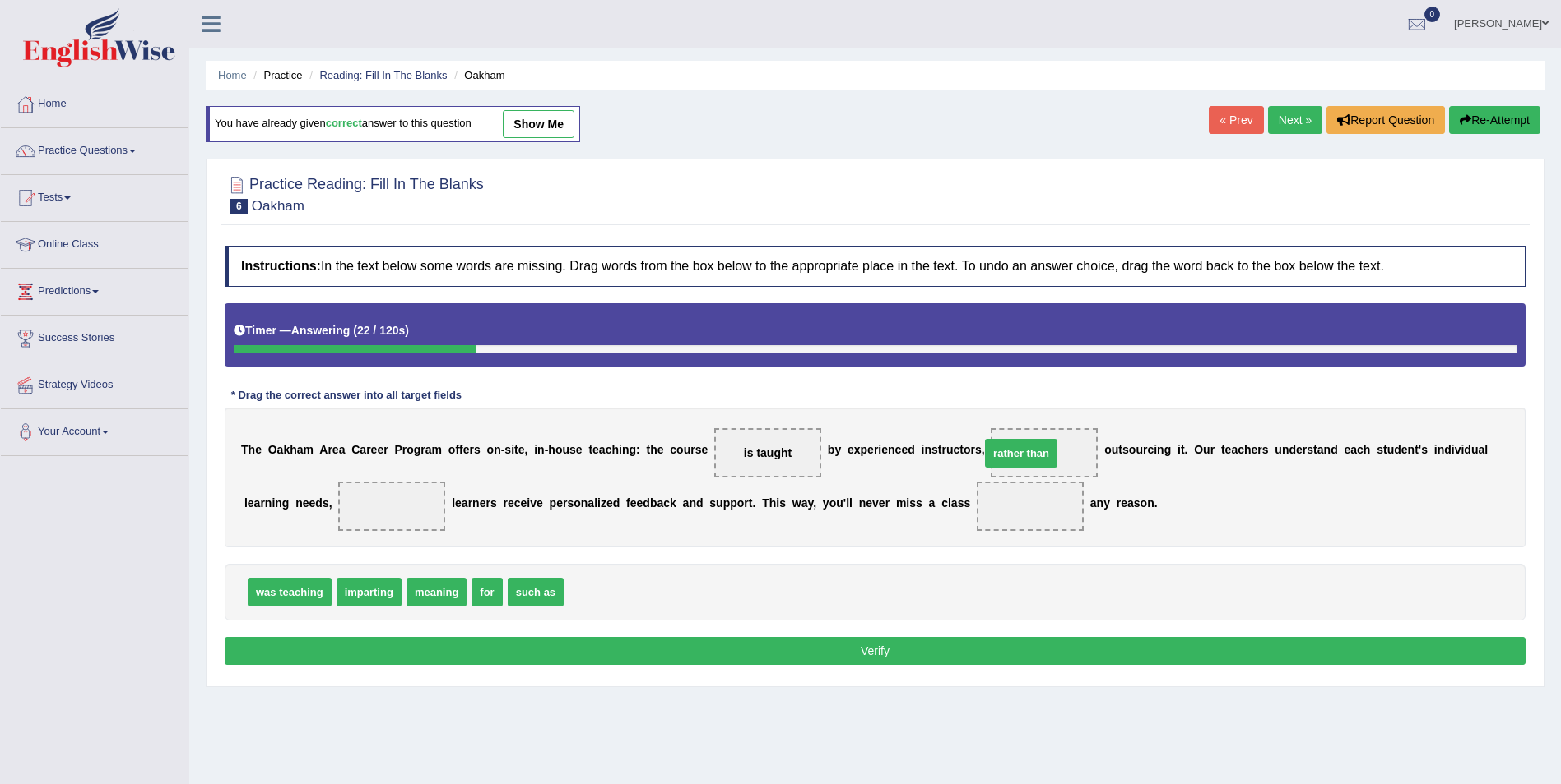
drag, startPoint x: 584, startPoint y: 597, endPoint x: 1000, endPoint y: 458, distance: 438.6
drag, startPoint x: 433, startPoint y: 595, endPoint x: 286, endPoint y: 505, distance: 172.4
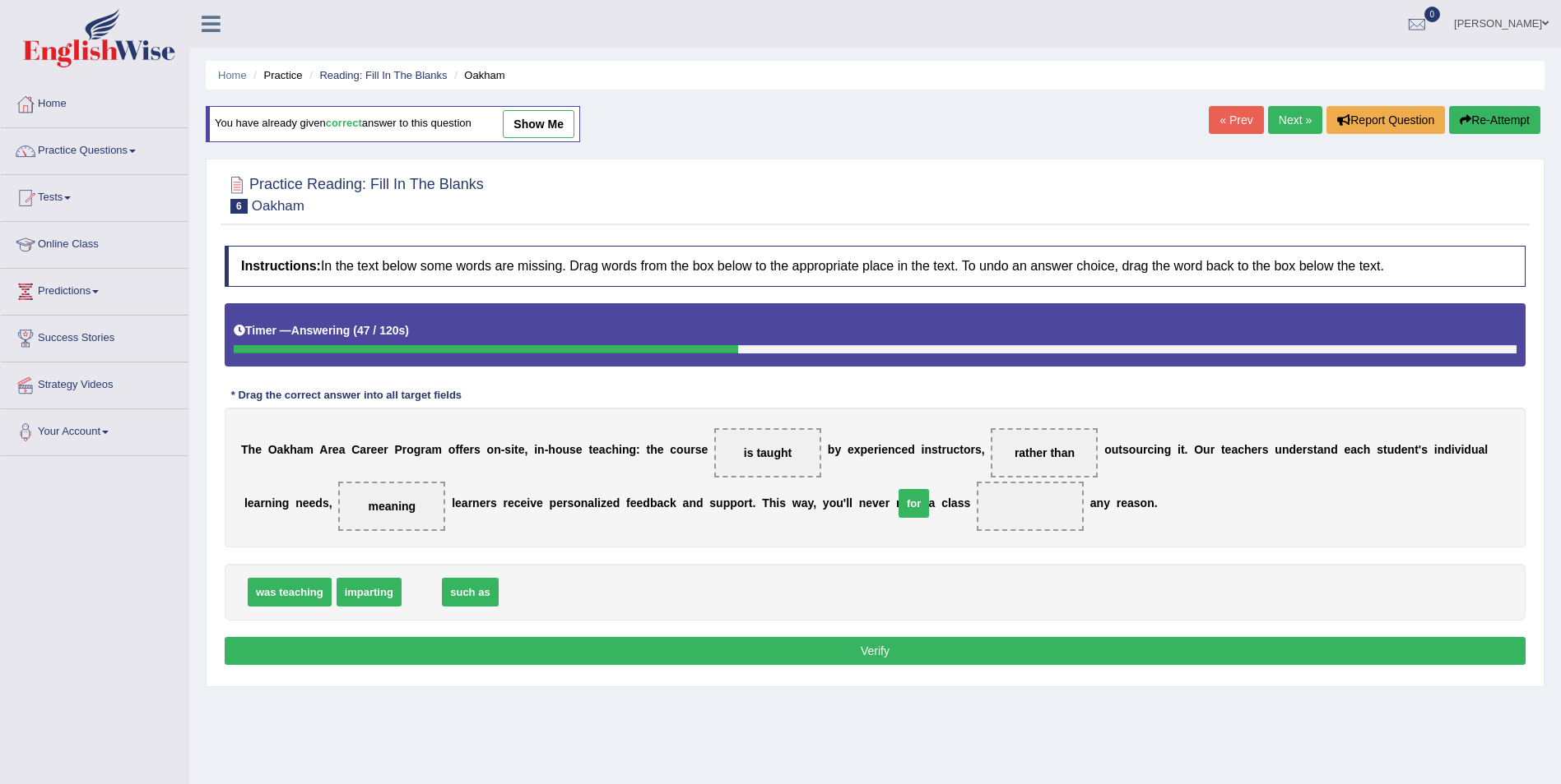
drag, startPoint x: 416, startPoint y: 589, endPoint x: 908, endPoint y: 501, distance: 499.8
click at [872, 641] on button "Verify" at bounding box center [874, 652] width 1301 height 28
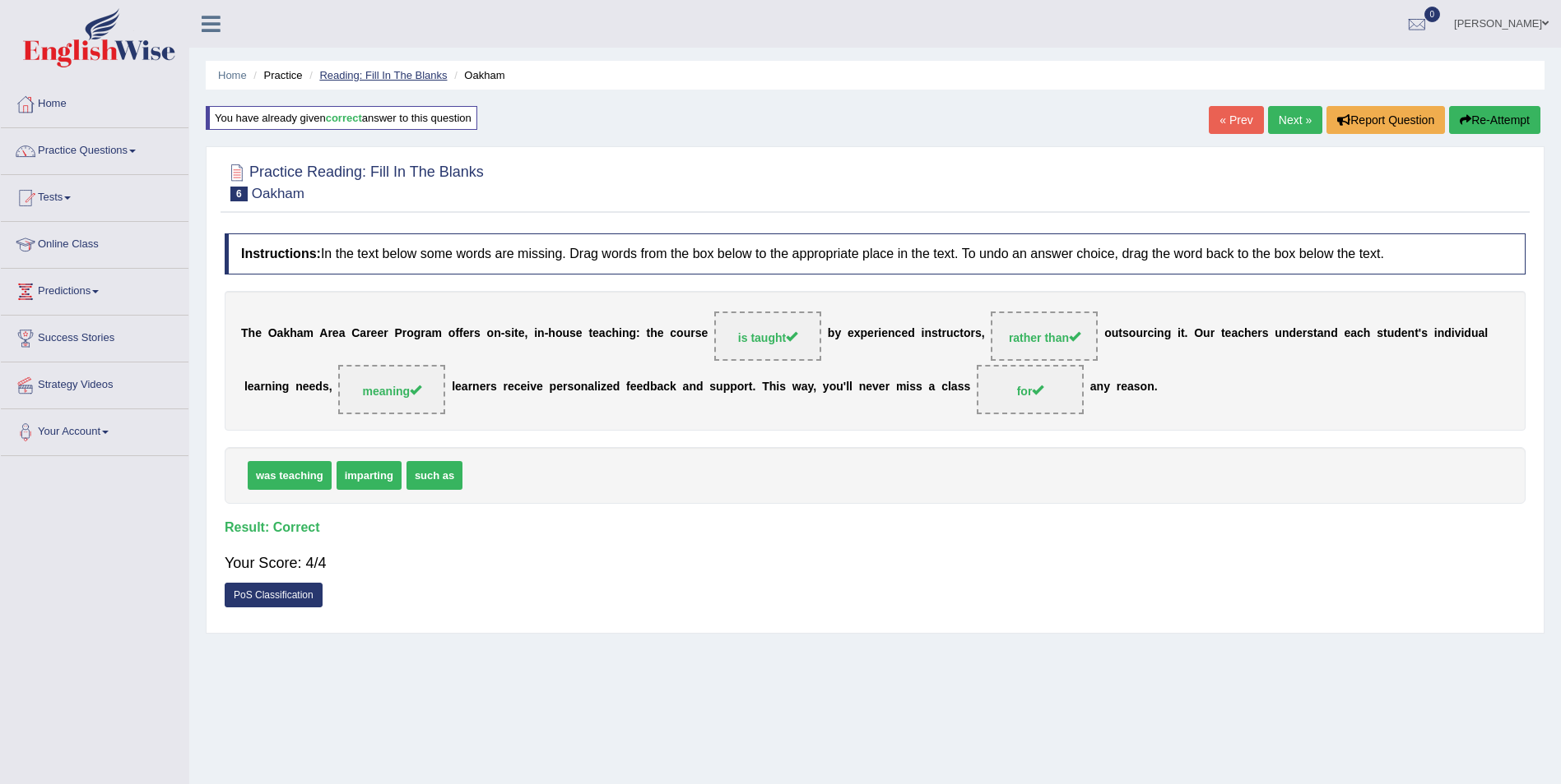
click at [392, 73] on link "Reading: Fill In The Blanks" at bounding box center [383, 75] width 128 height 12
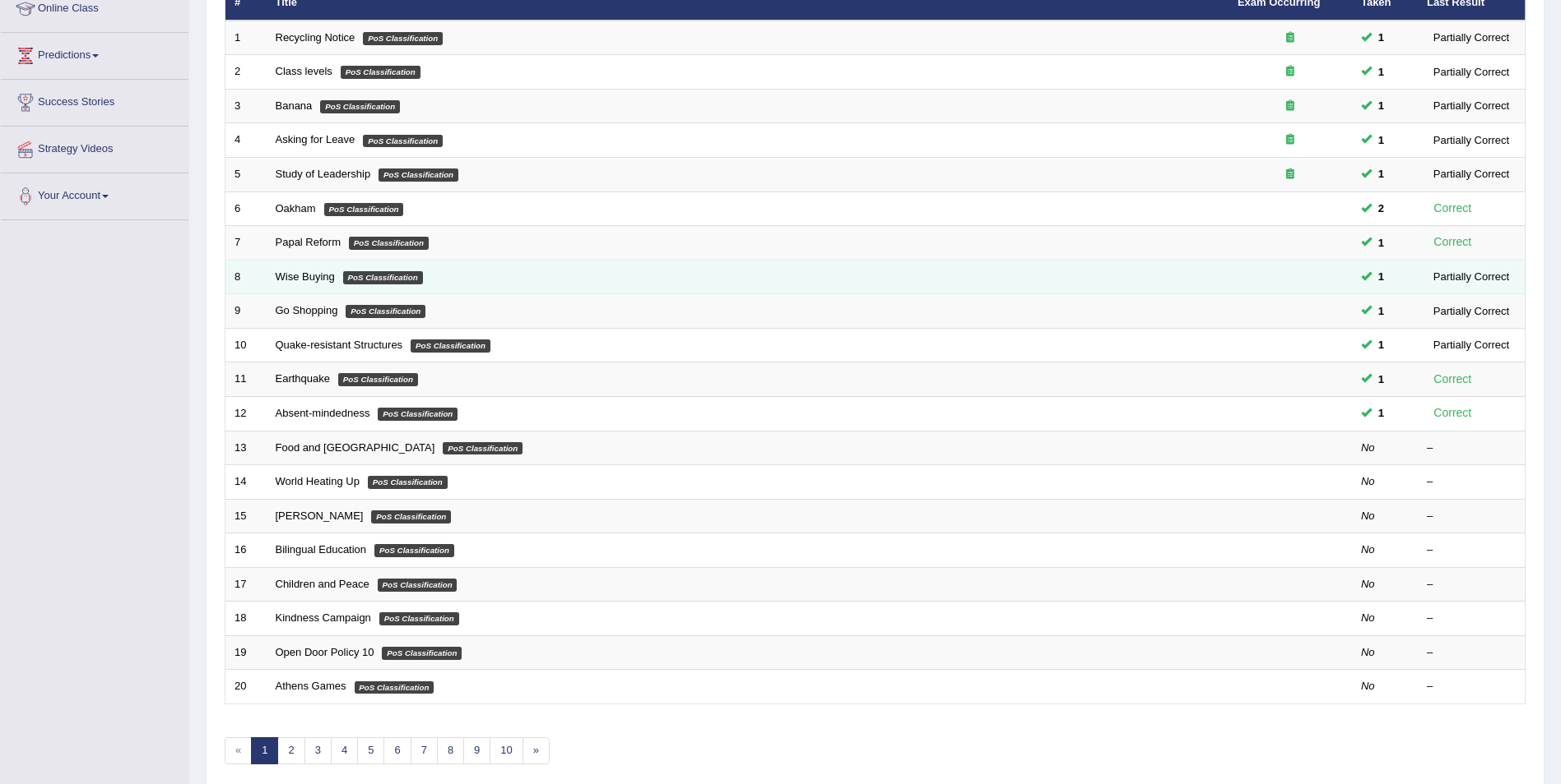
scroll to position [305, 0]
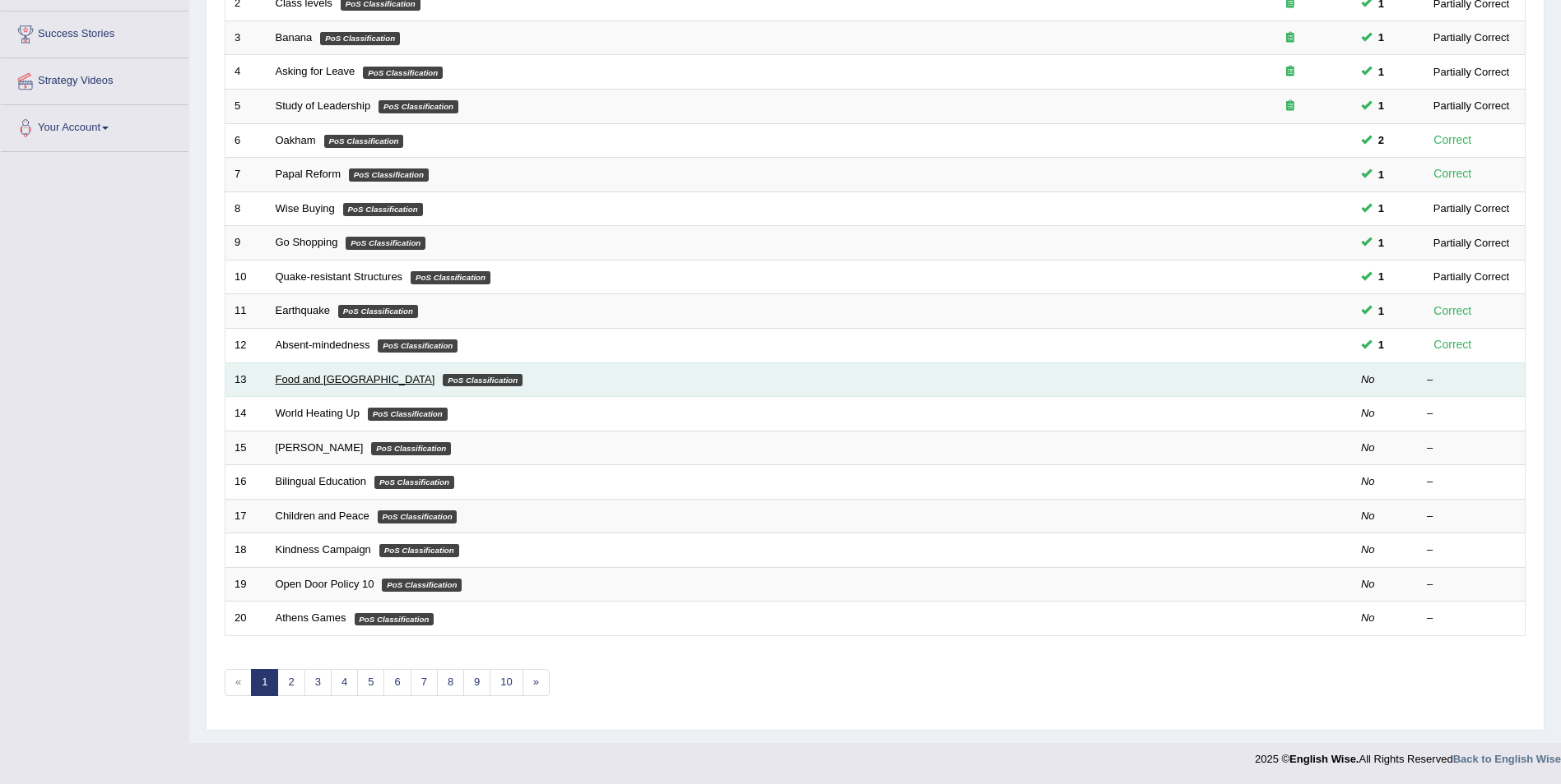
click at [290, 381] on link "Food and [GEOGRAPHIC_DATA]" at bounding box center [355, 380] width 159 height 12
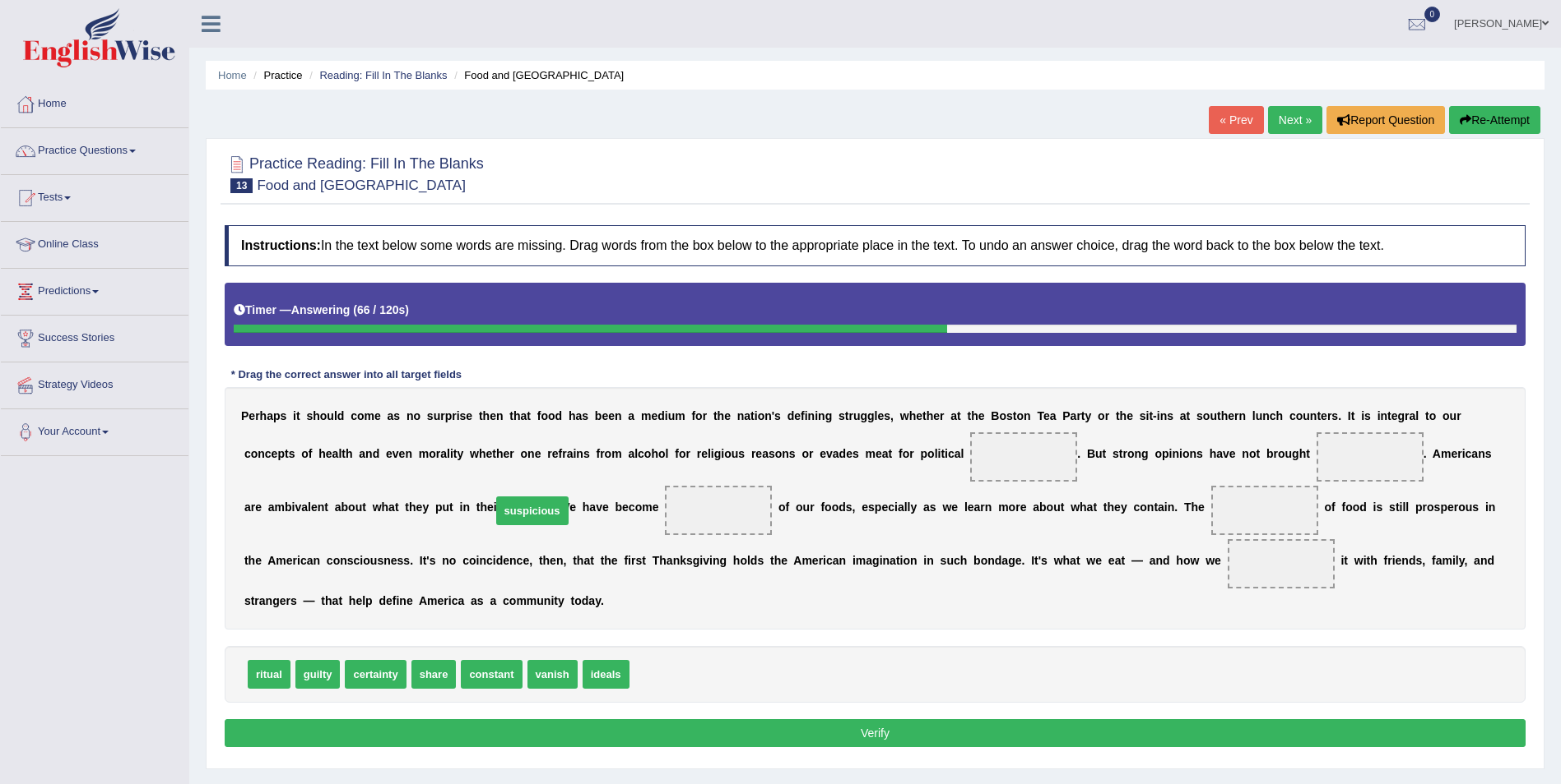
drag, startPoint x: 667, startPoint y: 674, endPoint x: 527, endPoint y: 510, distance: 215.6
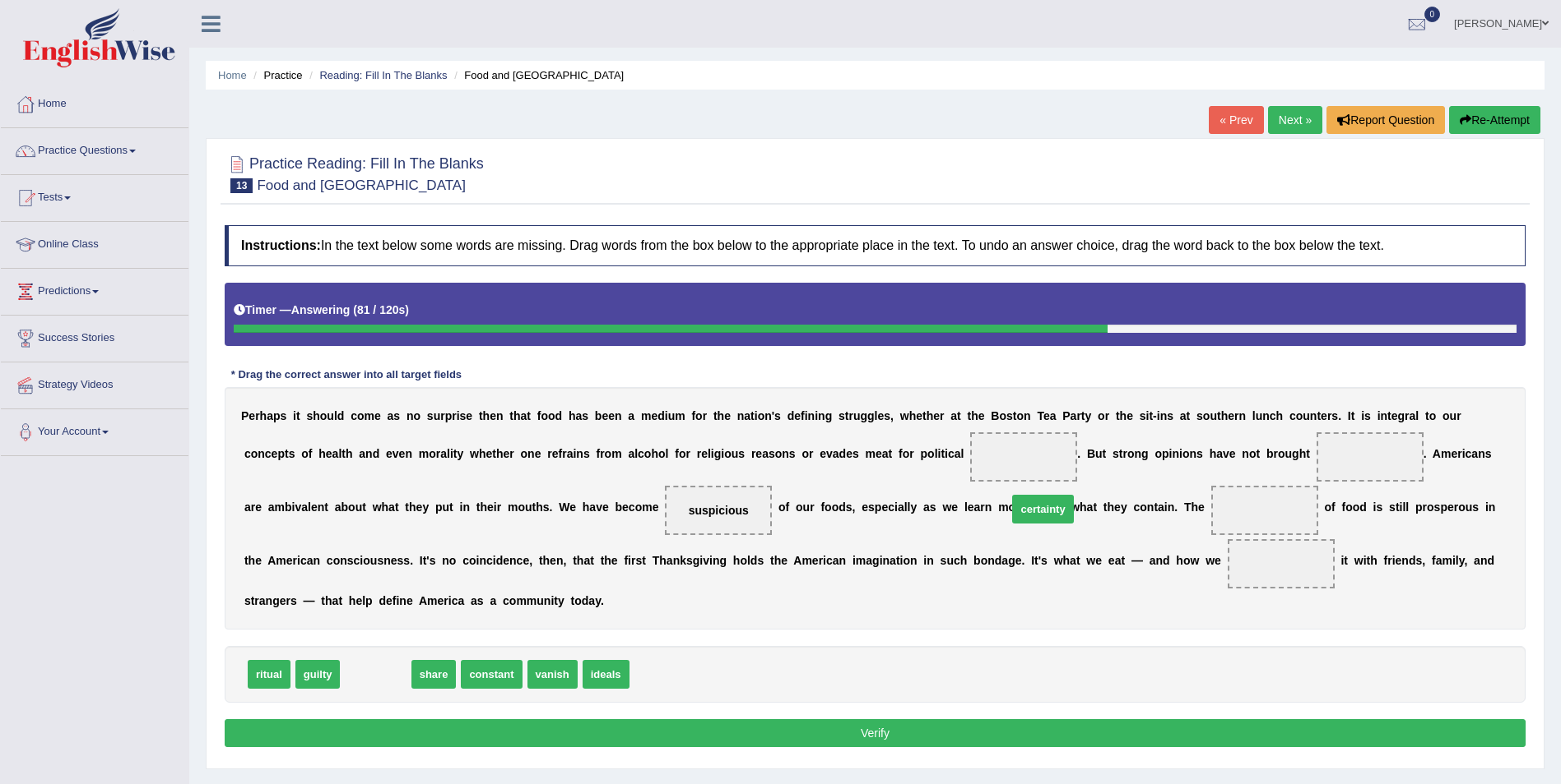
drag, startPoint x: 378, startPoint y: 675, endPoint x: 1045, endPoint y: 510, distance: 687.1
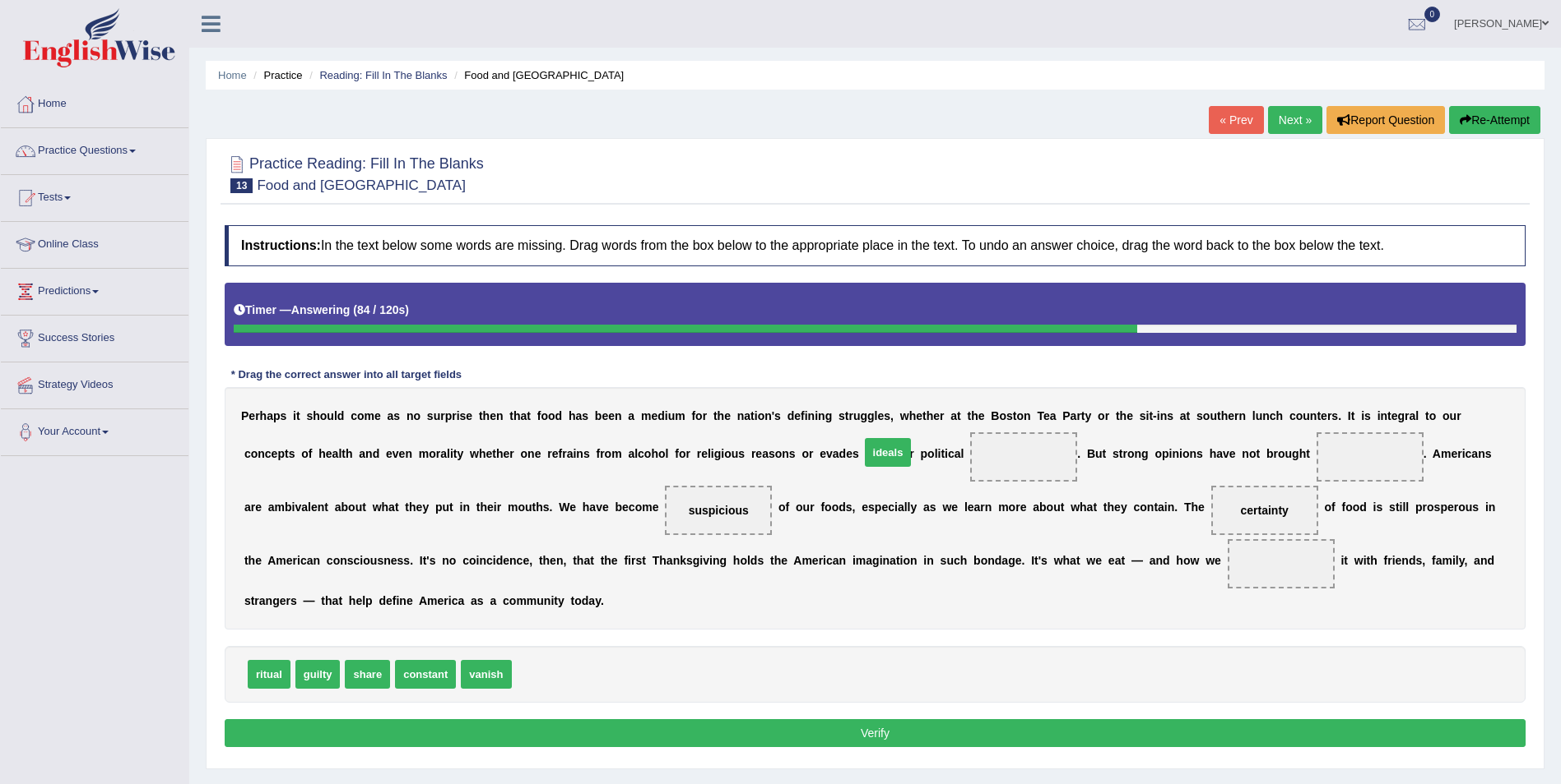
drag, startPoint x: 529, startPoint y: 677, endPoint x: 877, endPoint y: 456, distance: 412.2
drag, startPoint x: 265, startPoint y: 672, endPoint x: 1180, endPoint y: 461, distance: 939.0
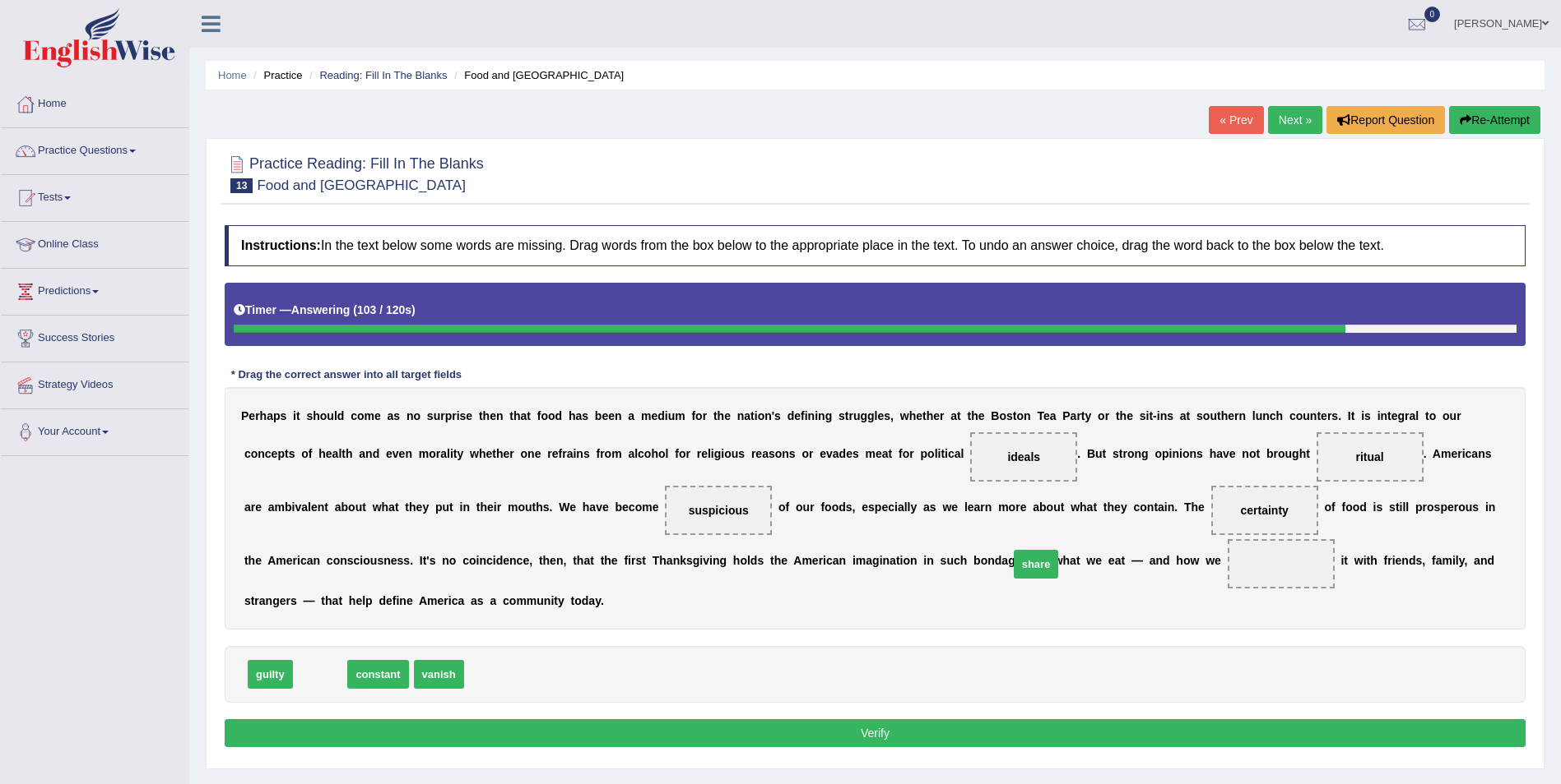
drag, startPoint x: 317, startPoint y: 672, endPoint x: 1031, endPoint y: 562, distance: 722.4
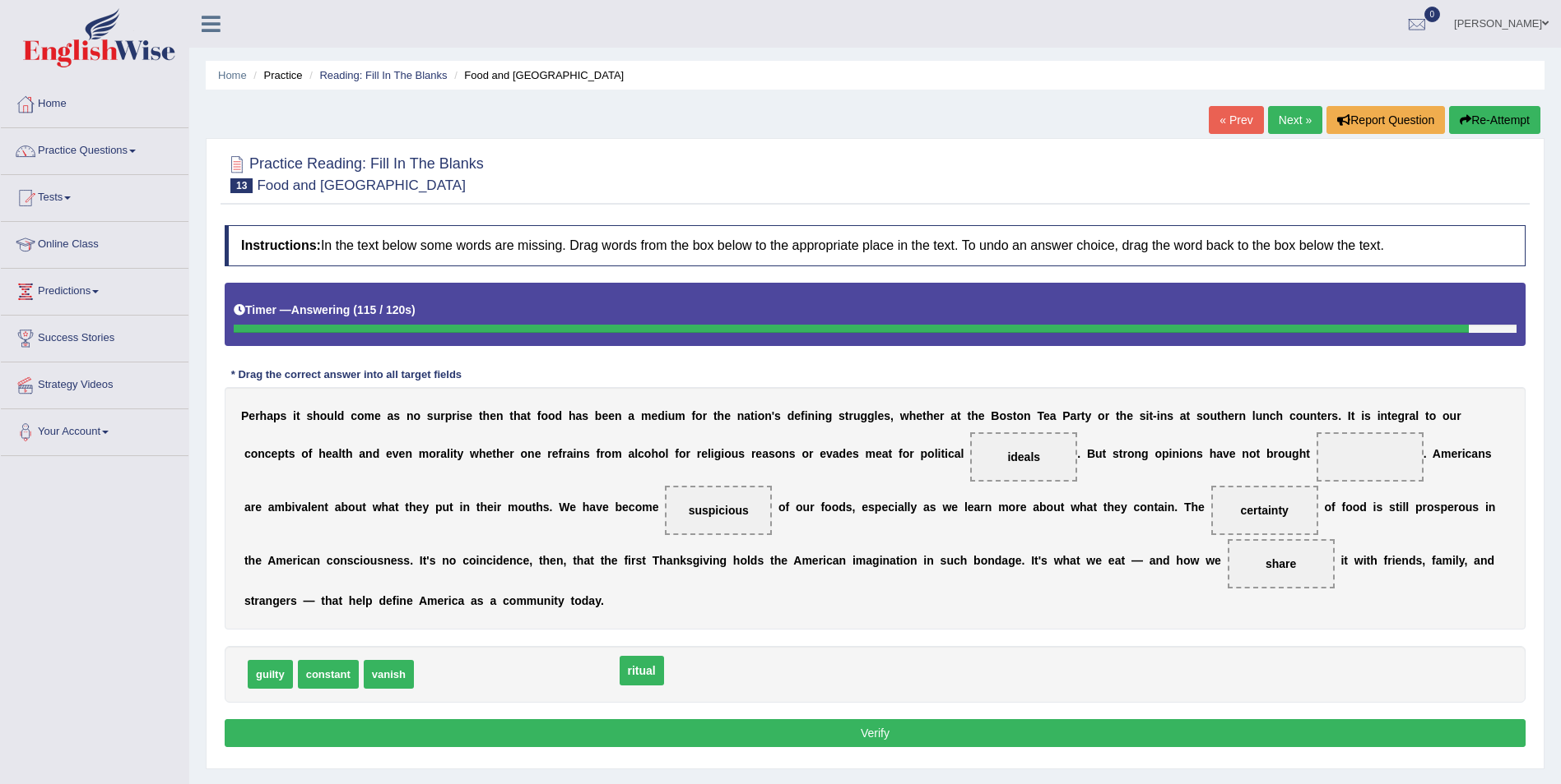
drag, startPoint x: 1198, startPoint y: 453, endPoint x: 452, endPoint y: 667, distance: 776.1
drag, startPoint x: 257, startPoint y: 681, endPoint x: 1187, endPoint y: 462, distance: 955.4
click at [884, 730] on button "Verify" at bounding box center [874, 734] width 1301 height 28
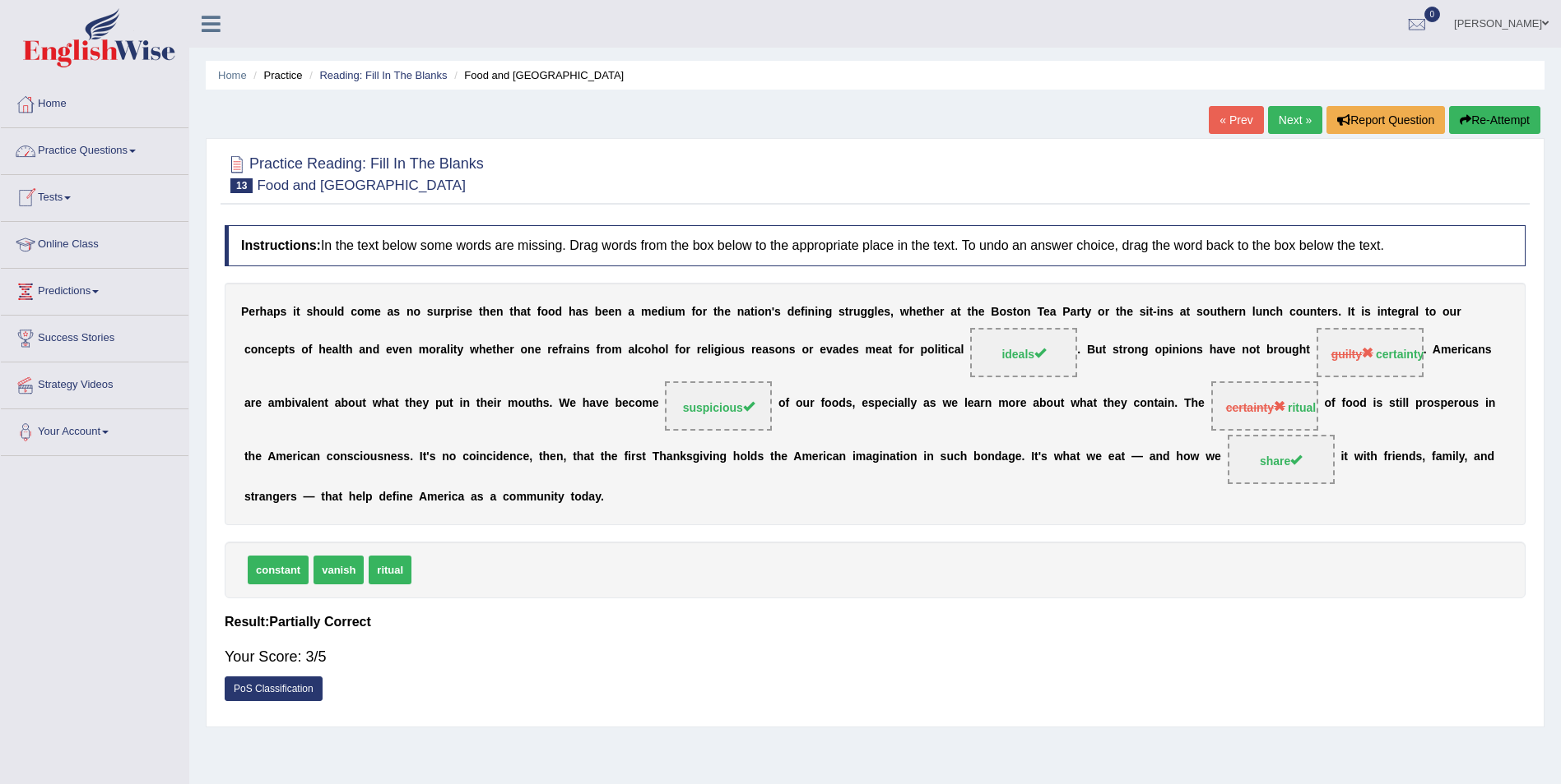
click at [115, 149] on link "Practice Questions" at bounding box center [95, 149] width 188 height 42
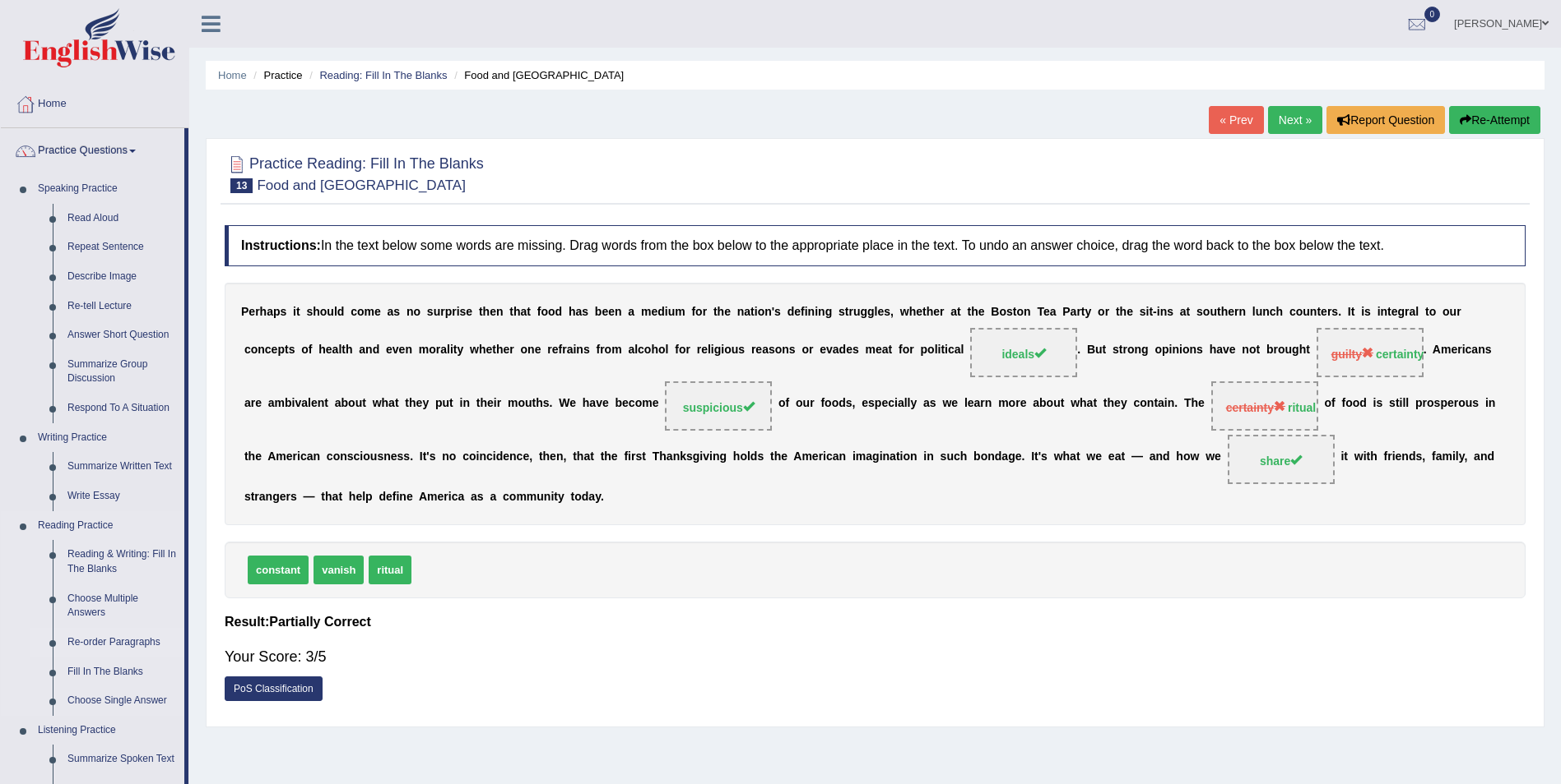
click at [122, 636] on link "Re-order Paragraphs" at bounding box center [123, 643] width 125 height 30
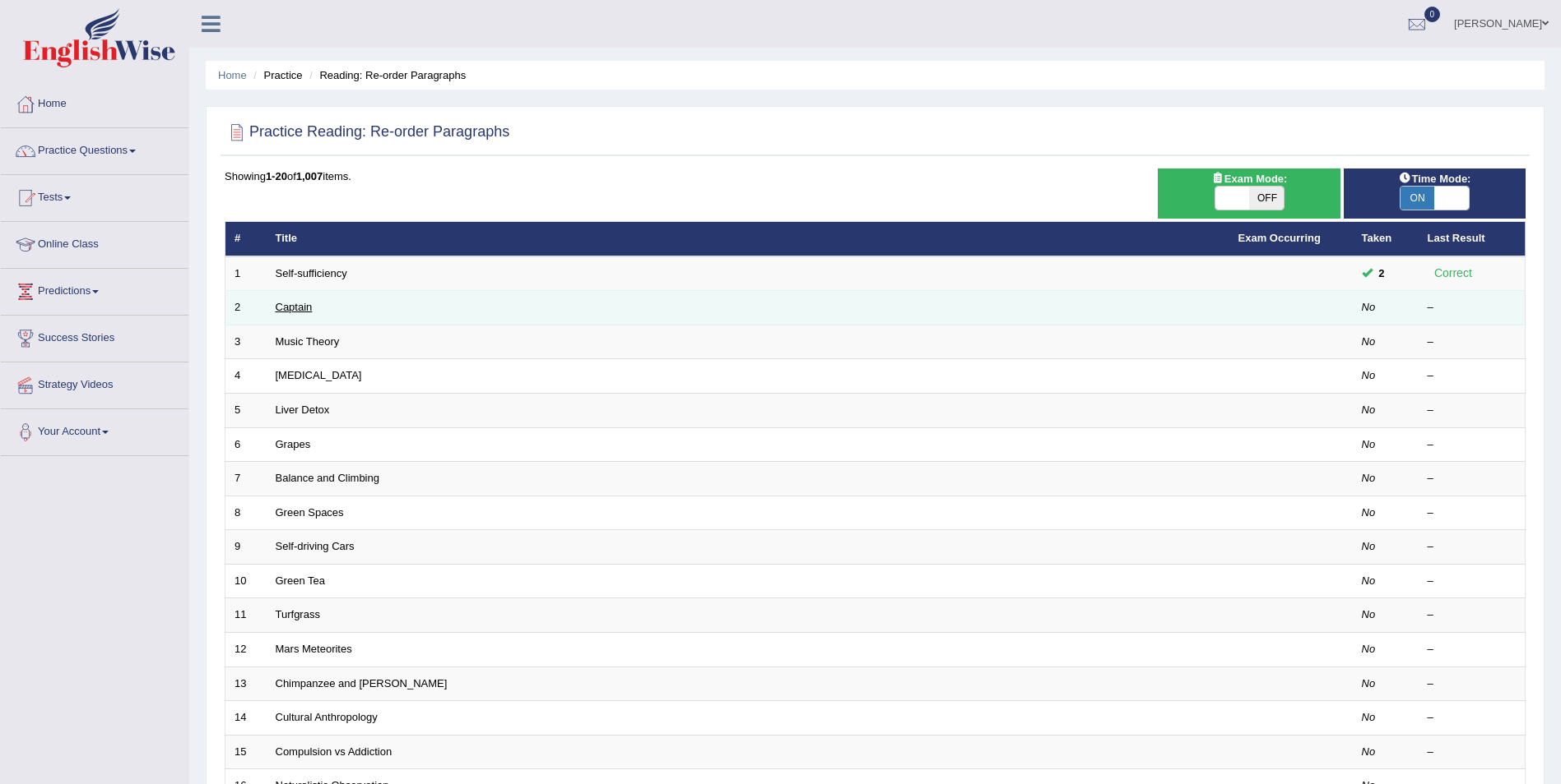
click at [289, 302] on link "Captain" at bounding box center [294, 306] width 37 height 12
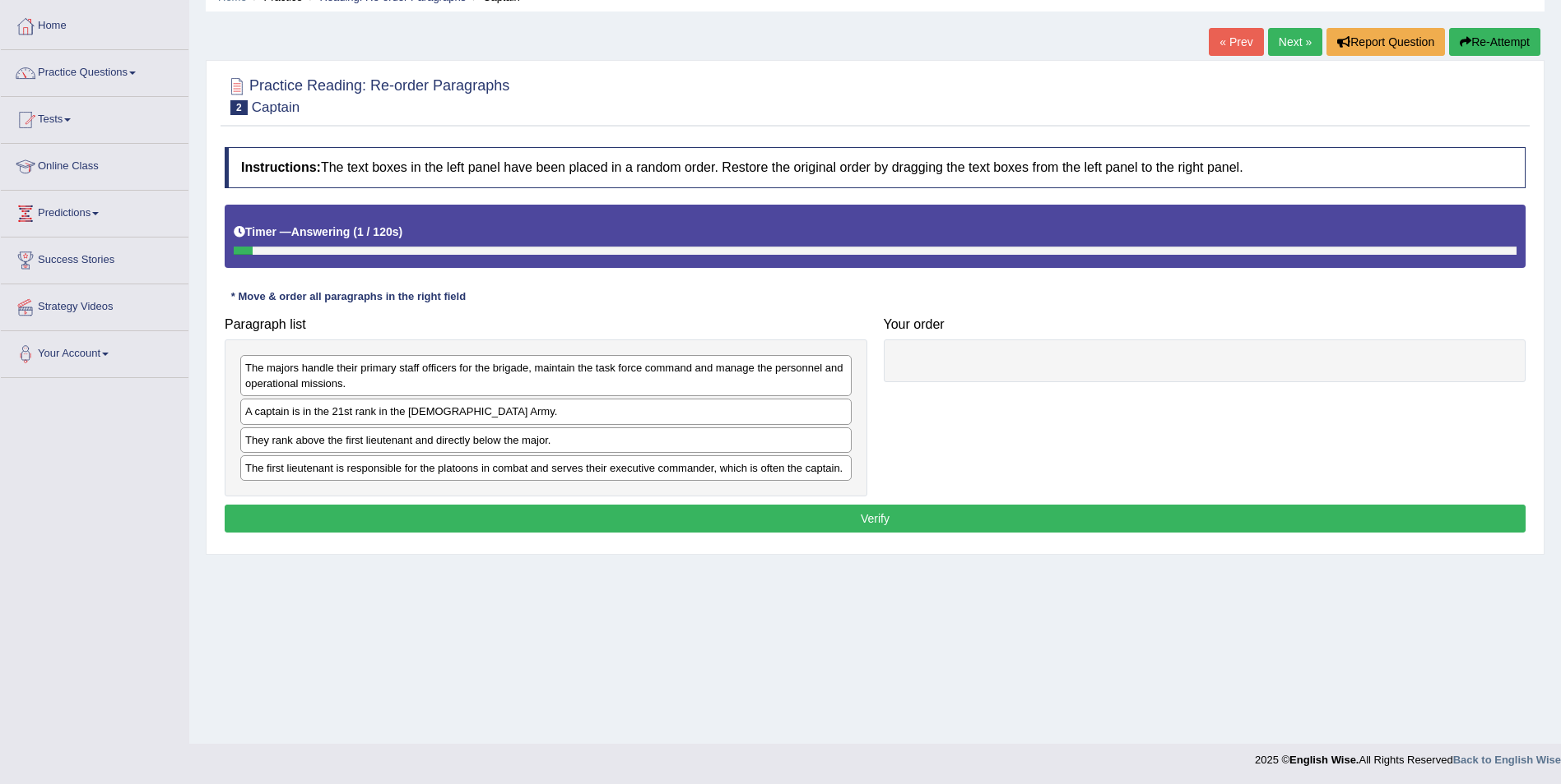
scroll to position [79, 0]
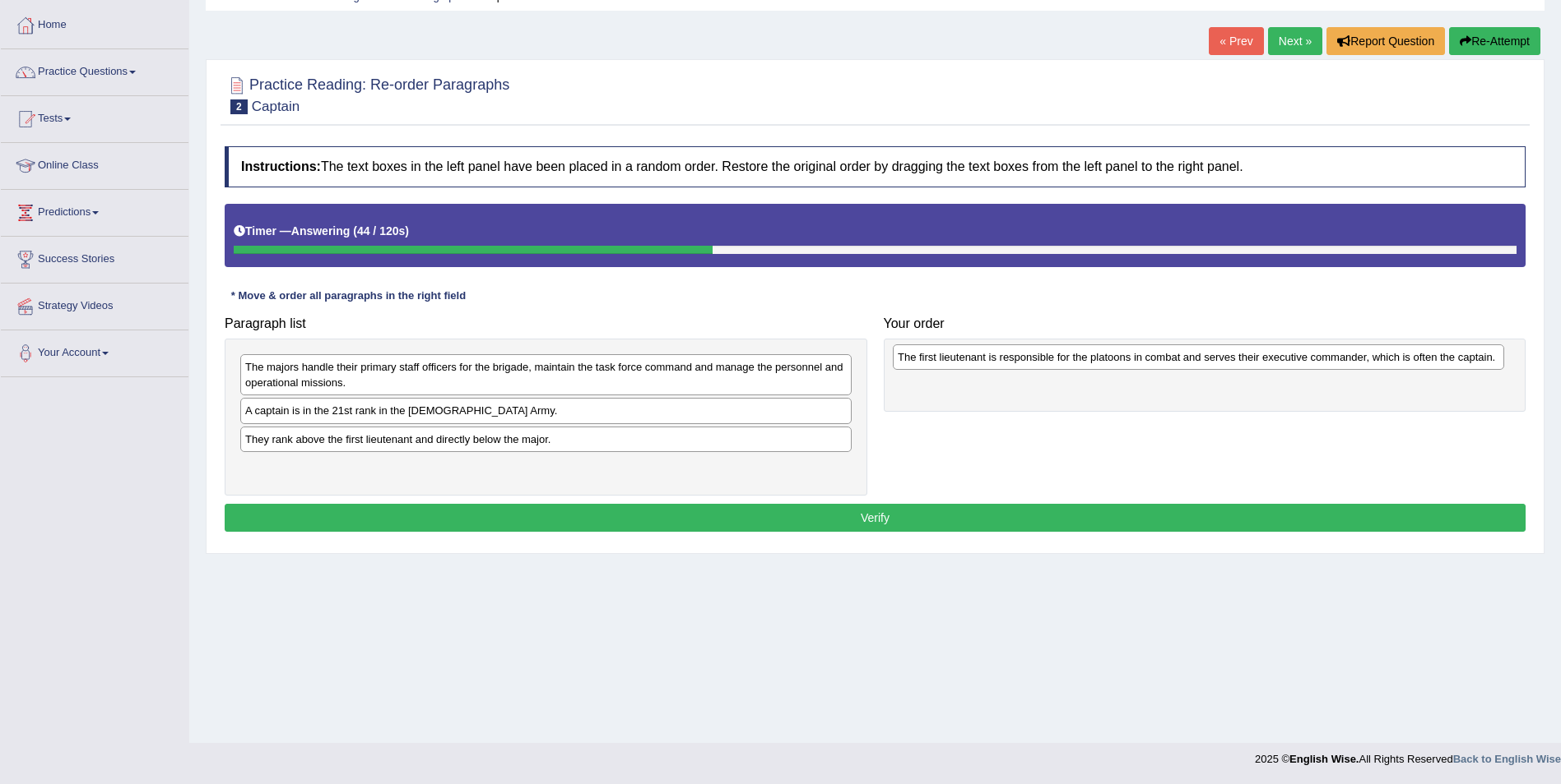
drag, startPoint x: 319, startPoint y: 471, endPoint x: 970, endPoint y: 360, distance: 660.4
click at [970, 360] on div "The first lieutenant is responsible for the platoons in combat and serves their…" at bounding box center [1198, 357] width 611 height 26
click at [379, 440] on div "They rank above the first lieutenant and directly below the major." at bounding box center [546, 440] width 611 height 26
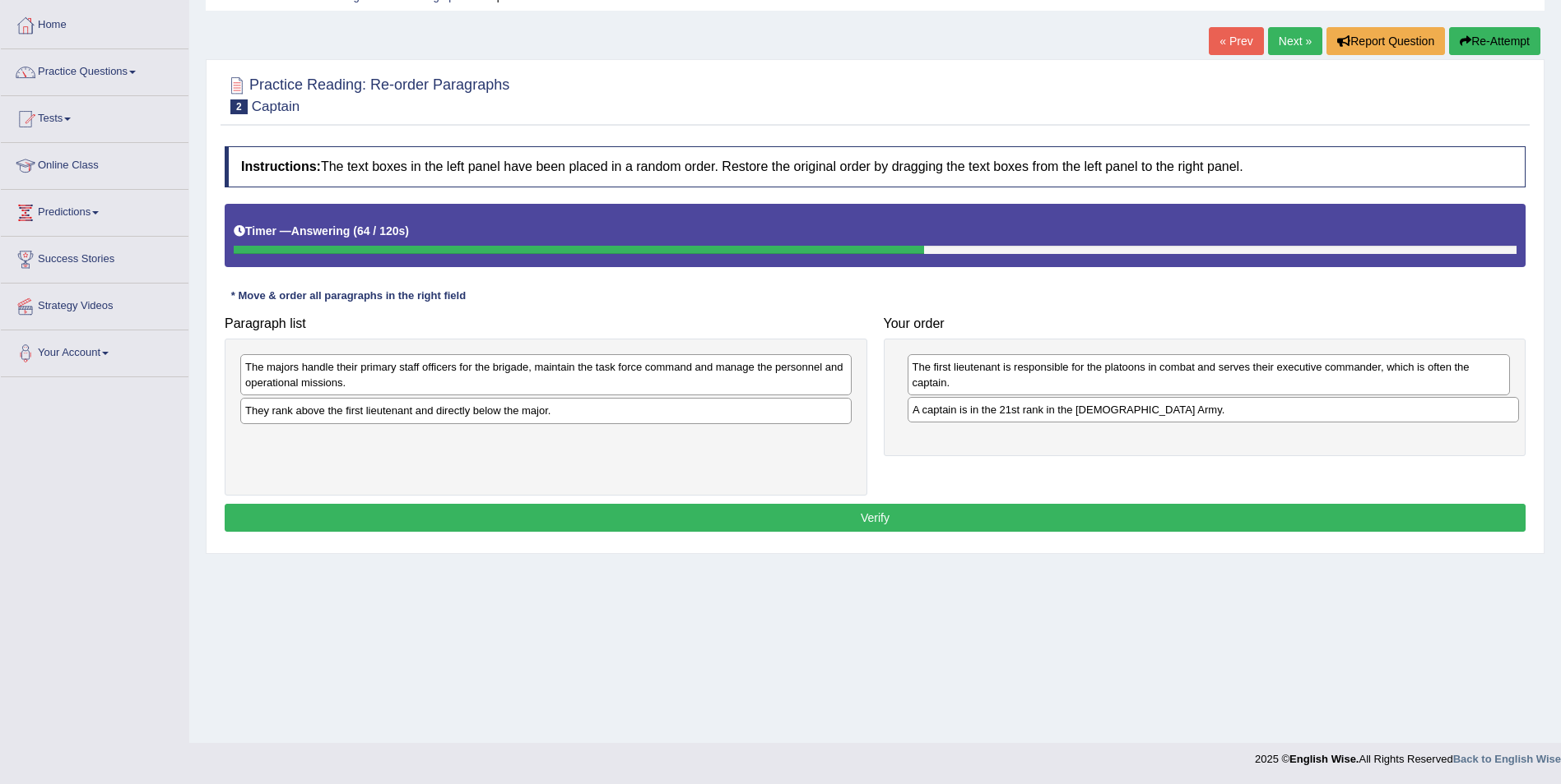
drag, startPoint x: 381, startPoint y: 413, endPoint x: 1049, endPoint y: 413, distance: 668.0
click at [1049, 413] on div "A captain is in the 21st rank in the US Army." at bounding box center [1213, 410] width 611 height 26
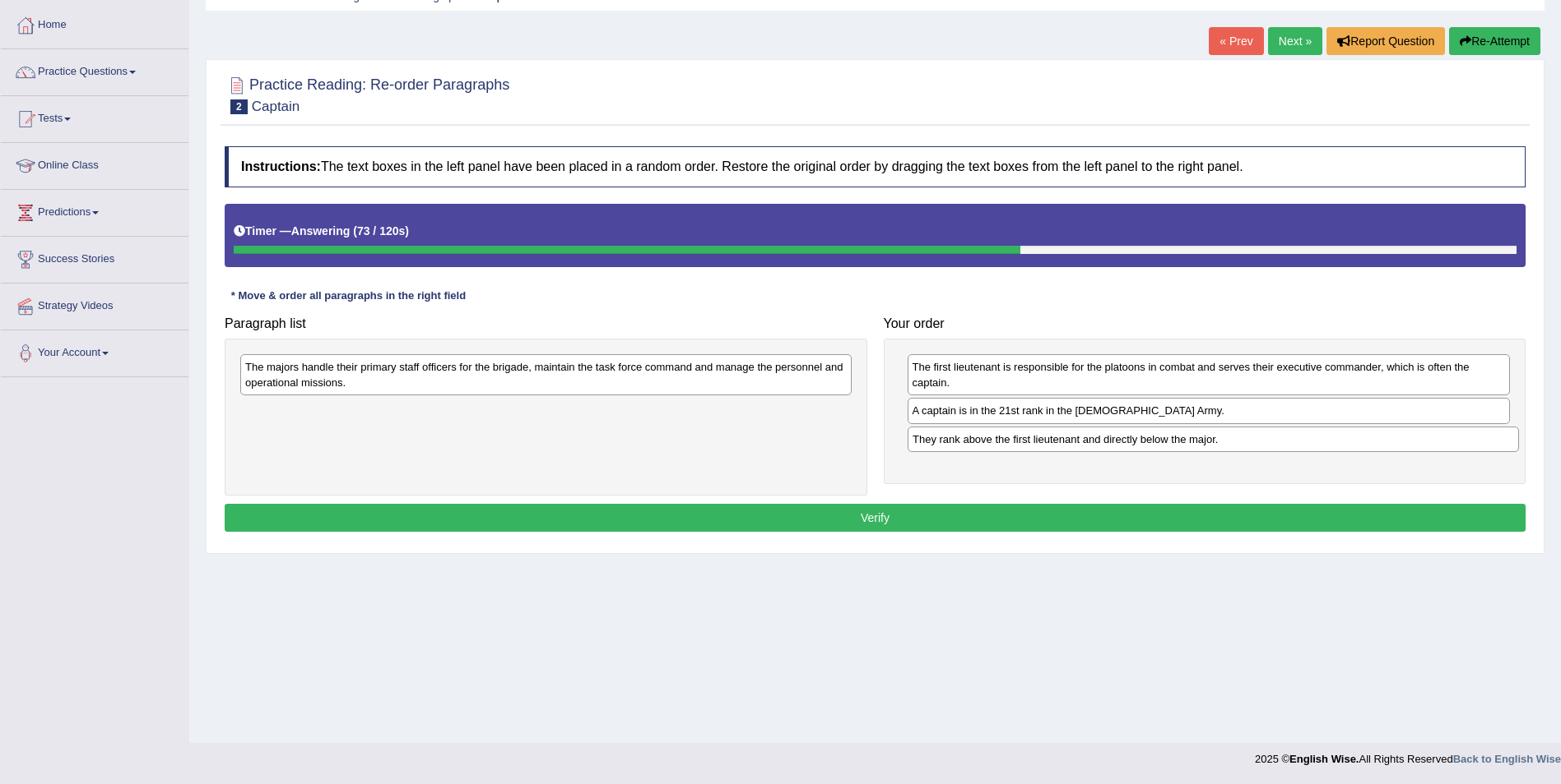
drag, startPoint x: 387, startPoint y: 413, endPoint x: 1054, endPoint y: 442, distance: 667.6
click at [1054, 442] on div "They rank above the first lieutenant and directly below the major." at bounding box center [1213, 440] width 611 height 26
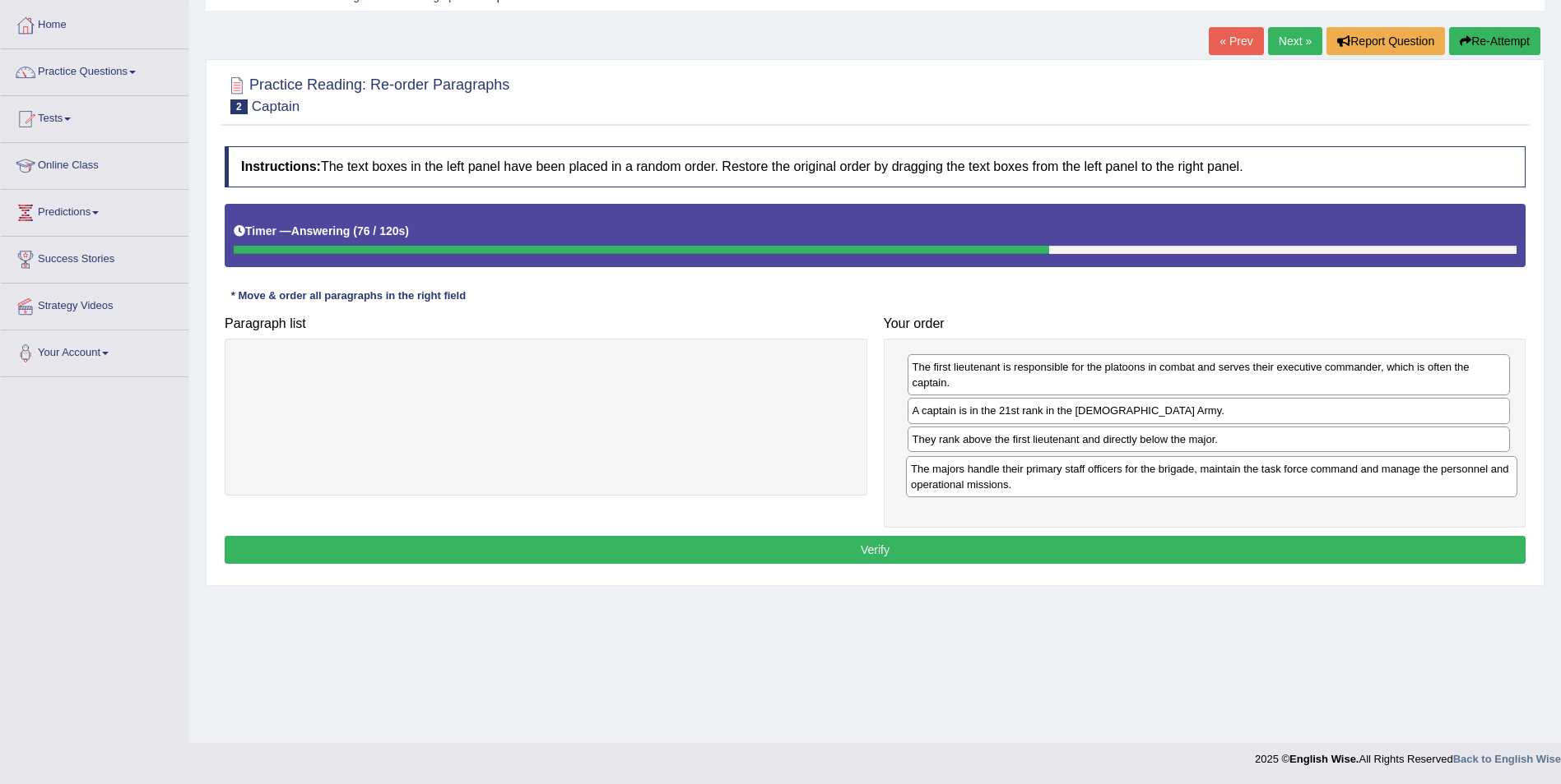
drag, startPoint x: 458, startPoint y: 377, endPoint x: 1124, endPoint y: 479, distance: 673.8
click at [1124, 479] on div "The majors handle their primary staff officers for the brigade, maintain the ta…" at bounding box center [1212, 478] width 611 height 42
click at [872, 544] on button "Verify" at bounding box center [874, 550] width 1301 height 28
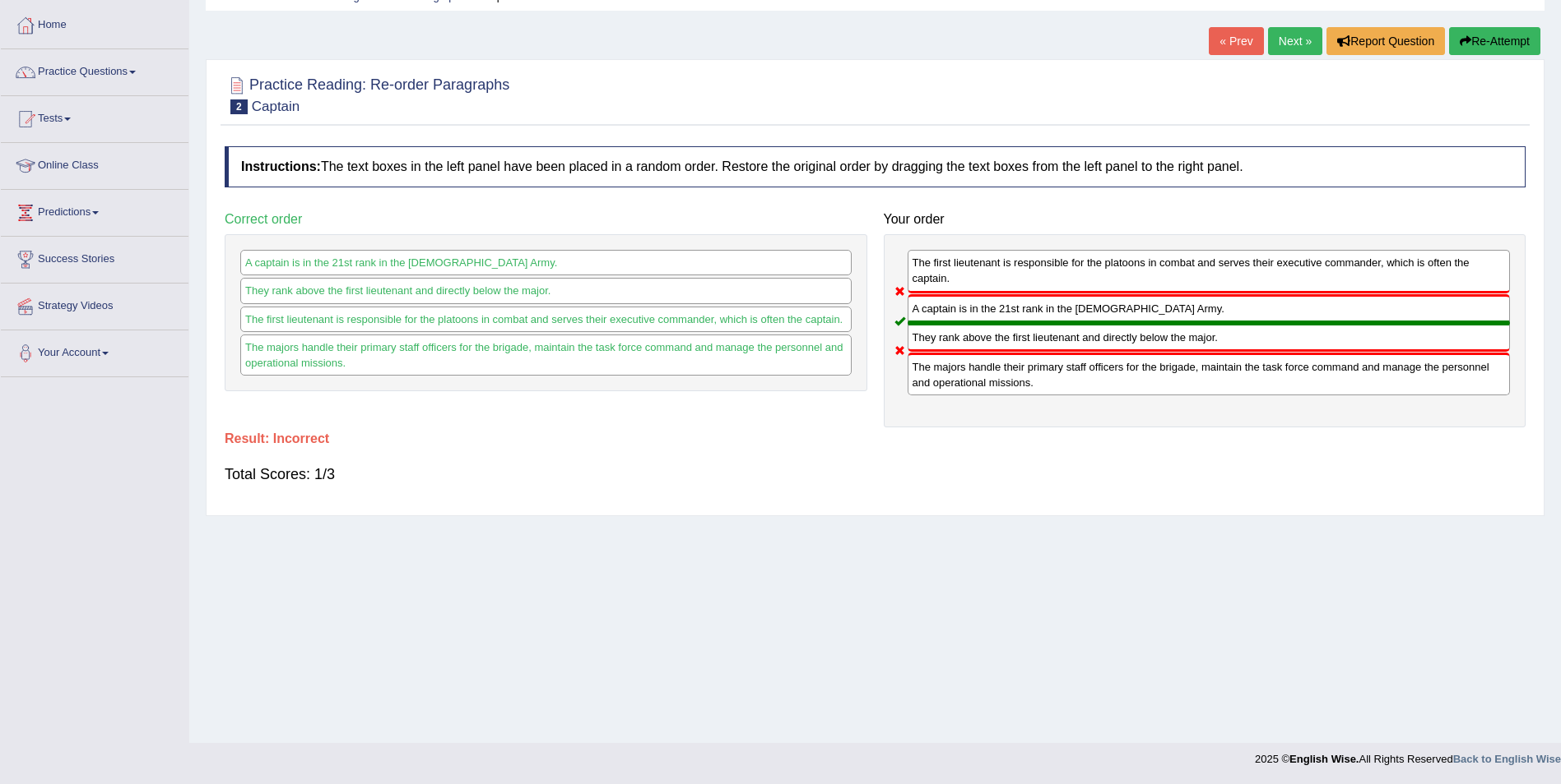
click at [1294, 40] on link "Next »" at bounding box center [1295, 41] width 54 height 28
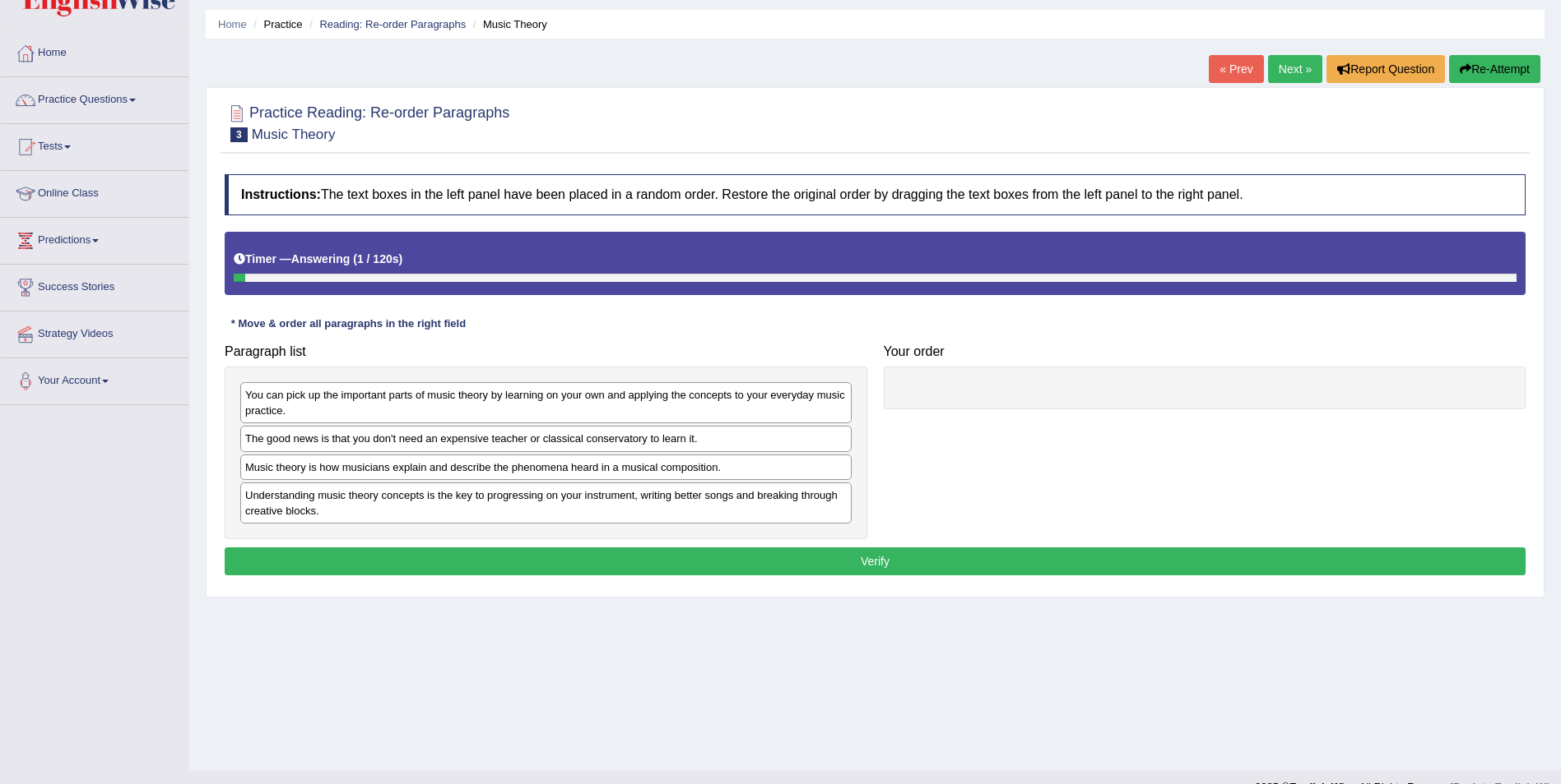
scroll to position [79, 0]
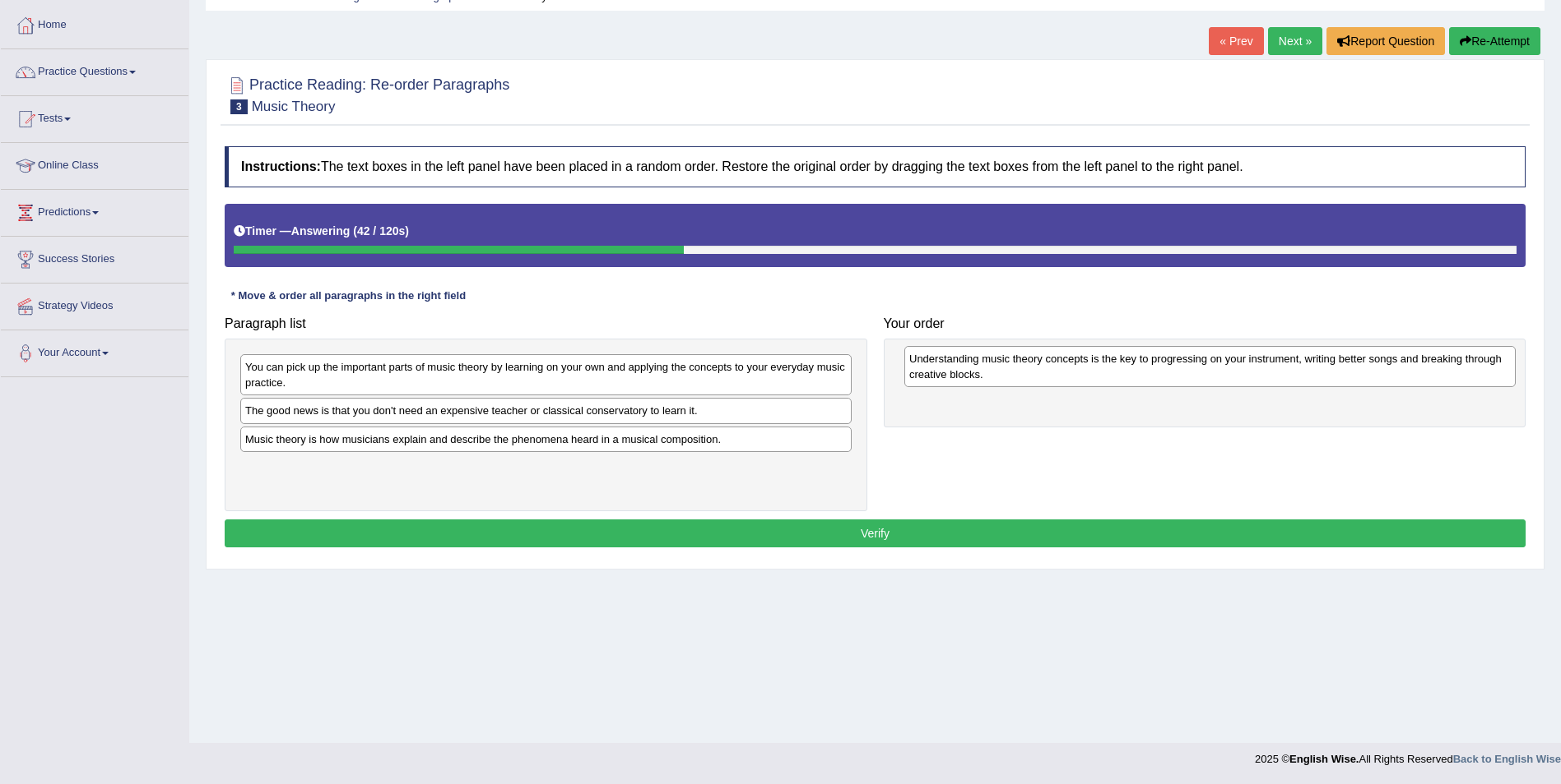
drag, startPoint x: 521, startPoint y: 470, endPoint x: 1186, endPoint y: 361, distance: 673.9
click at [1186, 361] on div "Understanding music theory concepts is the key to progressing on your instrumen…" at bounding box center [1210, 367] width 611 height 42
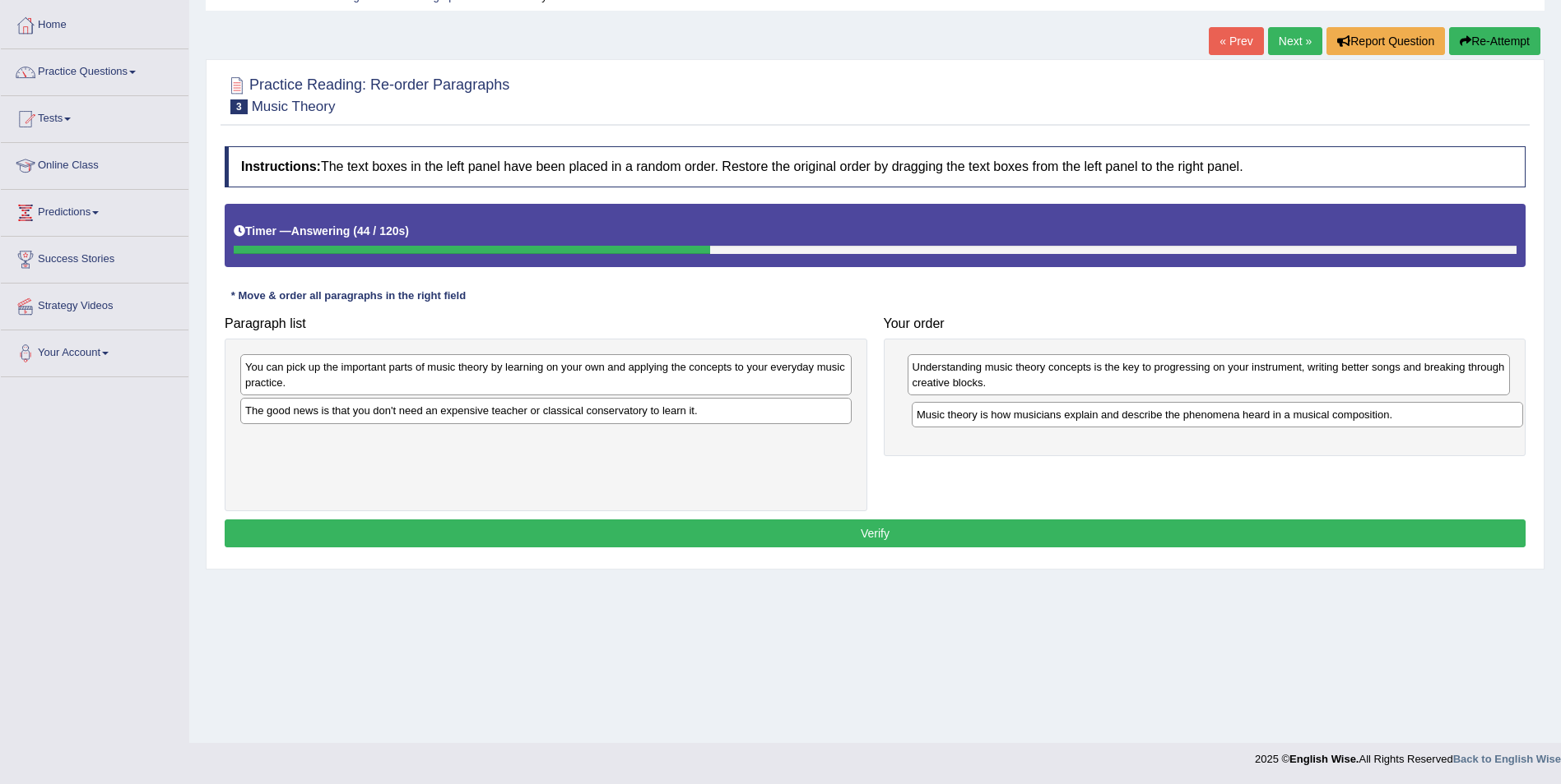
drag, startPoint x: 394, startPoint y: 442, endPoint x: 865, endPoint y: 413, distance: 471.9
click at [1065, 417] on div "Music theory is how musicians explain and describe the phenomena heard in a mus…" at bounding box center [1218, 415] width 611 height 26
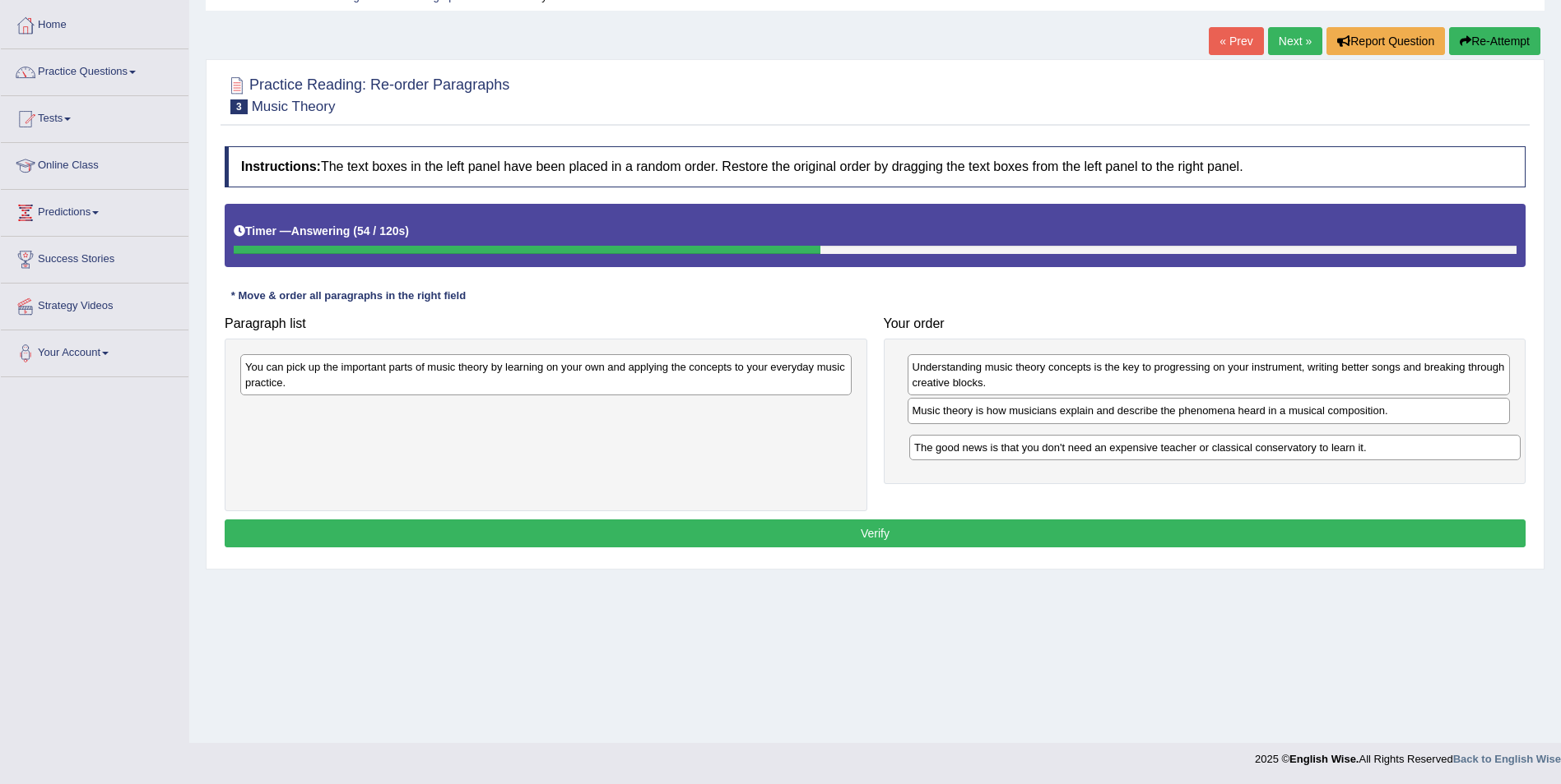
drag, startPoint x: 461, startPoint y: 414, endPoint x: 1099, endPoint y: 451, distance: 639.1
click at [1099, 451] on div "The good news is that you don't need an expensive teacher or classical conserva…" at bounding box center [1215, 448] width 611 height 26
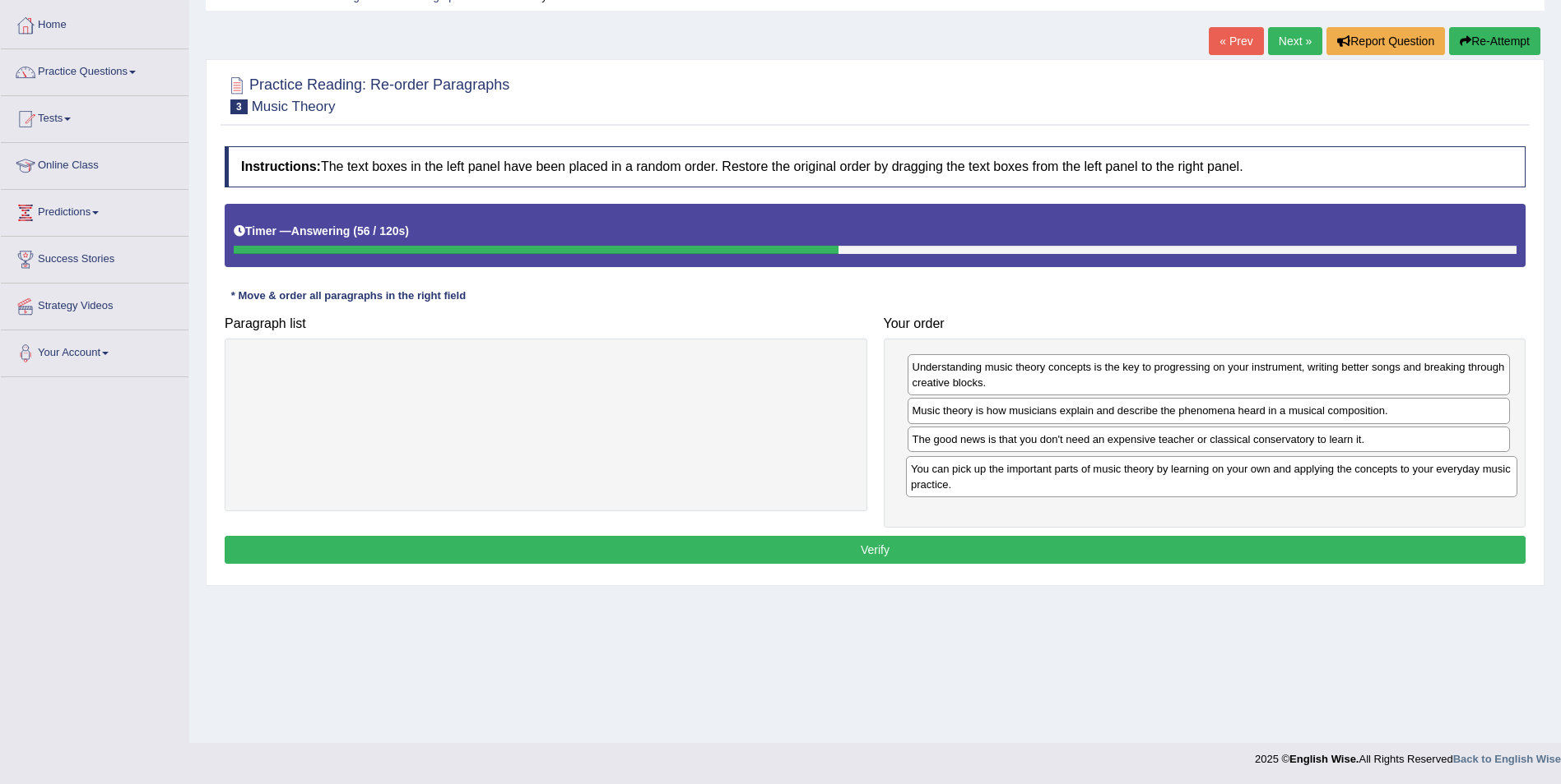
drag, startPoint x: 559, startPoint y: 379, endPoint x: 1223, endPoint y: 481, distance: 671.8
click at [1223, 481] on div "You can pick up the important parts of music theory by learning on your own and…" at bounding box center [1212, 478] width 611 height 42
click at [872, 543] on button "Verify" at bounding box center [874, 550] width 1301 height 28
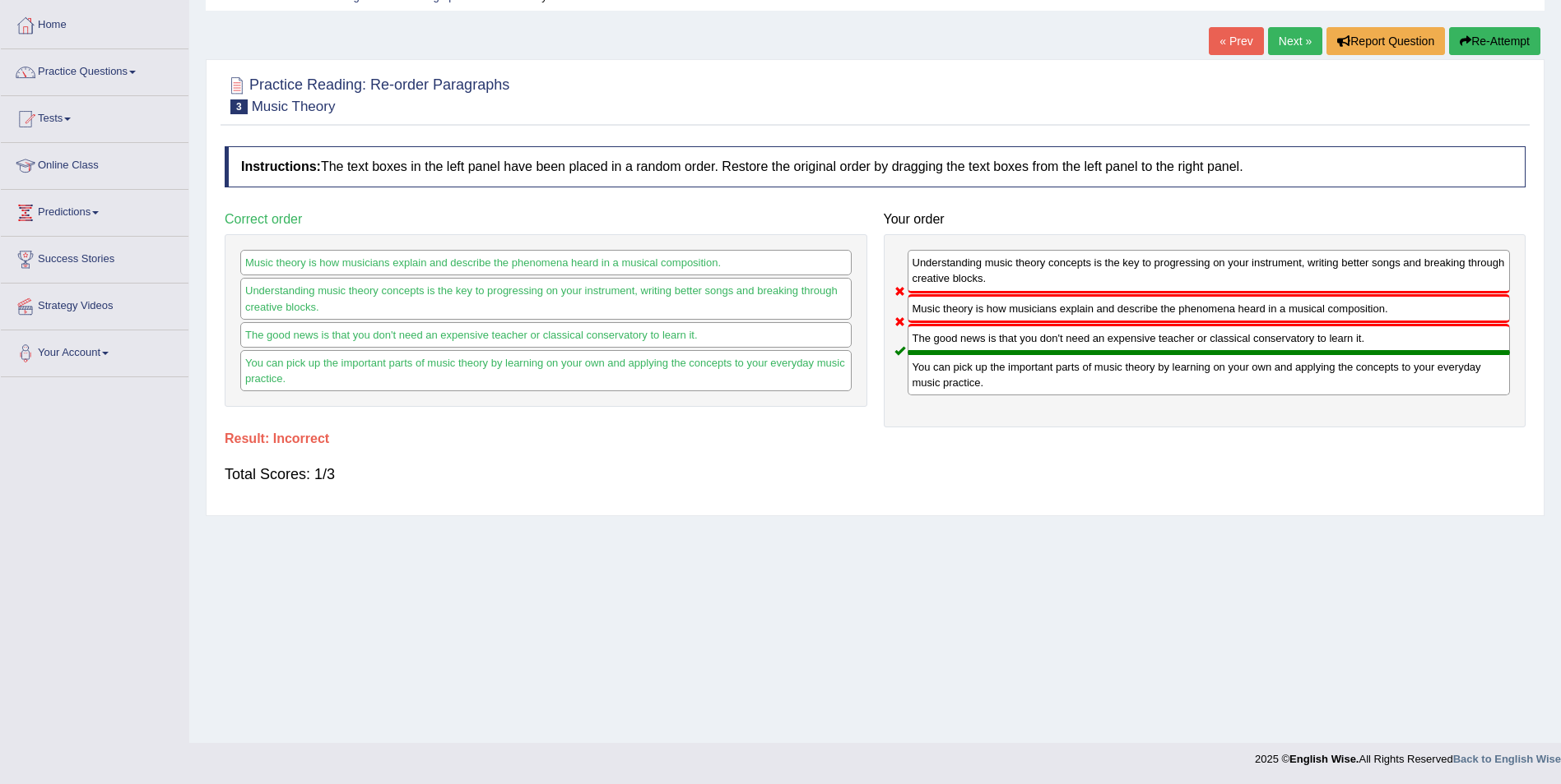
click at [1285, 39] on link "Next »" at bounding box center [1295, 41] width 54 height 28
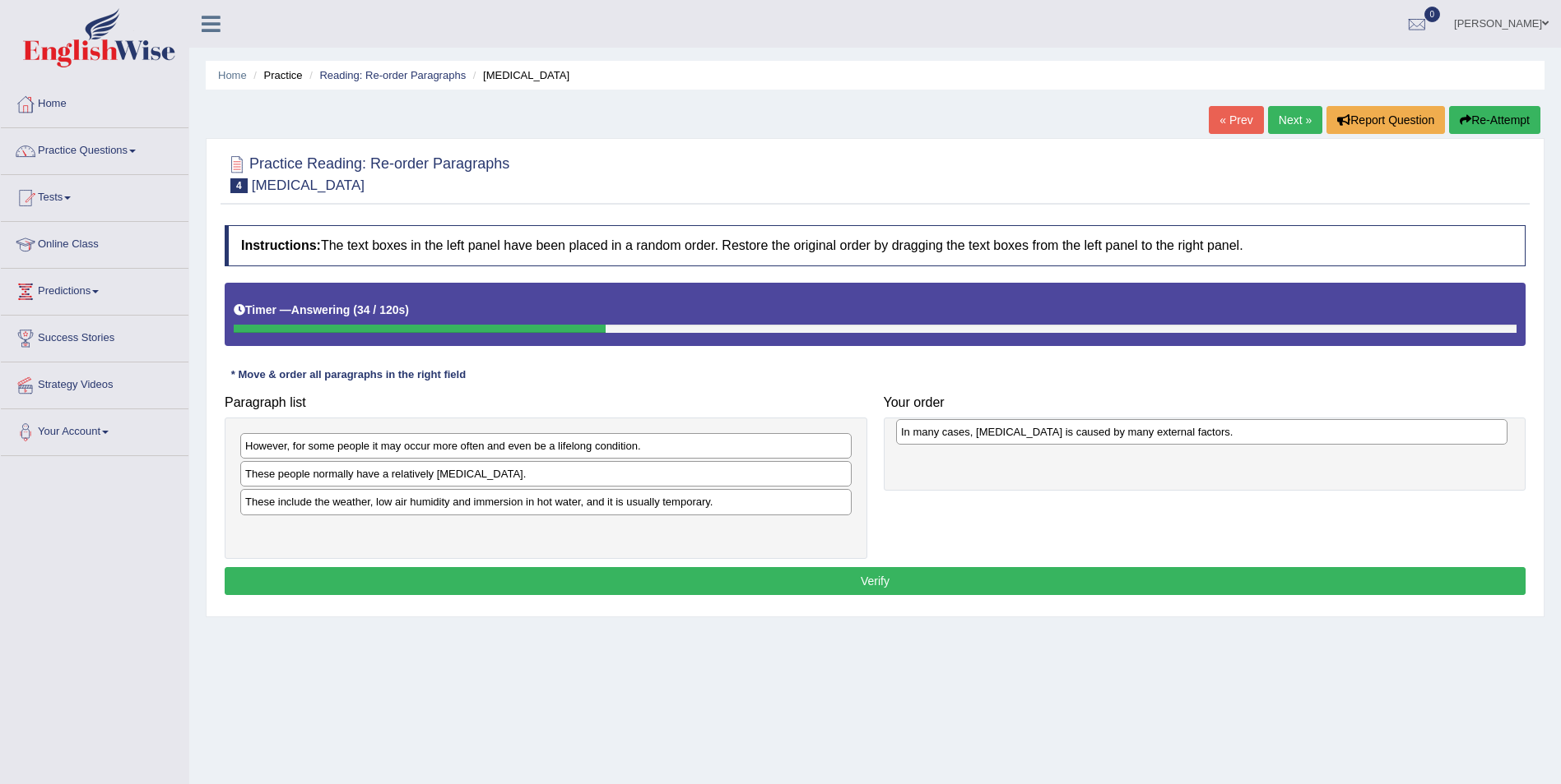
drag, startPoint x: 378, startPoint y: 474, endPoint x: 1034, endPoint y: 432, distance: 657.3
click at [1034, 432] on div "In many cases, [MEDICAL_DATA] is caused by many external factors." at bounding box center [1202, 432] width 611 height 26
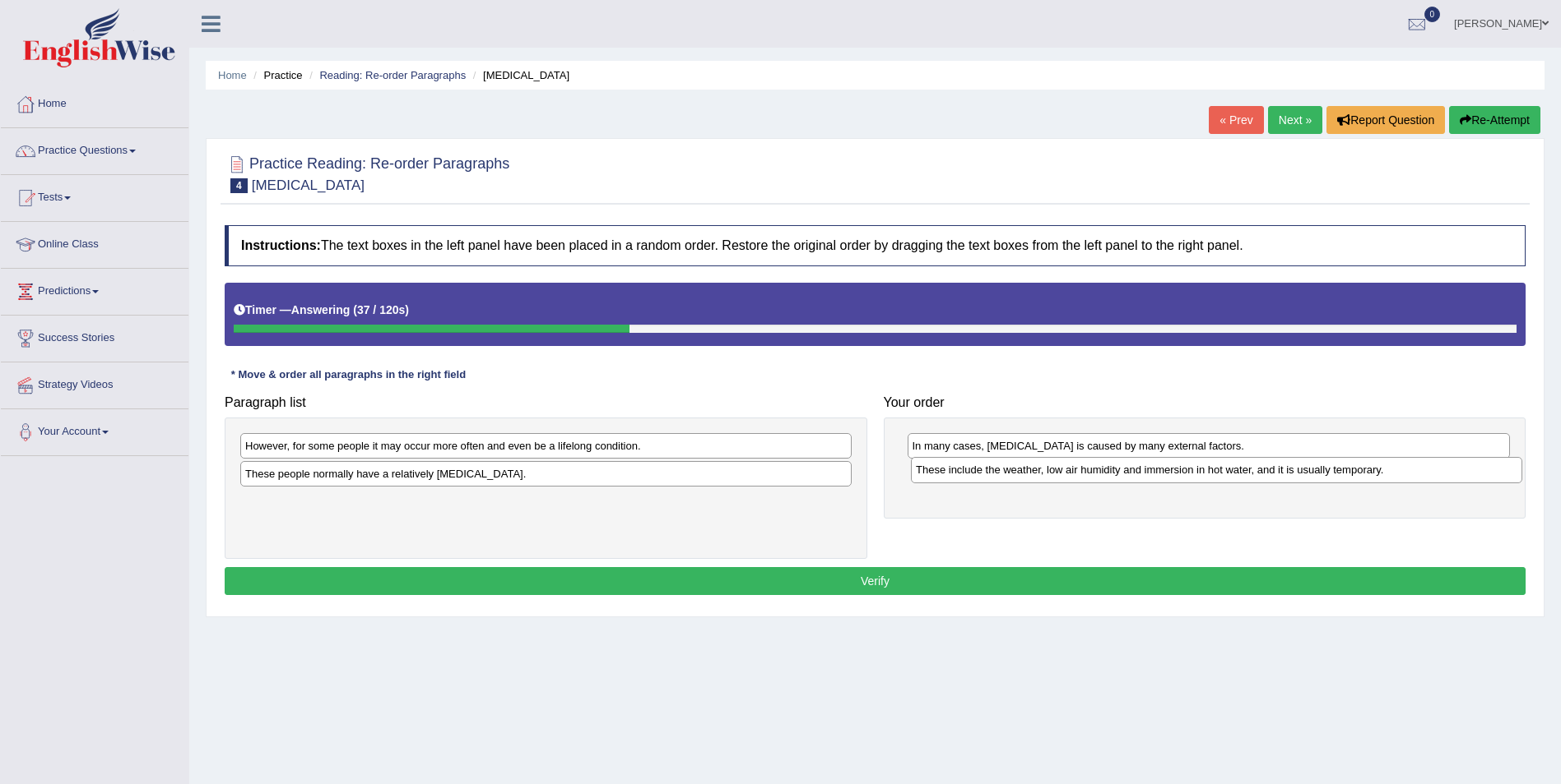
drag, startPoint x: 291, startPoint y: 506, endPoint x: 962, endPoint y: 474, distance: 671.8
click at [962, 474] on div "These include the weather, low air humidity and immersion in hot water, and it …" at bounding box center [1217, 470] width 611 height 26
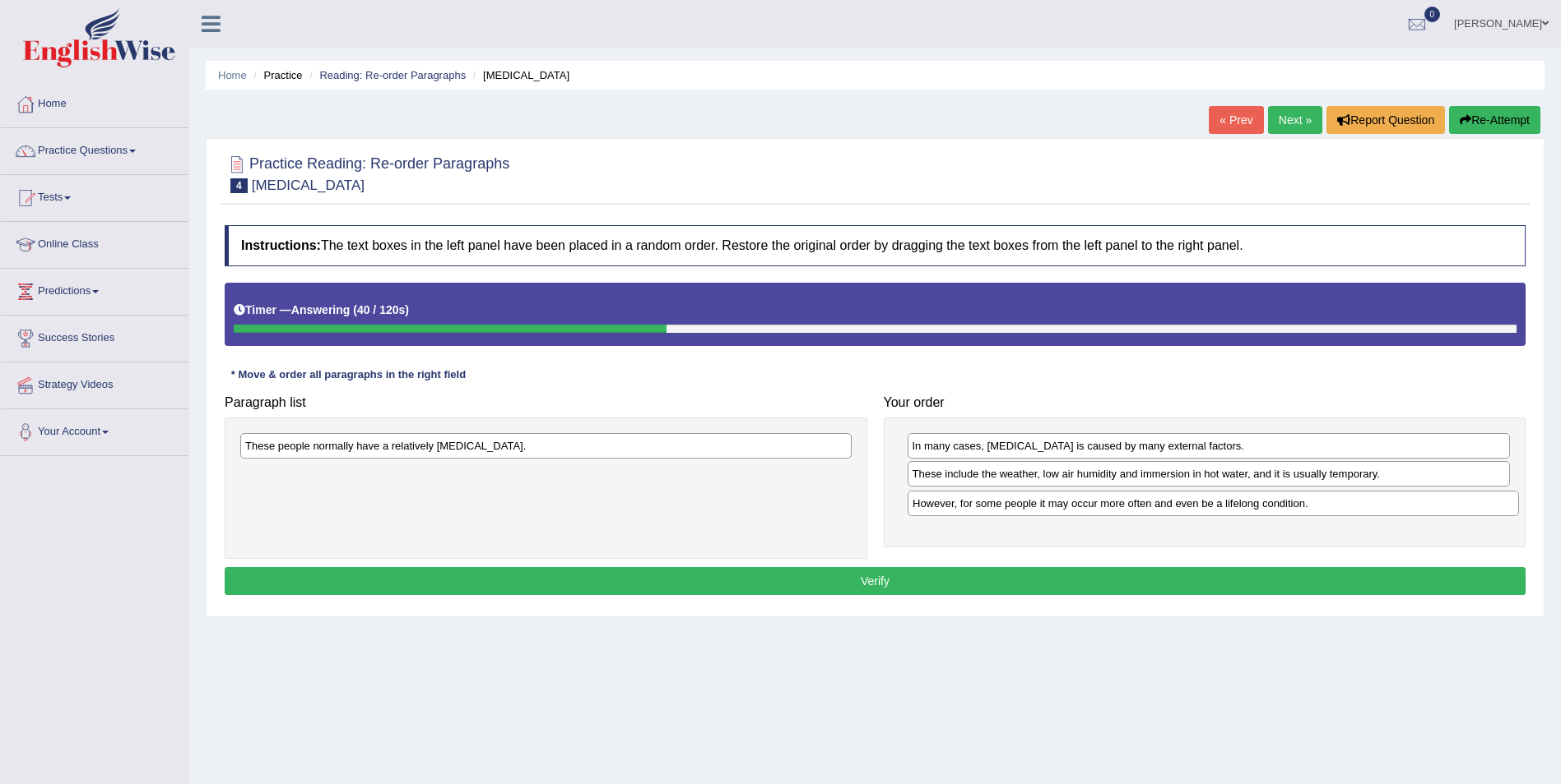
drag, startPoint x: 322, startPoint y: 446, endPoint x: 990, endPoint y: 503, distance: 670.4
click at [990, 503] on div "However, for some people it may occur more often and even be a lifelong conditi…" at bounding box center [1213, 504] width 611 height 26
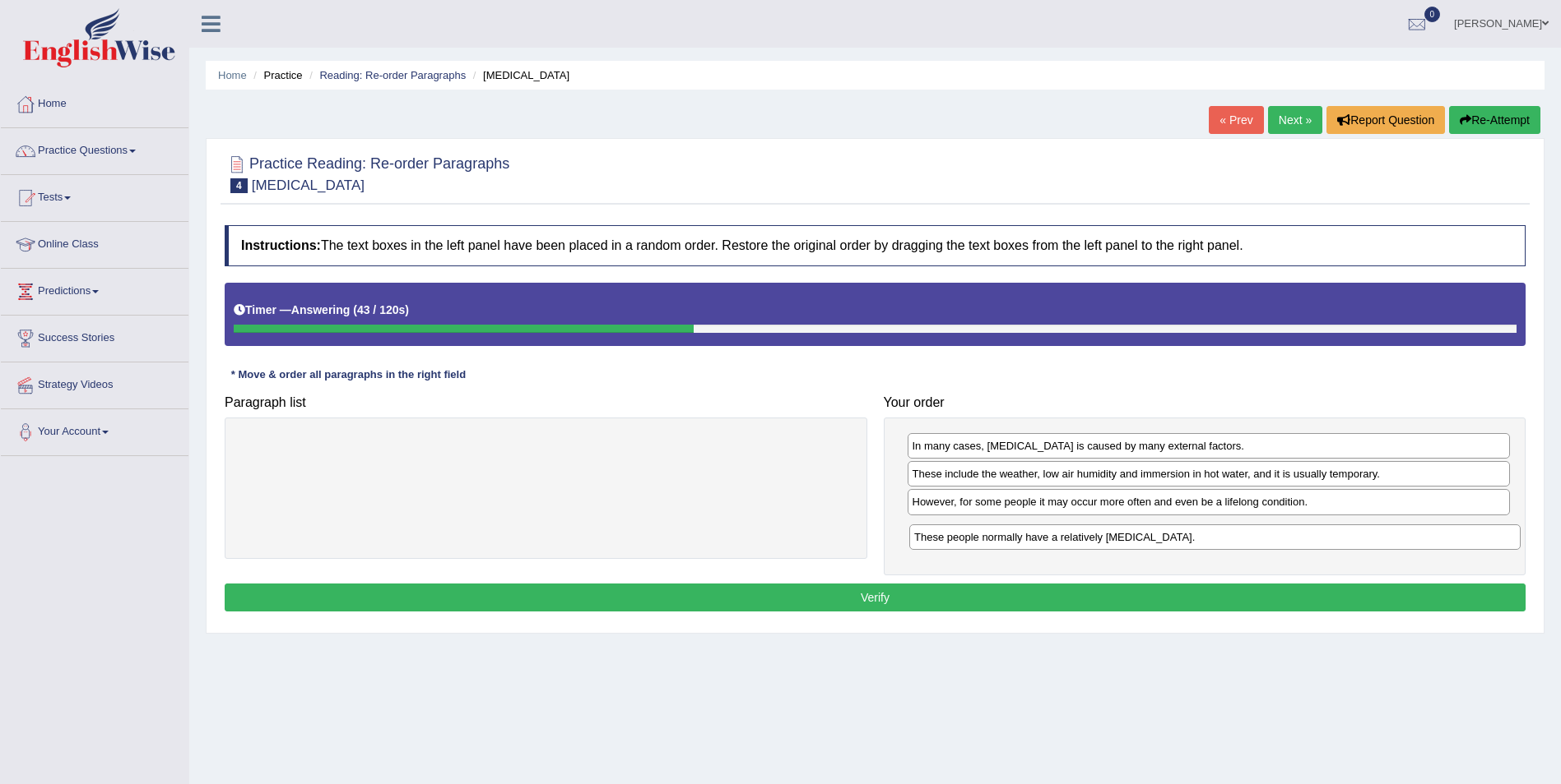
drag, startPoint x: 537, startPoint y: 445, endPoint x: 1202, endPoint y: 530, distance: 670.4
click at [1204, 533] on div "These people normally have a relatively sensitive skin." at bounding box center [1215, 538] width 611 height 26
click at [882, 598] on button "Verify" at bounding box center [874, 598] width 1301 height 28
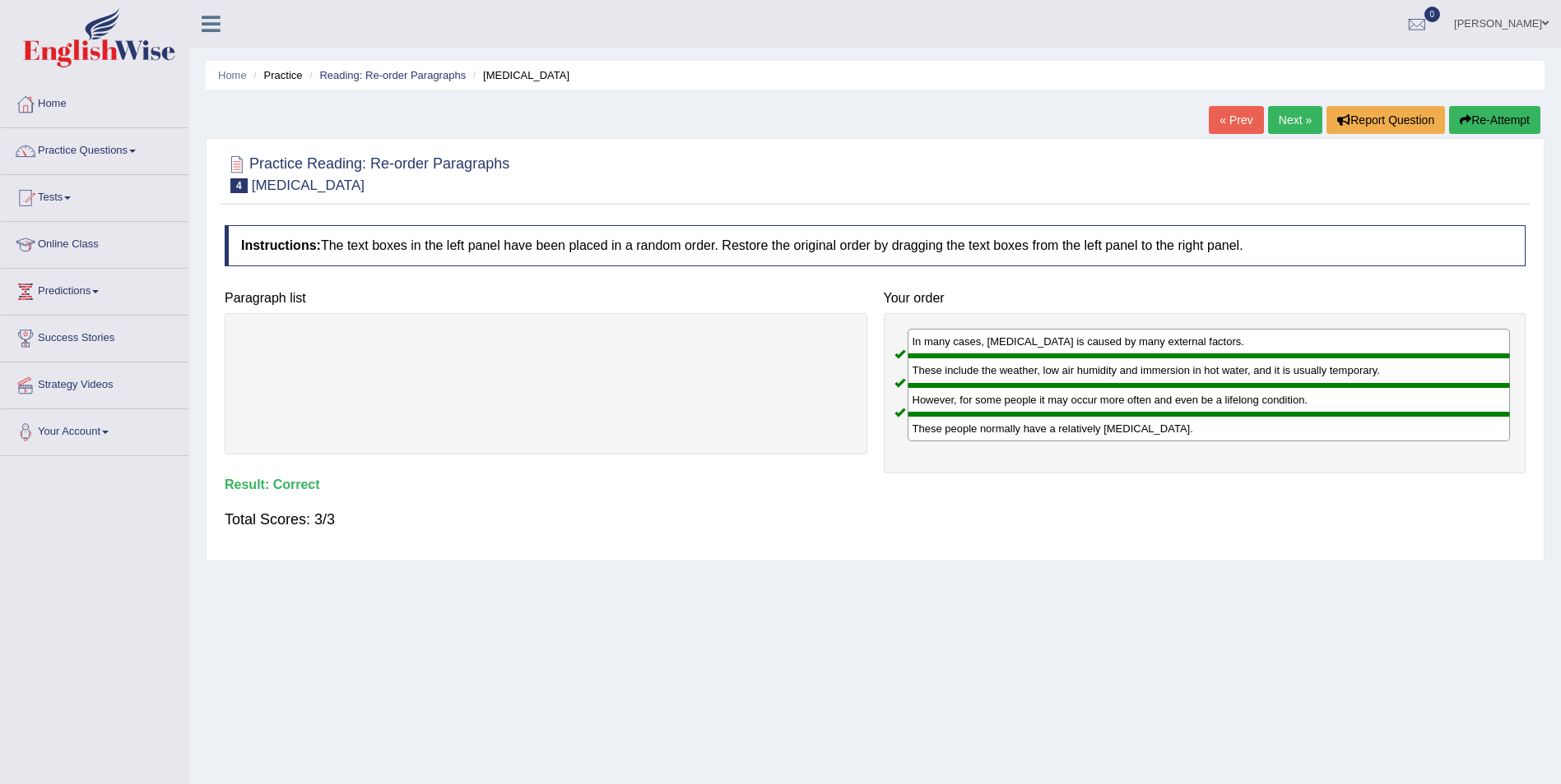
click at [1293, 113] on link "Next »" at bounding box center [1295, 120] width 54 height 28
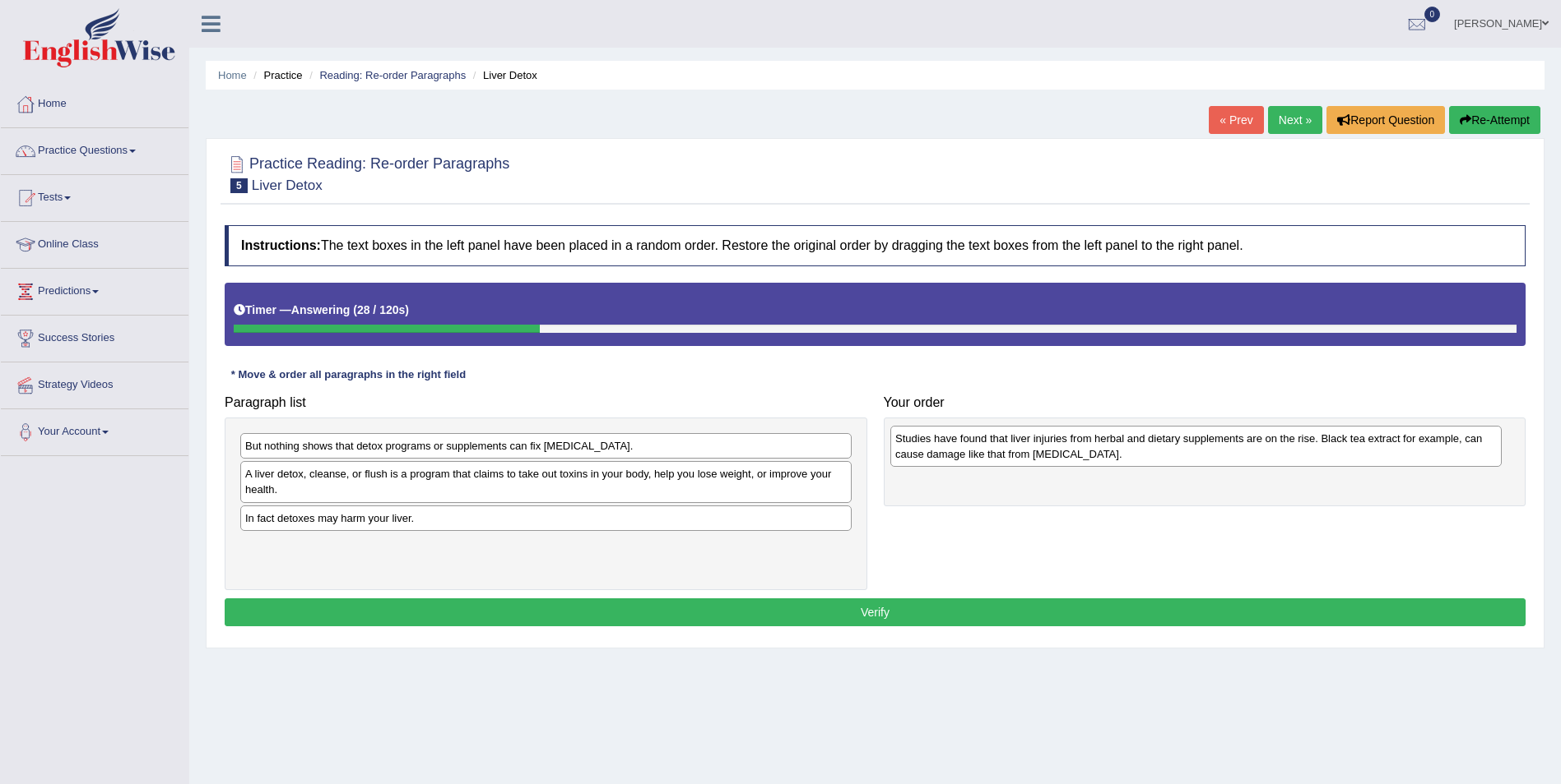
drag, startPoint x: 313, startPoint y: 535, endPoint x: 963, endPoint y: 455, distance: 654.9
click at [963, 455] on div "Studies have found that liver injuries from herbal and dietary supplements are …" at bounding box center [1196, 447] width 611 height 42
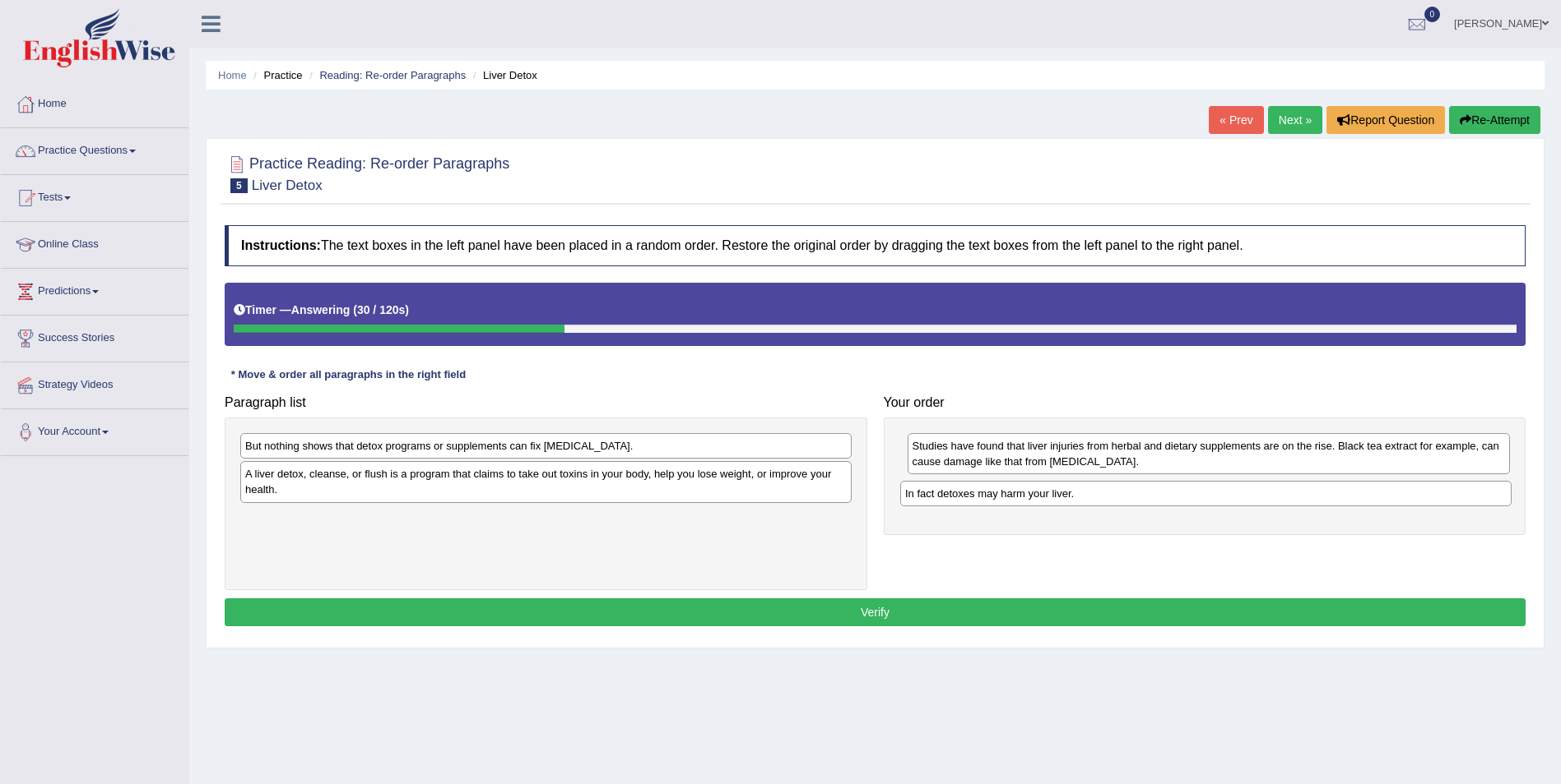
drag, startPoint x: 378, startPoint y: 523, endPoint x: 1038, endPoint y: 498, distance: 660.5
click at [1038, 498] on div "In fact detoxes may harm your liver." at bounding box center [1206, 494] width 611 height 26
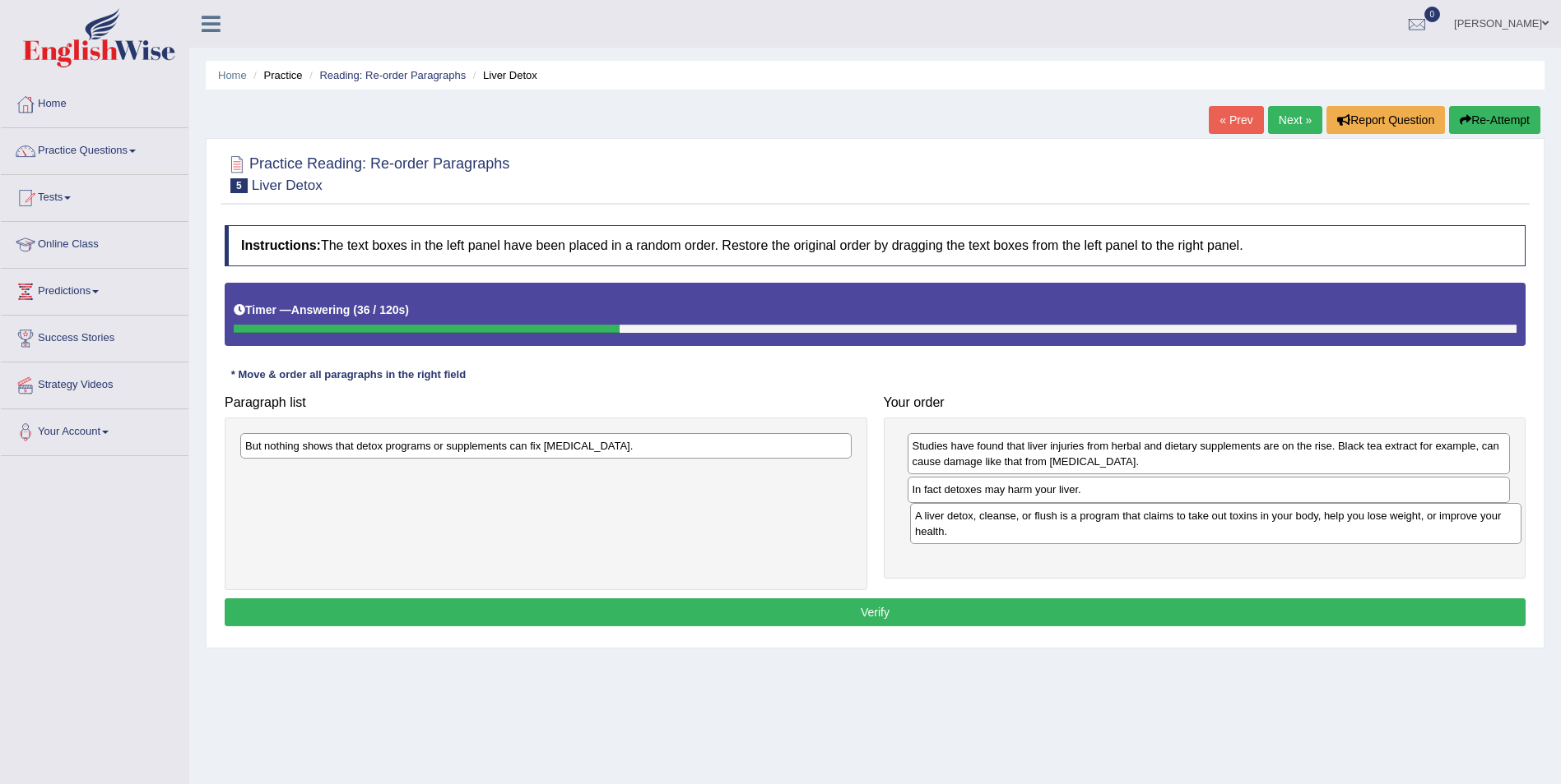
drag, startPoint x: 348, startPoint y: 486, endPoint x: 1018, endPoint y: 528, distance: 671.3
click at [1018, 528] on div "A liver detox, cleanse, or flush is a program that claims to take out toxins in…" at bounding box center [1216, 524] width 611 height 42
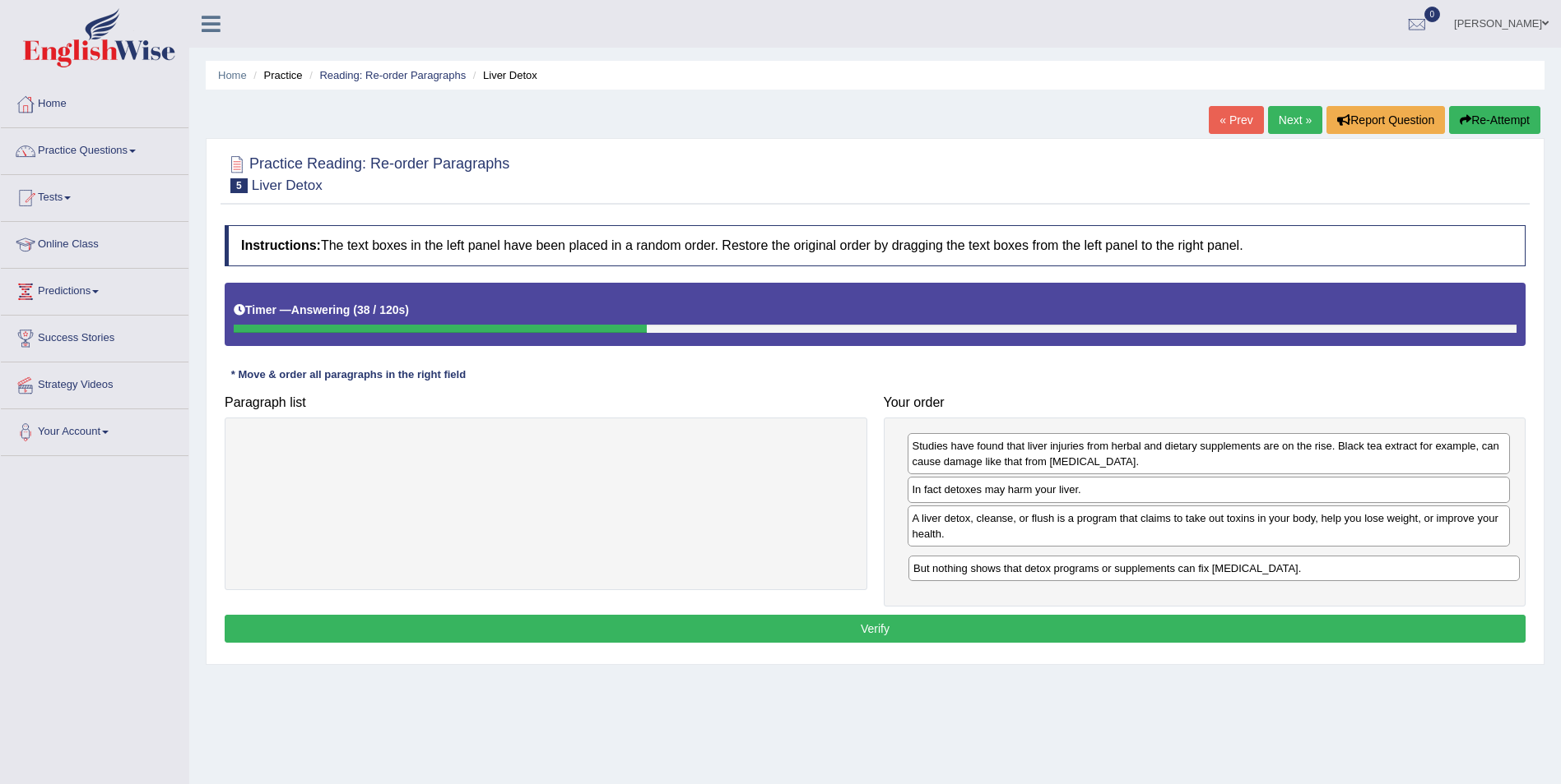
drag, startPoint x: 358, startPoint y: 448, endPoint x: 1026, endPoint y: 570, distance: 679.0
click at [1026, 570] on div "But nothing shows that detox programs or supplements can fix liver damage." at bounding box center [1214, 568] width 611 height 26
click at [855, 627] on button "Verify" at bounding box center [874, 629] width 1301 height 28
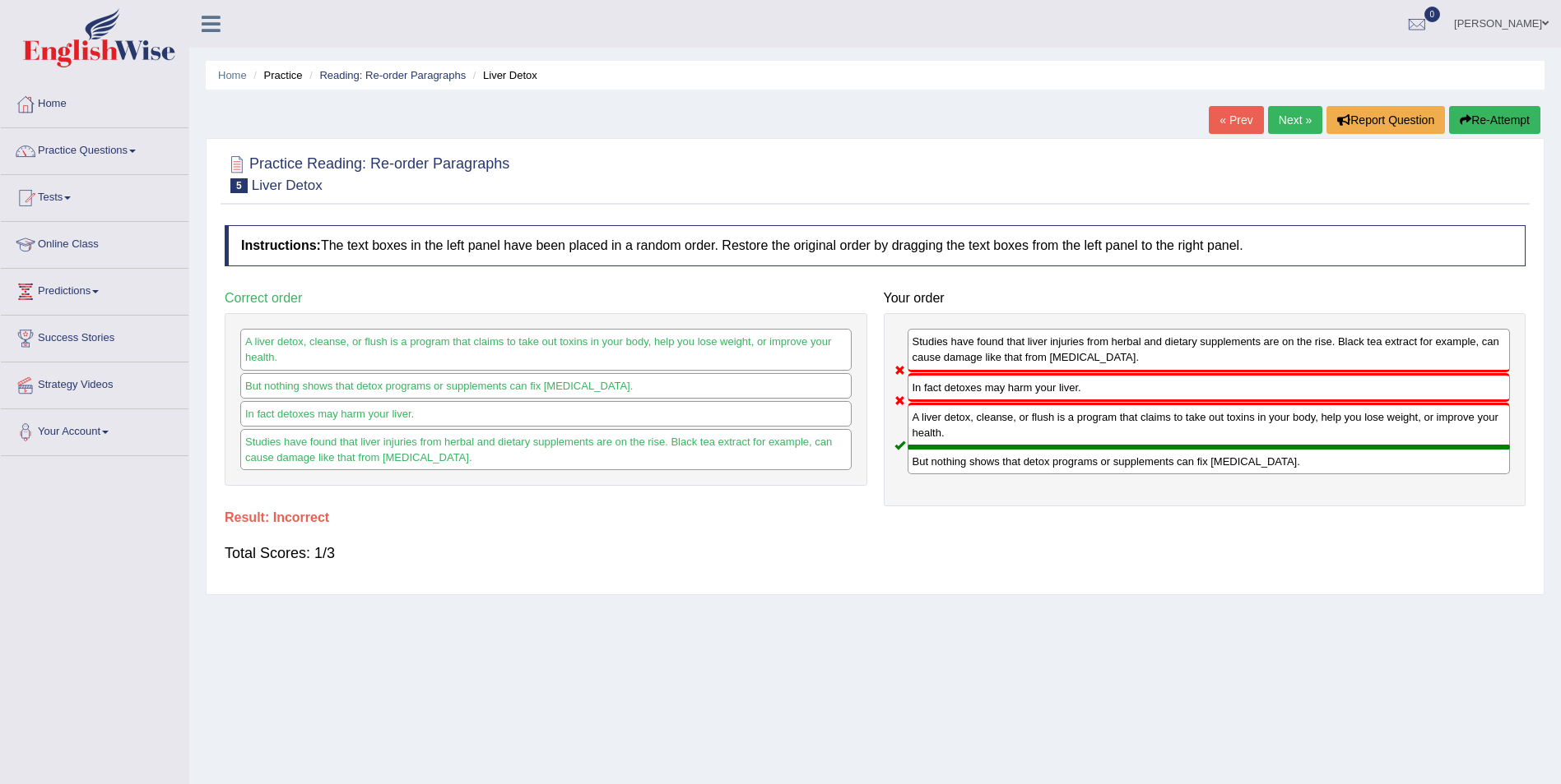
click at [1288, 120] on link "Next »" at bounding box center [1295, 120] width 54 height 28
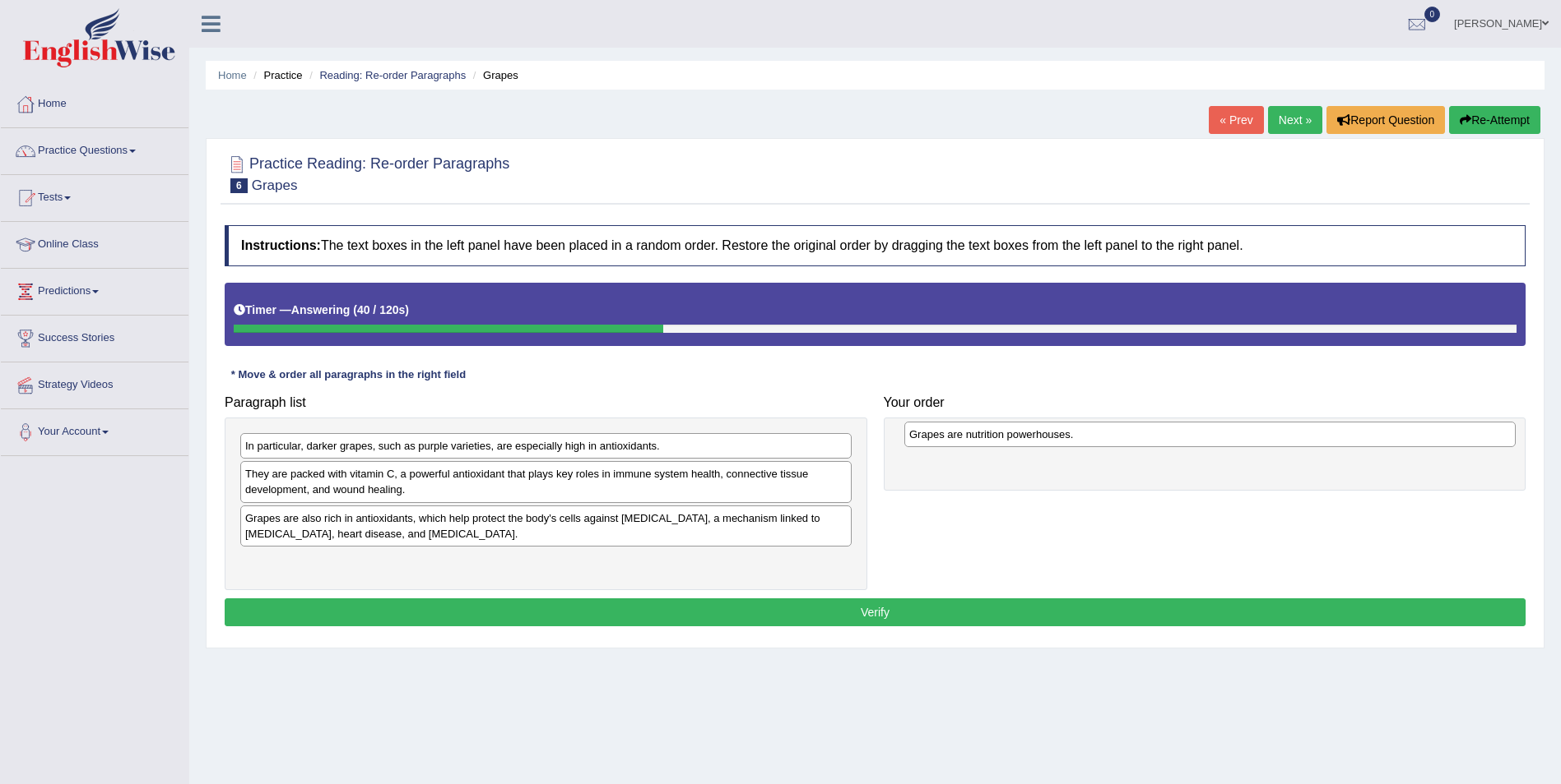
drag, startPoint x: 330, startPoint y: 445, endPoint x: 994, endPoint y: 433, distance: 664.1
click at [994, 433] on div "Grapes are nutrition powerhouses." at bounding box center [1210, 435] width 611 height 26
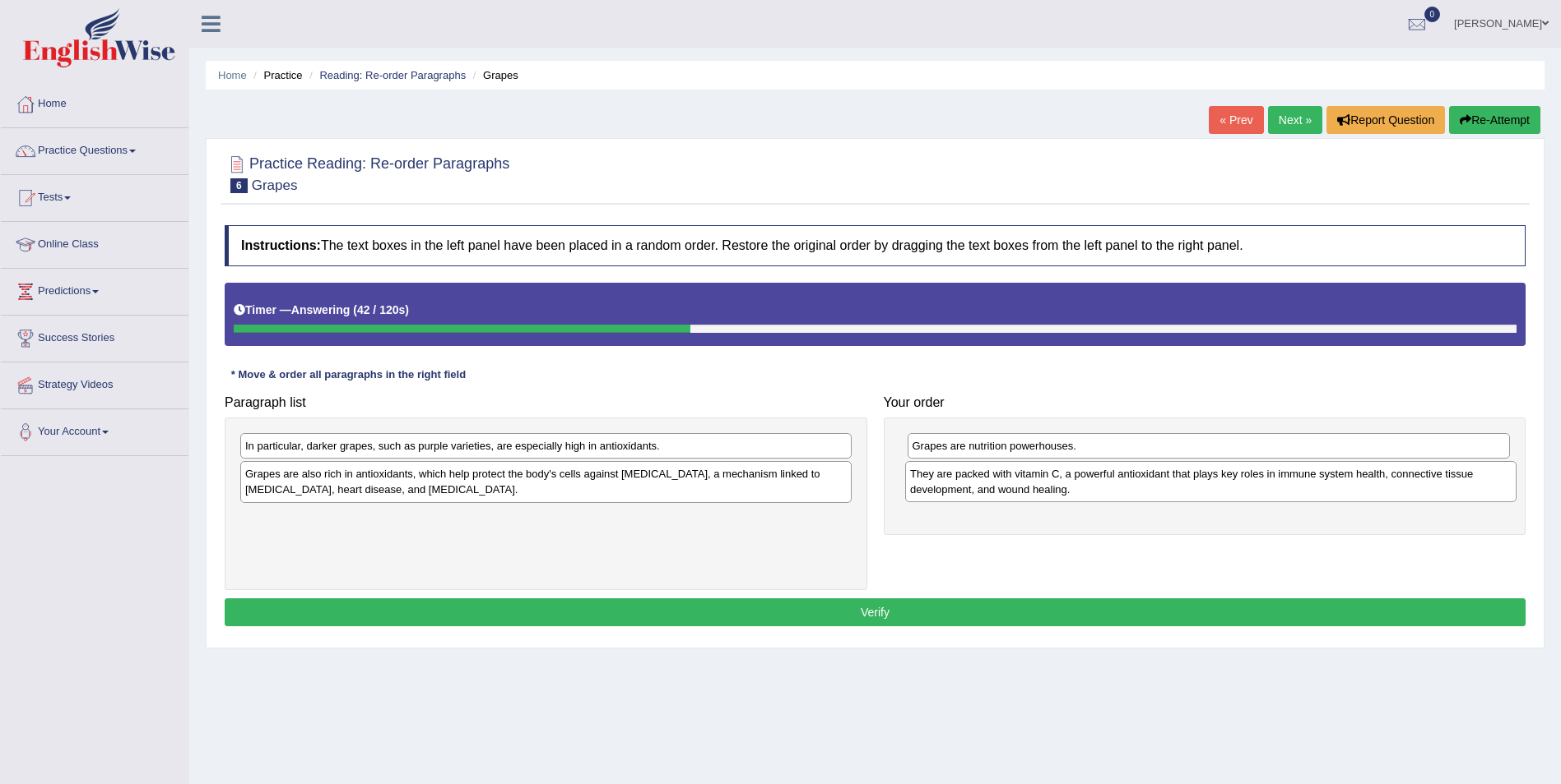
drag, startPoint x: 361, startPoint y: 481, endPoint x: 1026, endPoint y: 481, distance: 665.0
click at [1026, 481] on div "They are packed with vitamin C, a powerful antioxidant that plays key roles in …" at bounding box center [1211, 482] width 611 height 42
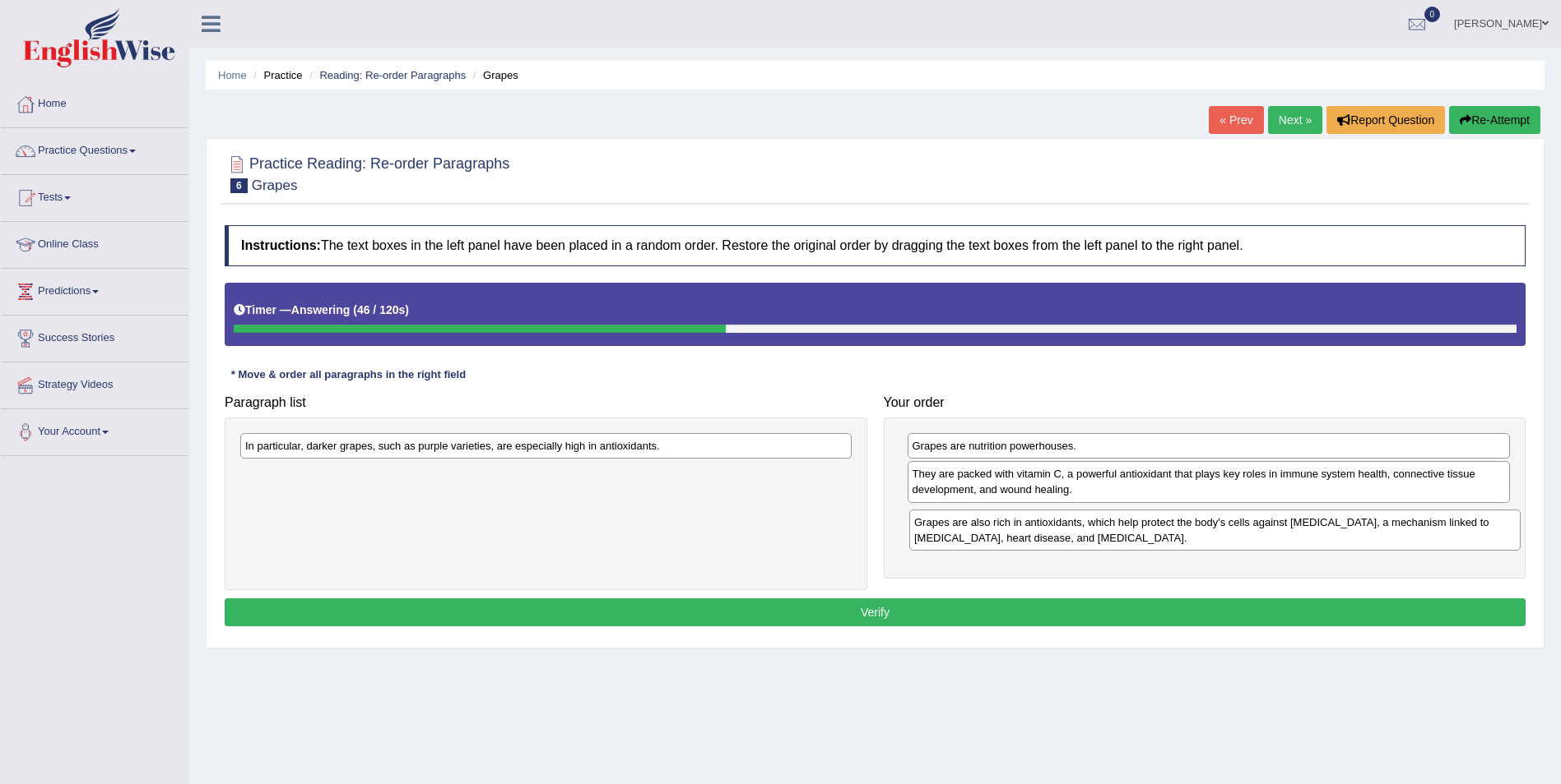
drag, startPoint x: 362, startPoint y: 478, endPoint x: 1031, endPoint y: 526, distance: 670.7
click at [1031, 526] on div "Grapes are also rich in antioxidants, which help protect the body's cells again…" at bounding box center [1215, 531] width 611 height 42
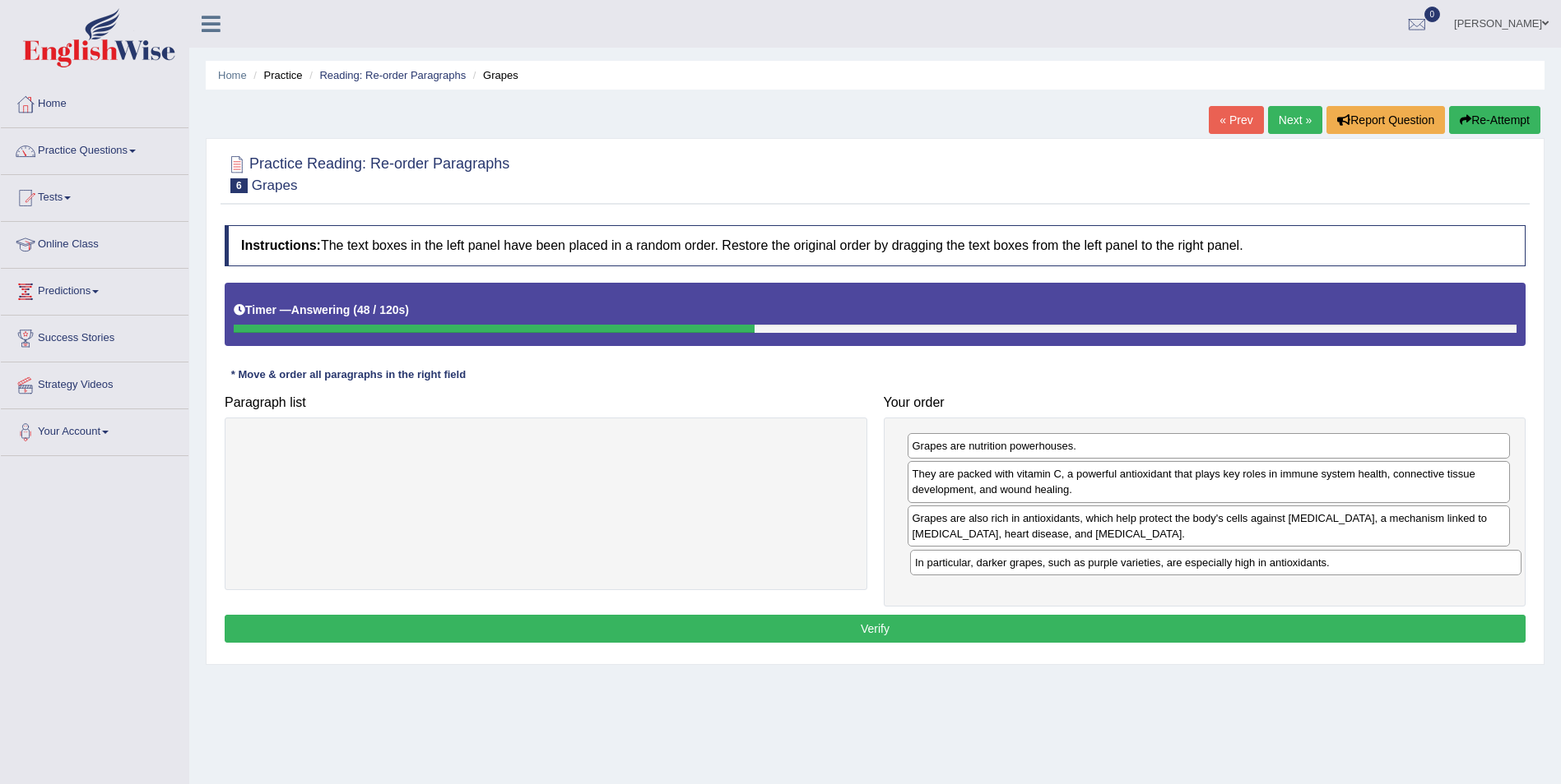
drag, startPoint x: 651, startPoint y: 449, endPoint x: 1320, endPoint y: 566, distance: 679.2
click at [1320, 566] on div "In particular, darker grapes, such as purple varieties, are especially high in …" at bounding box center [1216, 563] width 611 height 26
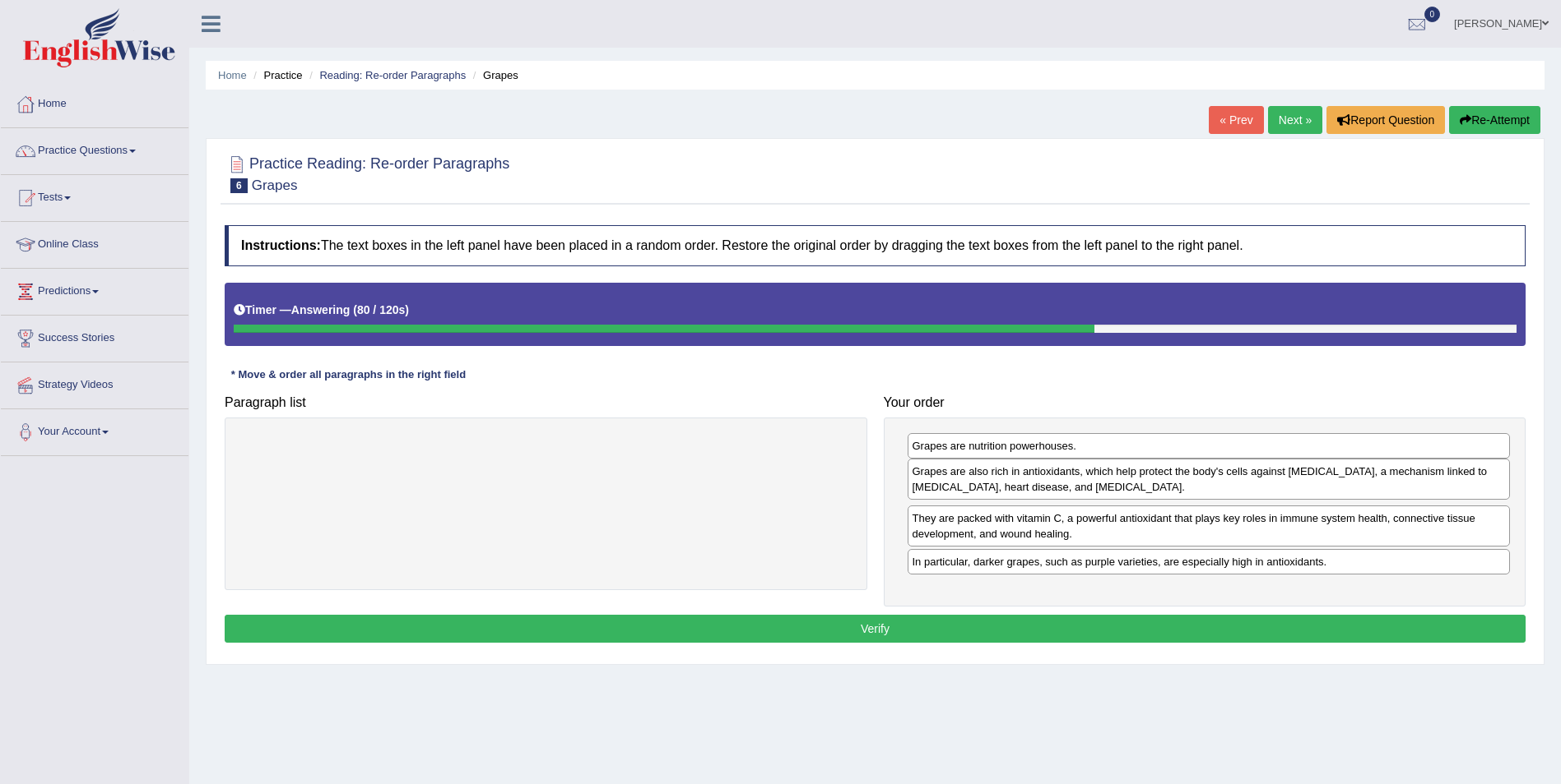
drag, startPoint x: 1023, startPoint y: 527, endPoint x: 1023, endPoint y: 480, distance: 47.0
click at [1023, 480] on div "Grapes are also rich in antioxidants, which help protect the body's cells again…" at bounding box center [1209, 479] width 603 height 42
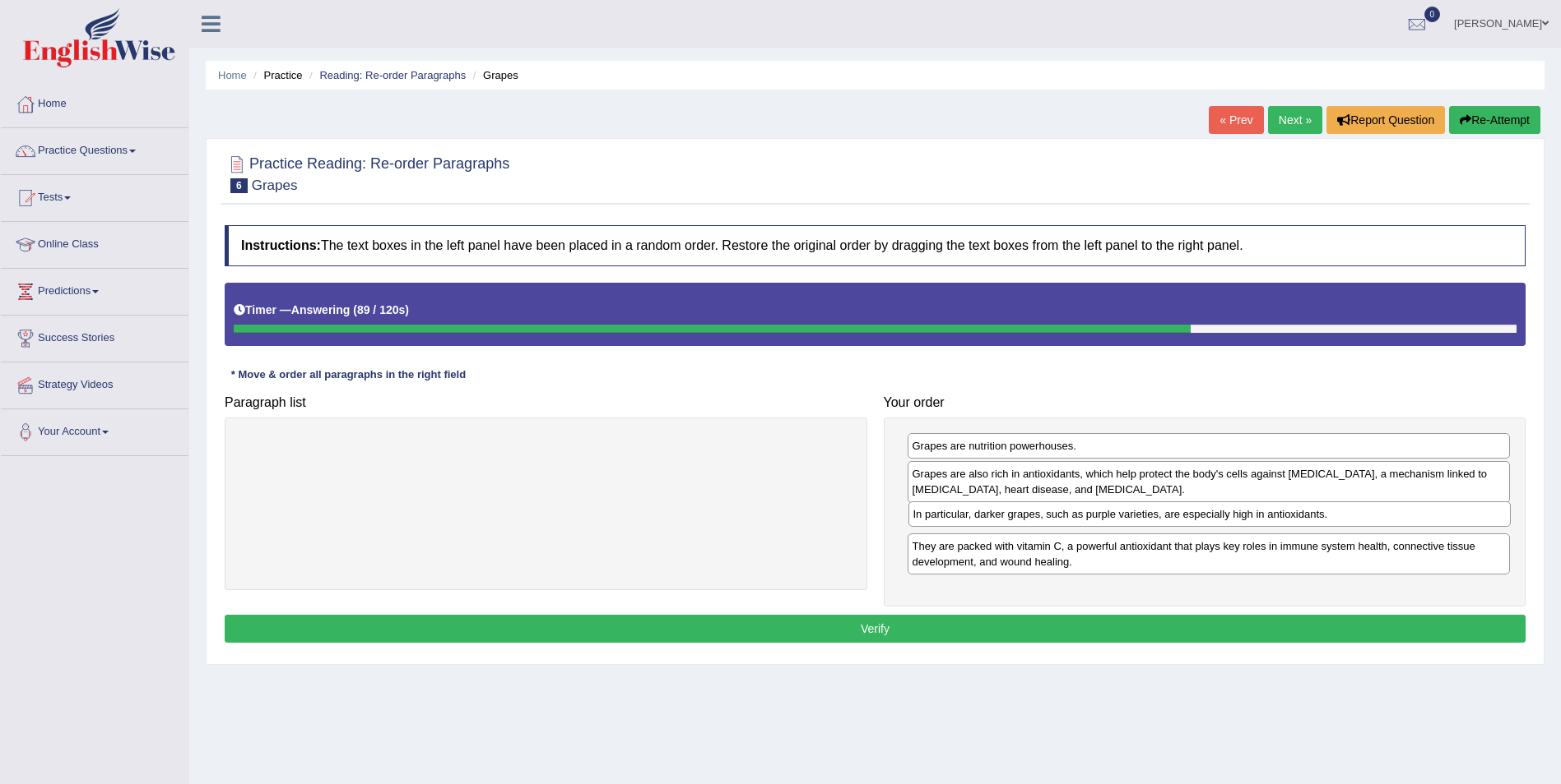
drag, startPoint x: 1155, startPoint y: 569, endPoint x: 1156, endPoint y: 521, distance: 48.0
click at [1156, 521] on div "In particular, darker grapes, such as purple varieties, are especially high in …" at bounding box center [1210, 514] width 603 height 26
click at [865, 629] on button "Verify" at bounding box center [874, 629] width 1301 height 28
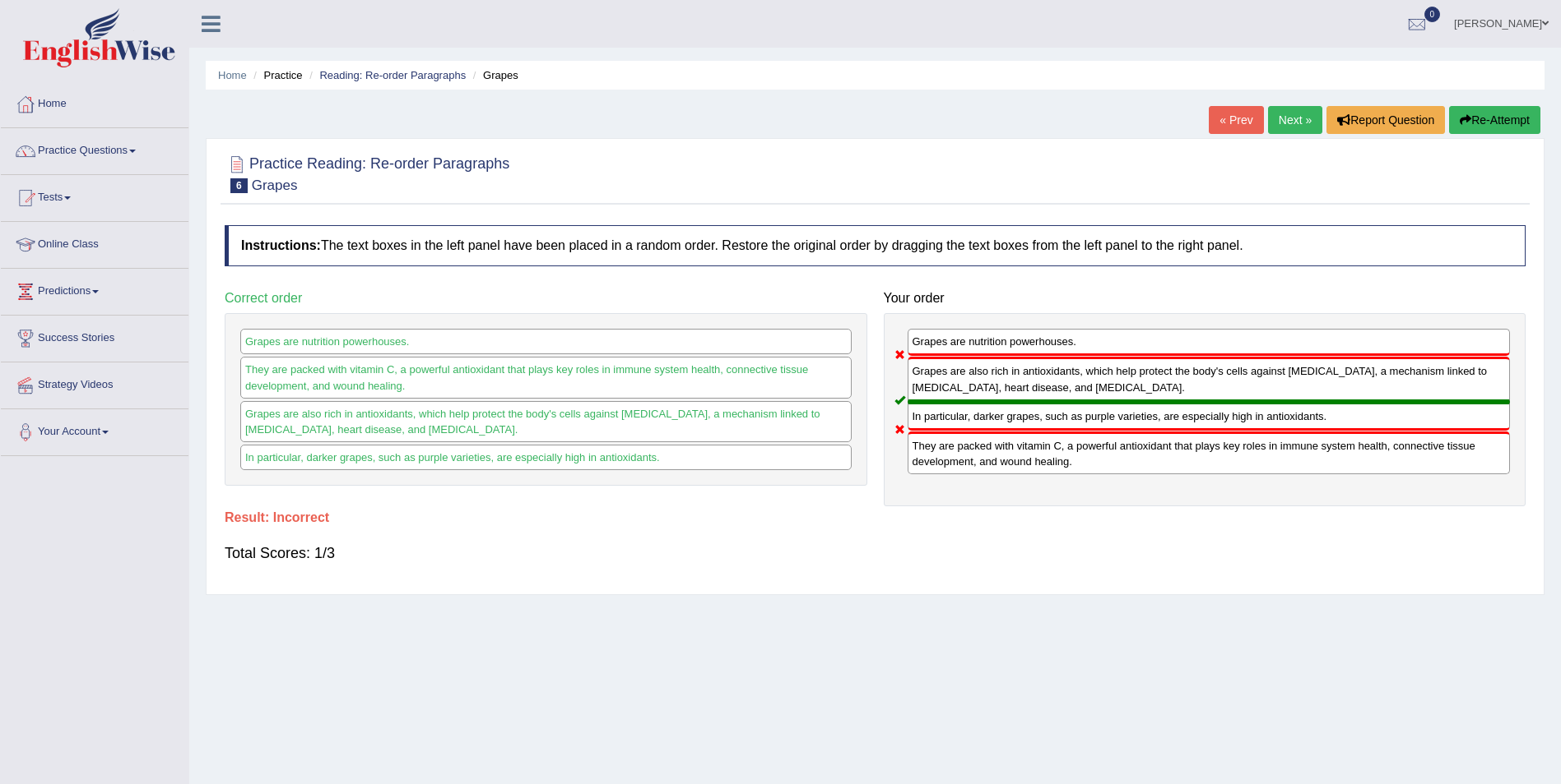
click at [1484, 117] on button "Re-Attempt" at bounding box center [1495, 120] width 91 height 28
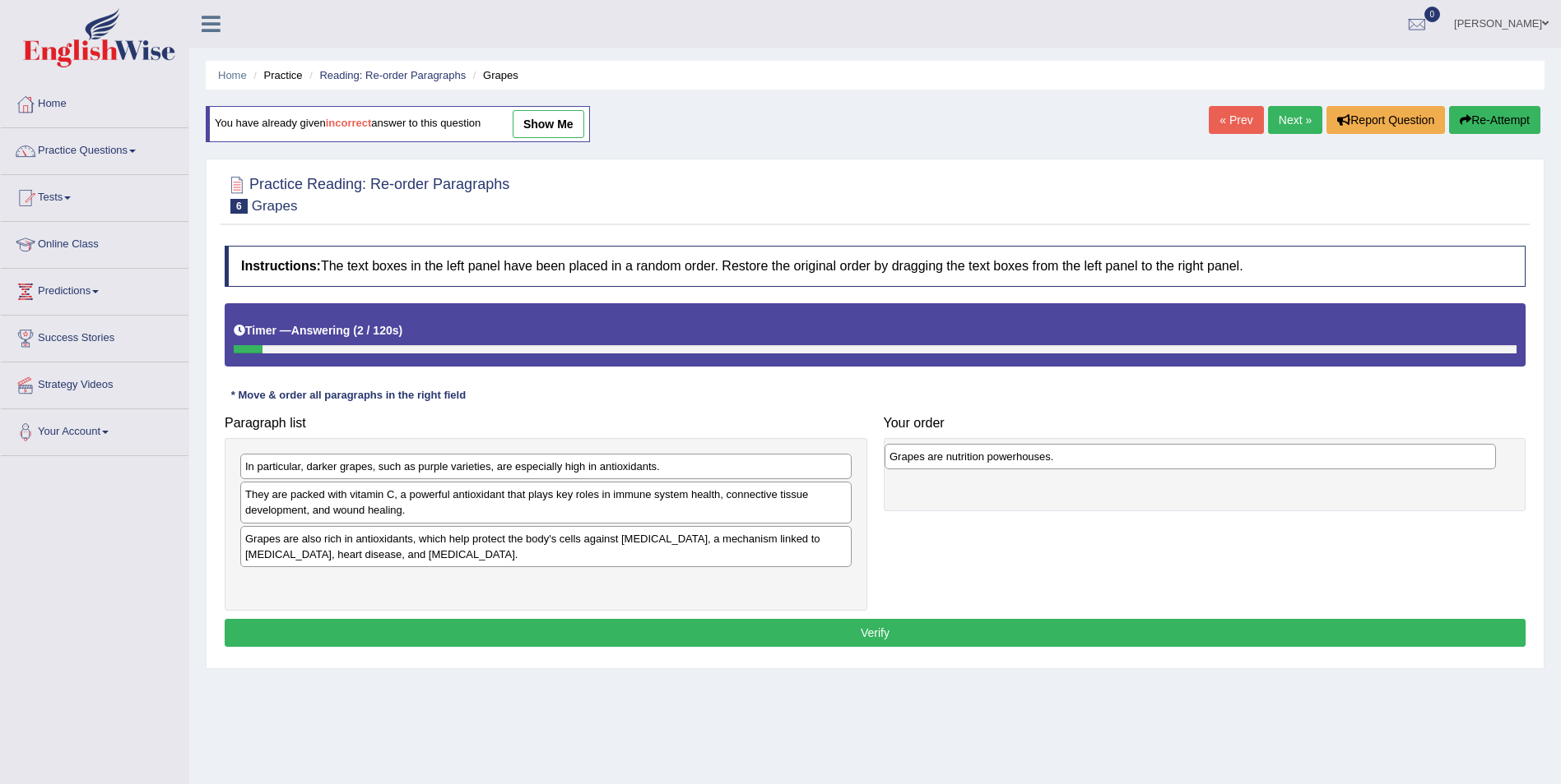
drag, startPoint x: 346, startPoint y: 464, endPoint x: 990, endPoint y: 454, distance: 644.1
click at [990, 454] on div "Grapes are nutrition powerhouses." at bounding box center [1190, 457] width 611 height 26
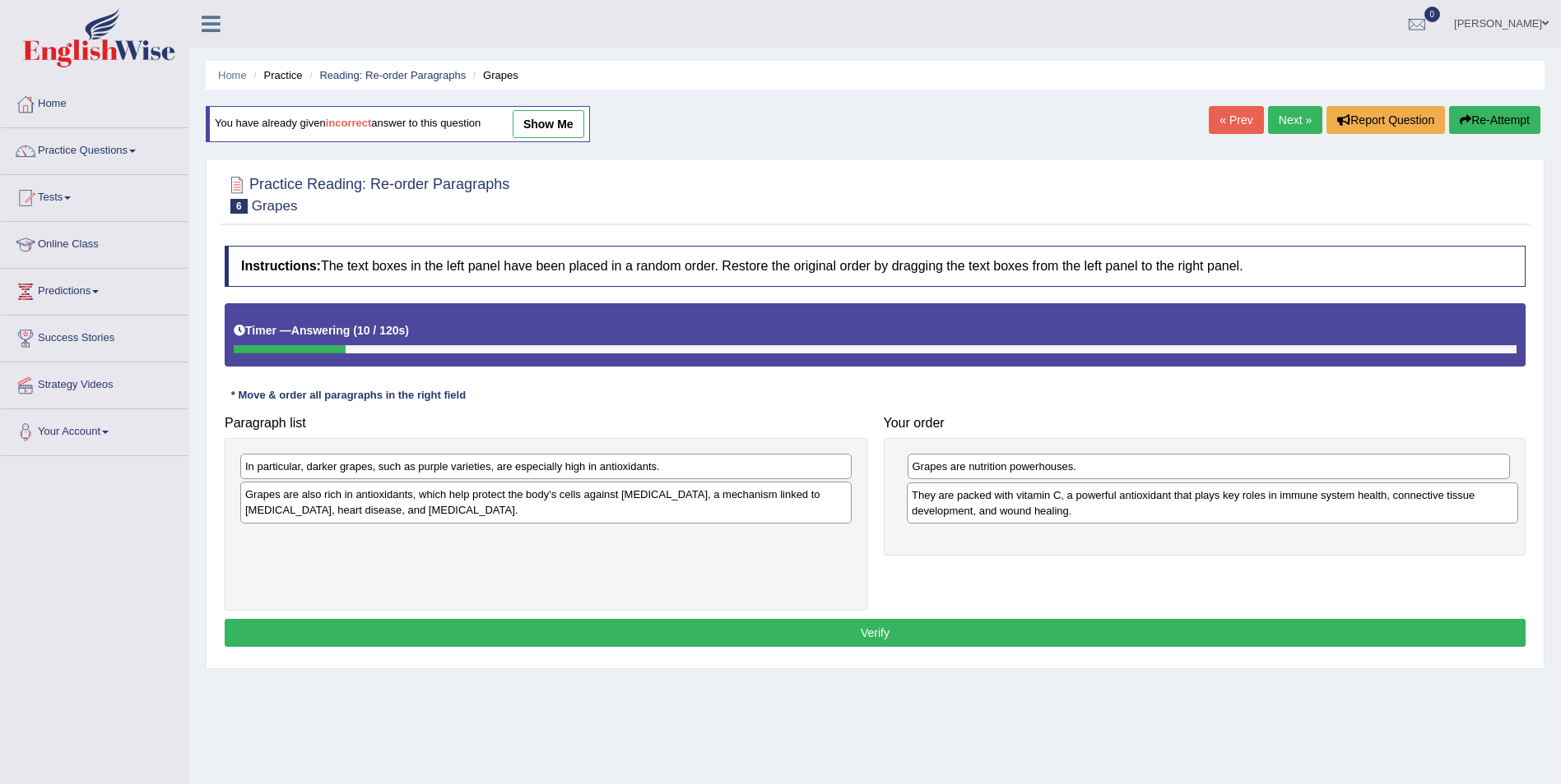
drag, startPoint x: 354, startPoint y: 507, endPoint x: 1021, endPoint y: 508, distance: 667.0
click at [1021, 508] on div "They are packed with vitamin C, a powerful antioxidant that plays key roles in …" at bounding box center [1213, 503] width 611 height 42
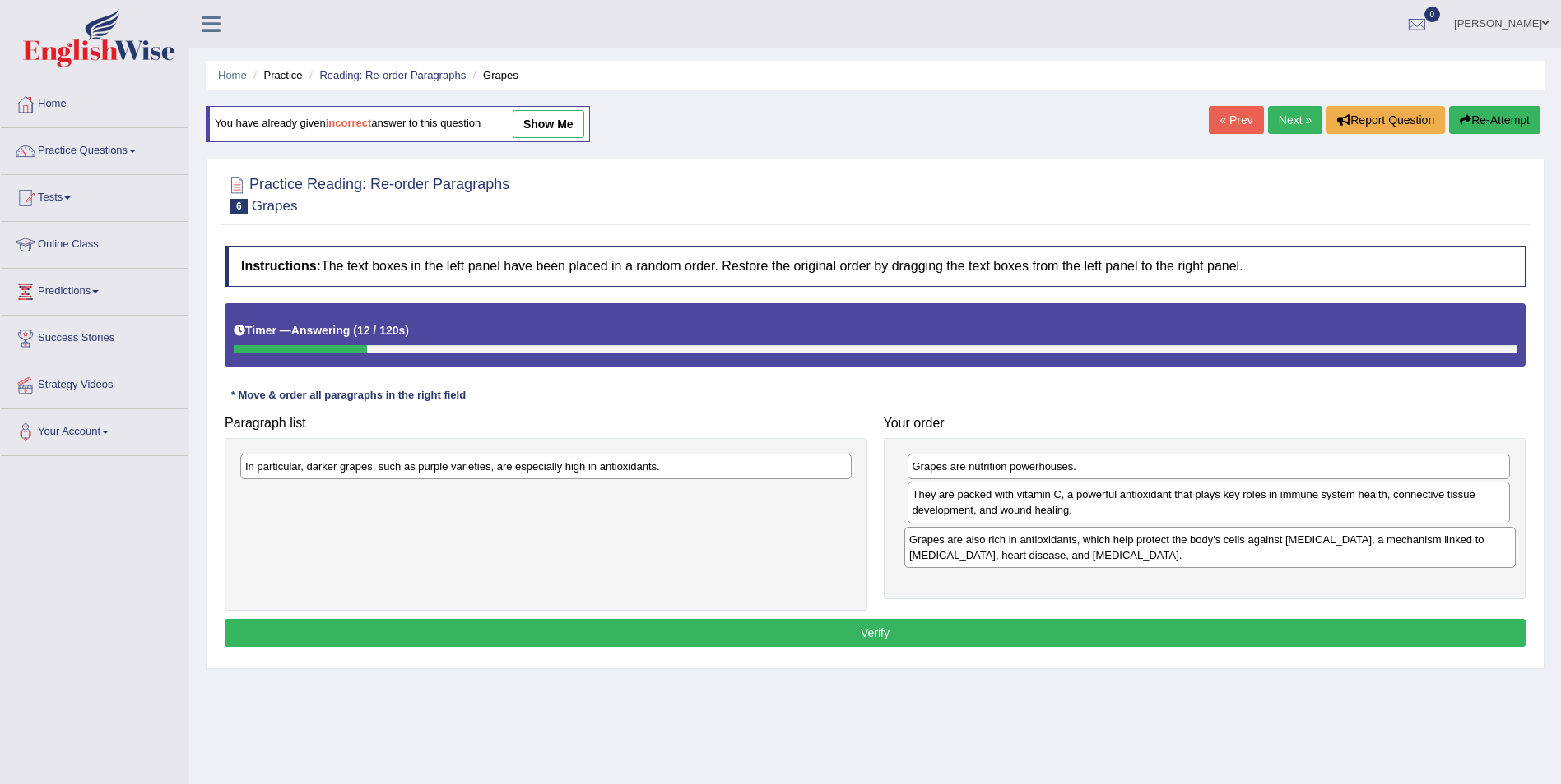
drag, startPoint x: 527, startPoint y: 512, endPoint x: 1191, endPoint y: 558, distance: 665.6
click at [1191, 558] on div "Grapes are also rich in antioxidants, which help protect the body's cells again…" at bounding box center [1210, 548] width 611 height 42
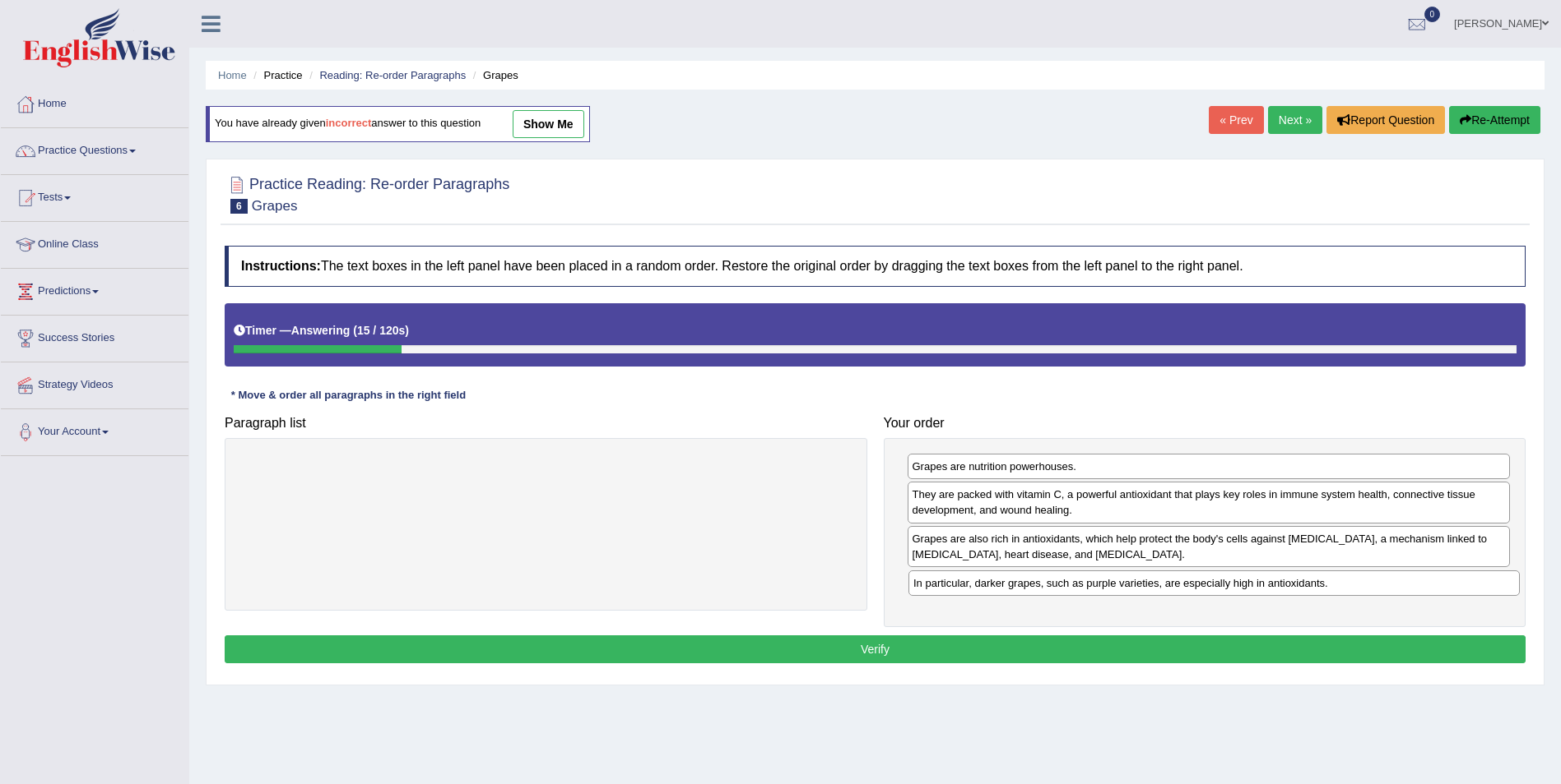
drag, startPoint x: 454, startPoint y: 468, endPoint x: 1122, endPoint y: 584, distance: 678.0
click at [1122, 584] on div "In particular, darker grapes, such as purple varieties, are especially high in …" at bounding box center [1214, 583] width 611 height 26
click at [871, 653] on button "Verify" at bounding box center [874, 650] width 1301 height 28
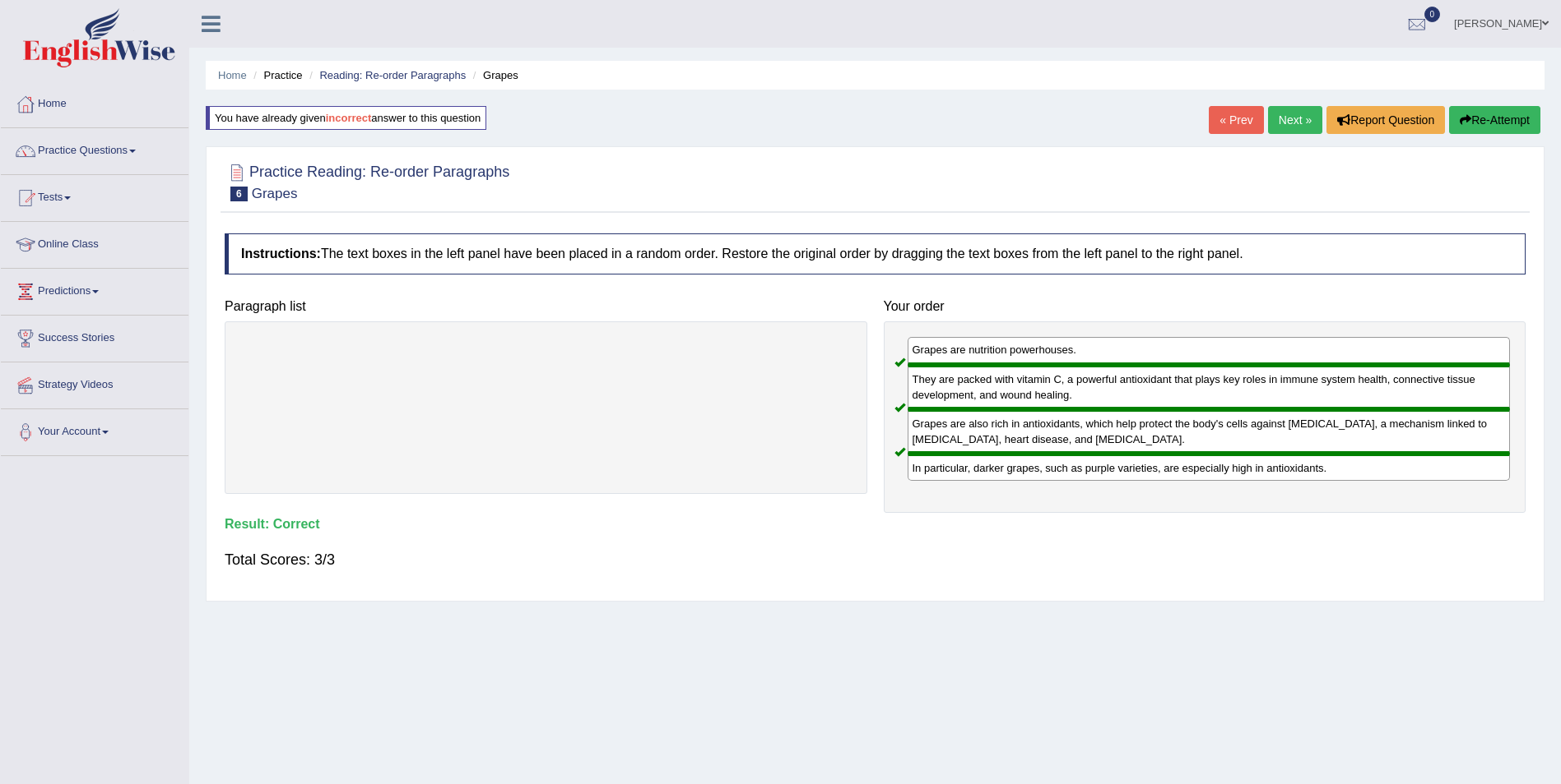
click at [1281, 117] on link "Next »" at bounding box center [1295, 120] width 54 height 28
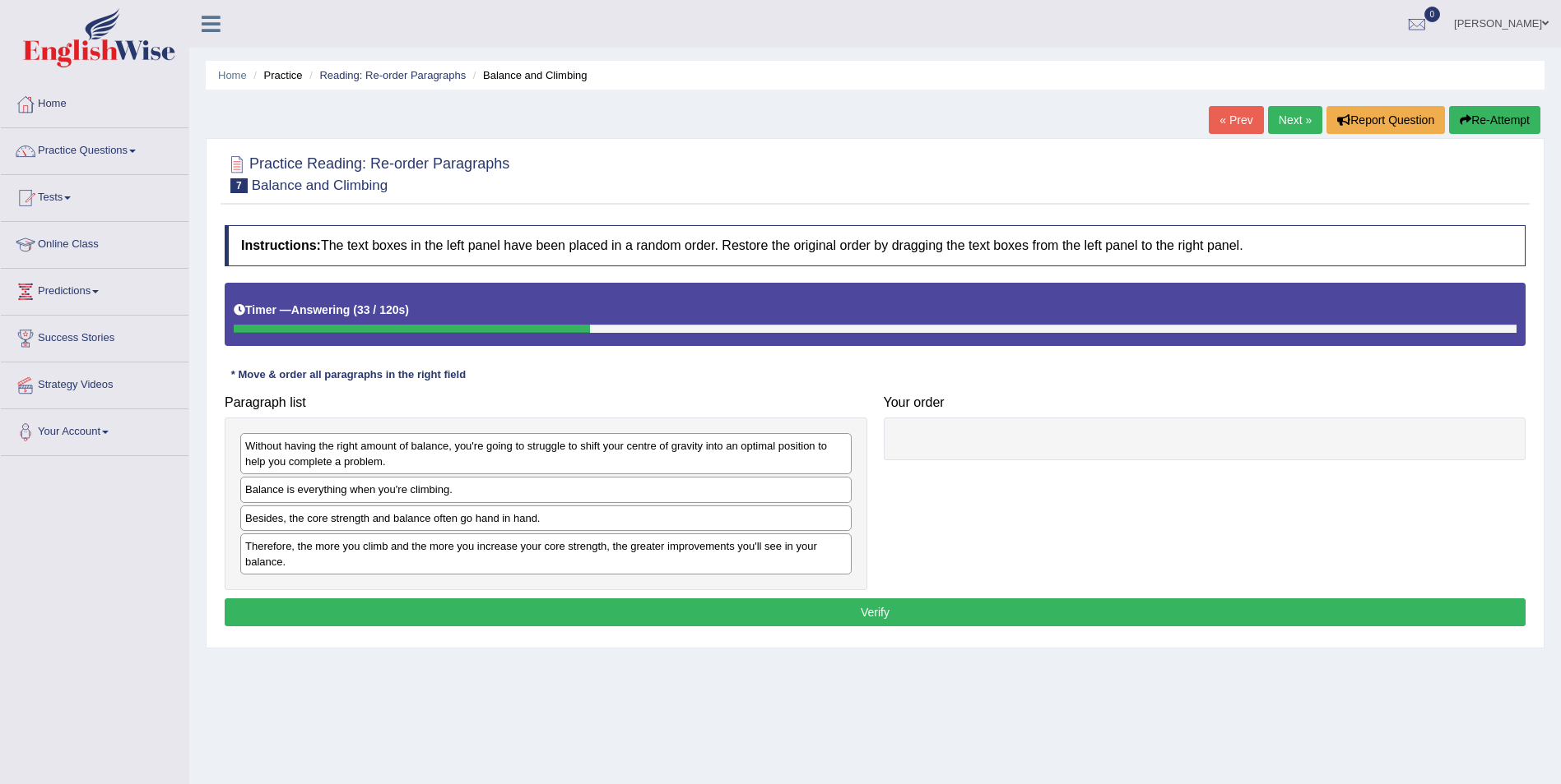
click at [359, 487] on div "Balance is everything when you're climbing." at bounding box center [546, 489] width 611 height 26
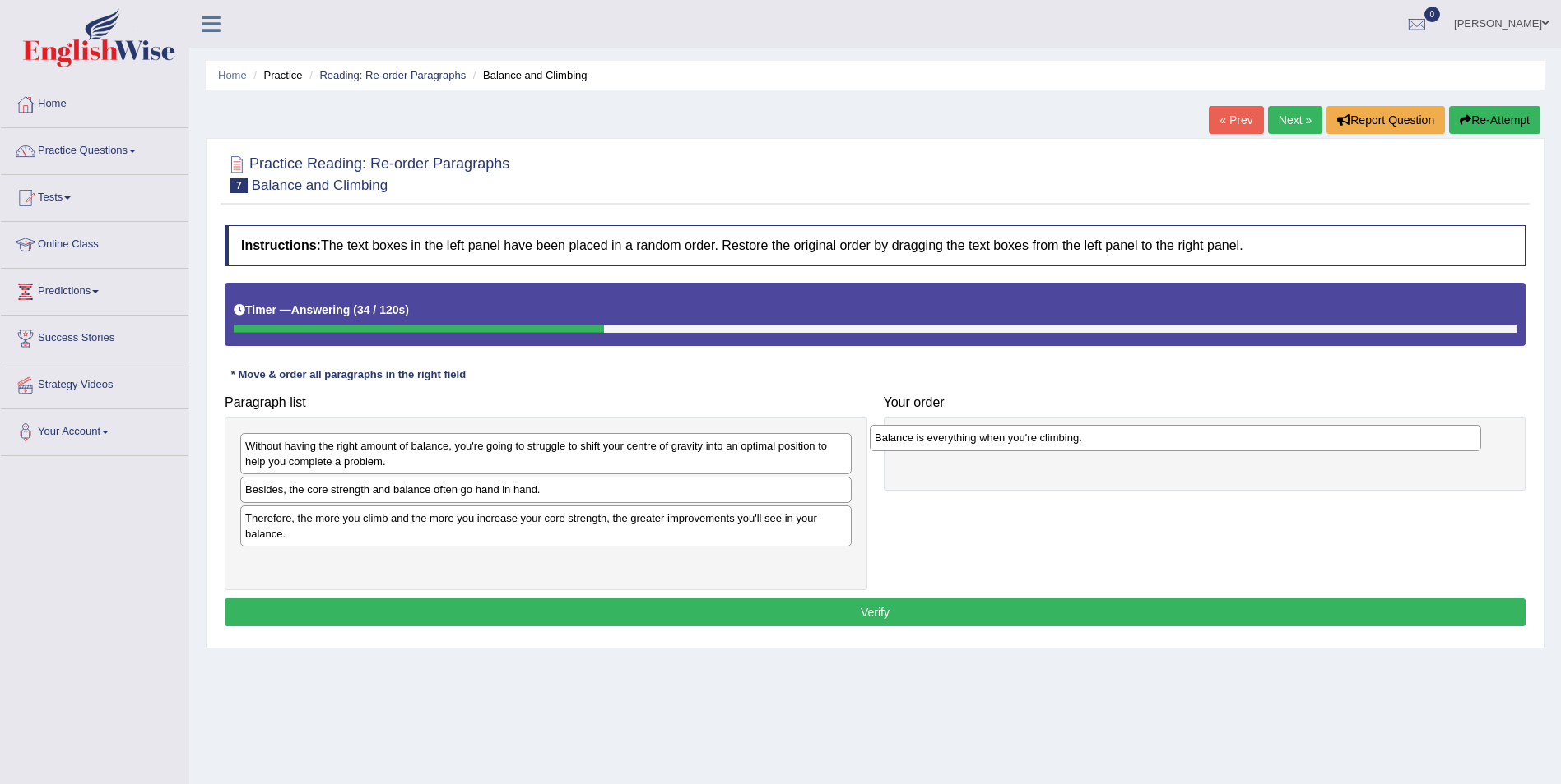
drag, startPoint x: 359, startPoint y: 487, endPoint x: 988, endPoint y: 436, distance: 631.1
click at [988, 436] on div "Balance is everything when you're climbing." at bounding box center [1175, 438] width 611 height 26
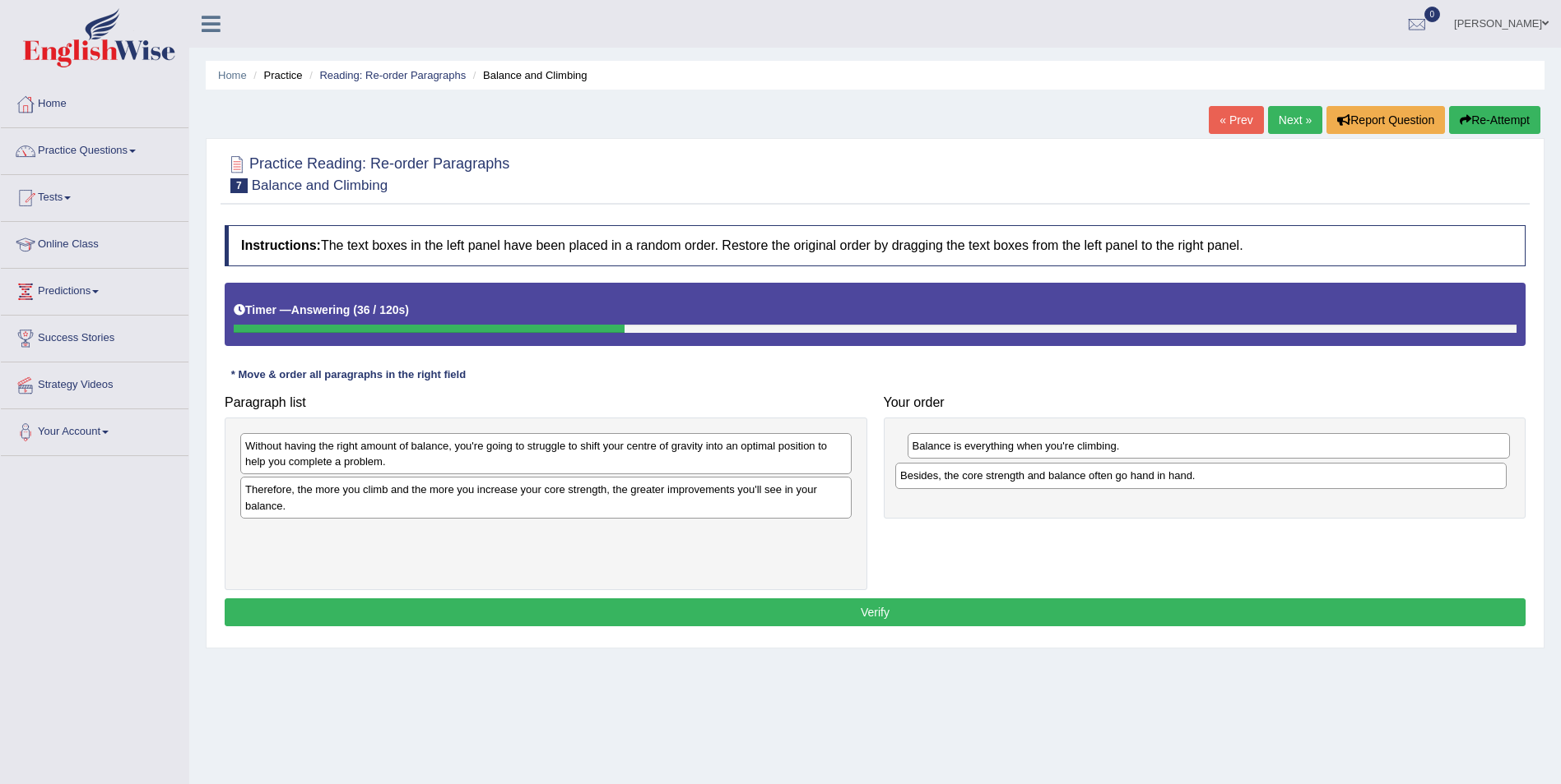
drag, startPoint x: 349, startPoint y: 491, endPoint x: 1005, endPoint y: 478, distance: 656.1
click at [1005, 478] on div "Besides, the core strength and balance often go hand in hand." at bounding box center [1201, 476] width 611 height 26
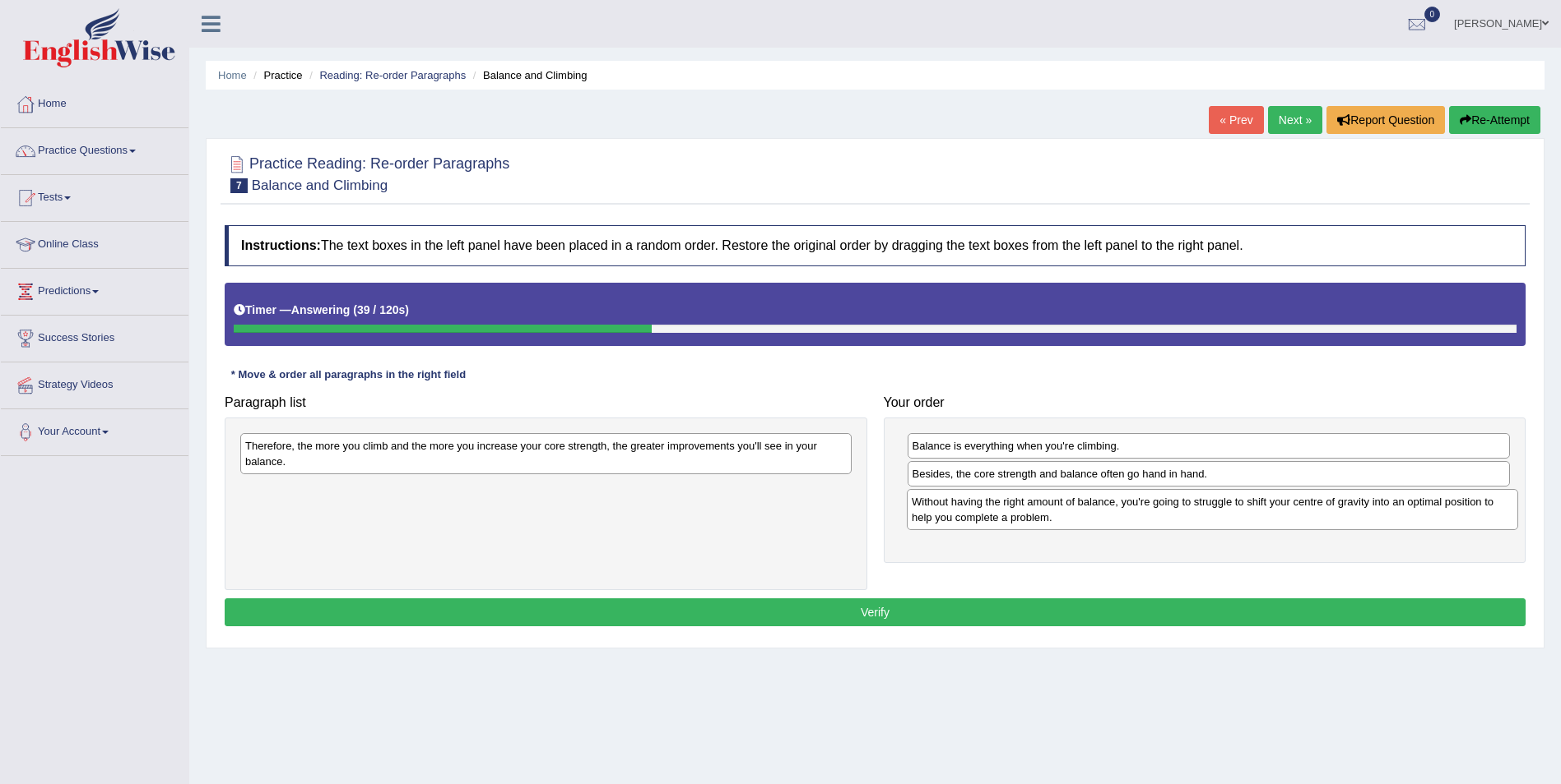
drag, startPoint x: 405, startPoint y: 451, endPoint x: 1048, endPoint y: 505, distance: 645.3
click at [1071, 506] on div "Without having the right amount of balance, you're going to struggle to shift y…" at bounding box center [1213, 510] width 611 height 42
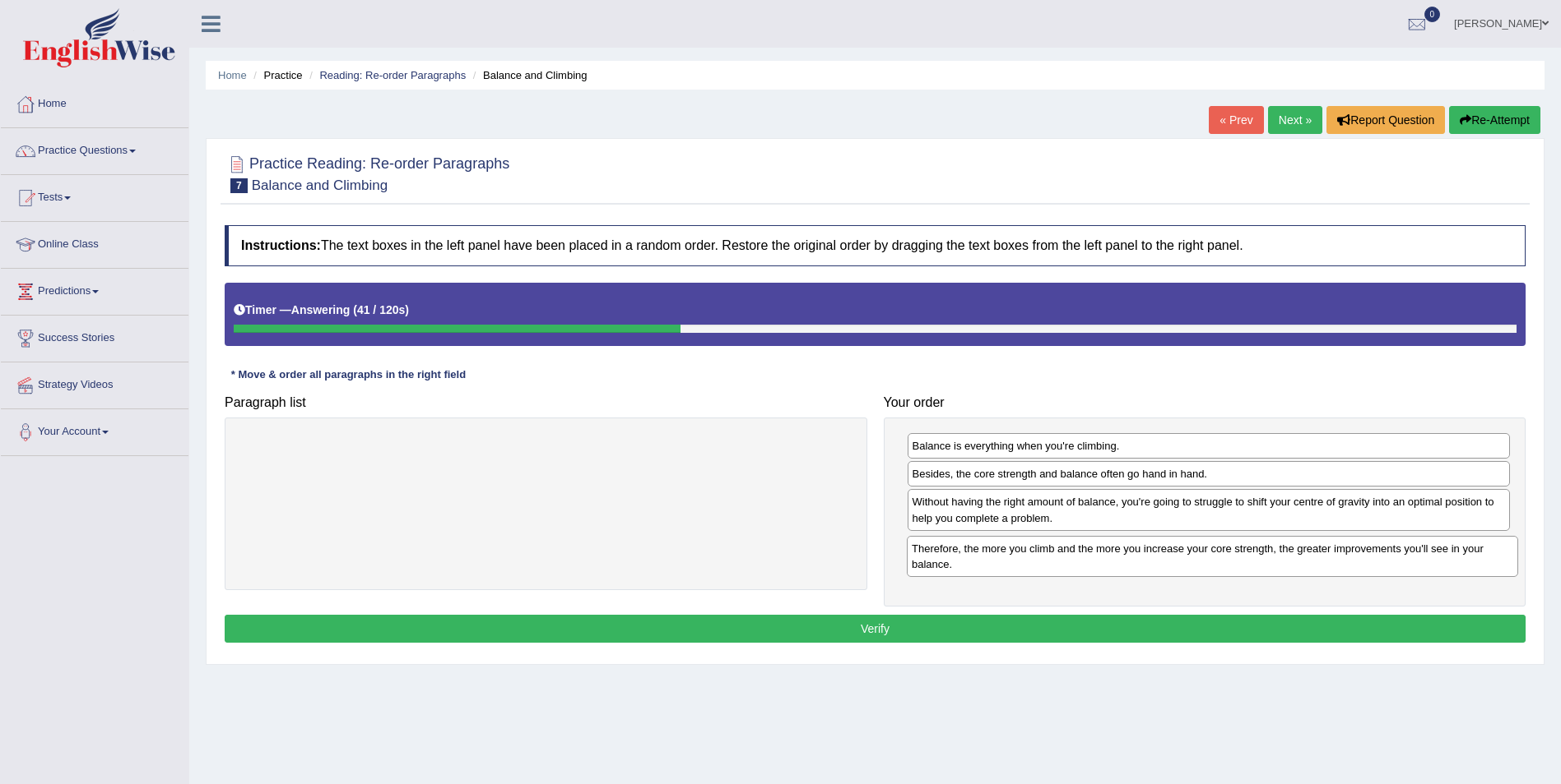
drag, startPoint x: 652, startPoint y: 460, endPoint x: 1319, endPoint y: 563, distance: 674.9
click at [1319, 563] on div "Therefore, the more you climb and the more you increase your core strength, the…" at bounding box center [1213, 557] width 611 height 42
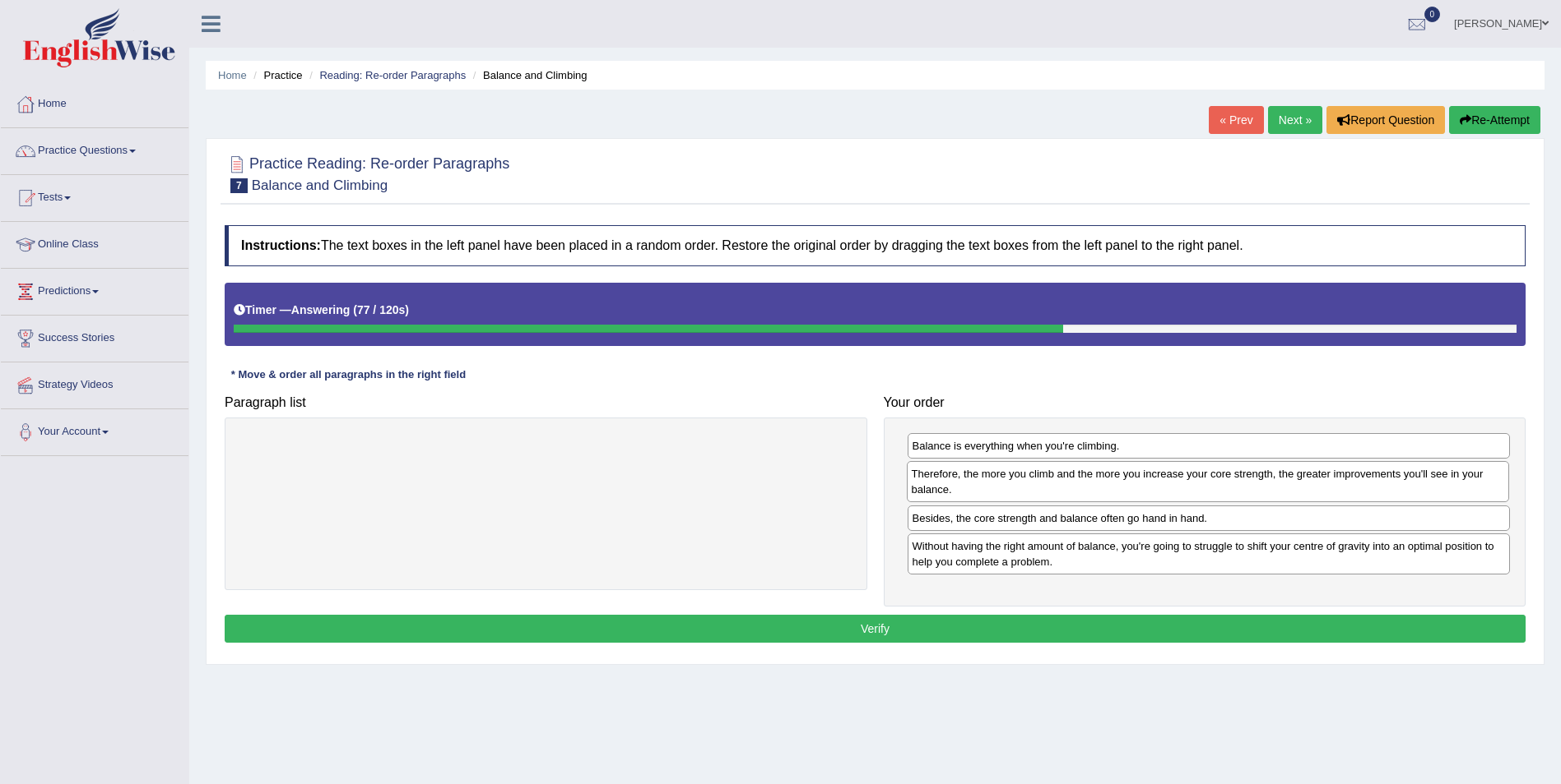
drag, startPoint x: 1107, startPoint y: 564, endPoint x: 1106, endPoint y: 491, distance: 73.0
click at [1106, 491] on div "Therefore, the more you climb and the more you increase your core strength, the…" at bounding box center [1209, 482] width 603 height 42
click at [873, 623] on button "Verify" at bounding box center [874, 629] width 1301 height 28
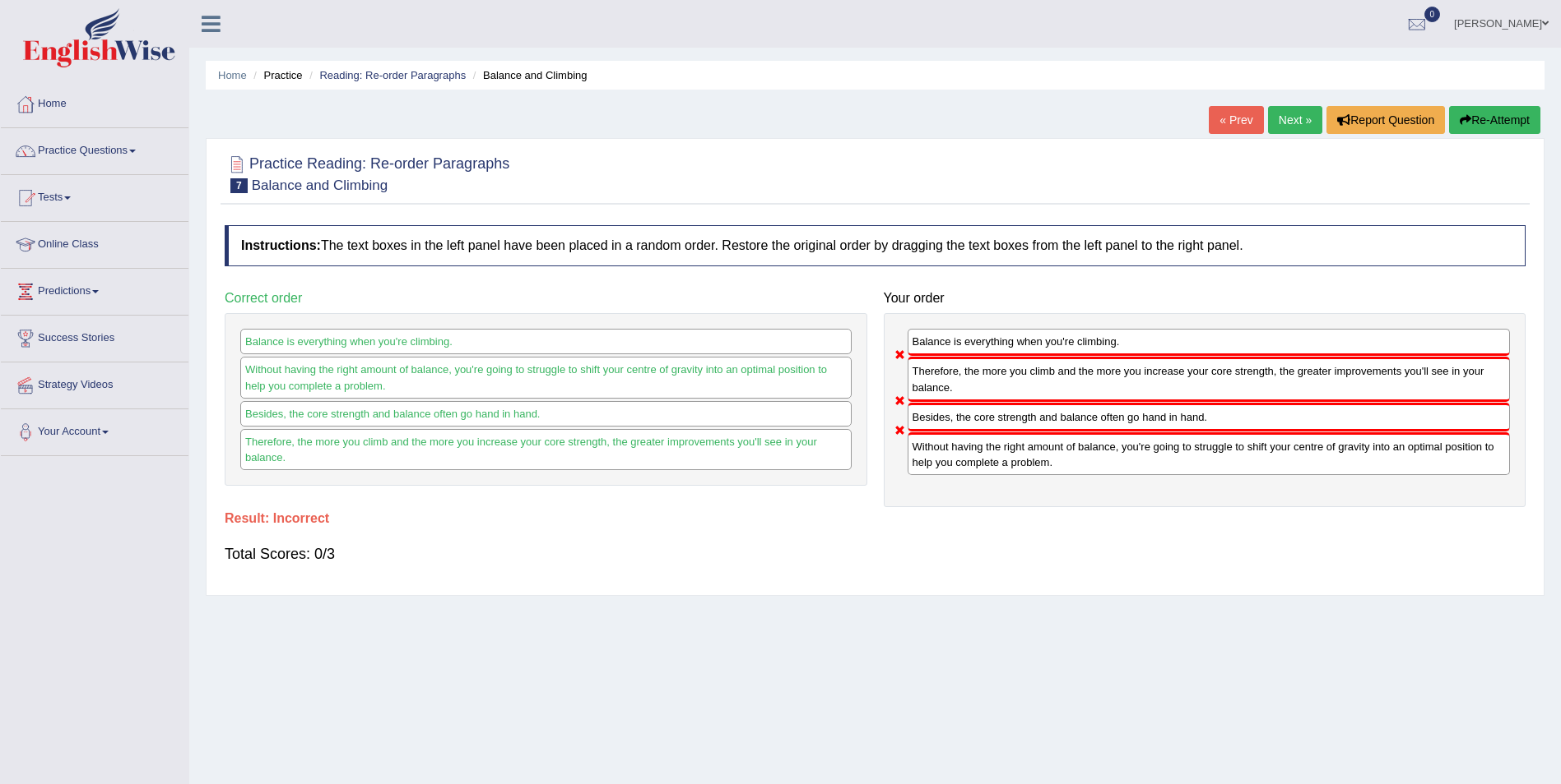
drag, startPoint x: 1285, startPoint y: 115, endPoint x: 1278, endPoint y: 121, distance: 9.2
click at [1286, 115] on link "Next »" at bounding box center [1295, 120] width 54 height 28
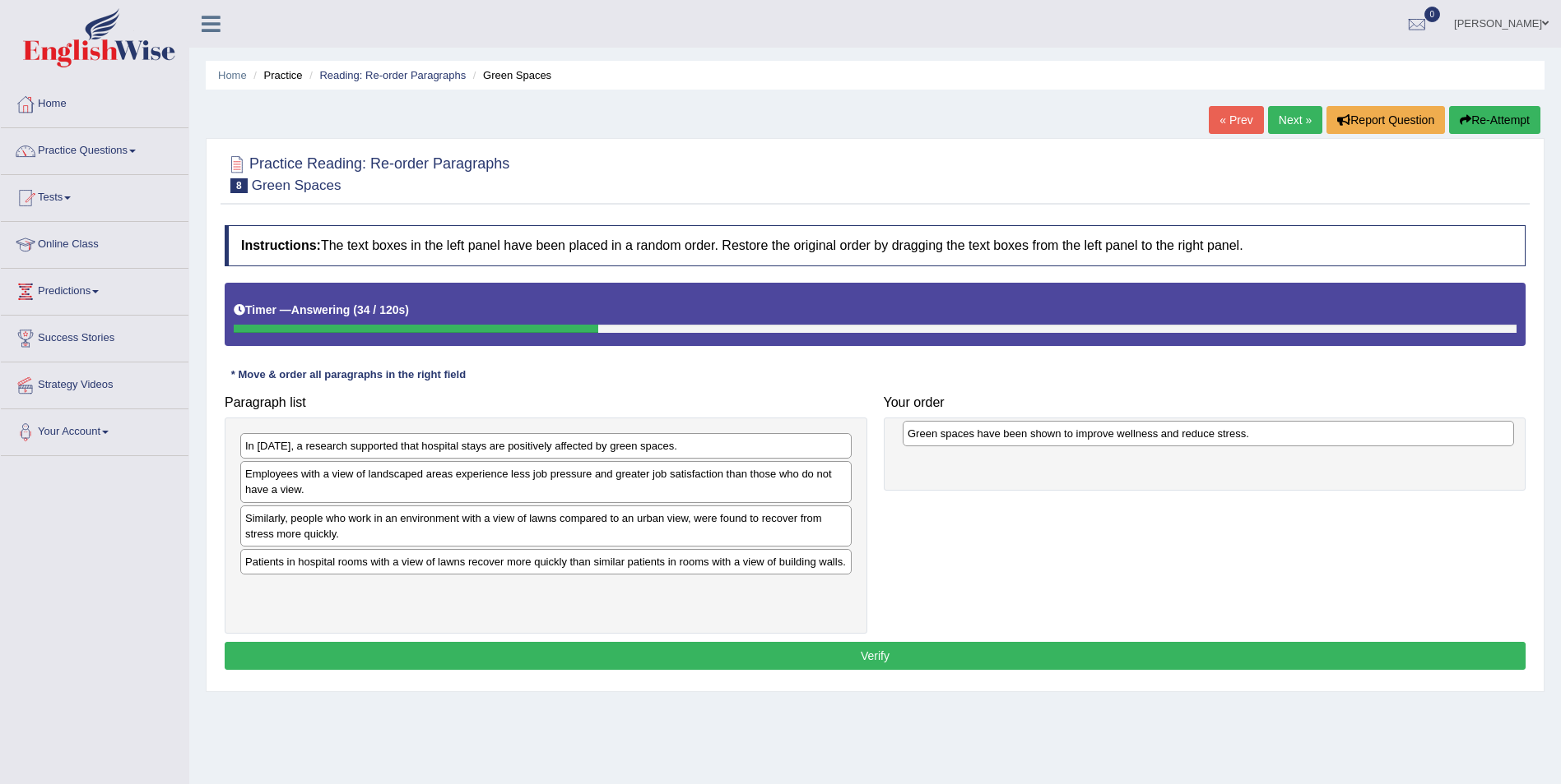
drag, startPoint x: 301, startPoint y: 565, endPoint x: 963, endPoint y: 436, distance: 674.5
click at [963, 436] on div "Green spaces have been shown to improve wellness and reduce stress." at bounding box center [1208, 434] width 611 height 26
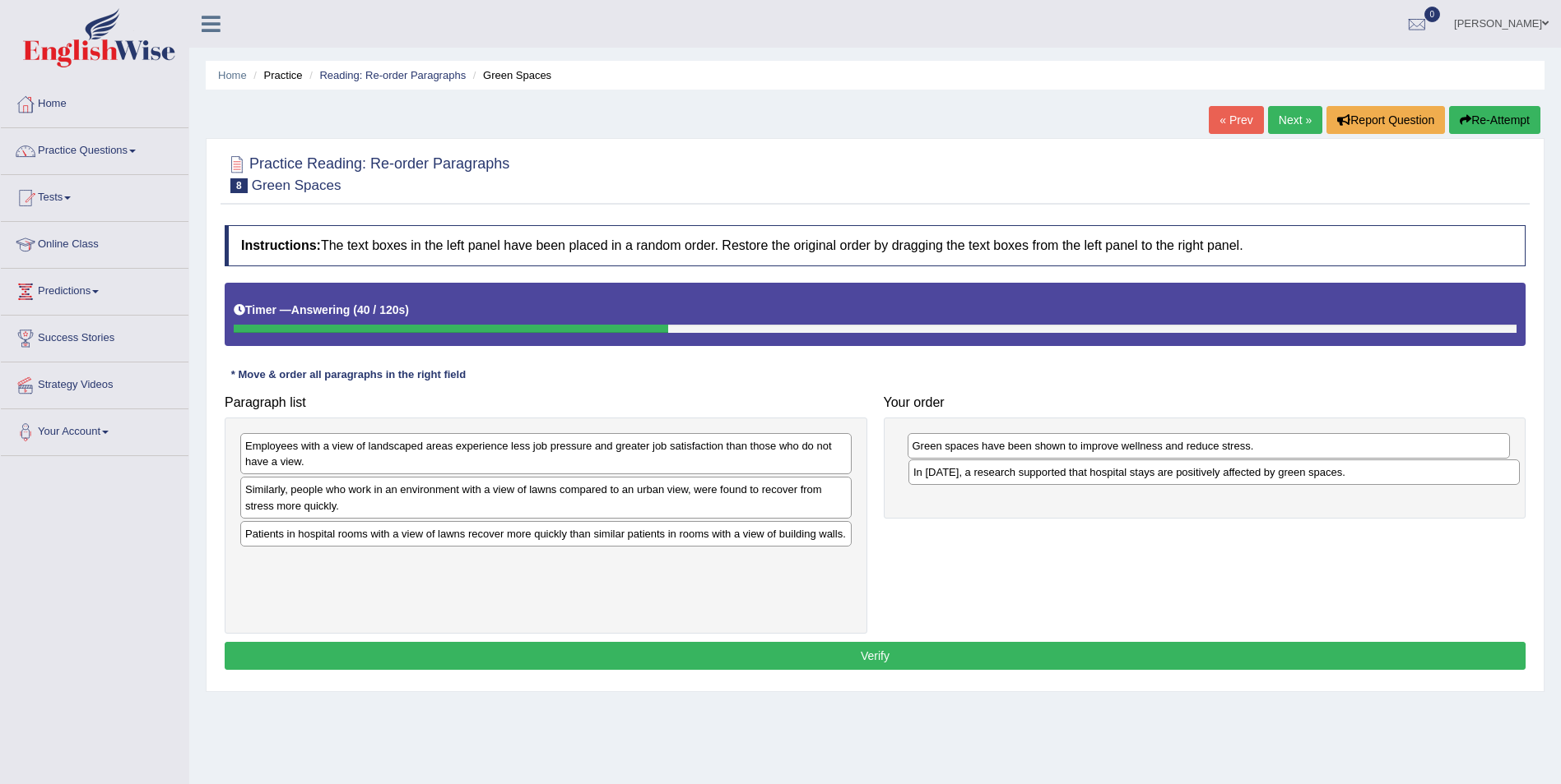
drag, startPoint x: 598, startPoint y: 445, endPoint x: 1266, endPoint y: 472, distance: 668.5
click at [1266, 472] on div "In 2002, a research supported that hospital stays are positively affected by gr…" at bounding box center [1214, 473] width 611 height 26
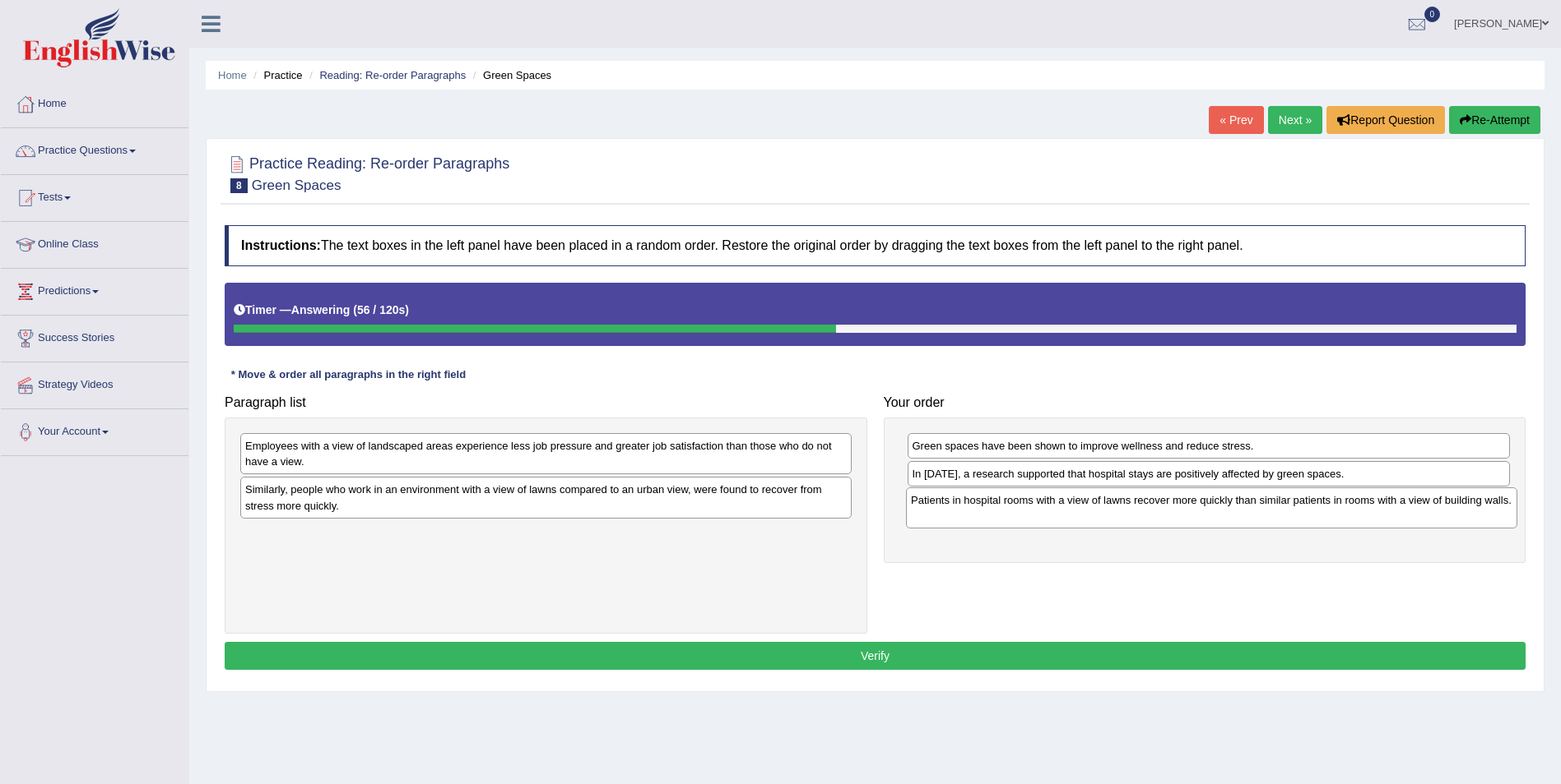
drag, startPoint x: 606, startPoint y: 541, endPoint x: 1272, endPoint y: 507, distance: 666.9
click at [1272, 507] on div "Patients in hospital rooms with a view of lawns recover more quickly than simil…" at bounding box center [1212, 508] width 611 height 42
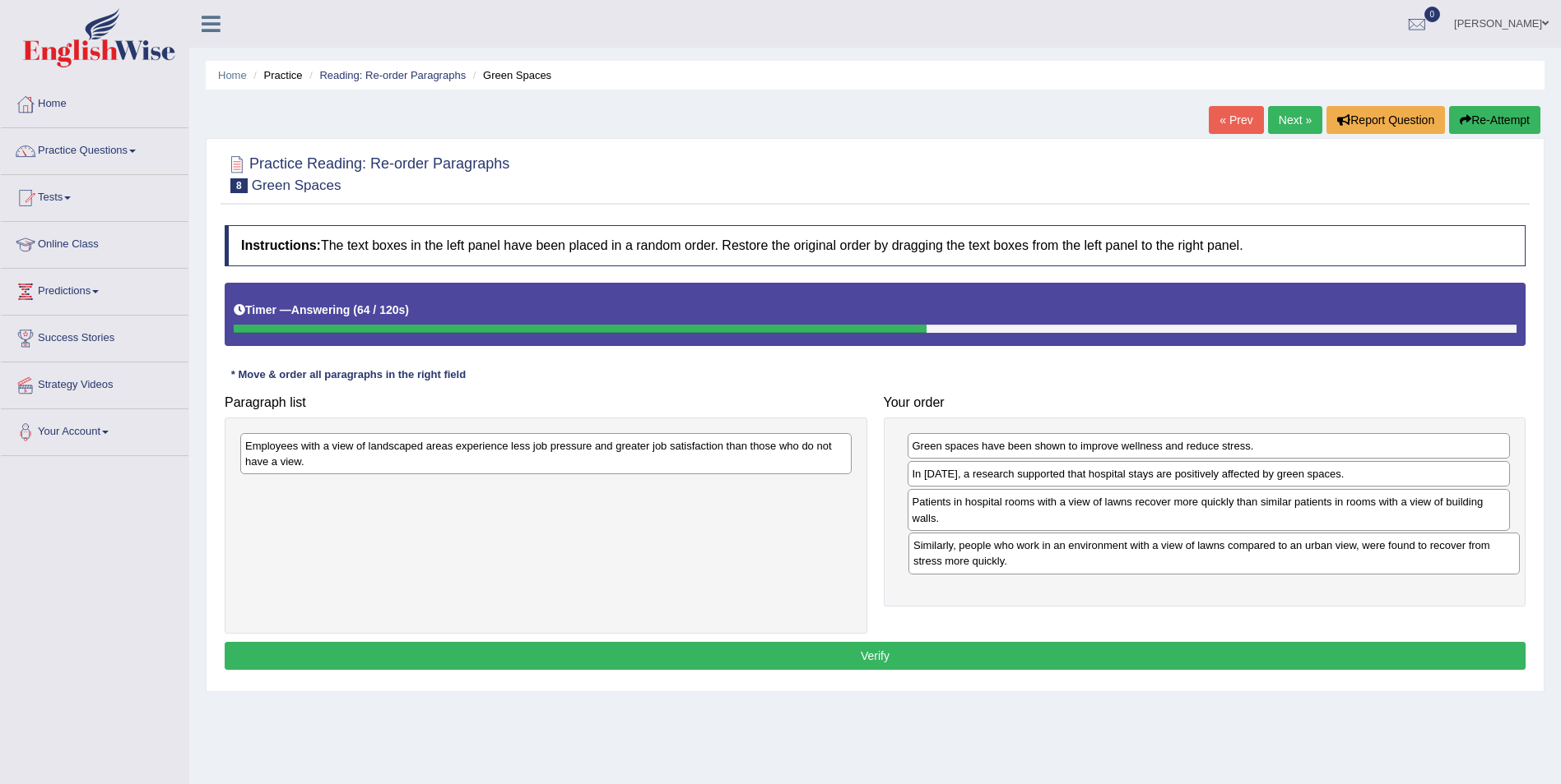
drag, startPoint x: 411, startPoint y: 503, endPoint x: 1078, endPoint y: 560, distance: 669.4
click at [1078, 560] on div "Similarly, people who work in an environment with a view of lawns compared to a…" at bounding box center [1214, 554] width 611 height 42
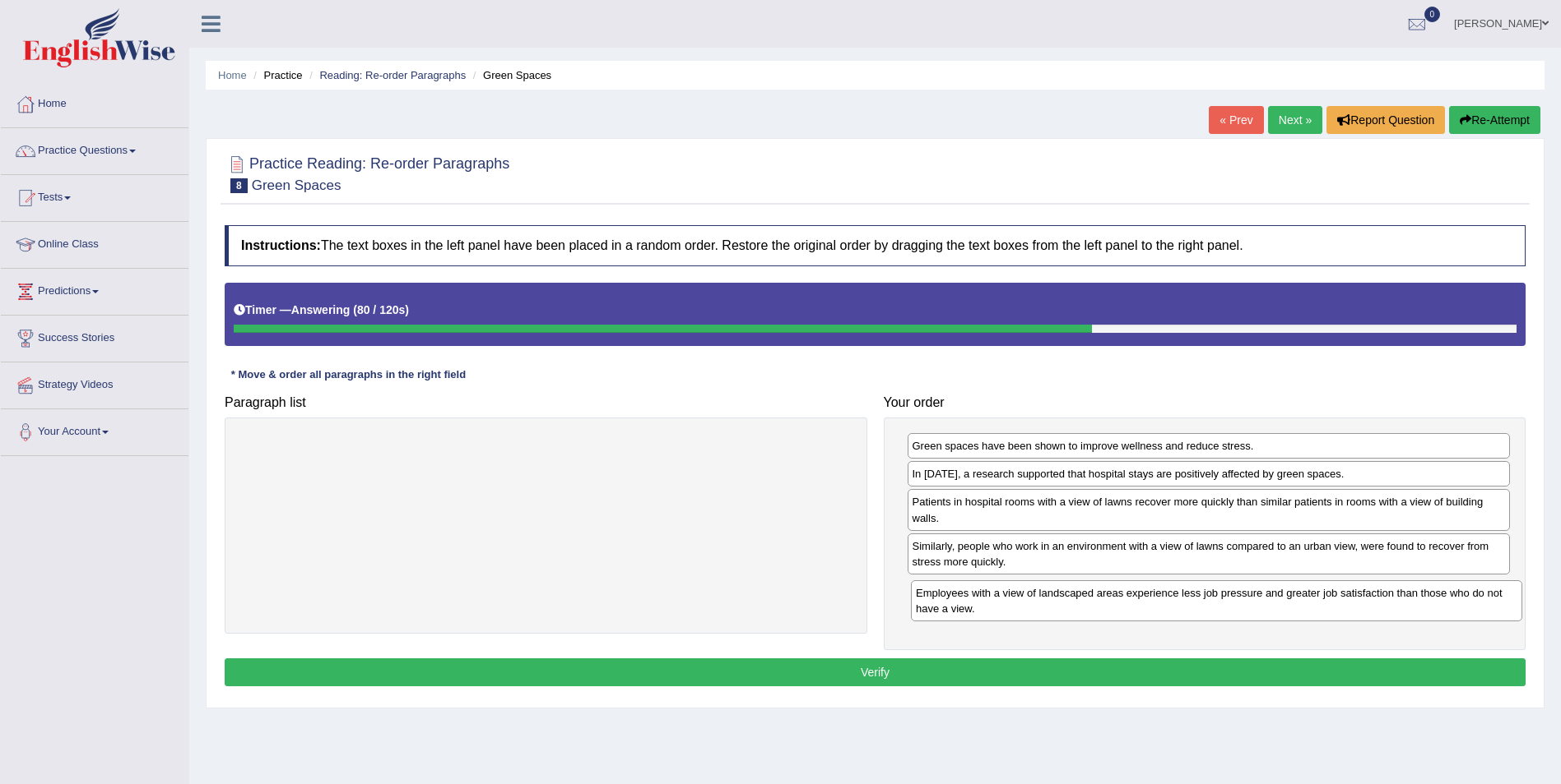
drag, startPoint x: 488, startPoint y: 452, endPoint x: 1158, endPoint y: 599, distance: 685.9
click at [1158, 599] on div "Employees with a view of landscaped areas experience less job pressure and grea…" at bounding box center [1217, 601] width 611 height 42
click at [877, 669] on button "Verify" at bounding box center [874, 672] width 1301 height 28
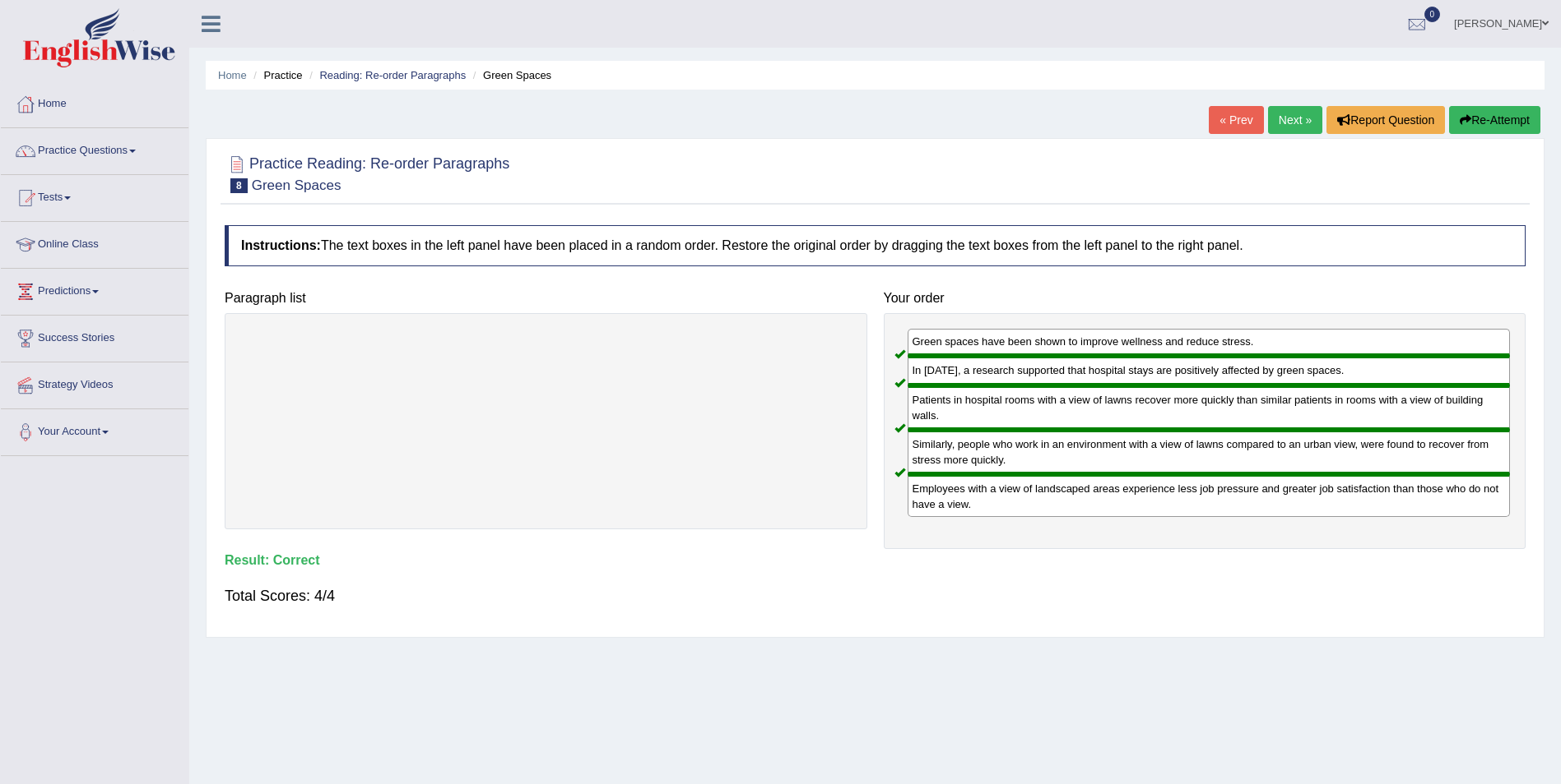
click at [1294, 121] on link "Next »" at bounding box center [1295, 120] width 54 height 28
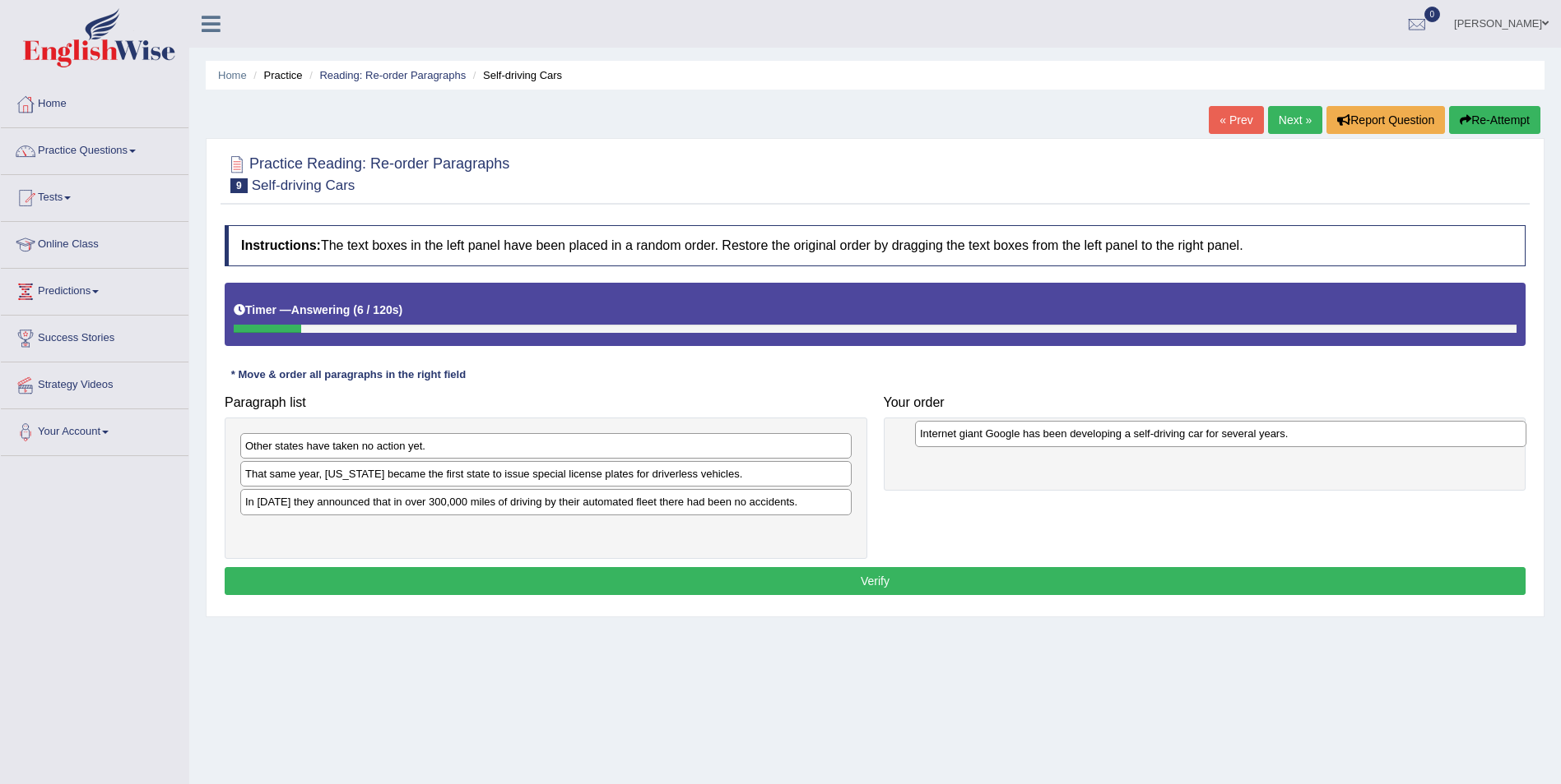
drag, startPoint x: 380, startPoint y: 508, endPoint x: 1045, endPoint y: 447, distance: 667.8
click at [1054, 440] on div "Internet giant Google has been developing a self-driving car for several years." at bounding box center [1221, 434] width 611 height 26
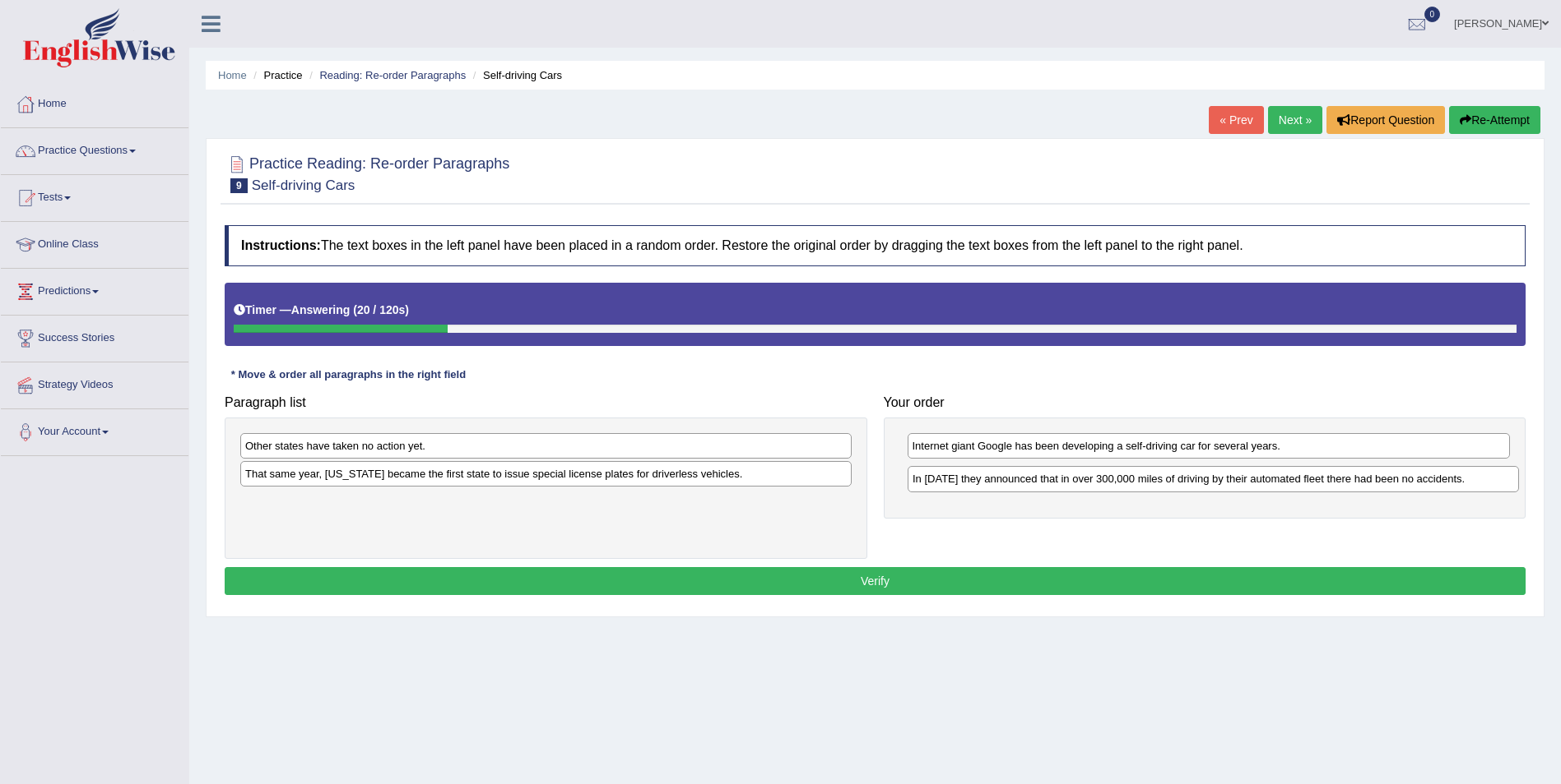
drag, startPoint x: 716, startPoint y: 506, endPoint x: 1383, endPoint y: 482, distance: 667.4
click at [1383, 482] on div "In [DATE] they announced that in over 300,000 miles of driving by their automat…" at bounding box center [1213, 479] width 611 height 26
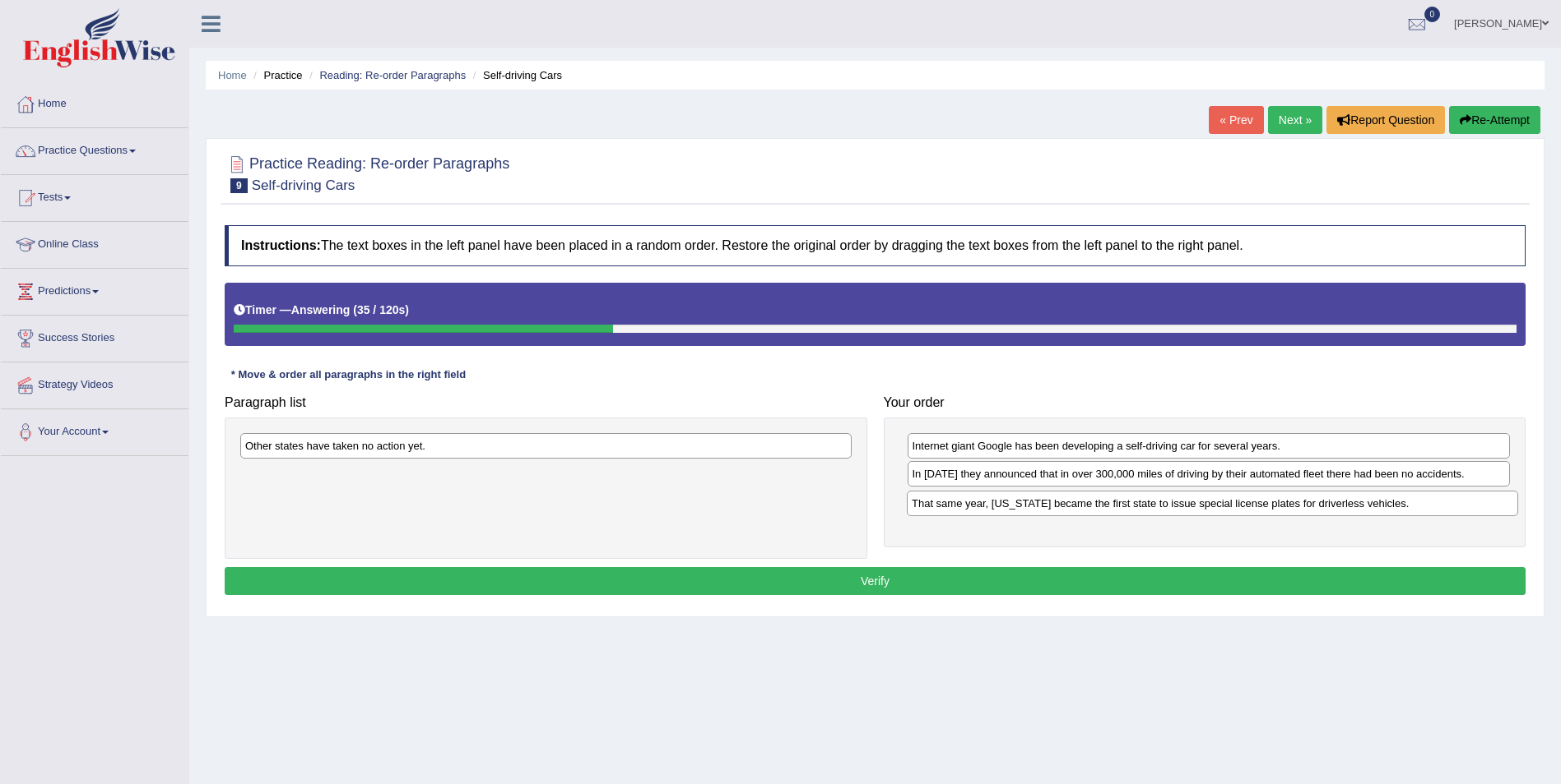
drag, startPoint x: 466, startPoint y: 477, endPoint x: 1132, endPoint y: 506, distance: 666.6
click at [1132, 506] on div "That same year, [US_STATE] became the first state to issue special license plat…" at bounding box center [1213, 504] width 611 height 26
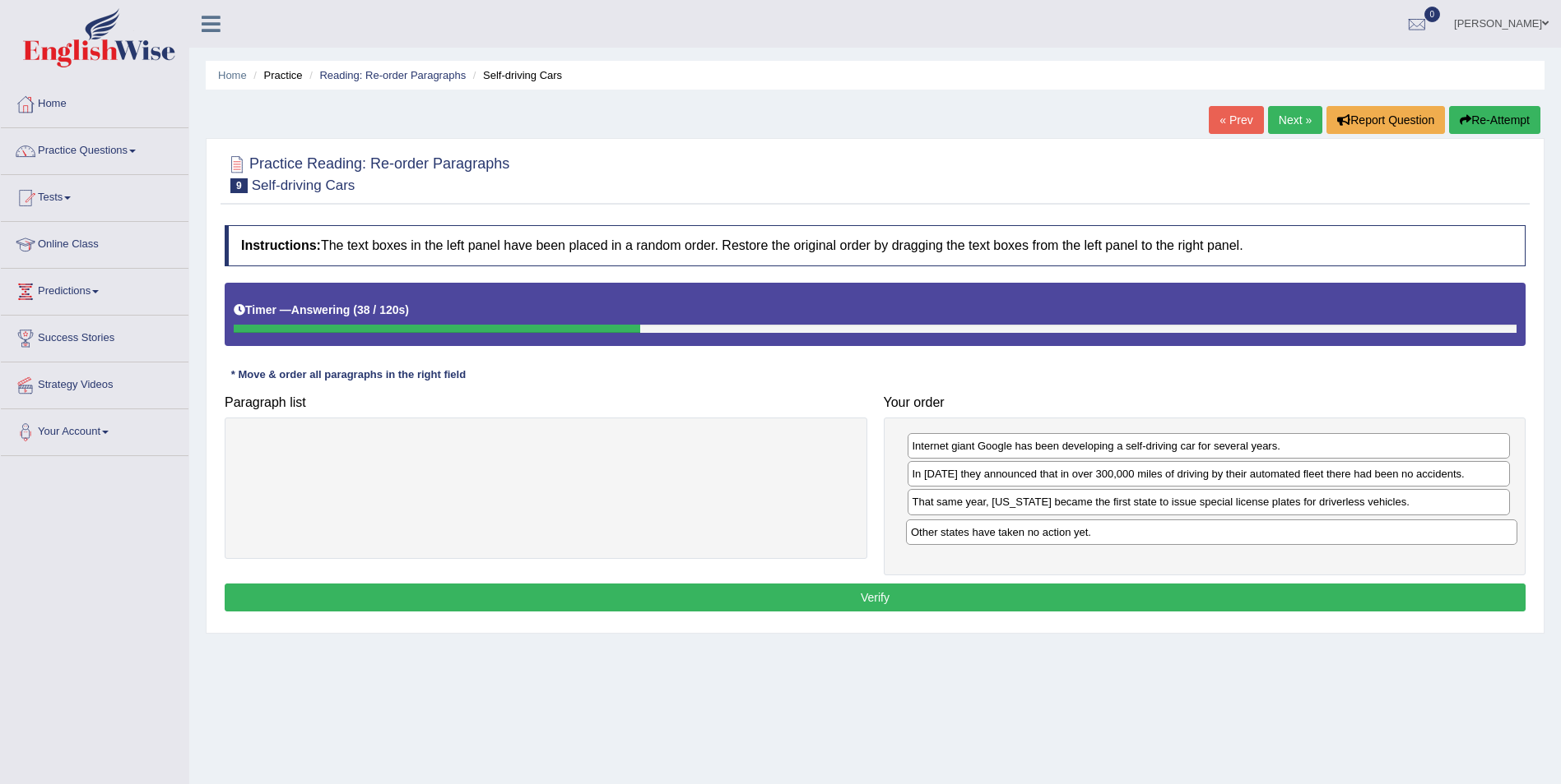
drag, startPoint x: 394, startPoint y: 445, endPoint x: 1062, endPoint y: 531, distance: 673.5
click at [1060, 531] on div "Other states have taken no action yet." at bounding box center [1212, 533] width 611 height 26
click at [877, 585] on button "Verify" at bounding box center [874, 598] width 1301 height 28
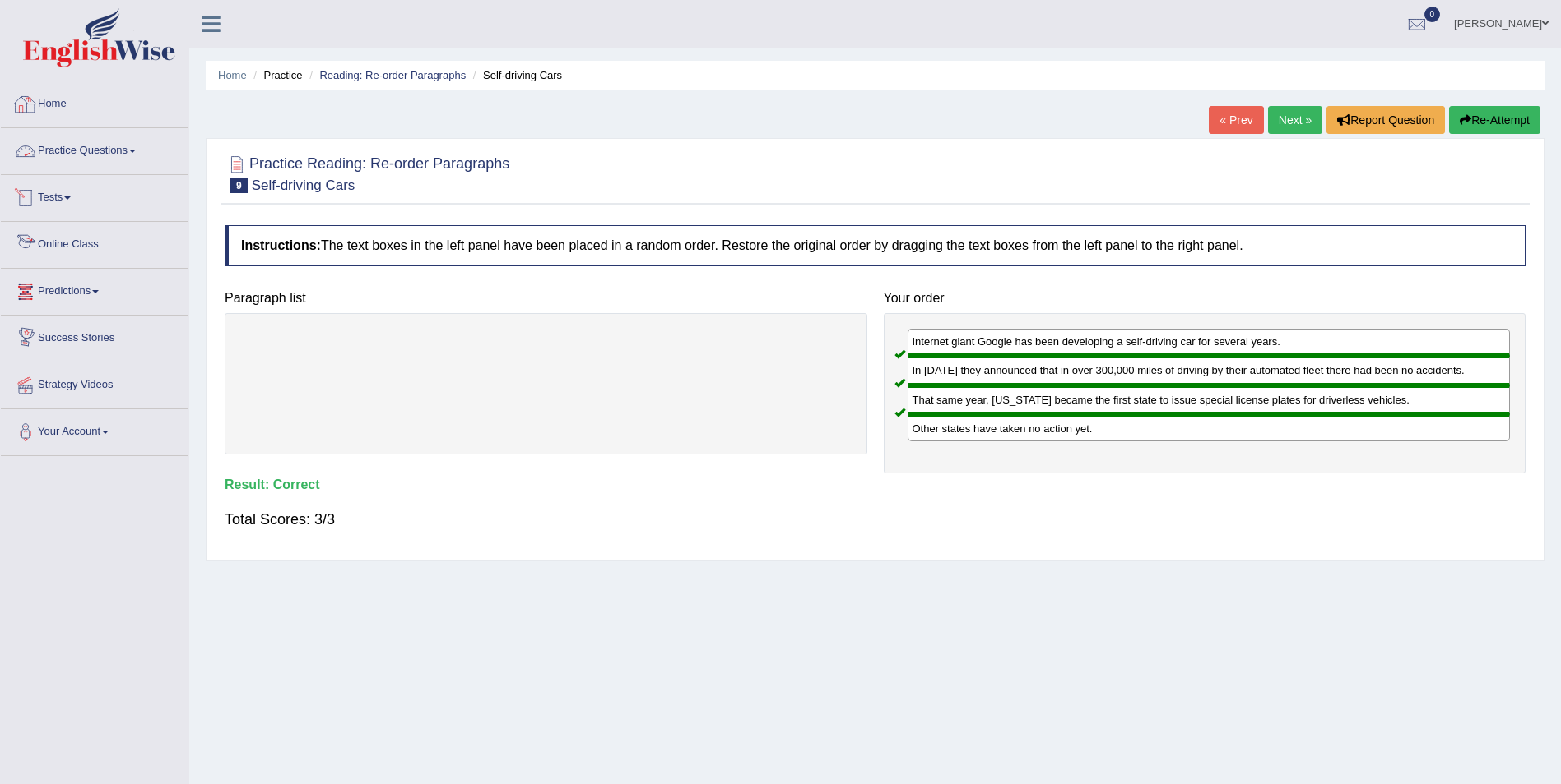
click at [94, 144] on link "Practice Questions" at bounding box center [95, 149] width 188 height 42
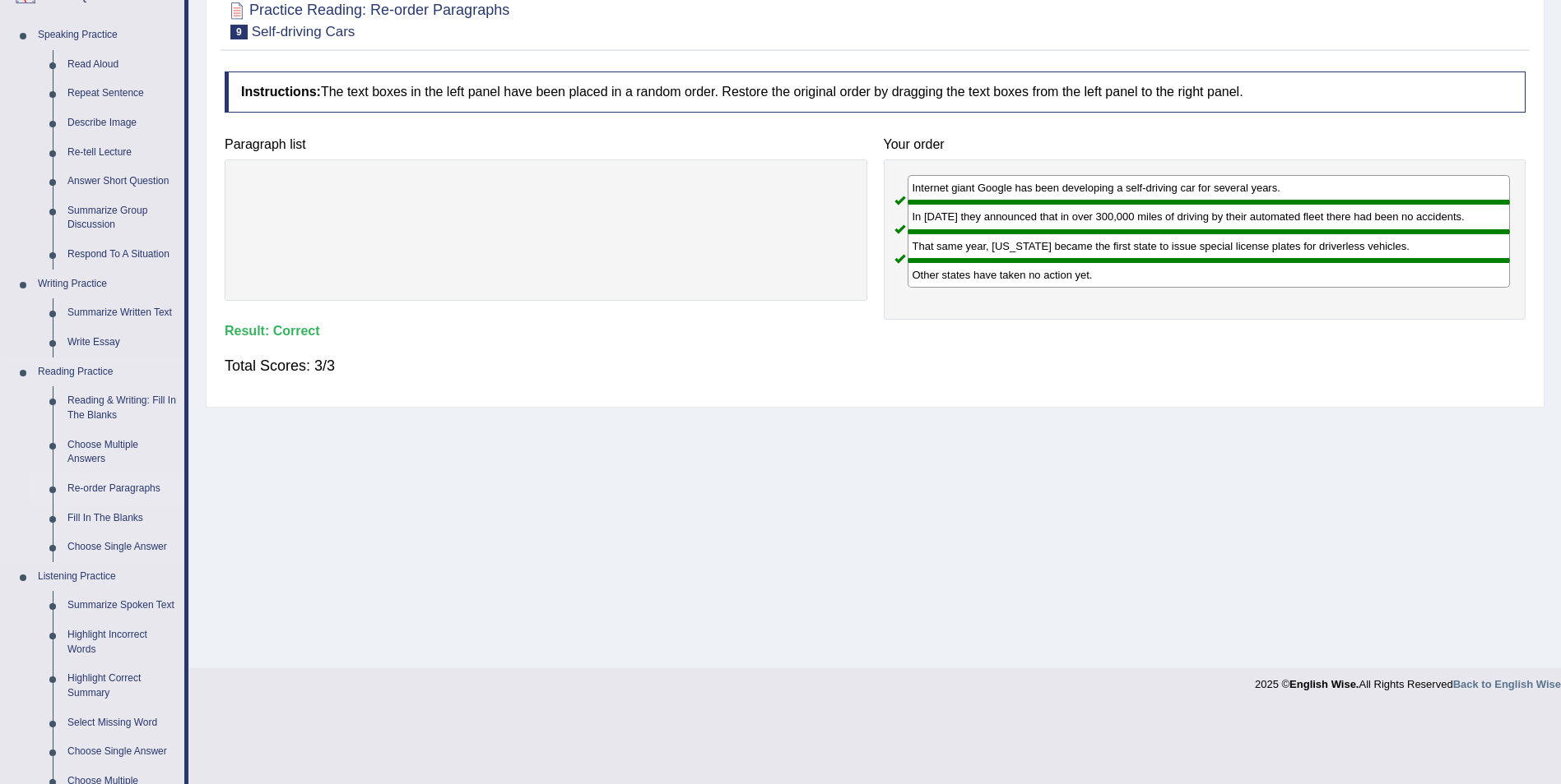
scroll to position [164, 0]
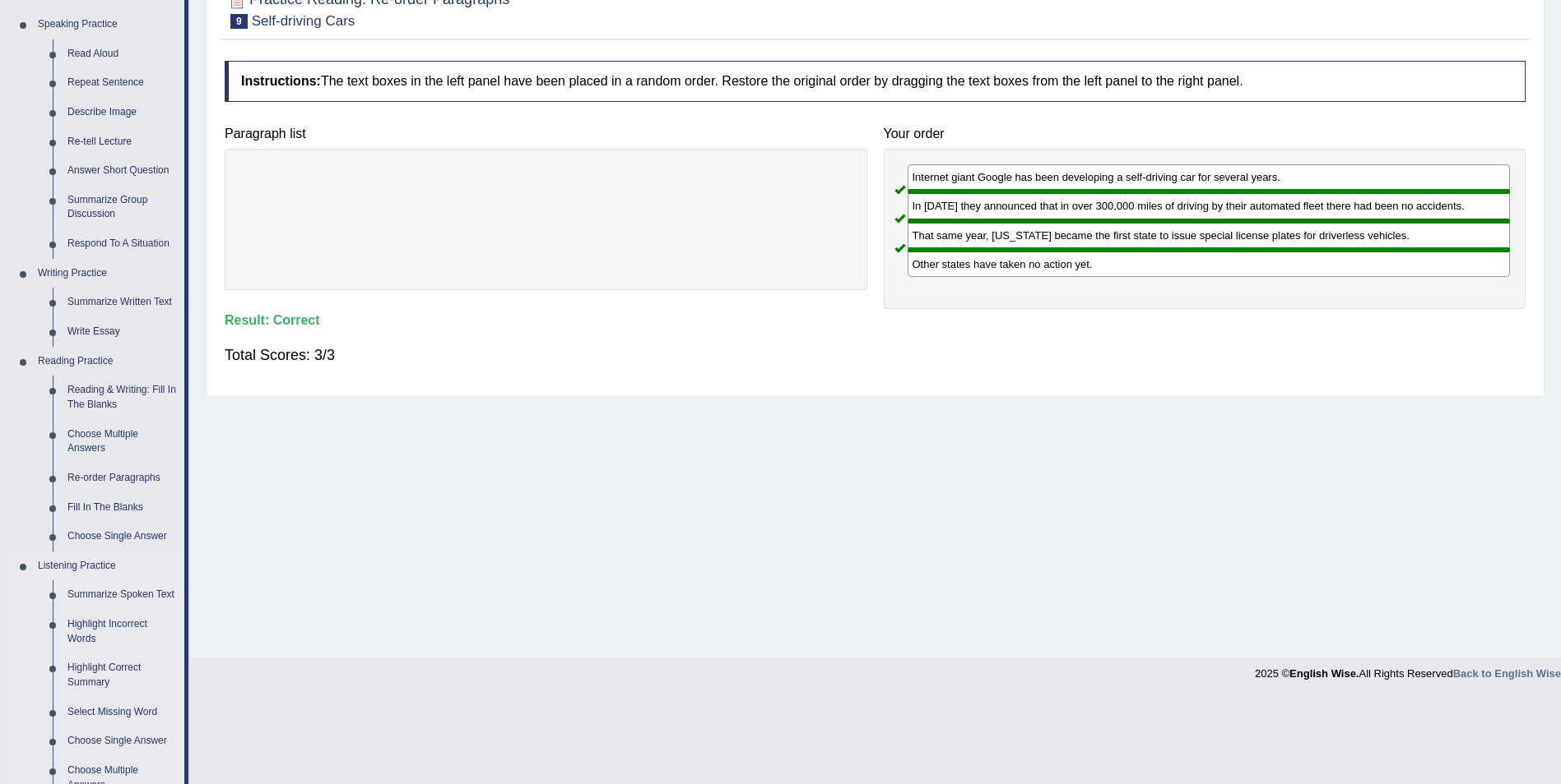
click at [116, 587] on link "Summarize Spoken Text" at bounding box center [123, 595] width 125 height 30
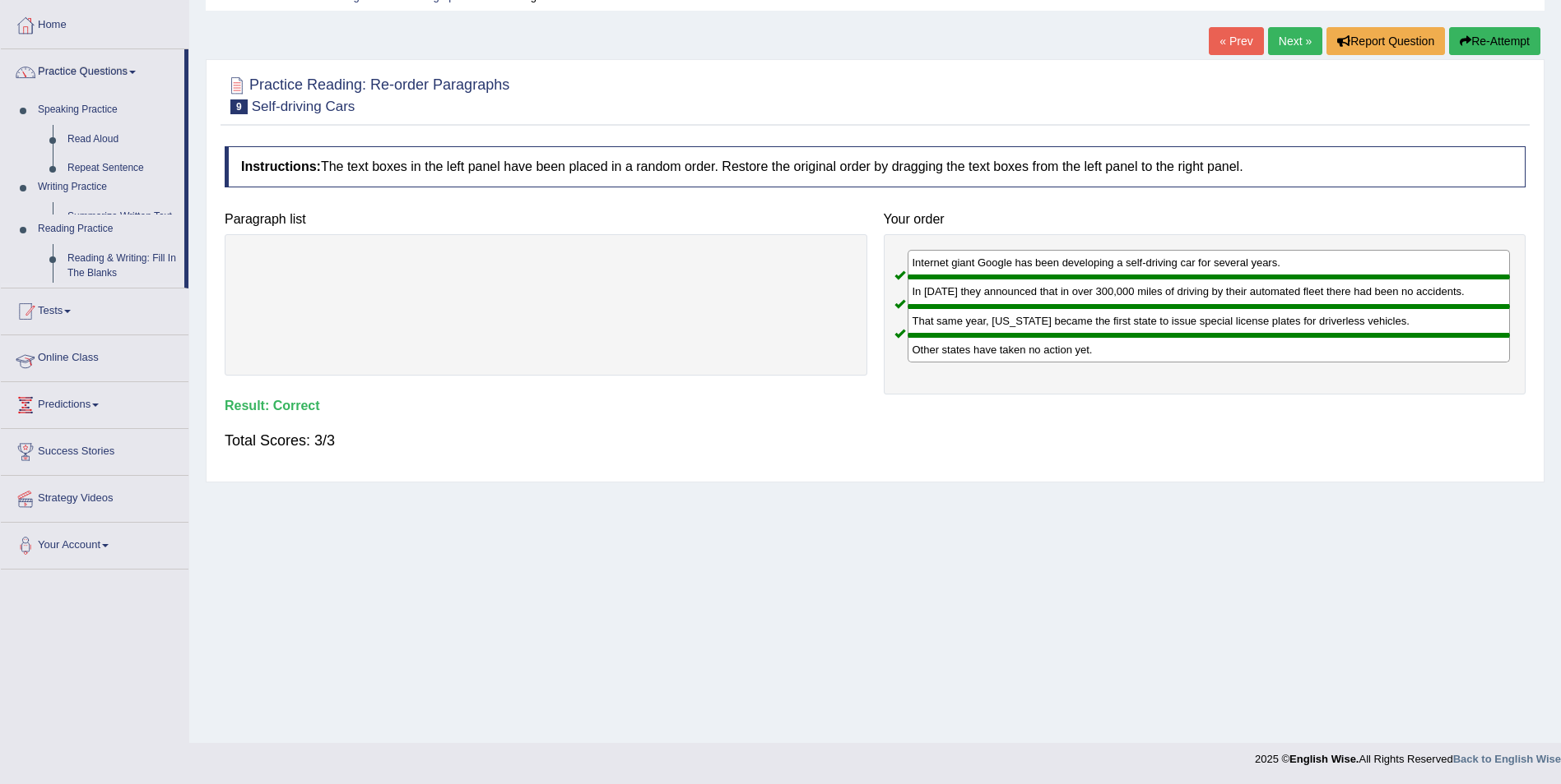
scroll to position [79, 0]
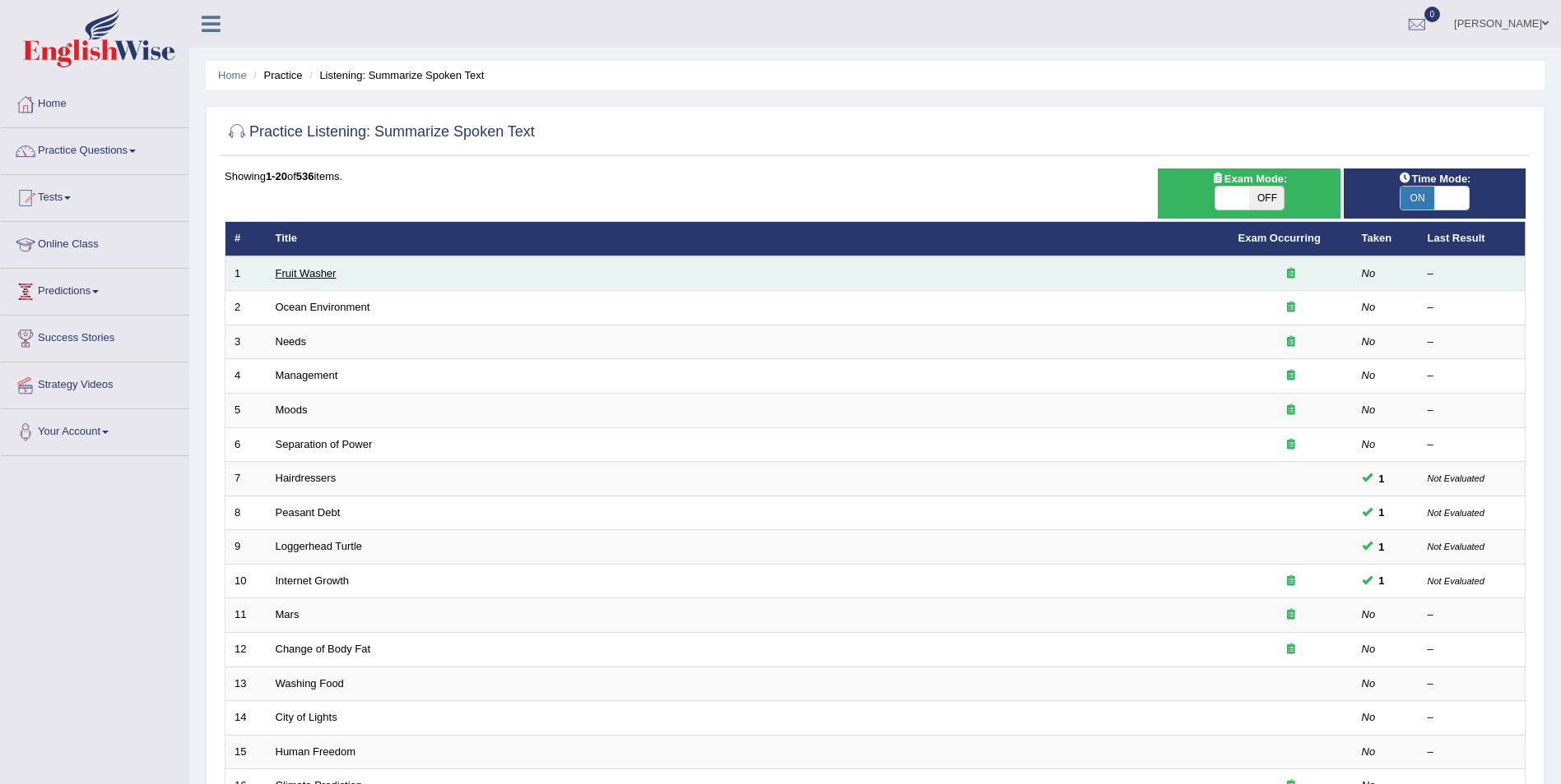
click at [311, 271] on link "Fruit Washer" at bounding box center [307, 273] width 61 height 12
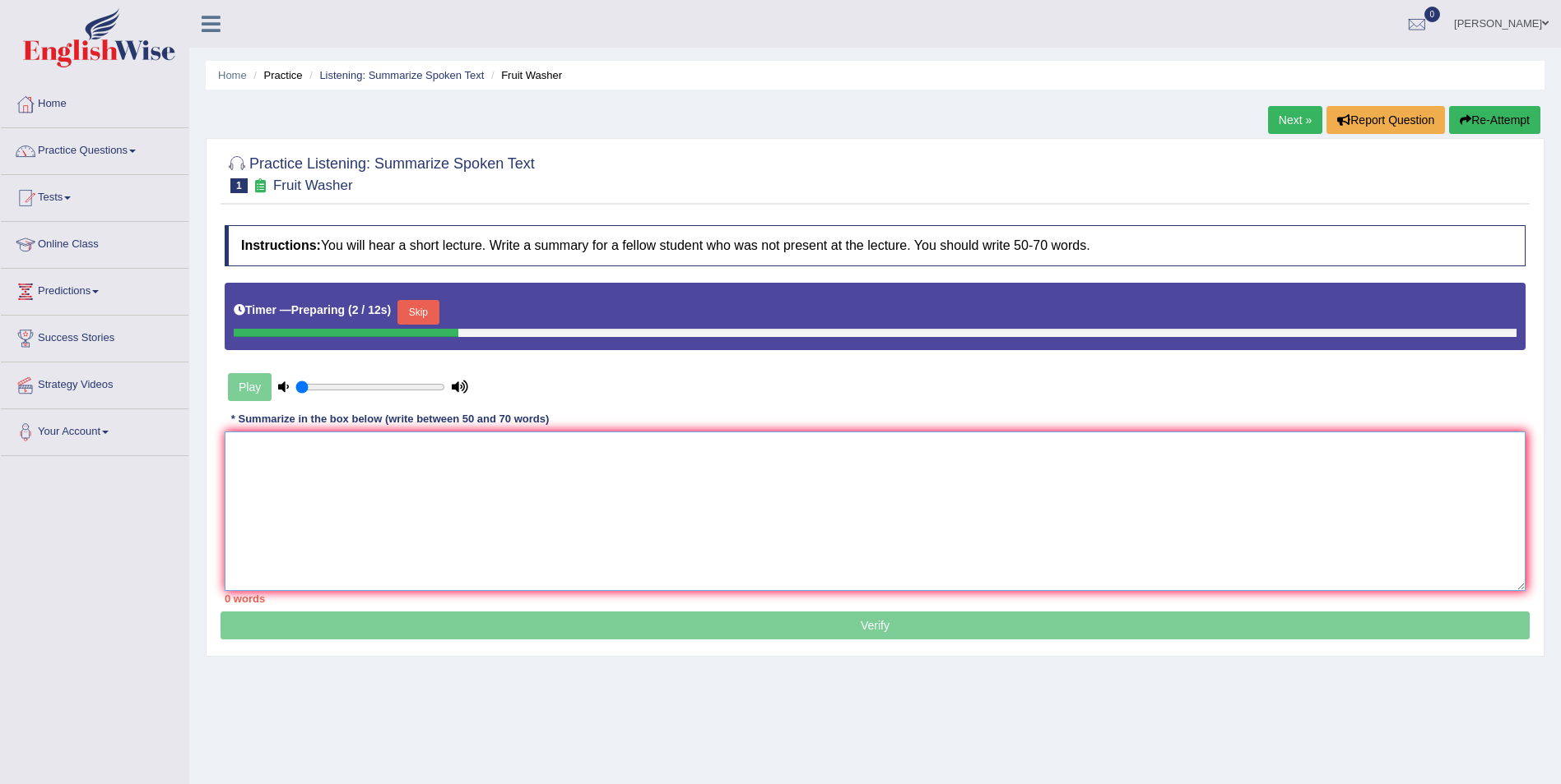
click at [282, 470] on textarea at bounding box center [874, 511] width 1301 height 159
